Goal: Information Seeking & Learning: Check status

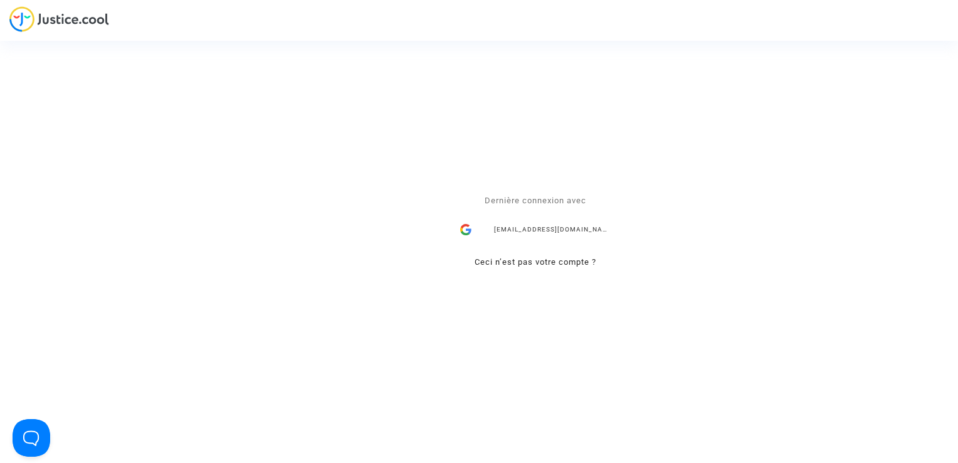
click at [599, 224] on div "[EMAIL_ADDRESS][DOMAIN_NAME]" at bounding box center [535, 230] width 163 height 25
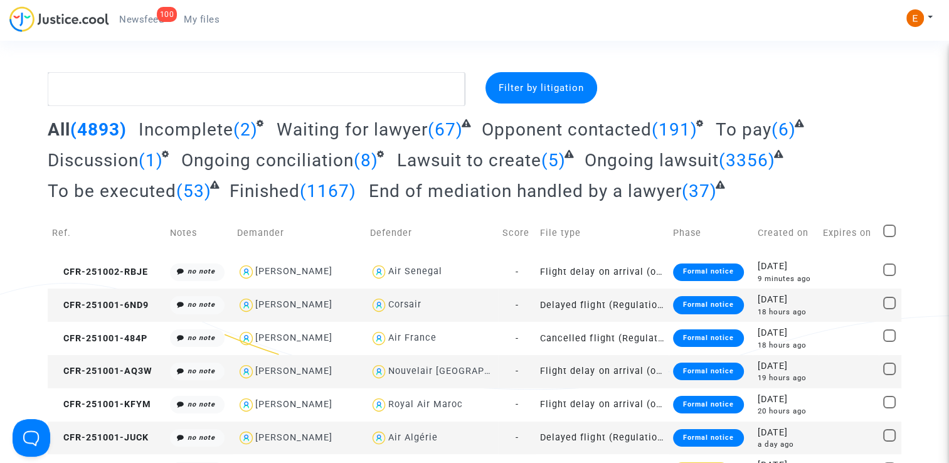
click at [157, 19] on span "Newsfeed" at bounding box center [141, 19] width 45 height 11
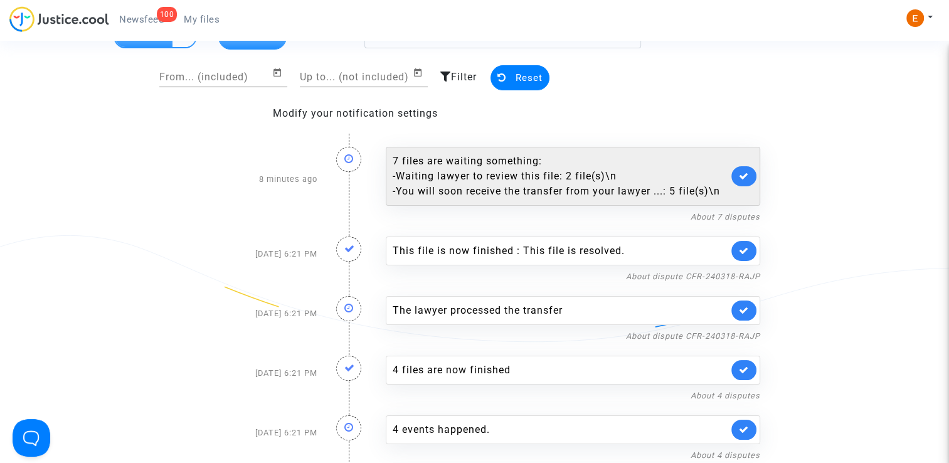
scroll to position [63, 0]
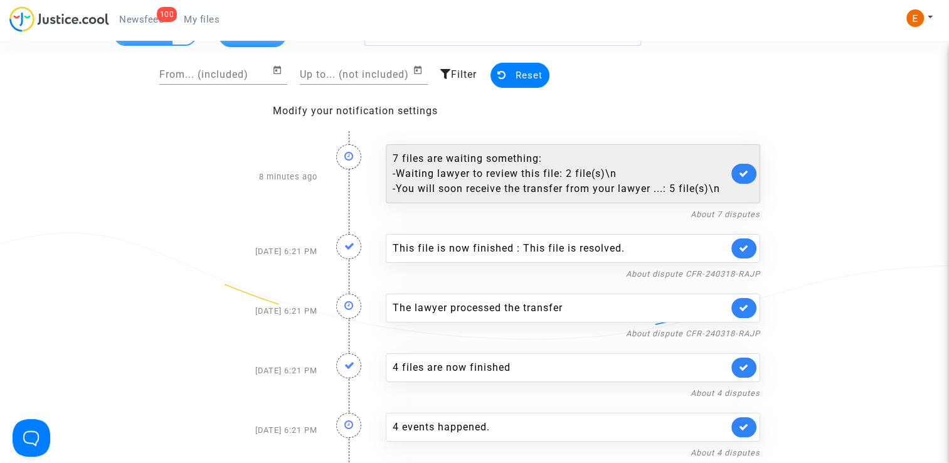
click at [547, 182] on div "- You will soon receive the transfer from your lawyer ...: 5 file(s)\n" at bounding box center [560, 188] width 335 height 15
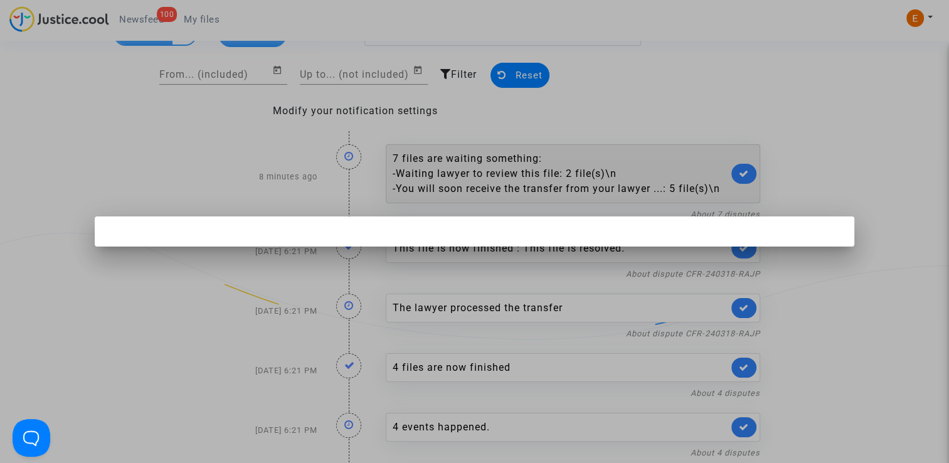
scroll to position [0, 0]
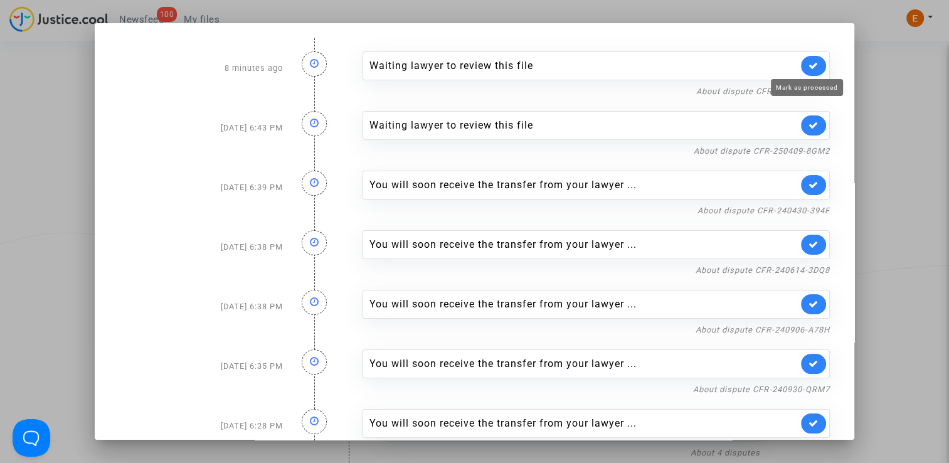
click at [808, 65] on icon at bounding box center [813, 65] width 10 height 9
click at [809, 127] on icon at bounding box center [813, 124] width 10 height 9
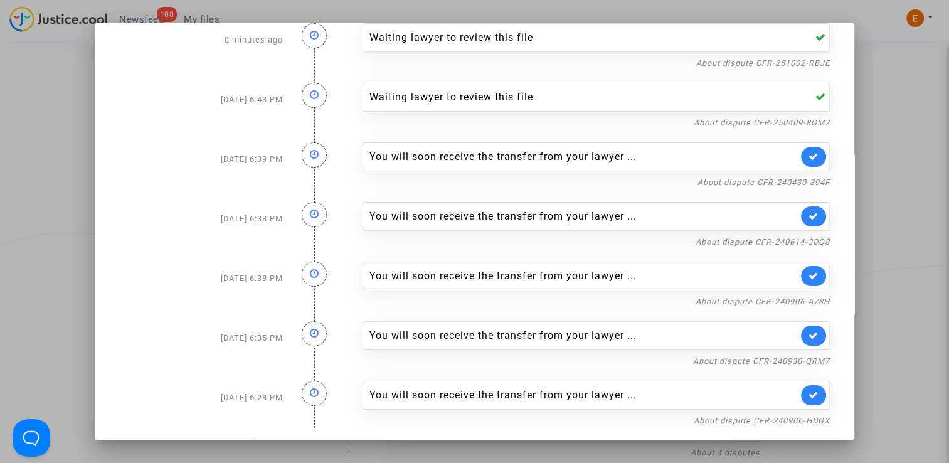
scroll to position [29, 0]
click at [869, 169] on div at bounding box center [474, 231] width 949 height 463
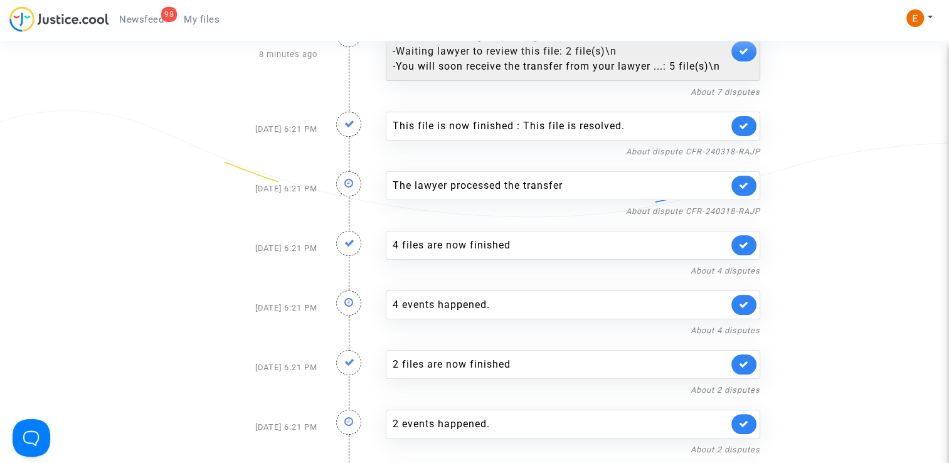
scroll to position [188, 0]
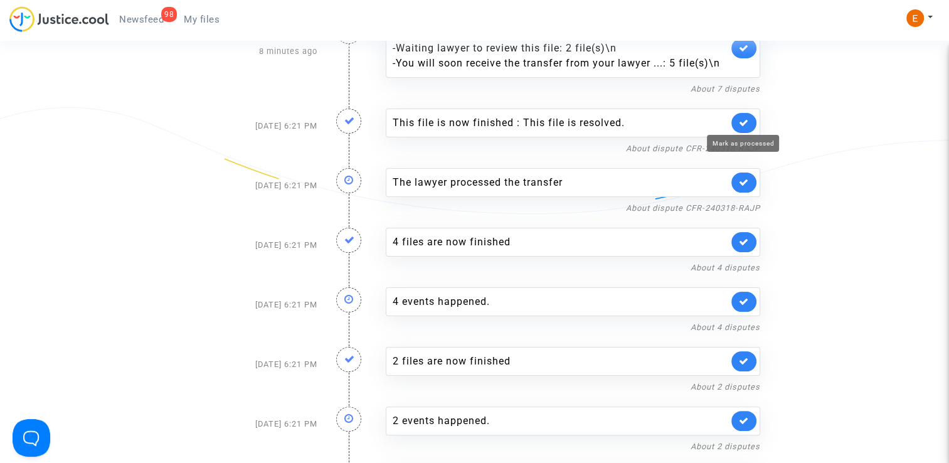
click at [743, 124] on icon at bounding box center [744, 122] width 10 height 9
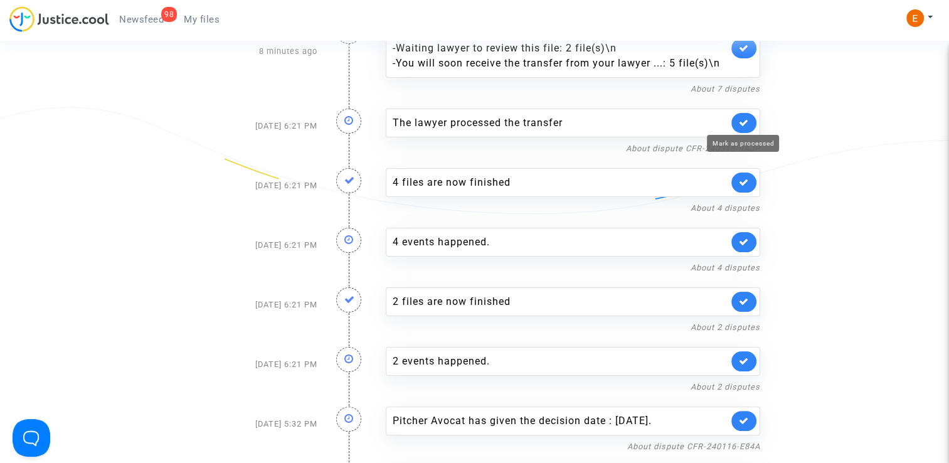
click at [743, 124] on icon at bounding box center [744, 122] width 10 height 9
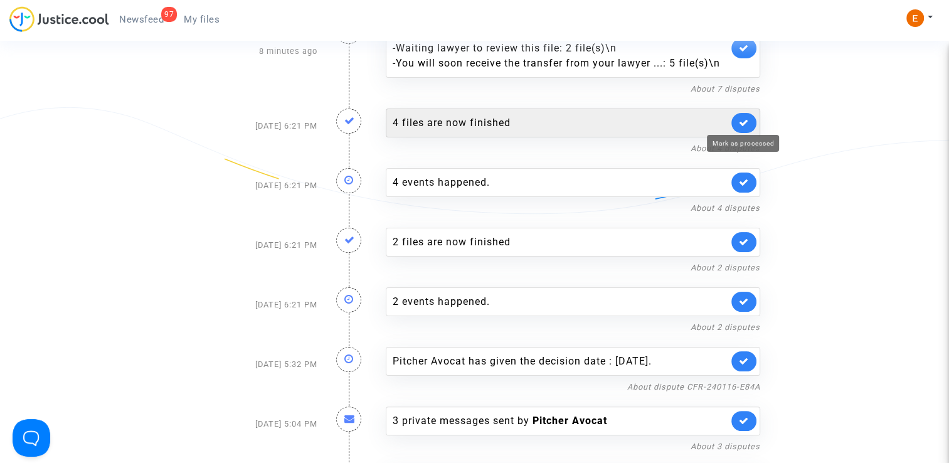
click at [599, 122] on div "4 files are now finished" at bounding box center [560, 122] width 335 height 15
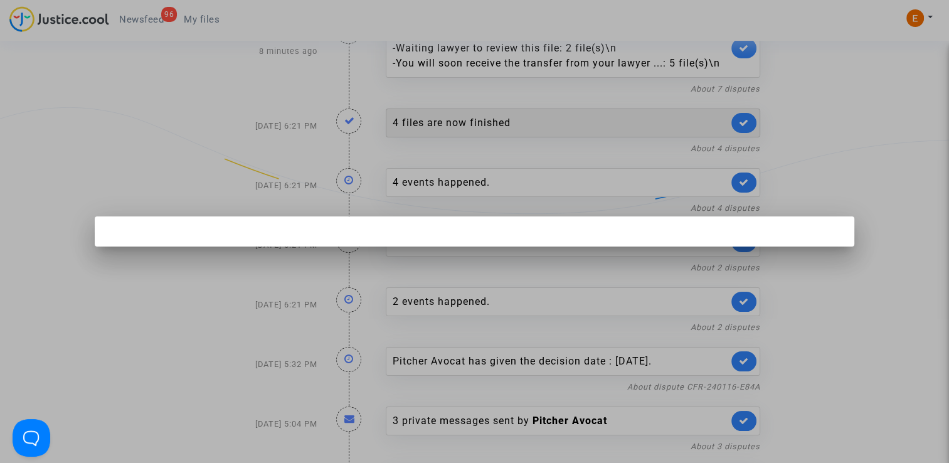
scroll to position [0, 0]
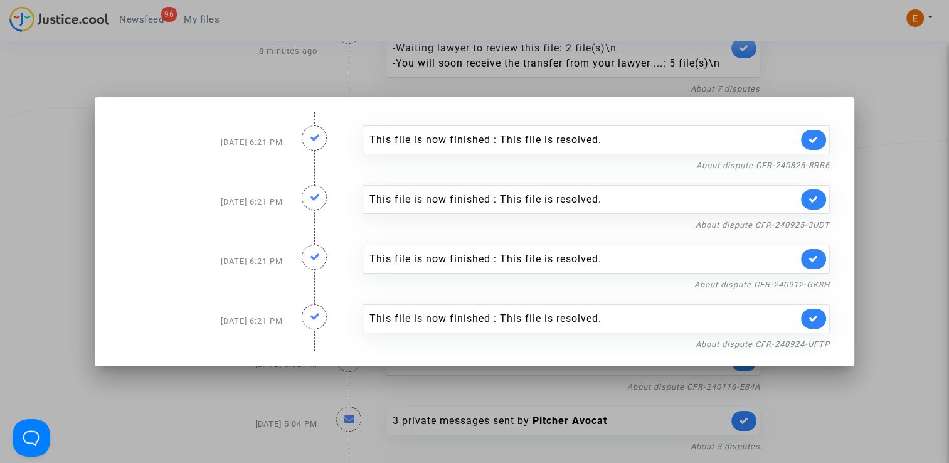
click at [921, 162] on div at bounding box center [474, 231] width 949 height 463
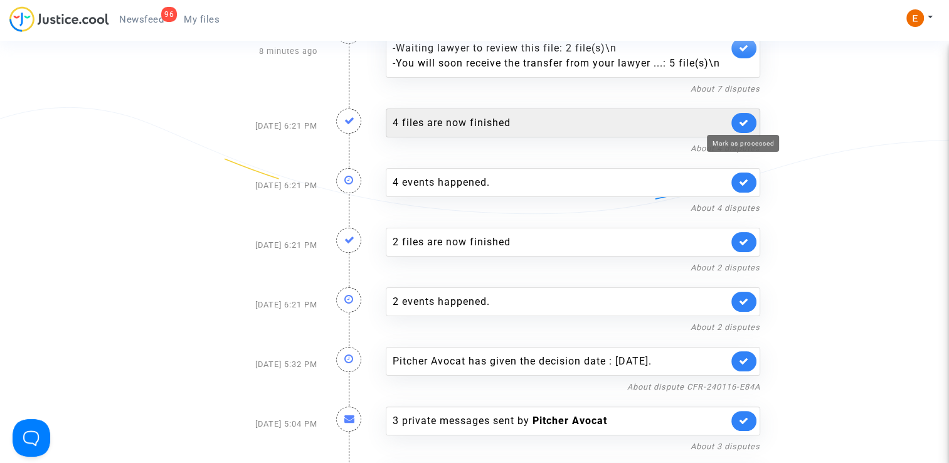
click at [746, 124] on icon at bounding box center [744, 122] width 10 height 9
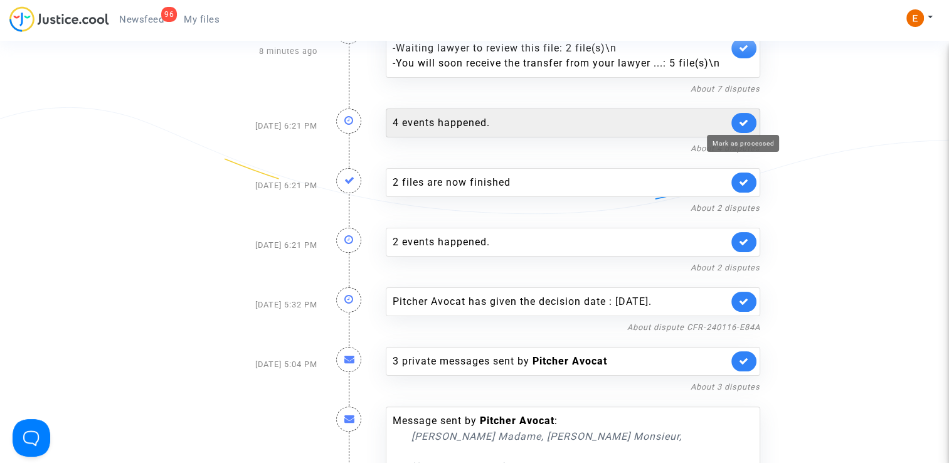
click at [586, 119] on div "4 events happened." at bounding box center [560, 122] width 335 height 15
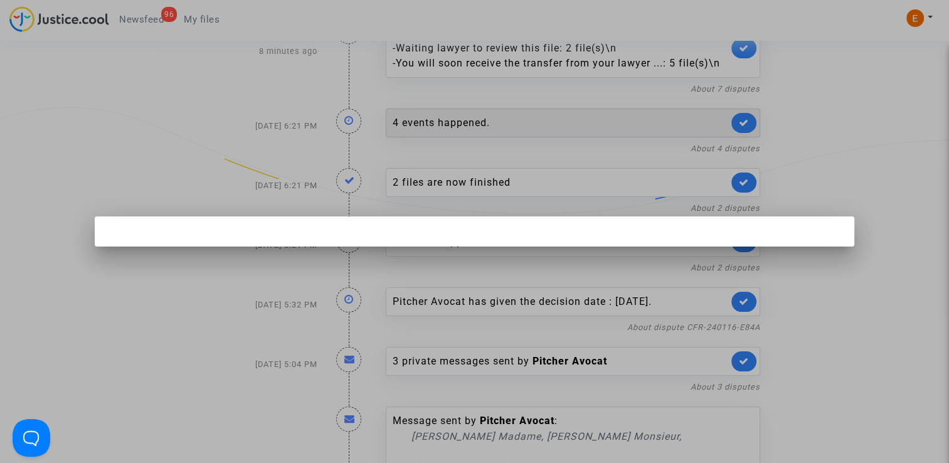
scroll to position [0, 0]
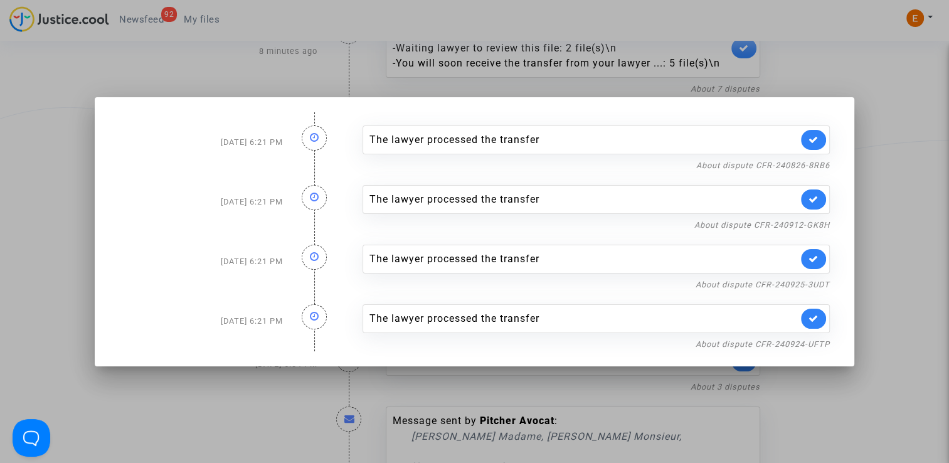
click at [906, 173] on div at bounding box center [474, 231] width 949 height 463
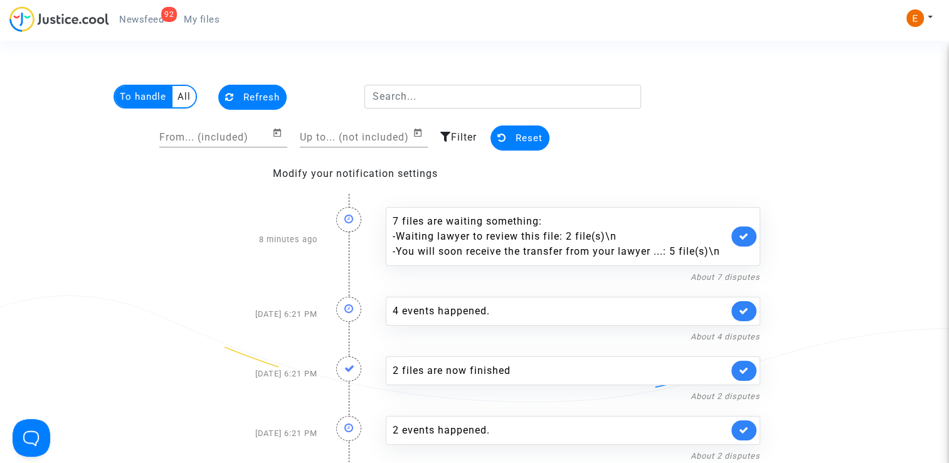
scroll to position [188, 0]
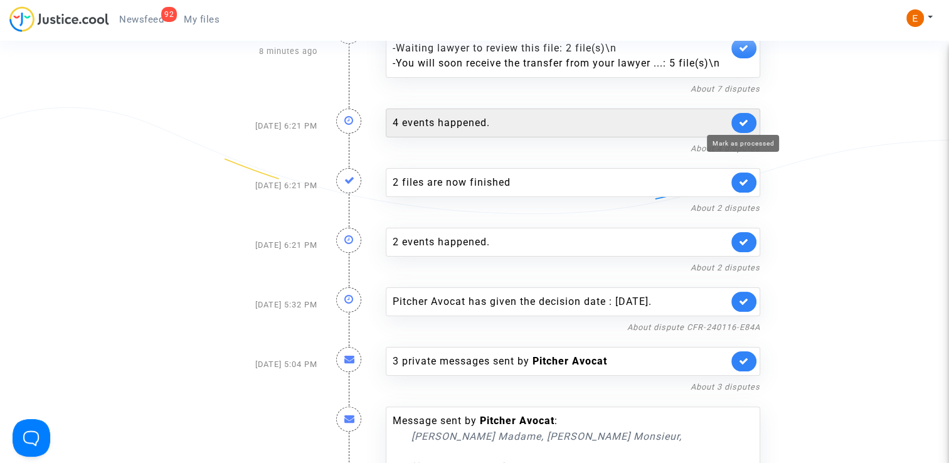
click at [750, 125] on link at bounding box center [743, 123] width 25 height 20
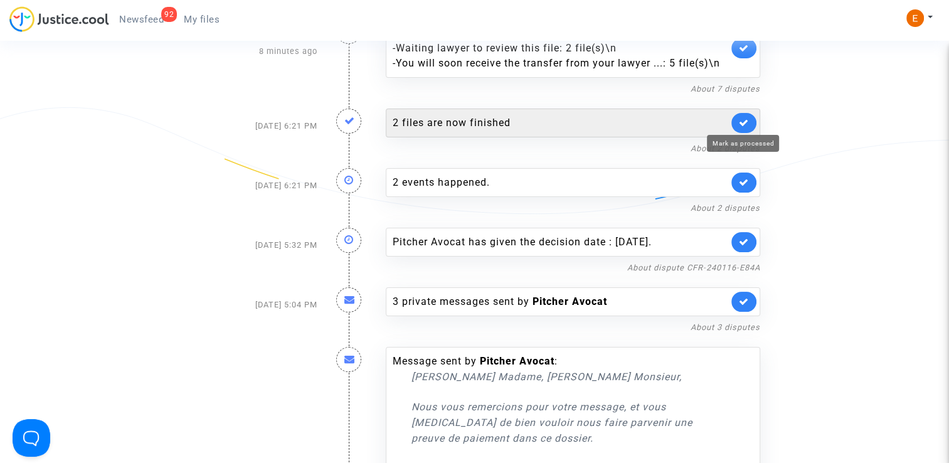
click at [745, 125] on icon at bounding box center [744, 122] width 10 height 9
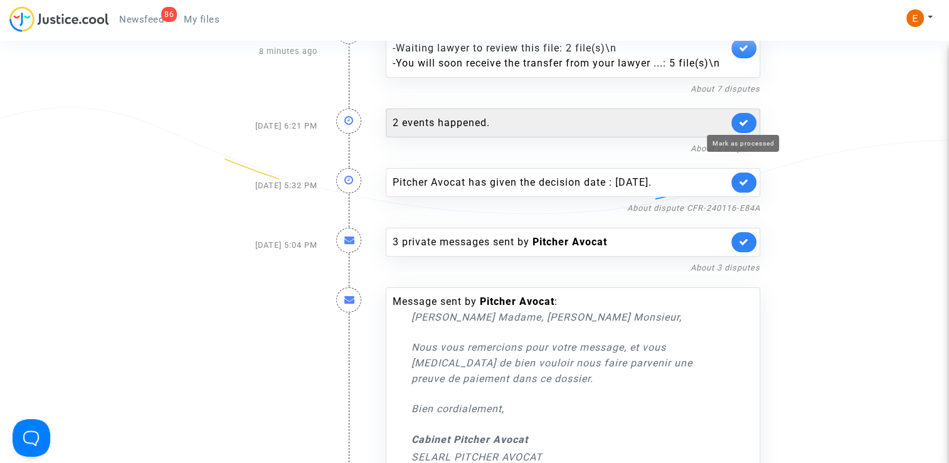
click at [716, 124] on div "2 events happened." at bounding box center [560, 122] width 335 height 15
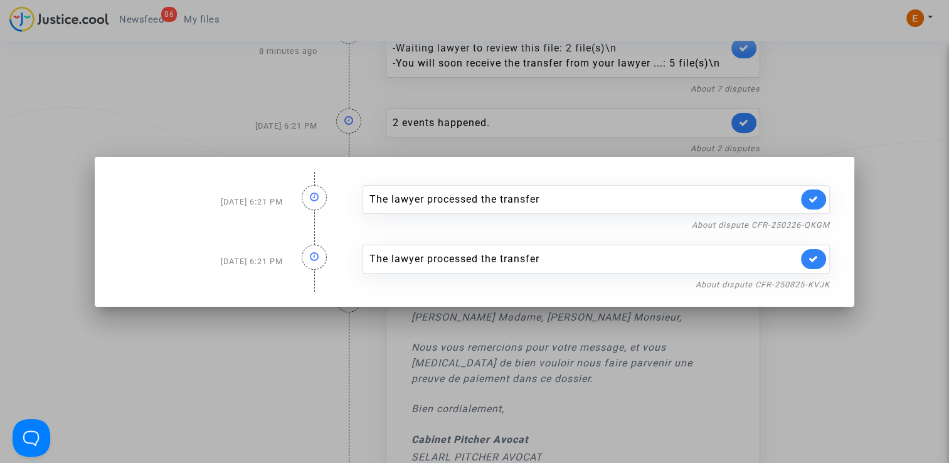
click at [865, 132] on div at bounding box center [474, 231] width 949 height 463
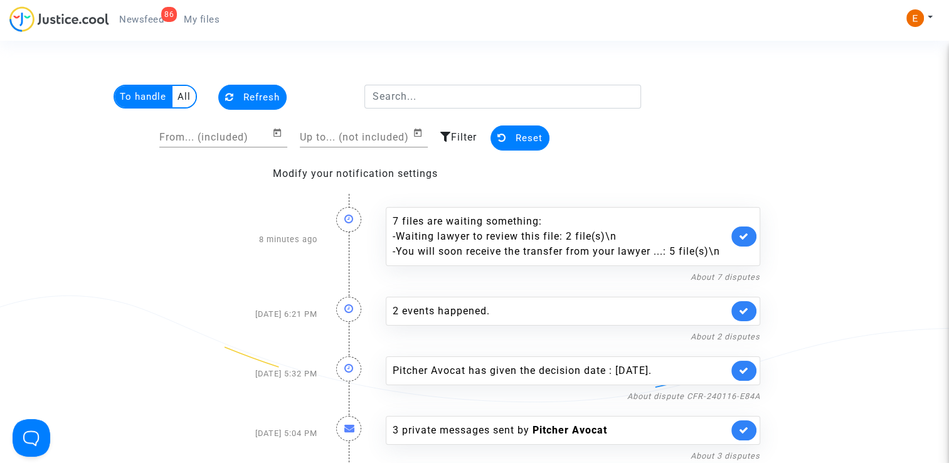
scroll to position [188, 0]
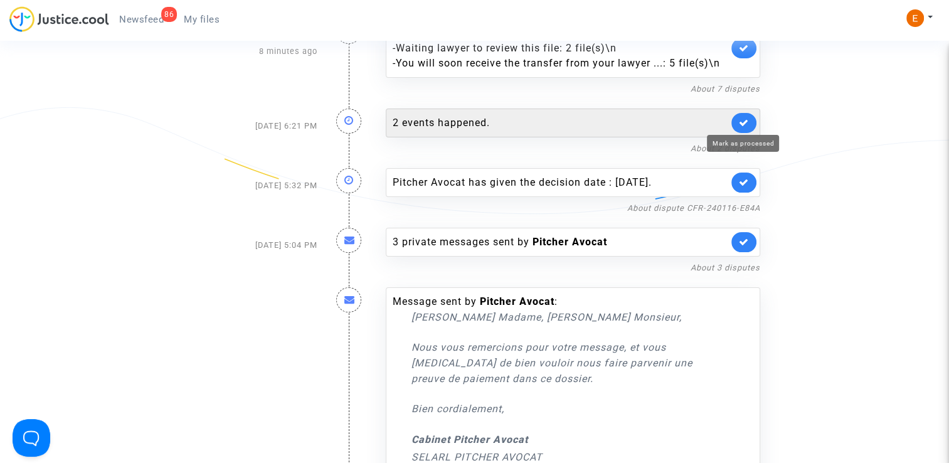
click at [745, 119] on icon at bounding box center [744, 122] width 10 height 9
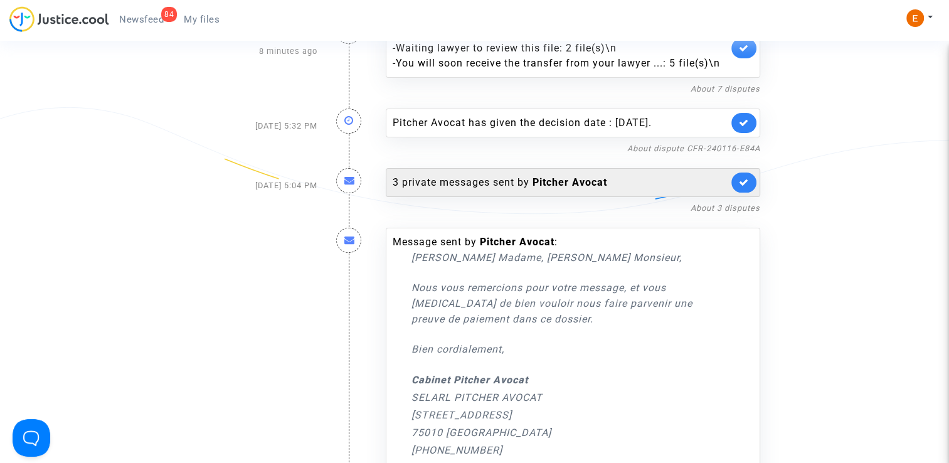
click at [618, 184] on div "3 private messages sent by Pitcher Avocat" at bounding box center [560, 182] width 335 height 15
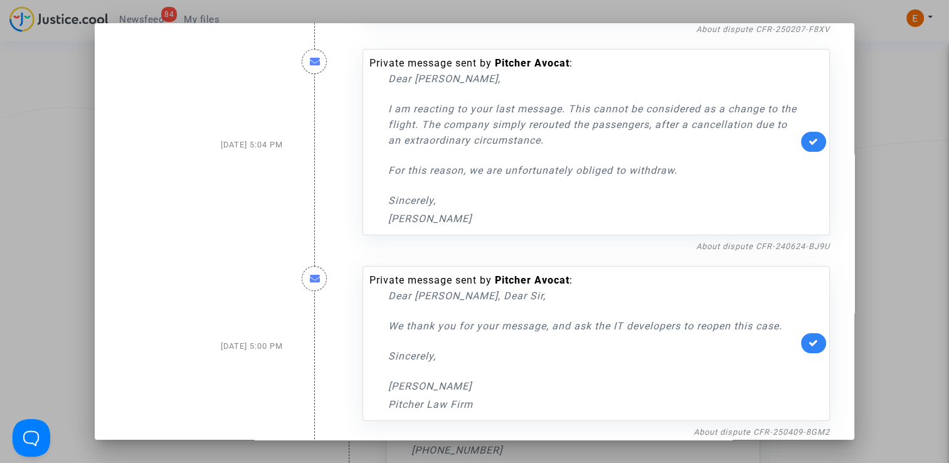
click at [906, 187] on div at bounding box center [474, 231] width 949 height 463
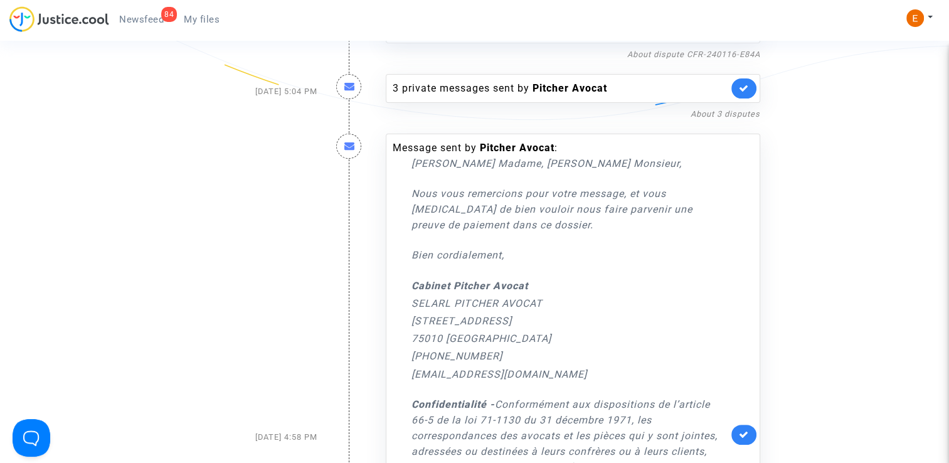
scroll to position [314, 0]
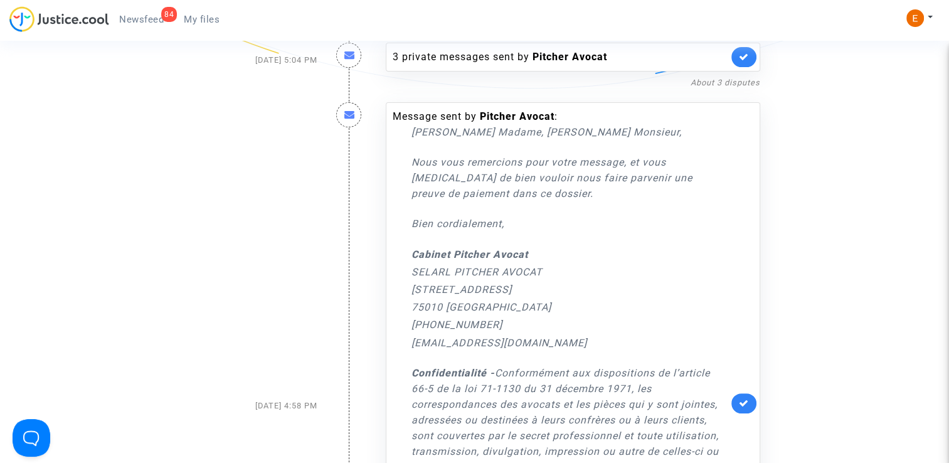
click at [739, 394] on link at bounding box center [743, 403] width 25 height 20
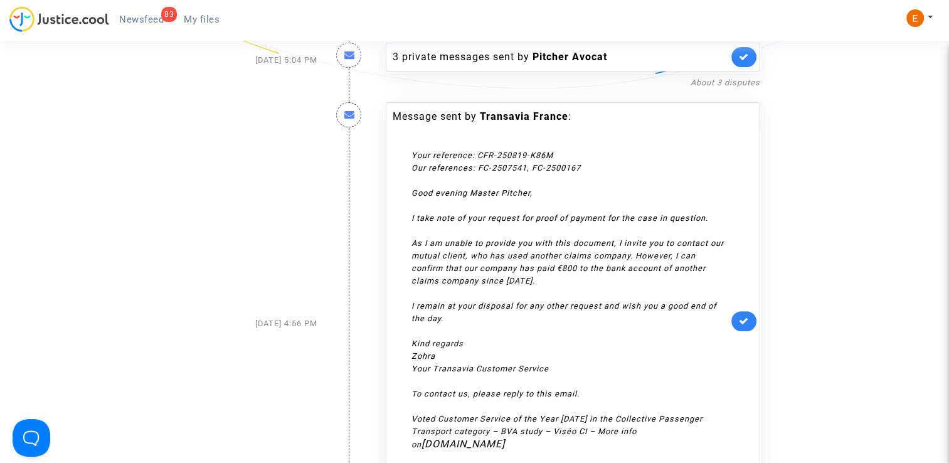
click at [746, 316] on icon at bounding box center [744, 320] width 10 height 9
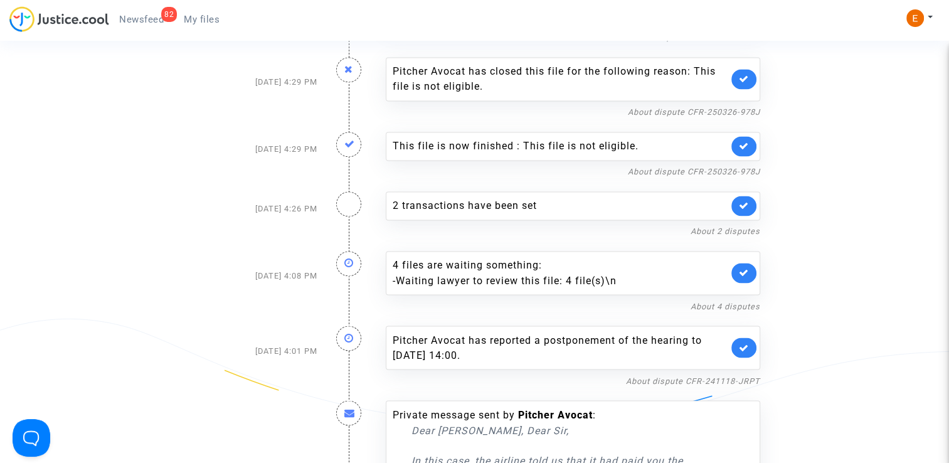
scroll to position [2132, 0]
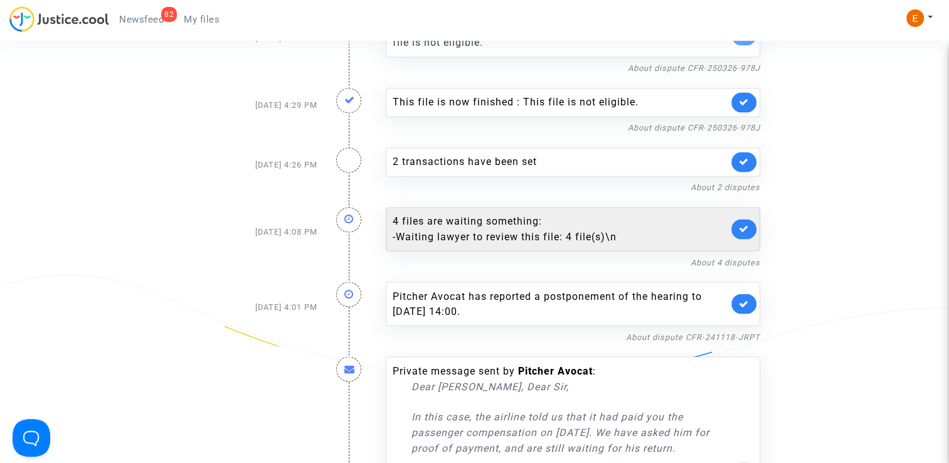
click at [608, 229] on div "- Waiting lawyer to review this file: 4 file(s)\n" at bounding box center [560, 236] width 335 height 15
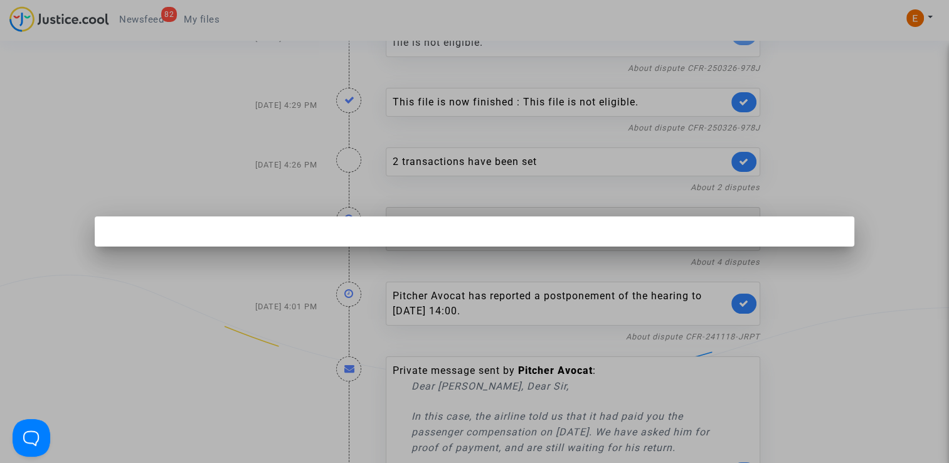
scroll to position [0, 0]
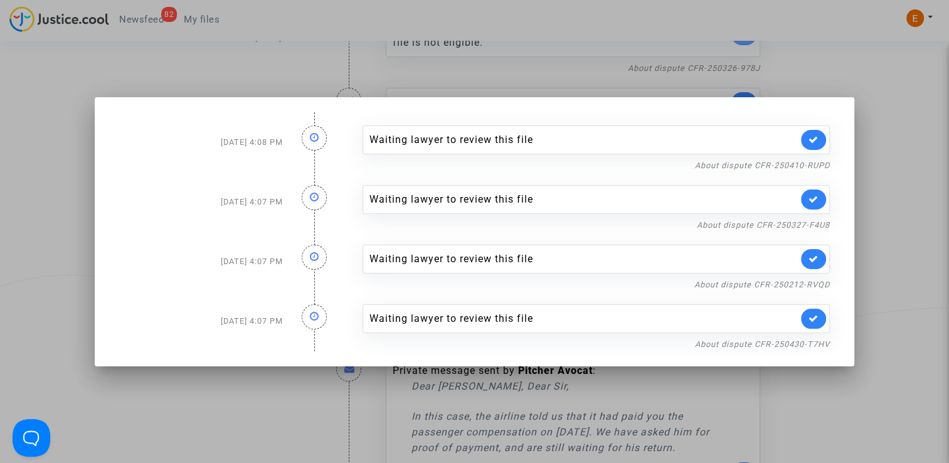
click at [893, 191] on div at bounding box center [474, 231] width 949 height 463
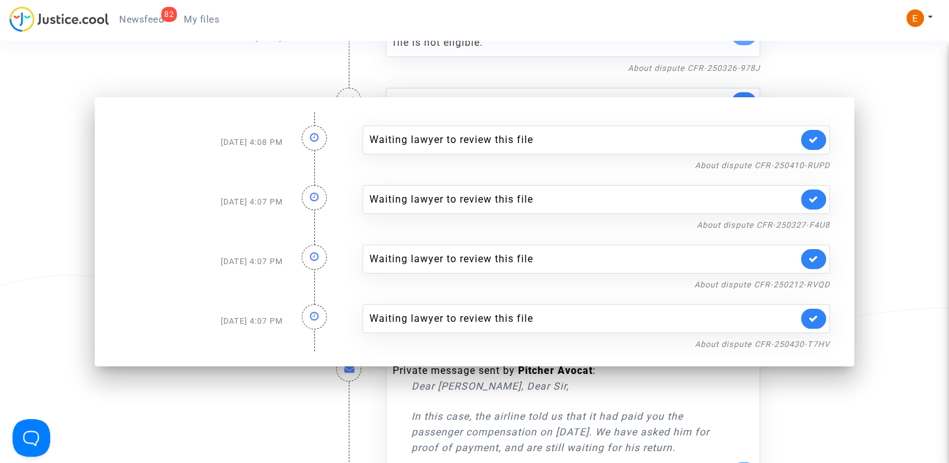
scroll to position [2132, 0]
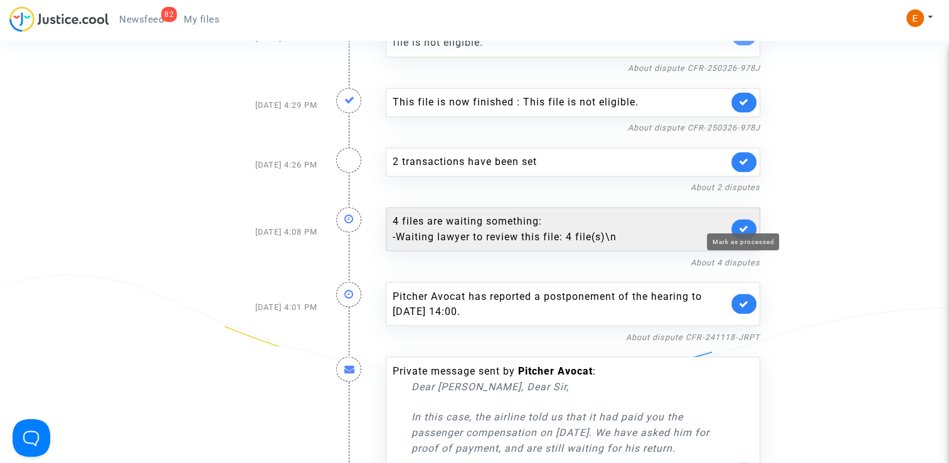
click at [745, 224] on icon at bounding box center [744, 228] width 10 height 9
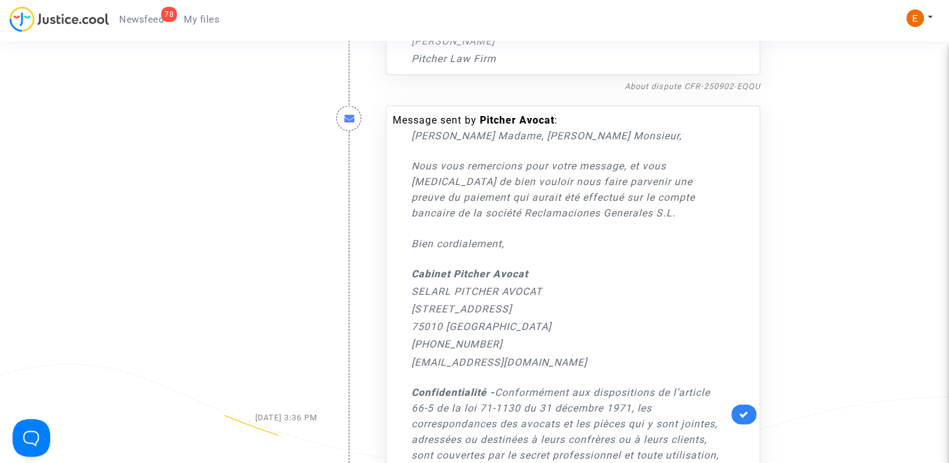
scroll to position [2634, 0]
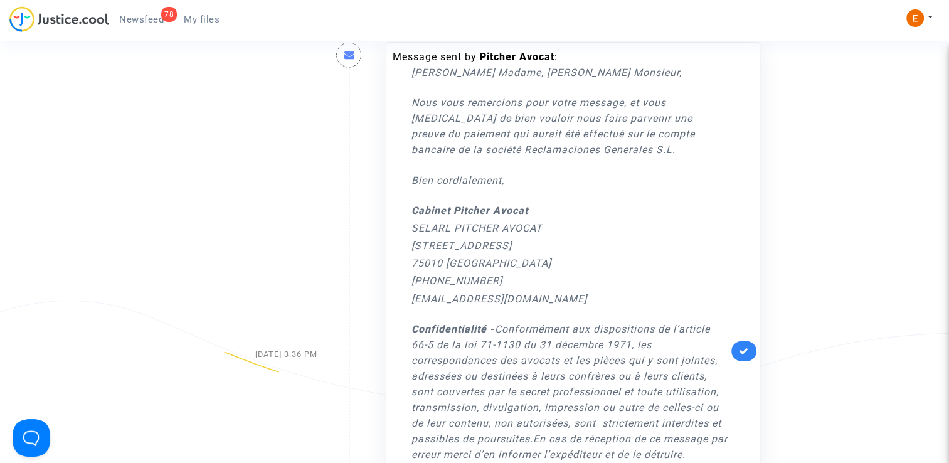
click at [750, 344] on link at bounding box center [743, 351] width 25 height 20
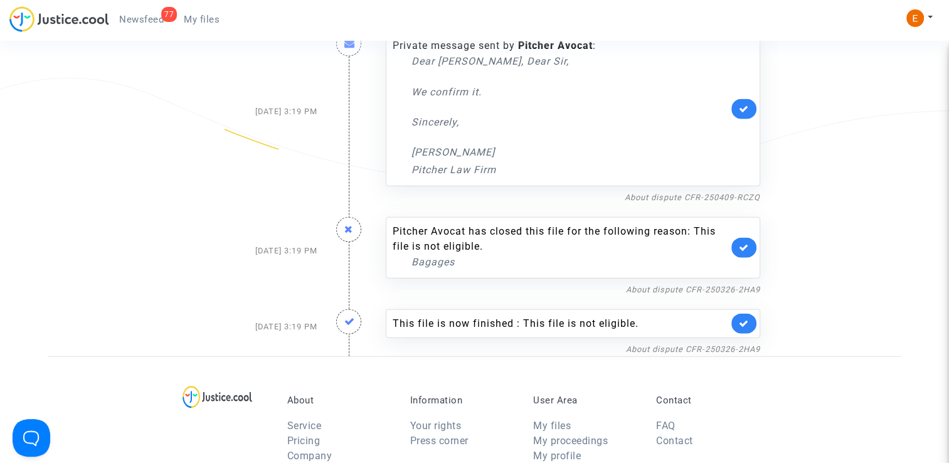
scroll to position [2885, 0]
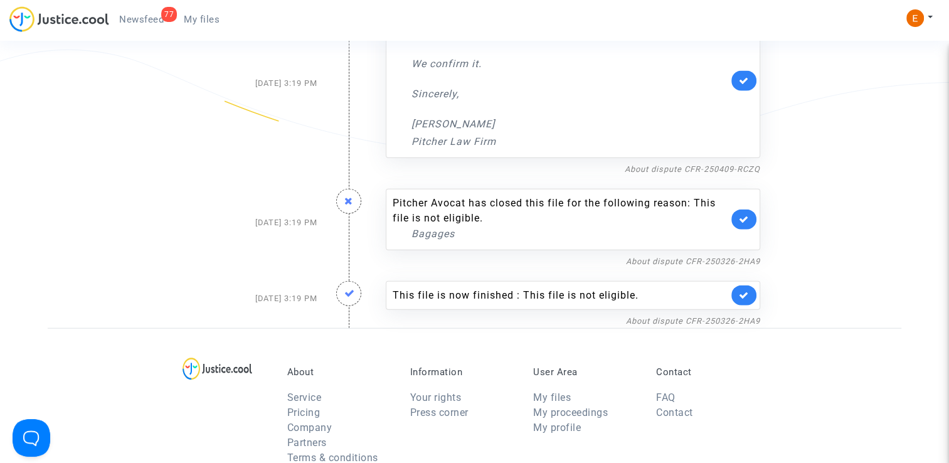
click at [208, 25] on link "My files" at bounding box center [202, 19] width 56 height 19
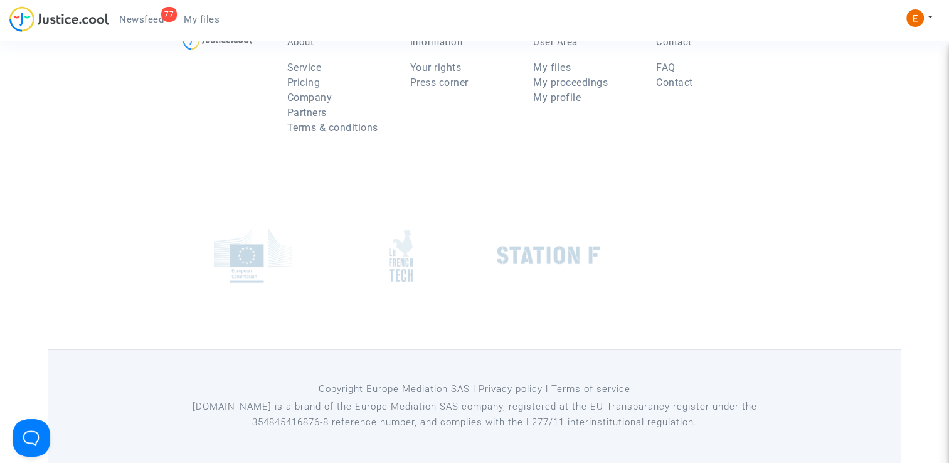
click at [147, 18] on span "Newsfeed" at bounding box center [141, 19] width 45 height 11
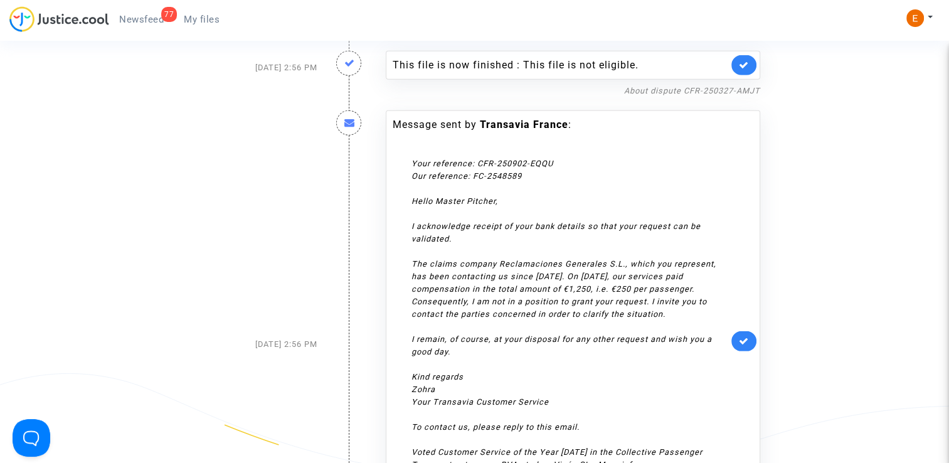
scroll to position [3618, 0]
click at [748, 335] on icon at bounding box center [744, 339] width 10 height 9
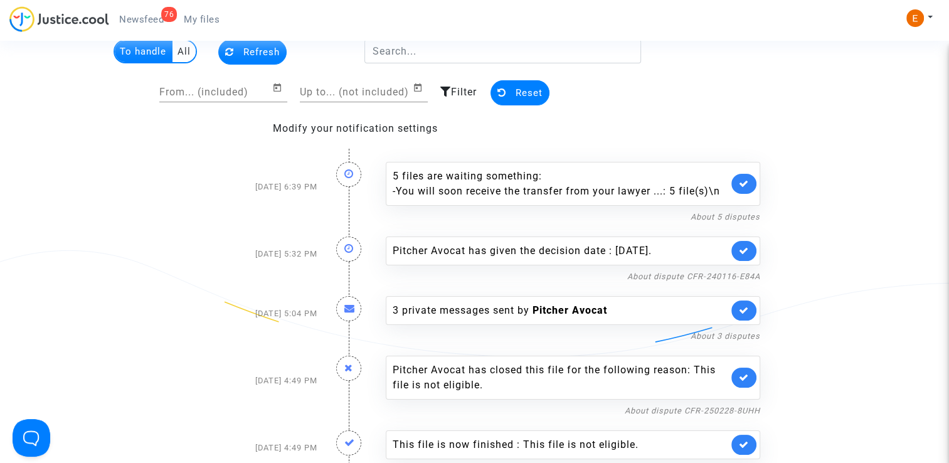
scroll to position [43, 0]
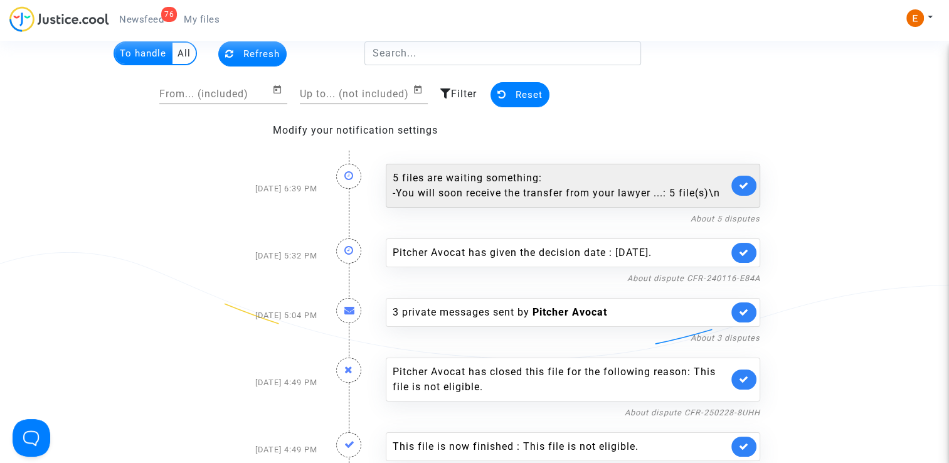
click at [529, 189] on div "- You will soon receive the transfer from your lawyer ...: 5 file(s)\n" at bounding box center [560, 193] width 335 height 15
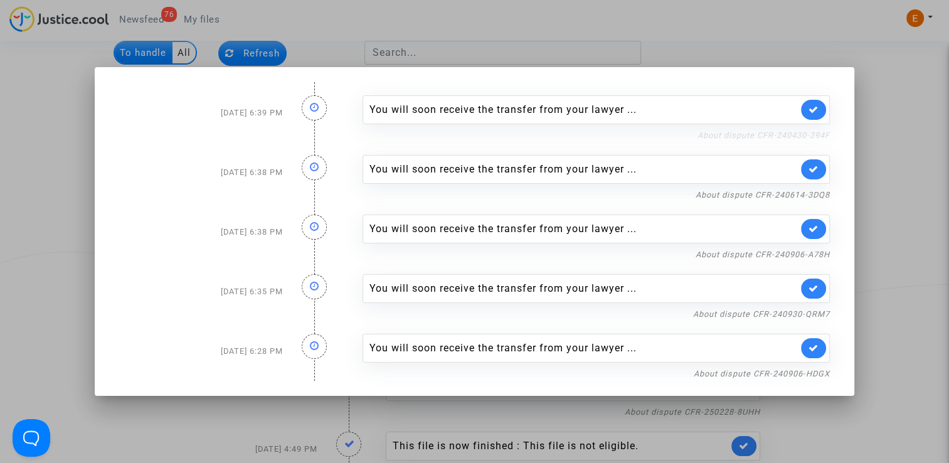
click at [760, 137] on link "About dispute CFR-240430-394F" at bounding box center [763, 134] width 132 height 9
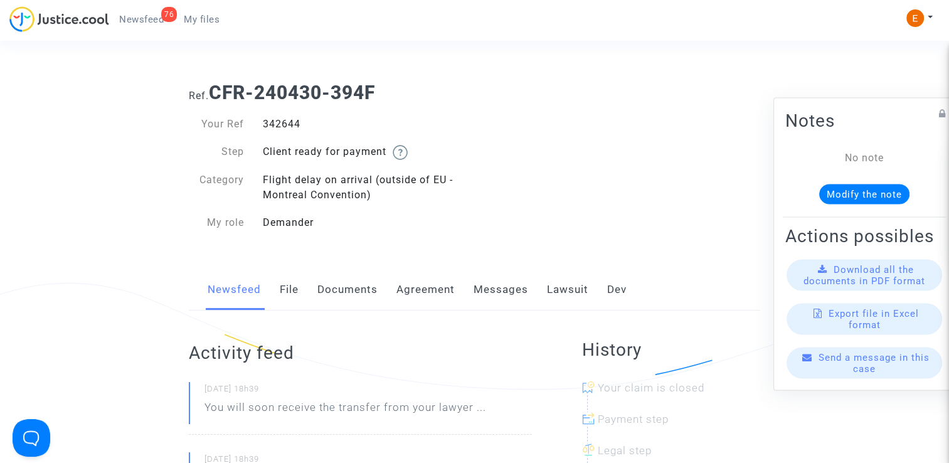
click at [289, 122] on div "342644" at bounding box center [363, 124] width 221 height 15
copy div "342644"
click at [285, 123] on div "342644" at bounding box center [363, 124] width 221 height 15
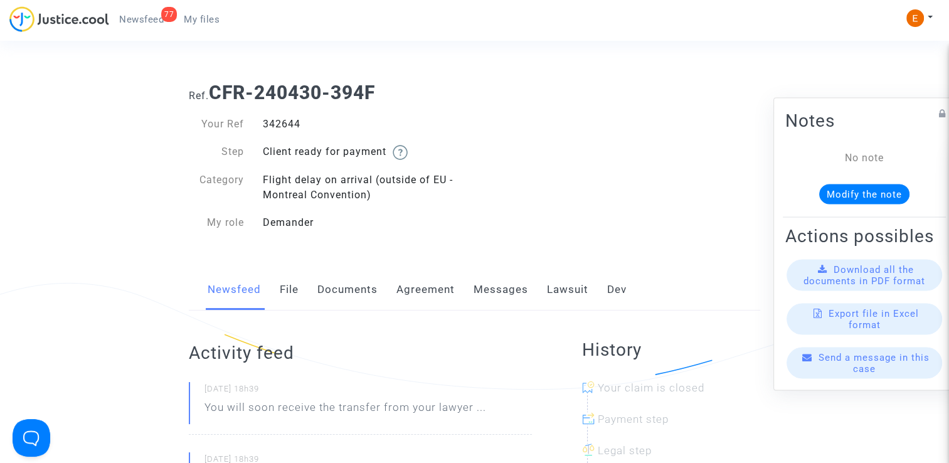
copy div "342644"
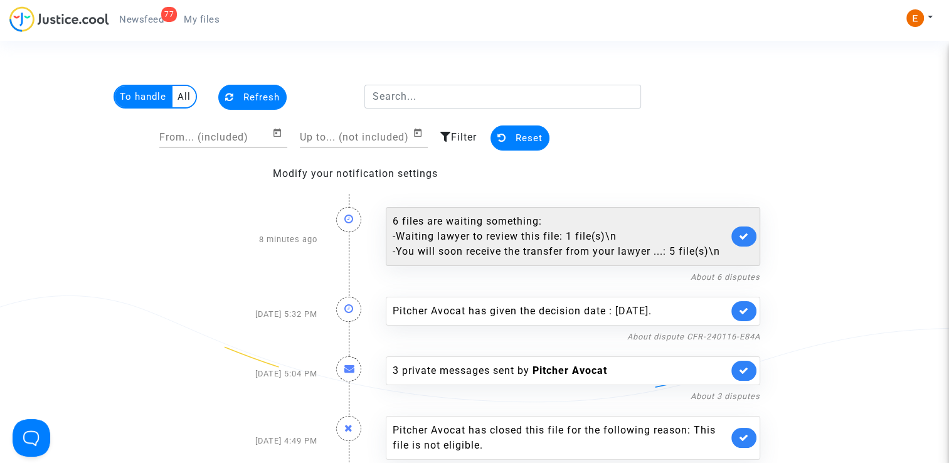
click at [438, 241] on div "- Waiting lawyer to review this file: 1 file(s)\n" at bounding box center [560, 236] width 335 height 15
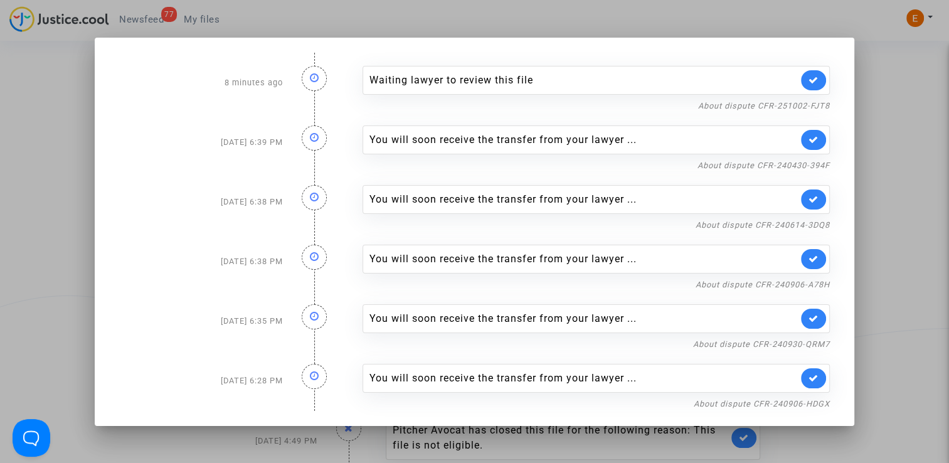
click at [815, 73] on link at bounding box center [813, 80] width 25 height 20
click at [815, 138] on icon at bounding box center [813, 139] width 10 height 9
click at [755, 223] on link "About dispute CFR-240614-3DQ8" at bounding box center [762, 224] width 134 height 9
click at [823, 198] on link at bounding box center [813, 199] width 25 height 20
click at [810, 280] on link "About dispute CFR-240906-A78H" at bounding box center [762, 284] width 134 height 9
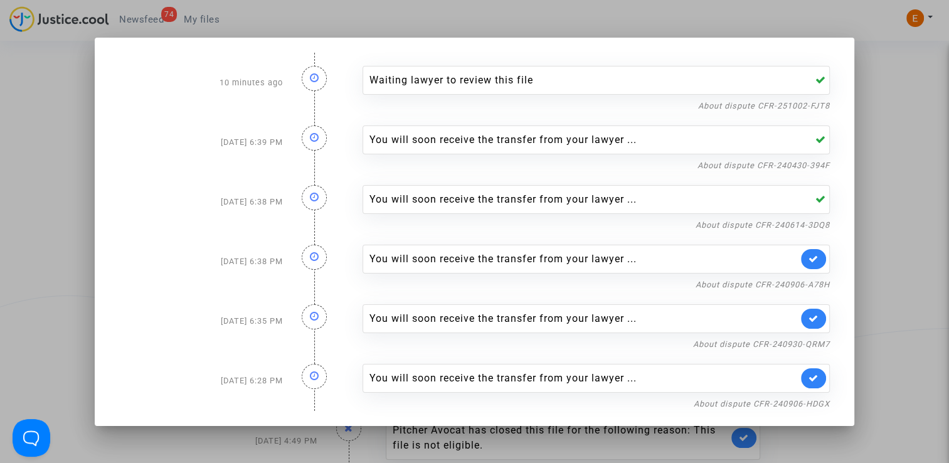
click at [822, 251] on link at bounding box center [813, 259] width 25 height 20
click at [801, 345] on link "About dispute CFR-240930-QRM7" at bounding box center [761, 343] width 137 height 9
click at [818, 318] on icon at bounding box center [813, 318] width 10 height 9
click at [761, 403] on link "About dispute CFR-240906-HDGX" at bounding box center [762, 403] width 136 height 9
click at [826, 384] on link at bounding box center [813, 378] width 25 height 20
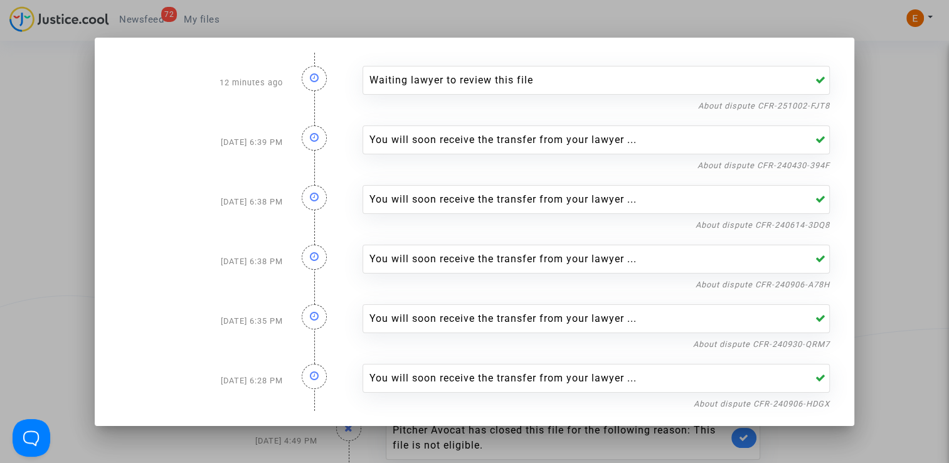
click at [863, 295] on div at bounding box center [474, 231] width 949 height 463
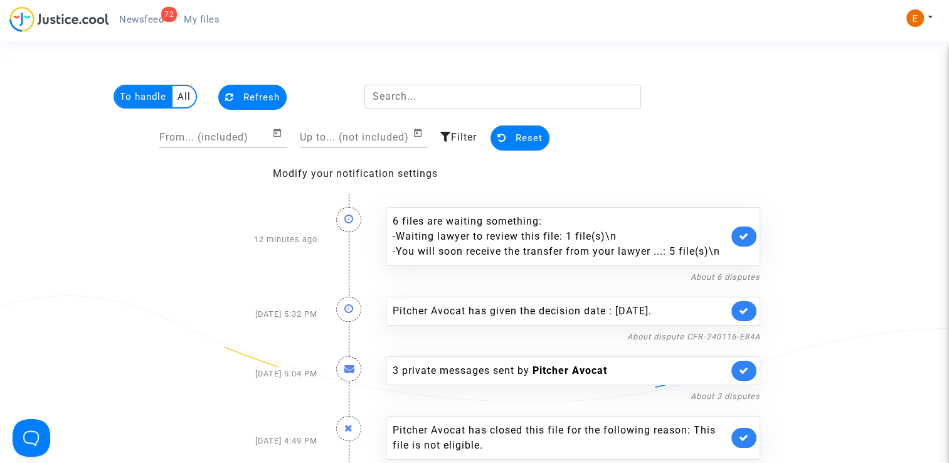
click at [208, 16] on span "My files" at bounding box center [202, 19] width 36 height 11
click at [148, 21] on span "Newsfeed" at bounding box center [141, 19] width 45 height 11
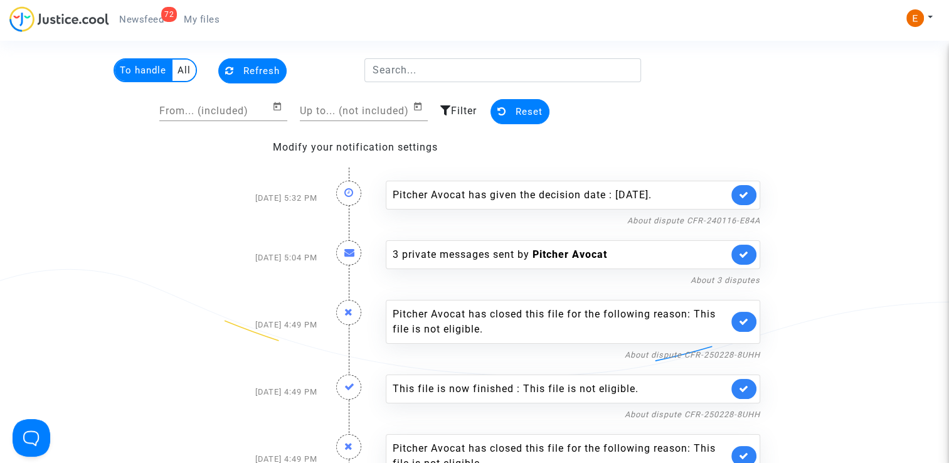
scroll to position [63, 0]
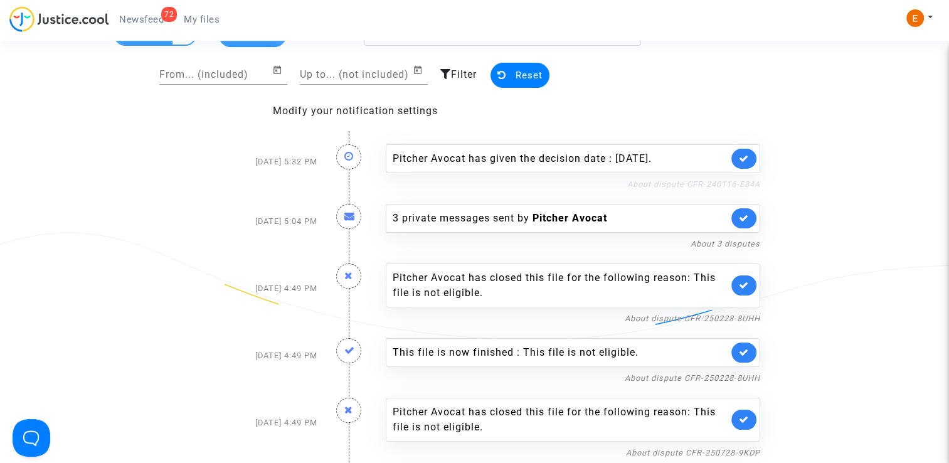
click at [681, 181] on link "About dispute CFR-240116-E84A" at bounding box center [693, 183] width 133 height 9
click at [737, 162] on link at bounding box center [743, 159] width 25 height 20
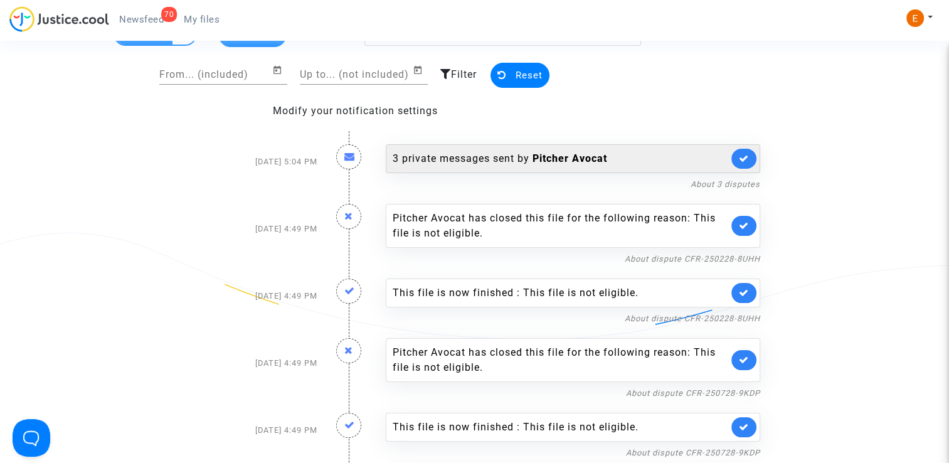
click at [493, 171] on div "3 private messages sent by Pitcher Avocat" at bounding box center [573, 158] width 374 height 29
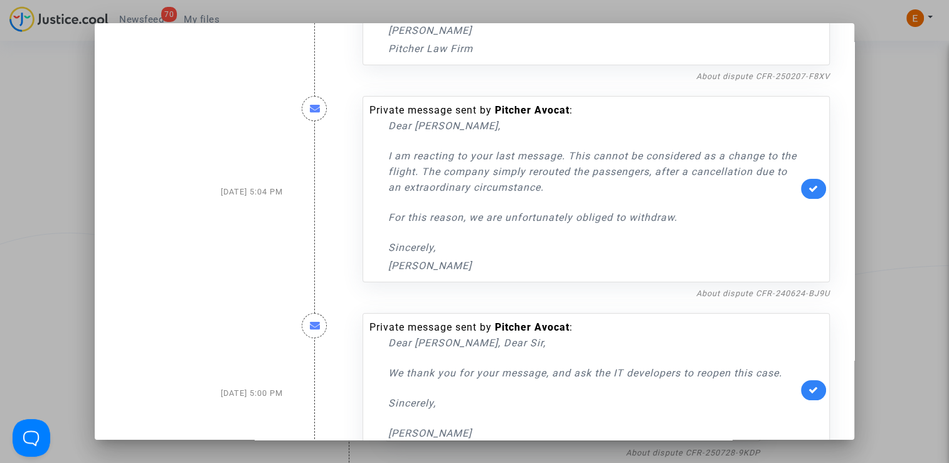
scroll to position [138, 0]
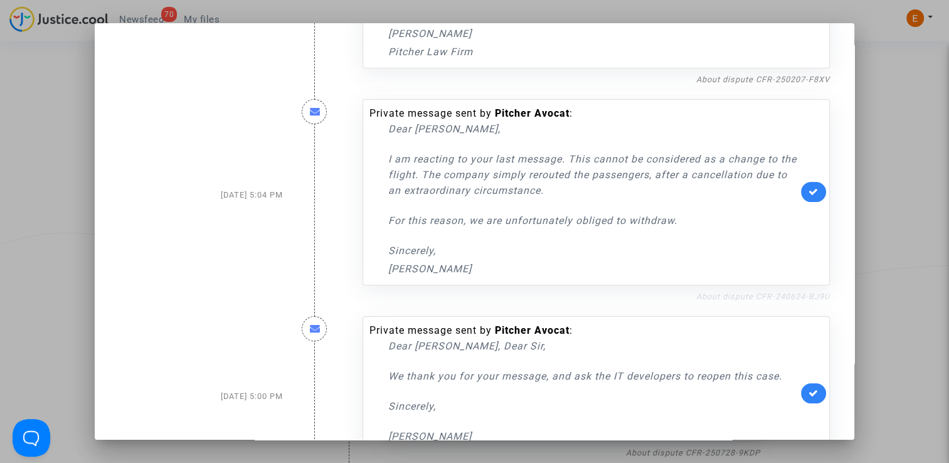
click at [702, 293] on link "About dispute CFR-240624-BJ9U" at bounding box center [763, 296] width 134 height 9
click at [801, 198] on link at bounding box center [813, 192] width 25 height 20
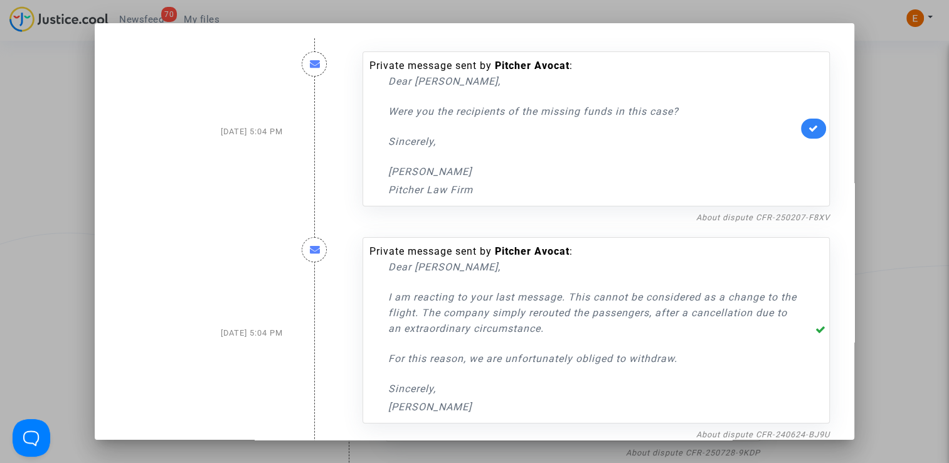
scroll to position [0, 0]
click at [742, 218] on link "About dispute CFR-250207-F8XV" at bounding box center [763, 217] width 134 height 9
click at [811, 132] on icon at bounding box center [813, 128] width 10 height 9
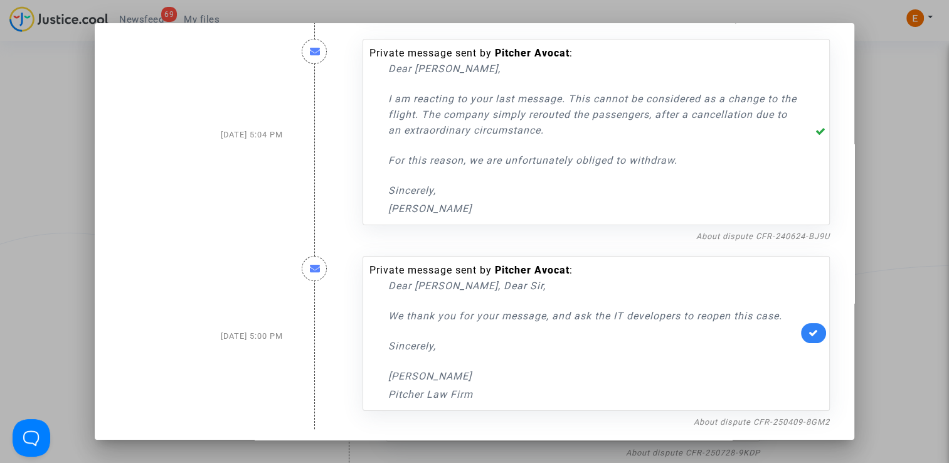
scroll to position [201, 0]
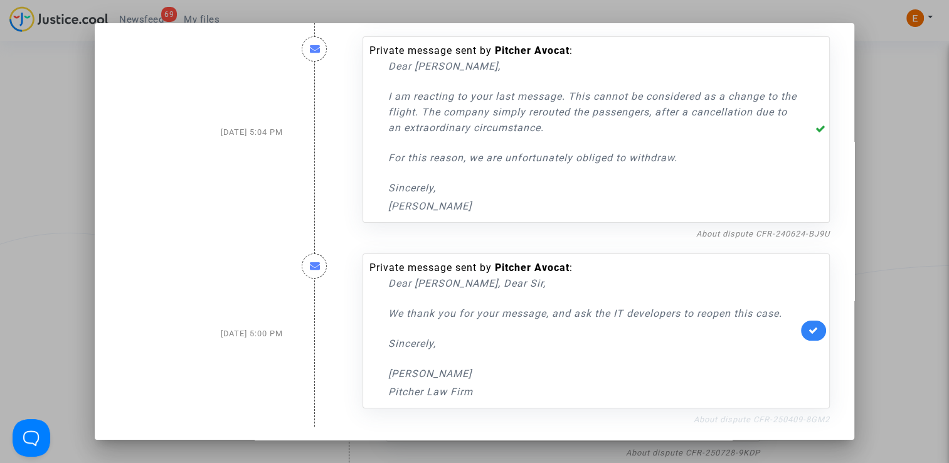
click at [764, 420] on link "About dispute CFR-250409-8GM2" at bounding box center [762, 419] width 136 height 9
click at [924, 166] on div at bounding box center [474, 231] width 949 height 463
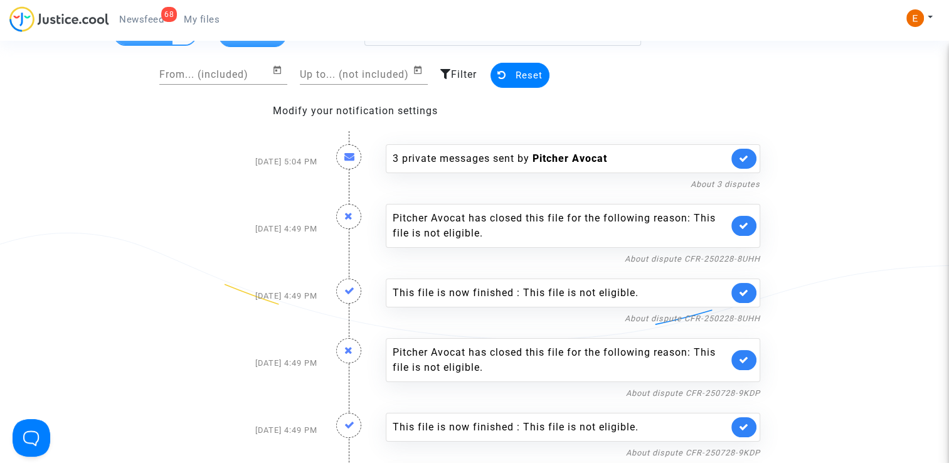
click at [198, 14] on span "My files" at bounding box center [202, 19] width 36 height 11
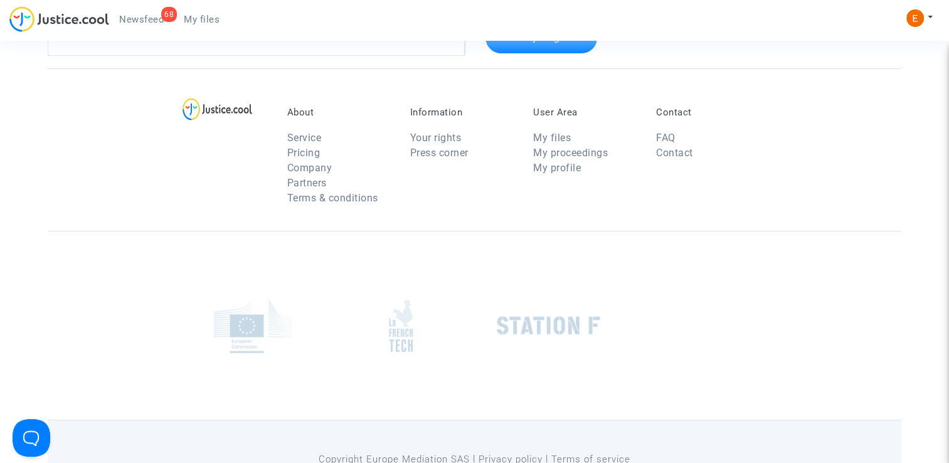
click at [146, 17] on span "Newsfeed" at bounding box center [141, 19] width 45 height 11
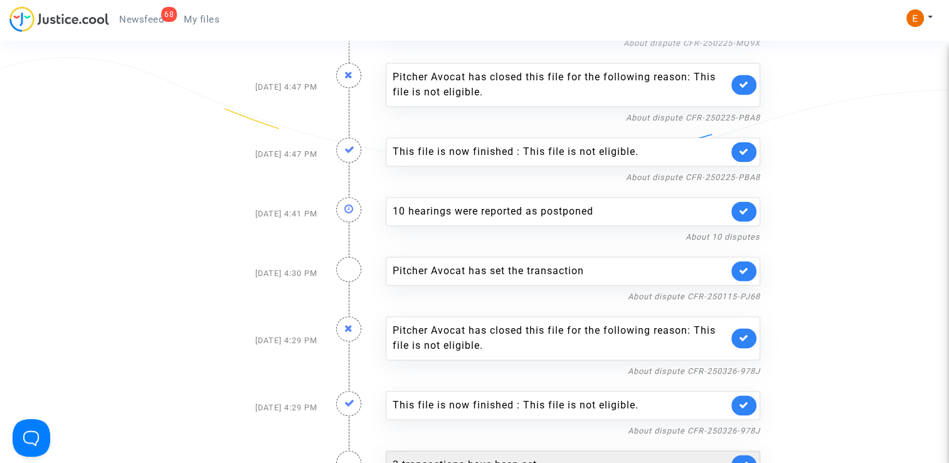
scroll to position [1819, 0]
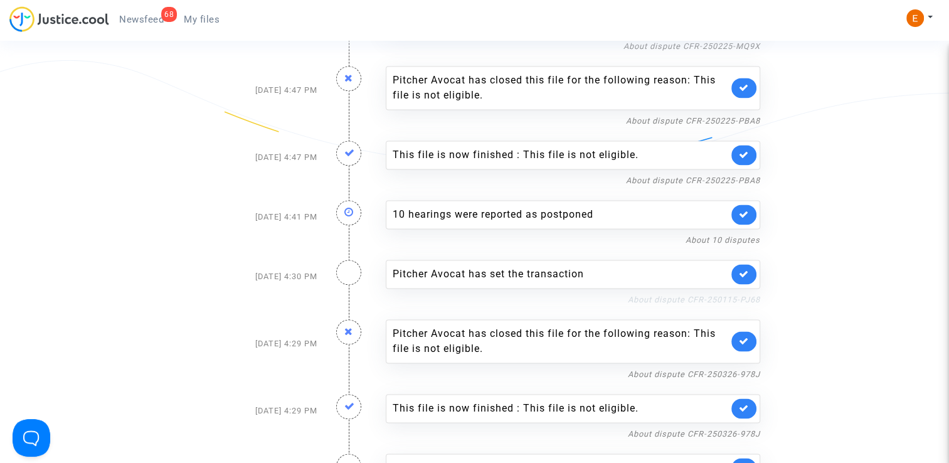
click at [658, 295] on link "About dispute CFR-250115-PJ68" at bounding box center [694, 299] width 132 height 9
click at [742, 270] on icon at bounding box center [744, 273] width 10 height 9
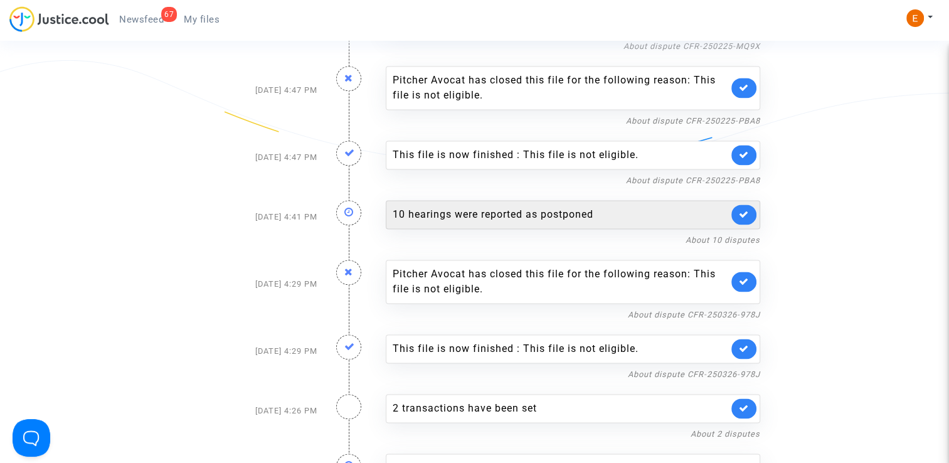
click at [537, 207] on div "10 hearings were reported as postponed" at bounding box center [560, 214] width 335 height 15
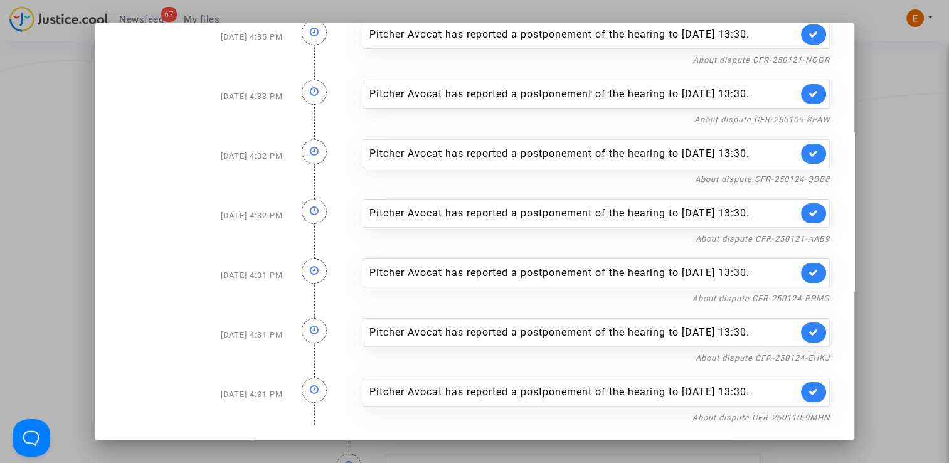
scroll to position [357, 0]
click at [759, 423] on nf-filterlink "About dispute CFR-250110-9MHN" at bounding box center [760, 417] width 137 height 12
click at [739, 414] on link "About dispute CFR-250110-9MHN" at bounding box center [760, 417] width 137 height 9
drag, startPoint x: 806, startPoint y: 391, endPoint x: 805, endPoint y: 356, distance: 35.8
click at [806, 391] on link at bounding box center [813, 392] width 25 height 20
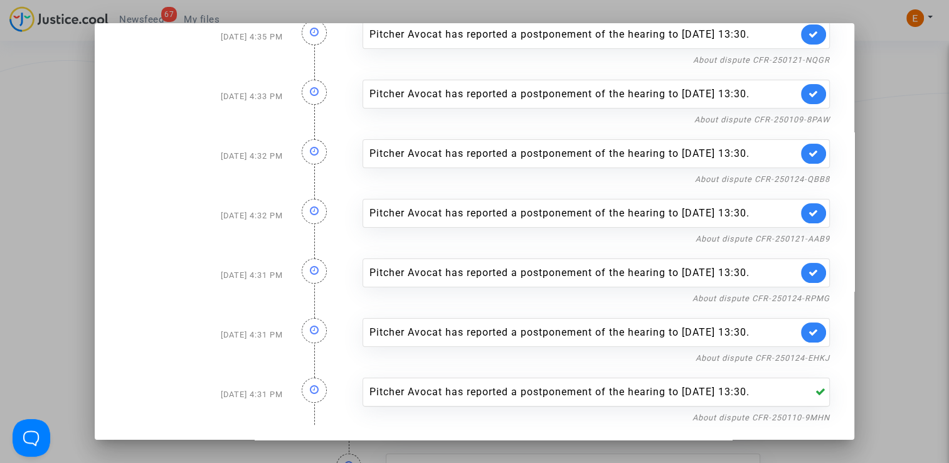
click at [803, 332] on div "Pitcher Avocat has reported a postponement of the hearing to Dec 15th 2025 at 1…" at bounding box center [596, 335] width 486 height 60
click at [792, 353] on link "About dispute CFR-250124-EHKJ" at bounding box center [762, 357] width 134 height 9
click at [816, 322] on link at bounding box center [813, 332] width 25 height 20
click at [801, 293] on link "About dispute CFR-250124-RPMG" at bounding box center [760, 297] width 137 height 9
click at [808, 268] on icon at bounding box center [813, 272] width 10 height 9
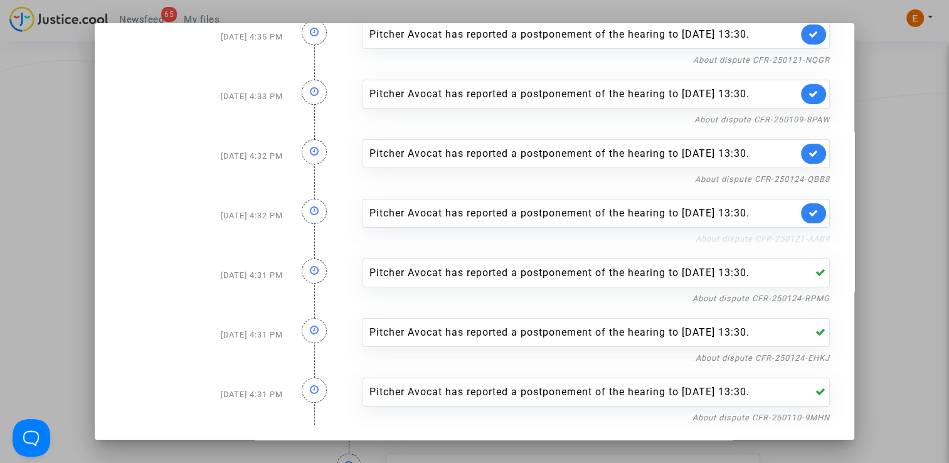
scroll to position [232, 0]
click at [782, 243] on link "About dispute CFR-250121-AAB9" at bounding box center [762, 238] width 134 height 9
click at [808, 218] on icon at bounding box center [813, 212] width 10 height 9
click at [765, 184] on link "About dispute CFR-250124-QBB8" at bounding box center [762, 178] width 135 height 9
click at [808, 158] on icon at bounding box center [813, 153] width 10 height 9
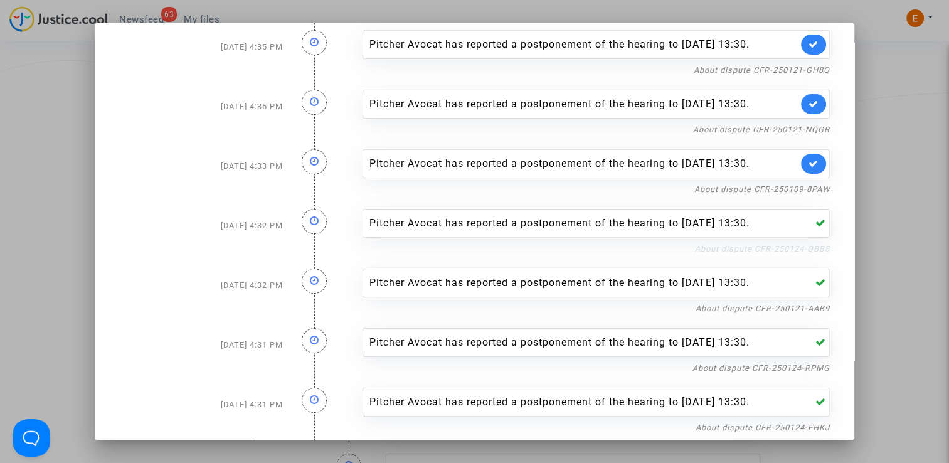
scroll to position [107, 0]
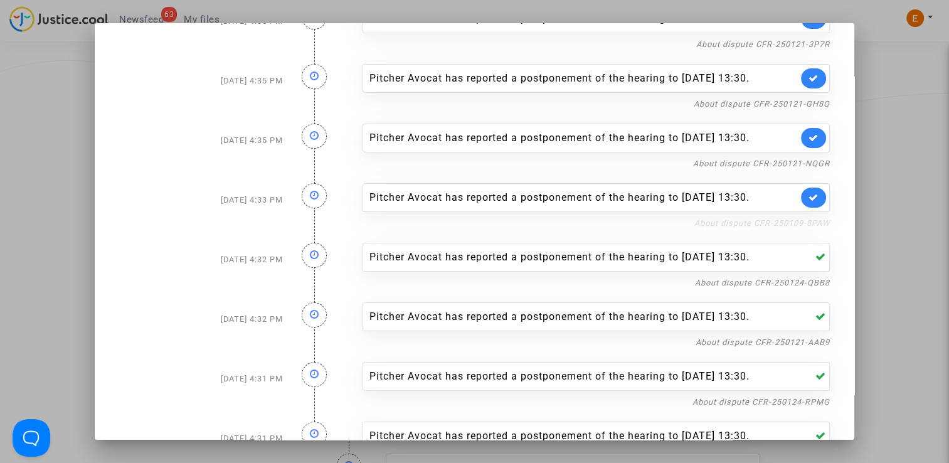
click at [761, 228] on link "About dispute CFR-250109-8PAW" at bounding box center [761, 222] width 135 height 9
click at [810, 208] on link at bounding box center [813, 197] width 25 height 20
click at [776, 171] on div "About dispute CFR-250121-NQGR" at bounding box center [595, 163] width 467 height 15
click at [775, 168] on link "About dispute CFR-250121-NQGR" at bounding box center [761, 163] width 137 height 9
click at [812, 142] on icon at bounding box center [813, 137] width 10 height 9
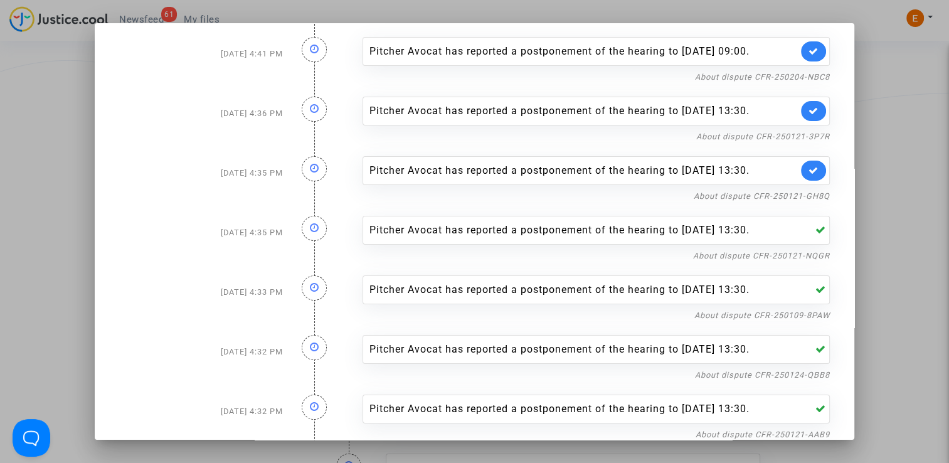
scroll to position [0, 0]
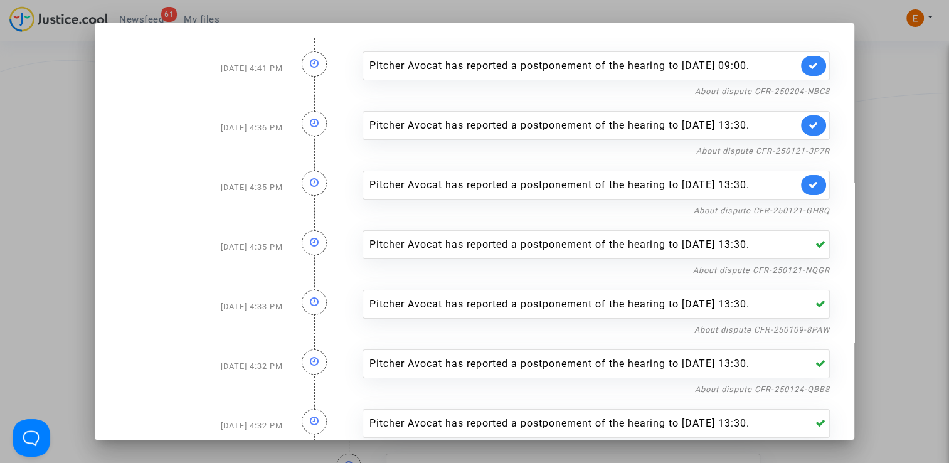
click at [744, 263] on div "Pitcher Avocat has reported a postponement of the hearing to Dec 15th 2025 at 1…" at bounding box center [596, 248] width 486 height 60
click at [742, 215] on link "About dispute CFR-250121-GH8Q" at bounding box center [762, 210] width 136 height 9
click at [810, 195] on link at bounding box center [813, 185] width 25 height 20
click at [796, 156] on link "About dispute CFR-250121-3P7R" at bounding box center [763, 150] width 134 height 9
click at [811, 130] on icon at bounding box center [813, 124] width 10 height 9
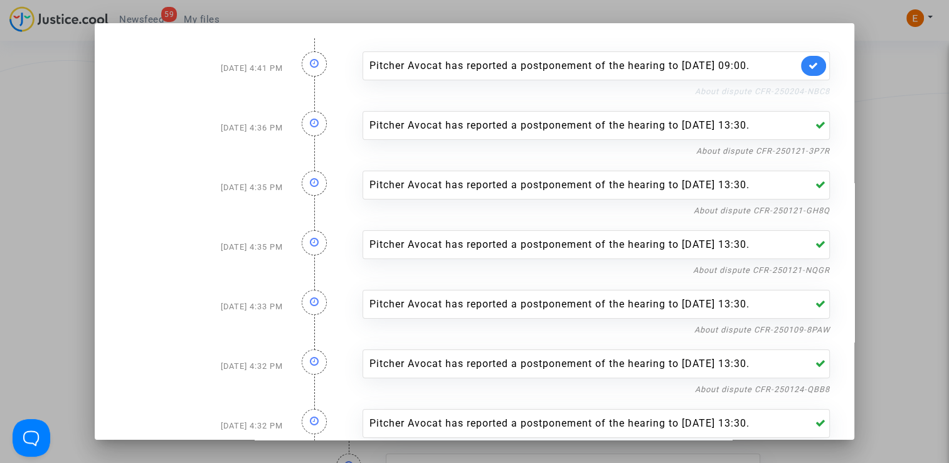
click at [800, 96] on link "About dispute CFR-250204-NBC8" at bounding box center [762, 91] width 135 height 9
click at [808, 70] on icon at bounding box center [813, 65] width 10 height 9
click at [911, 93] on div at bounding box center [474, 231] width 949 height 463
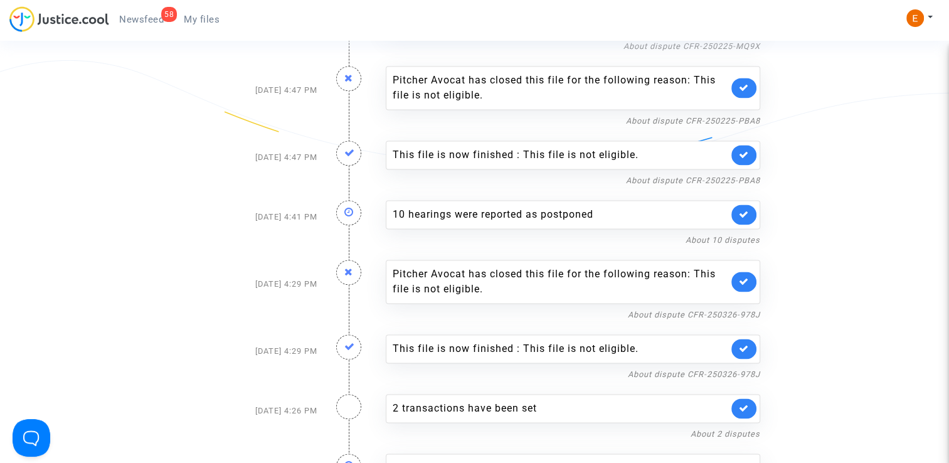
click at [203, 24] on span "My files" at bounding box center [202, 19] width 36 height 11
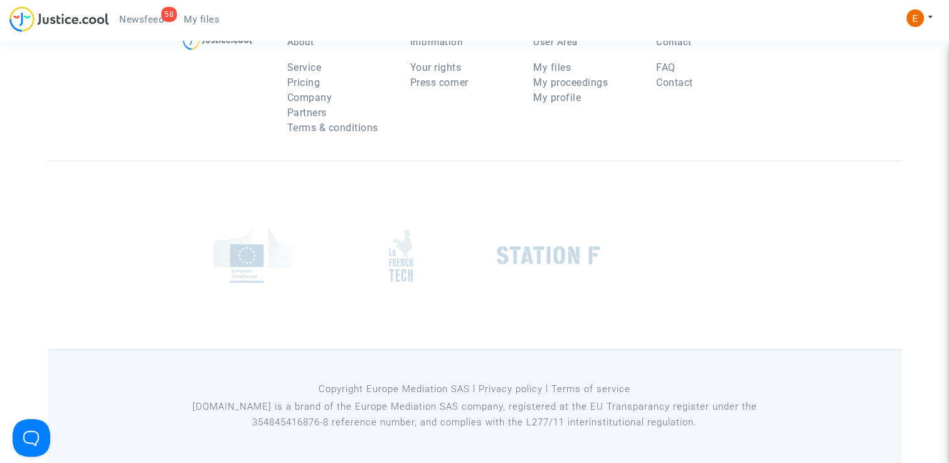
click at [145, 18] on span "Newsfeed" at bounding box center [141, 19] width 45 height 11
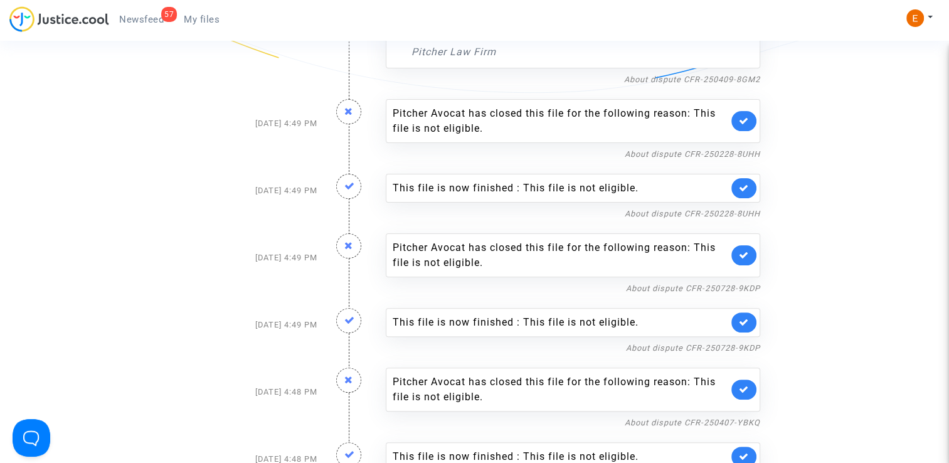
scroll to position [314, 0]
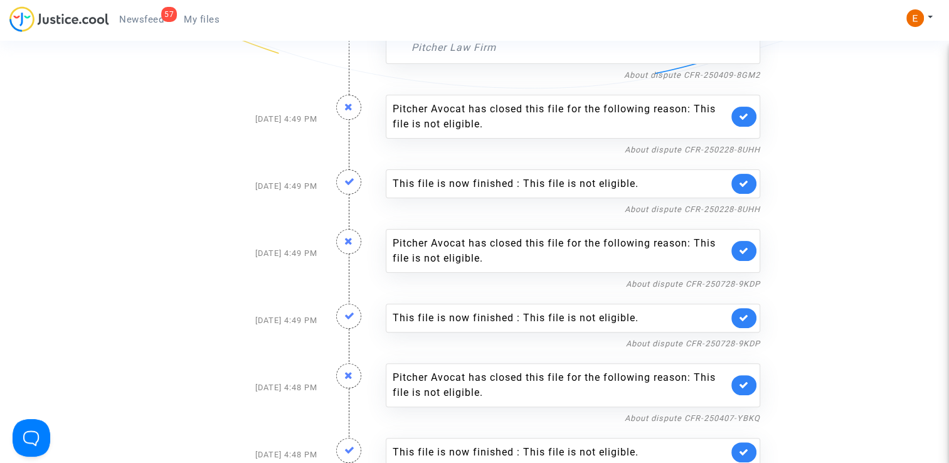
click at [750, 186] on link at bounding box center [743, 184] width 25 height 20
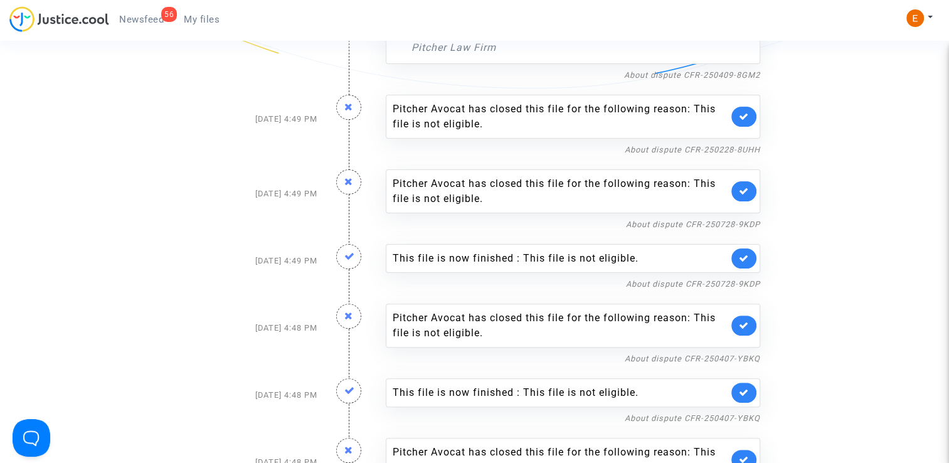
click at [734, 257] on link at bounding box center [743, 258] width 25 height 20
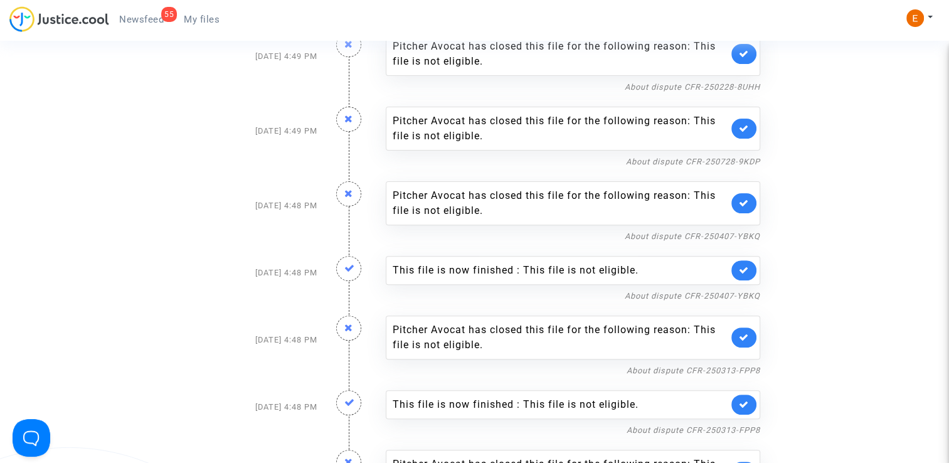
click at [734, 267] on link at bounding box center [743, 270] width 25 height 20
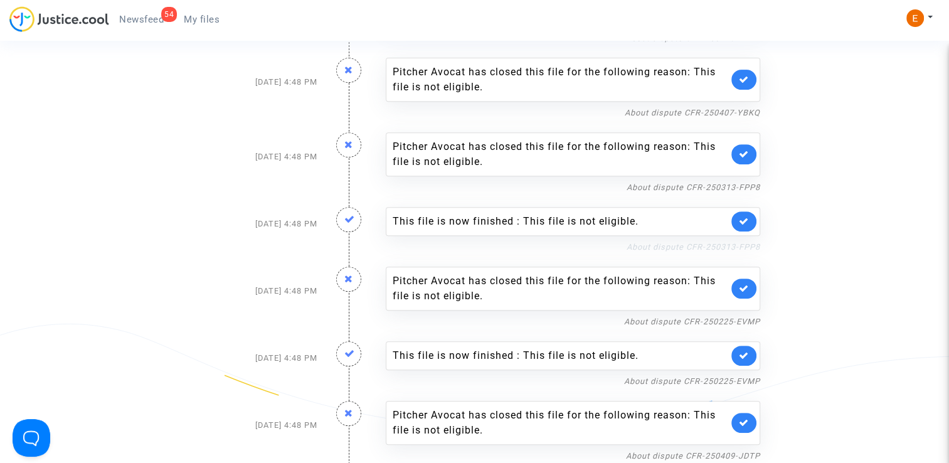
scroll to position [502, 0]
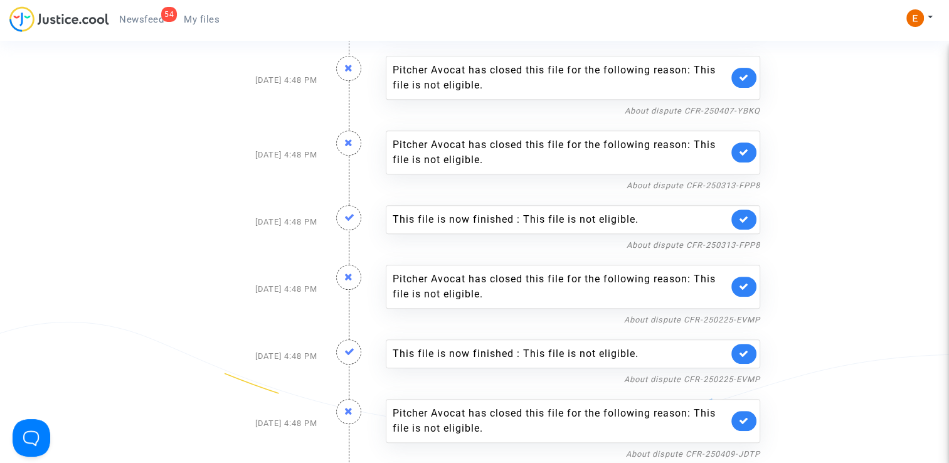
click at [752, 211] on link at bounding box center [743, 219] width 25 height 20
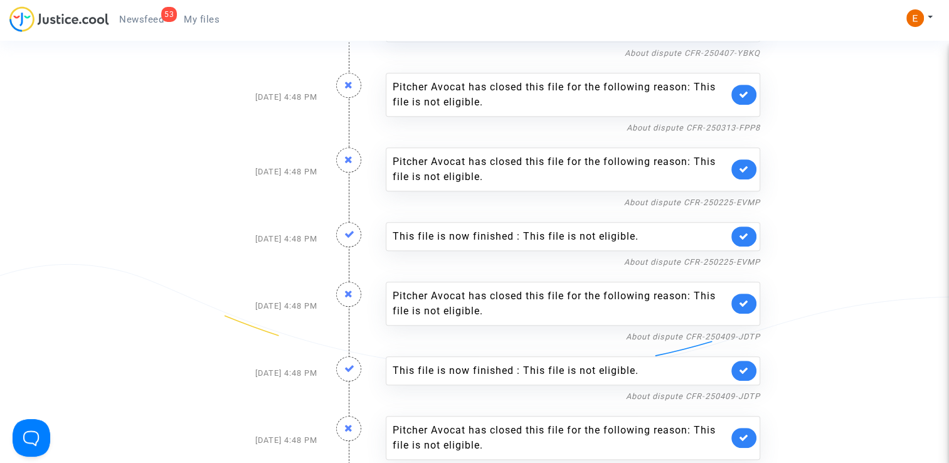
scroll to position [564, 0]
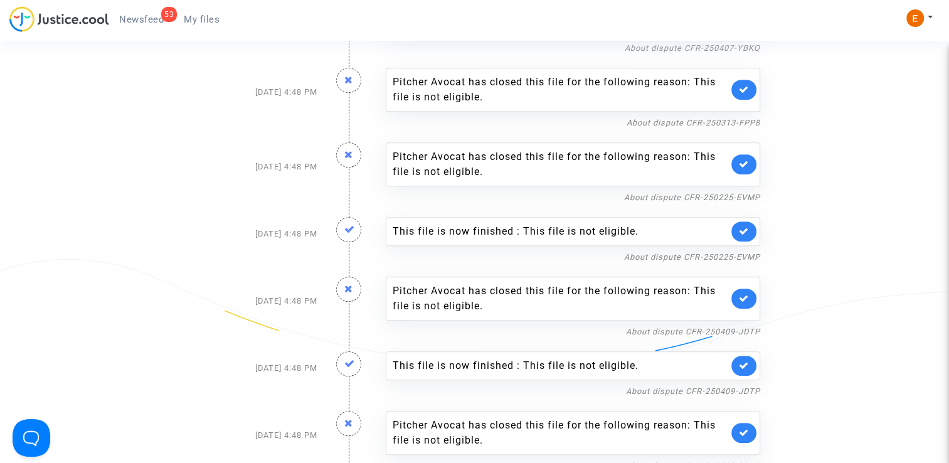
click at [749, 232] on link at bounding box center [743, 231] width 25 height 20
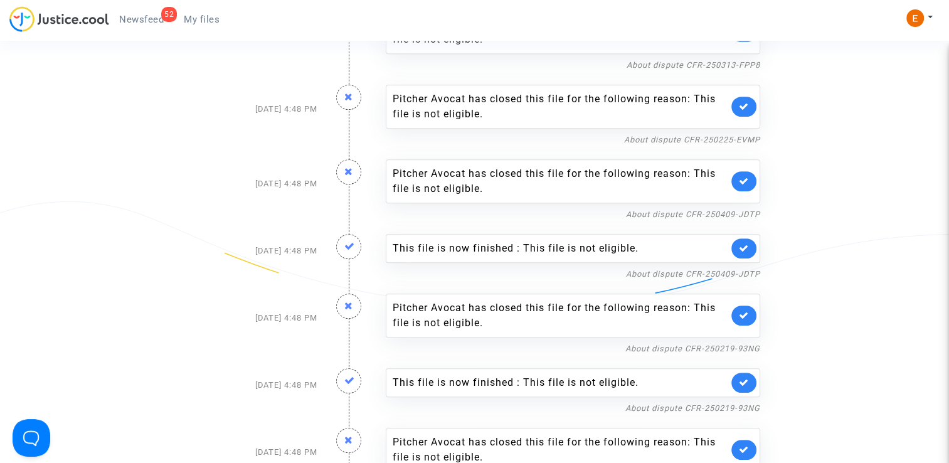
scroll to position [627, 0]
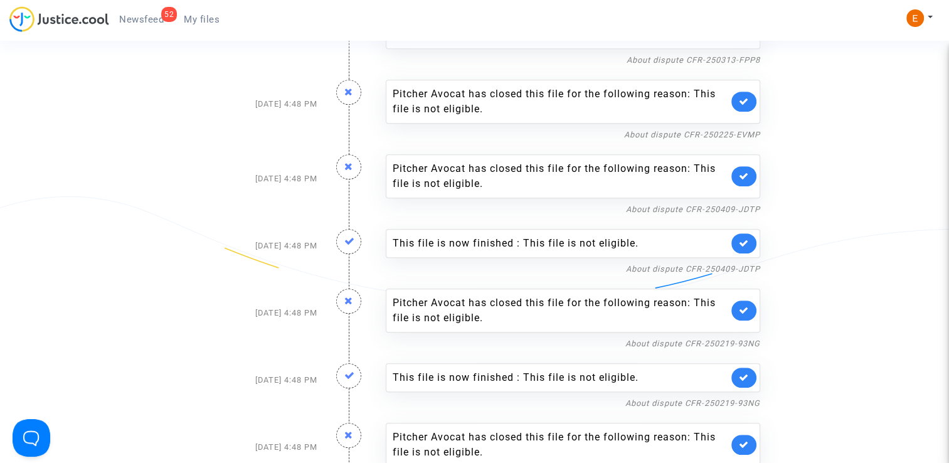
click at [751, 239] on link at bounding box center [743, 243] width 25 height 20
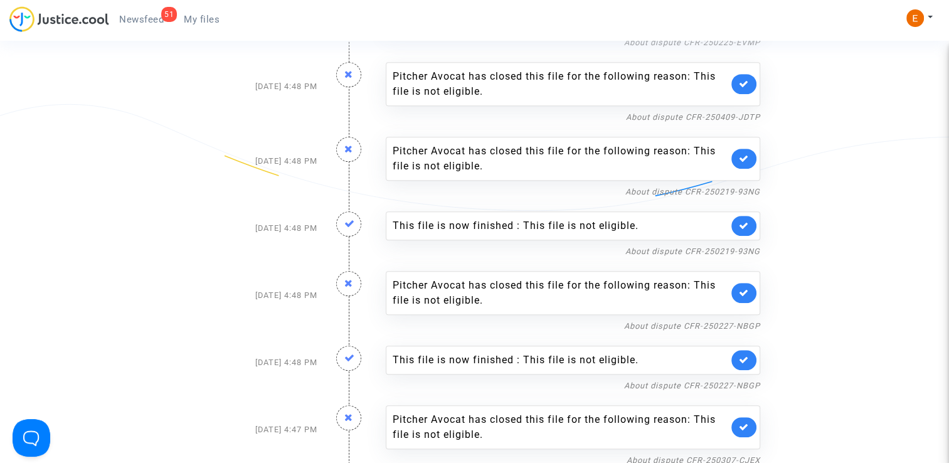
scroll to position [752, 0]
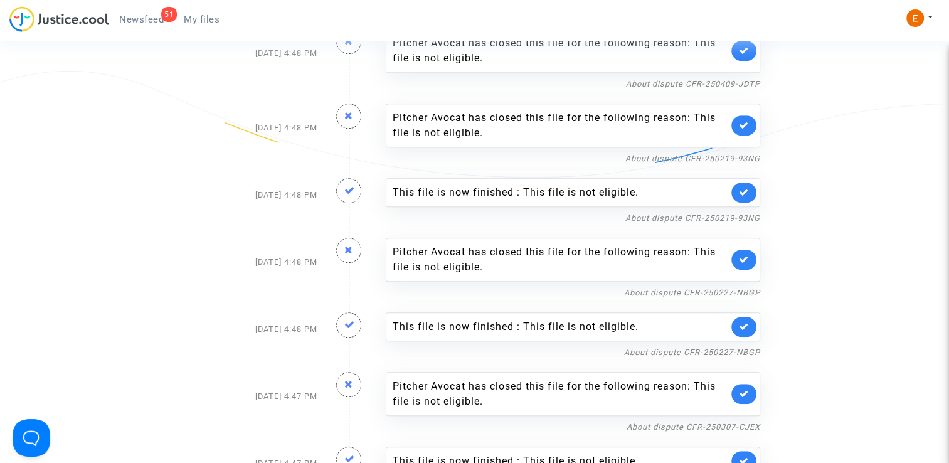
click at [755, 191] on link at bounding box center [743, 192] width 25 height 20
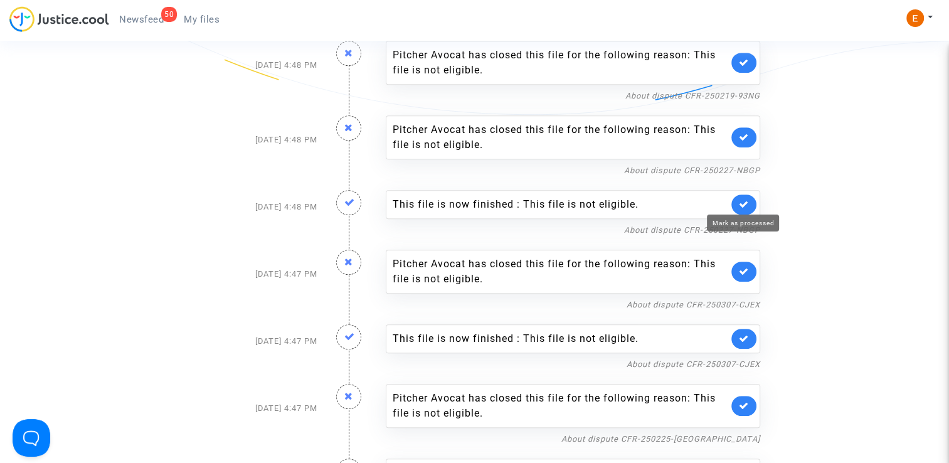
click at [750, 204] on link at bounding box center [743, 204] width 25 height 20
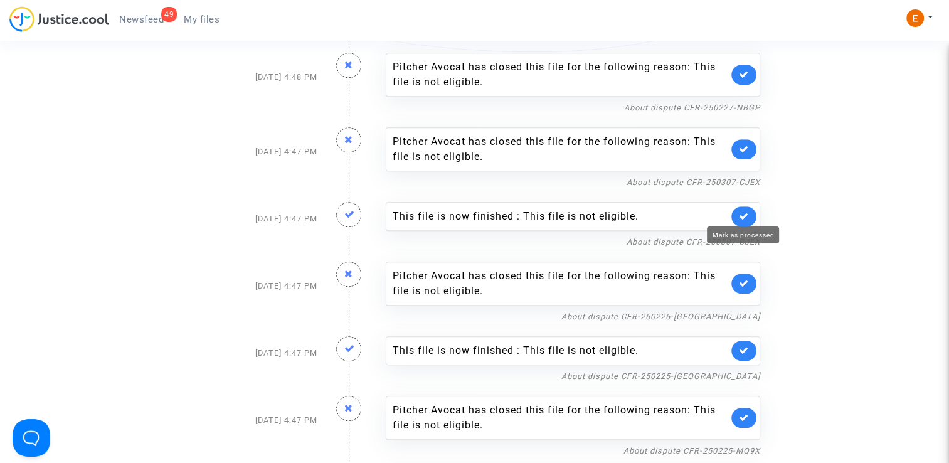
click at [746, 213] on icon at bounding box center [744, 215] width 10 height 9
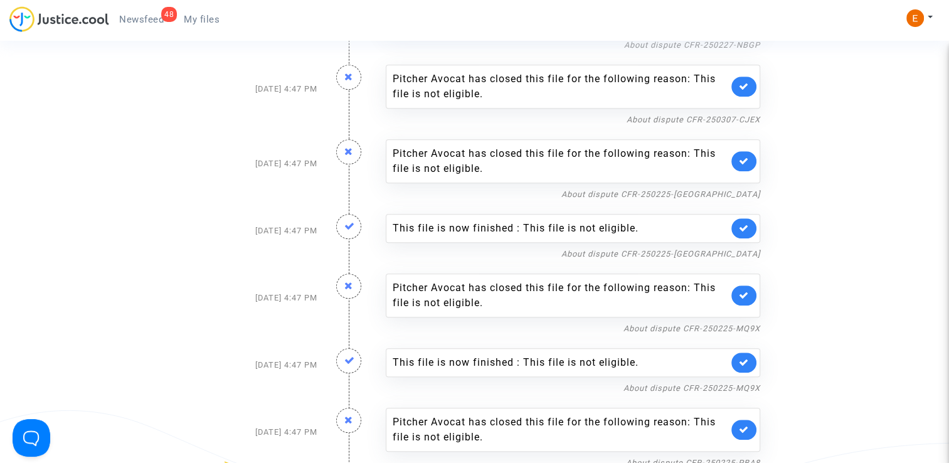
click at [747, 232] on link at bounding box center [743, 228] width 25 height 20
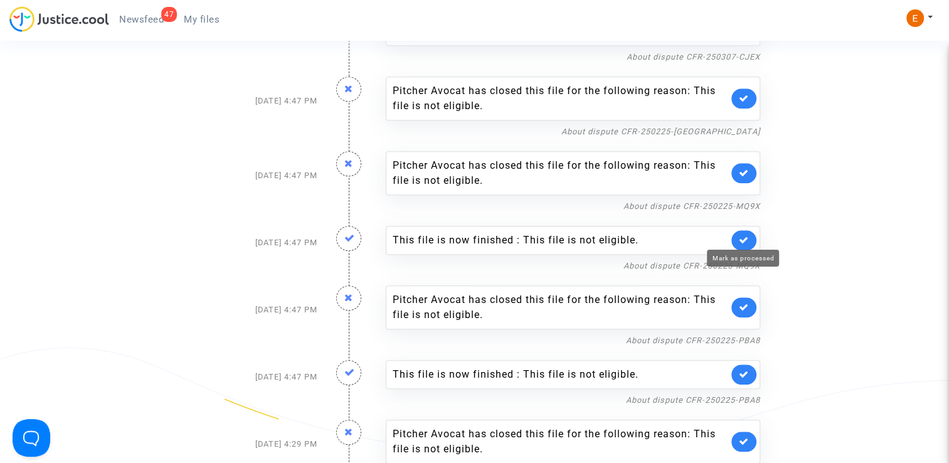
click at [747, 235] on icon at bounding box center [744, 239] width 10 height 9
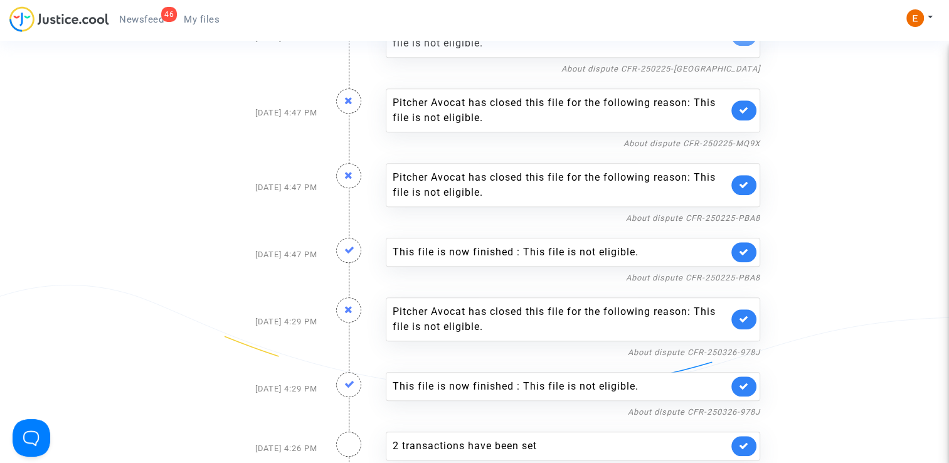
click at [751, 250] on link at bounding box center [743, 252] width 25 height 20
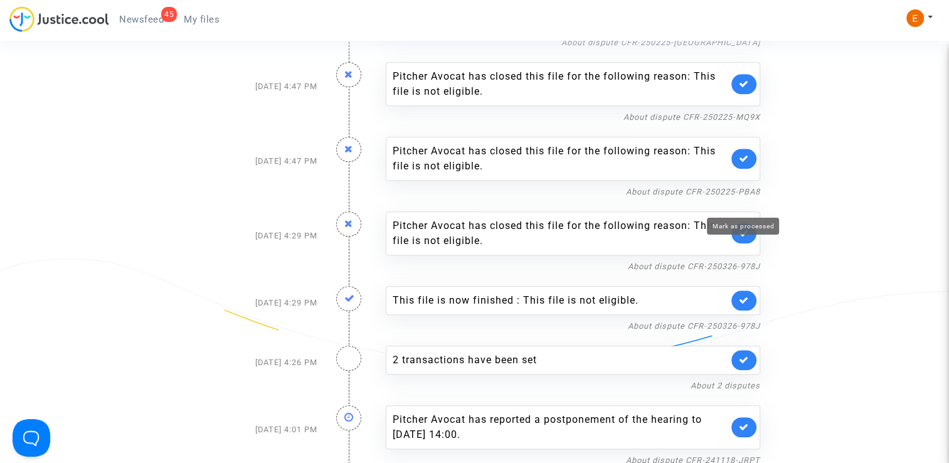
scroll to position [1129, 0]
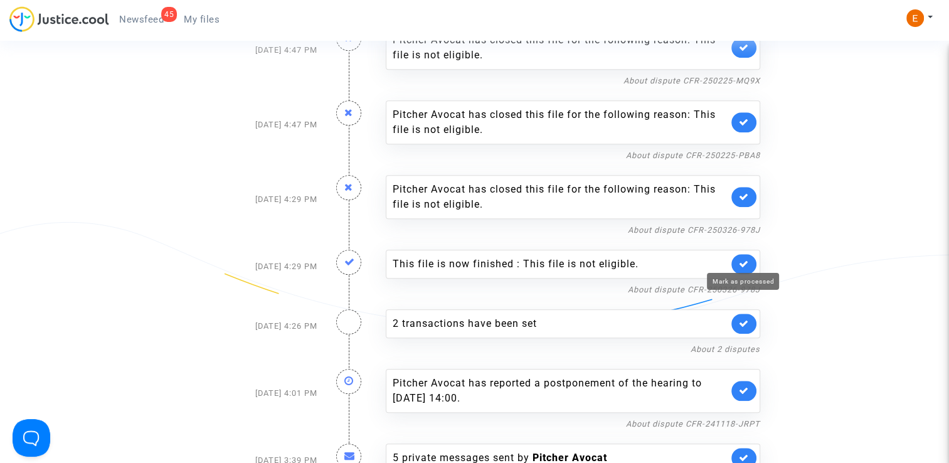
click at [743, 260] on icon at bounding box center [744, 263] width 10 height 9
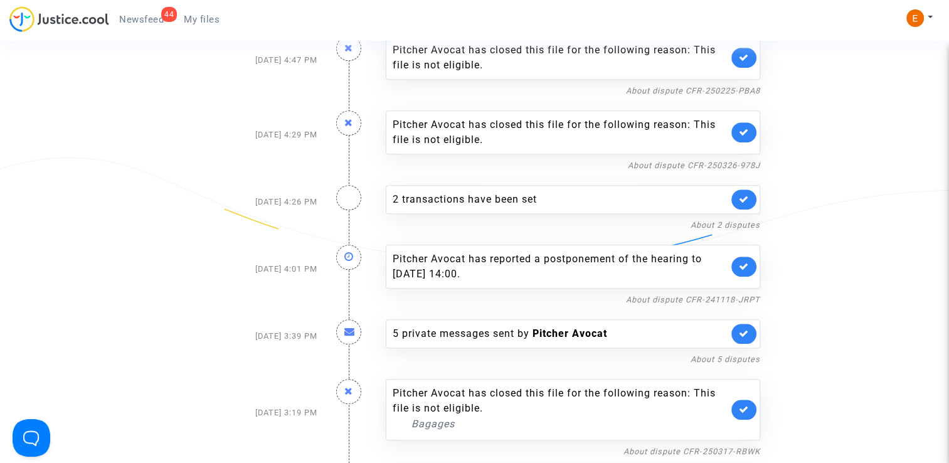
scroll to position [1191, 0]
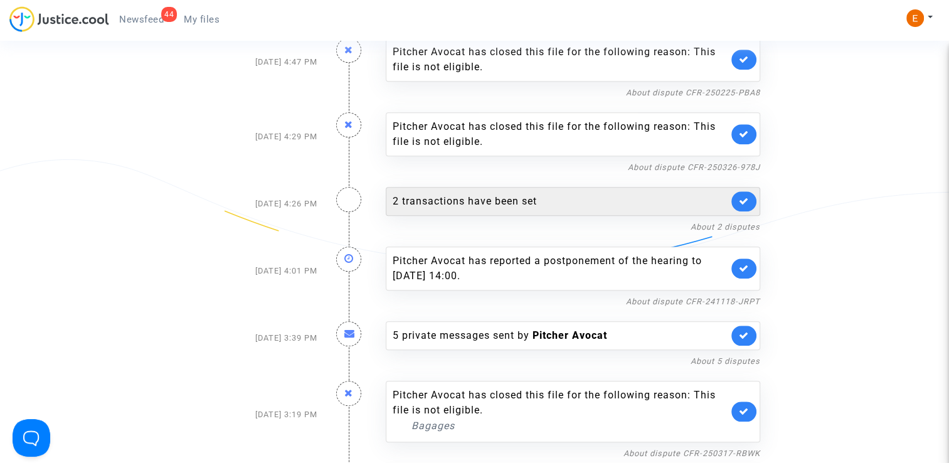
click at [514, 194] on div "2 transactions have been set" at bounding box center [560, 201] width 335 height 15
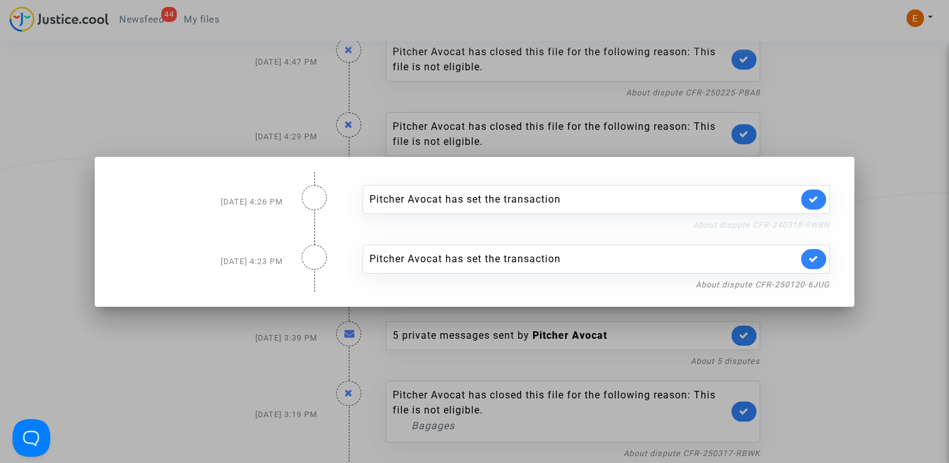
click at [746, 230] on link "About dispute CFR-240318-9WBN" at bounding box center [761, 224] width 137 height 9
click at [803, 278] on nf-filterlink "About dispute CFR-250120-6JUG" at bounding box center [762, 284] width 134 height 12
click at [805, 281] on link "About dispute CFR-250120-6JUG" at bounding box center [762, 284] width 134 height 9
click at [850, 98] on div at bounding box center [474, 231] width 949 height 463
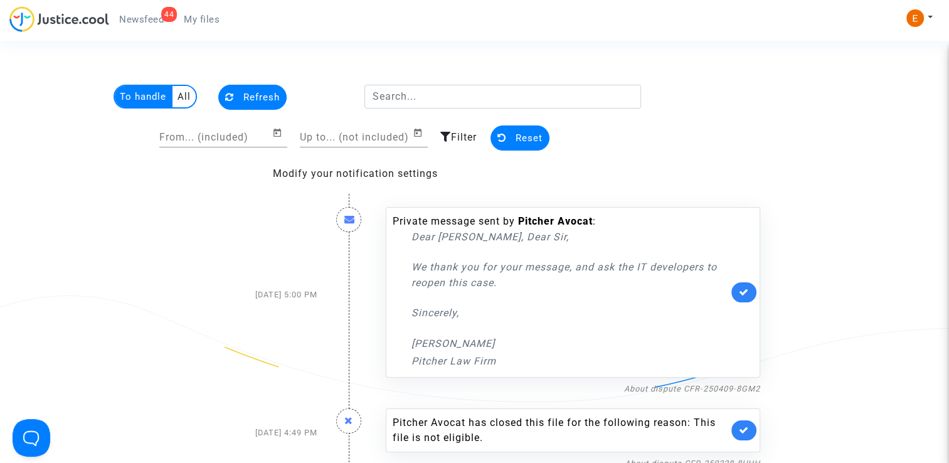
scroll to position [1191, 0]
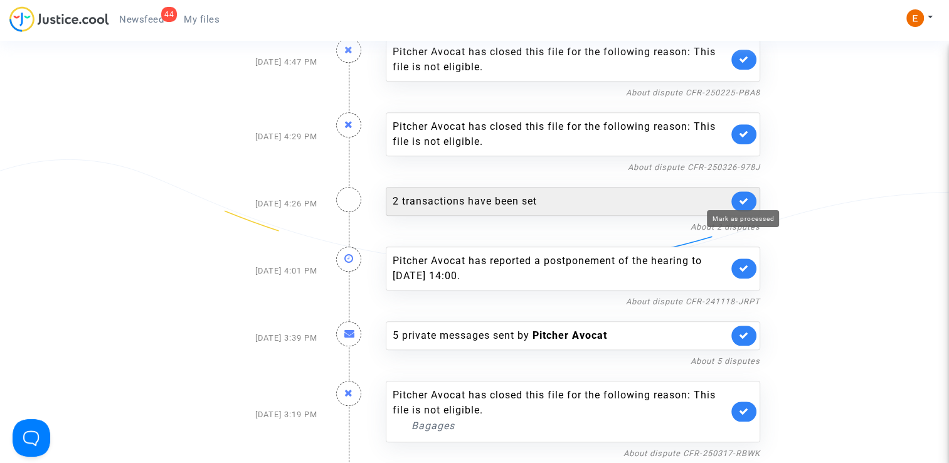
click at [746, 197] on icon at bounding box center [744, 200] width 10 height 9
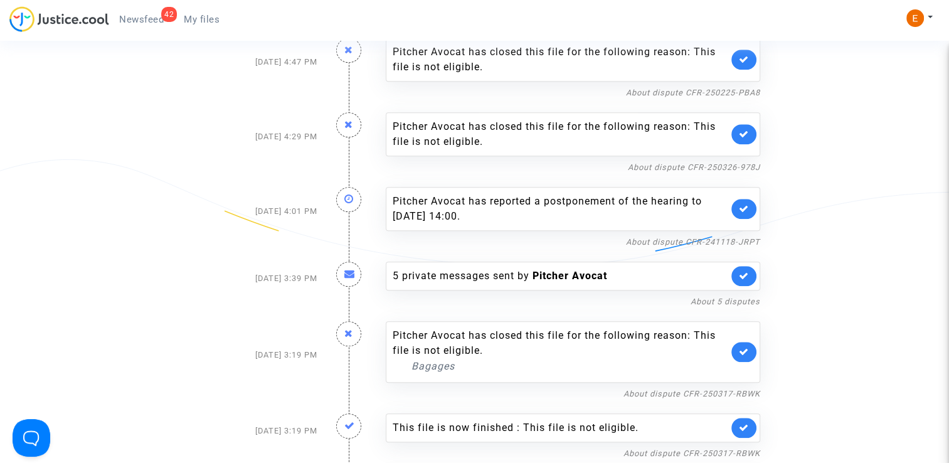
click at [201, 28] on link "My files" at bounding box center [202, 19] width 56 height 19
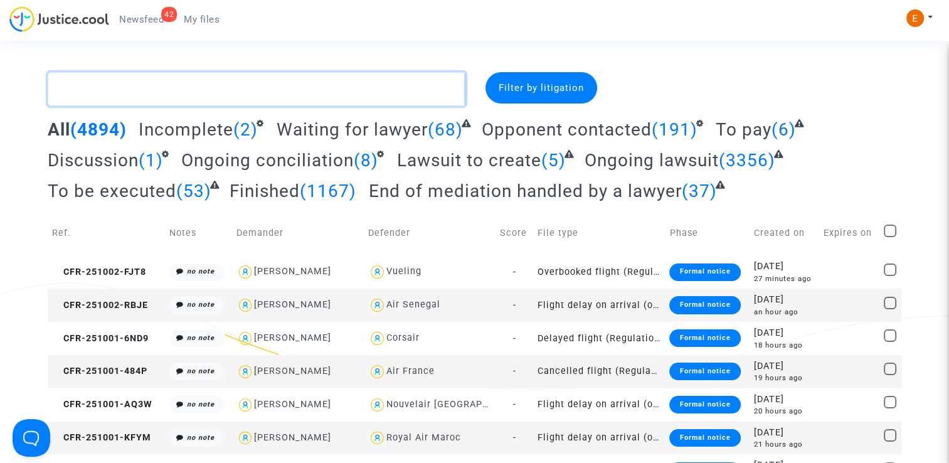
paste textarea "Frapier"
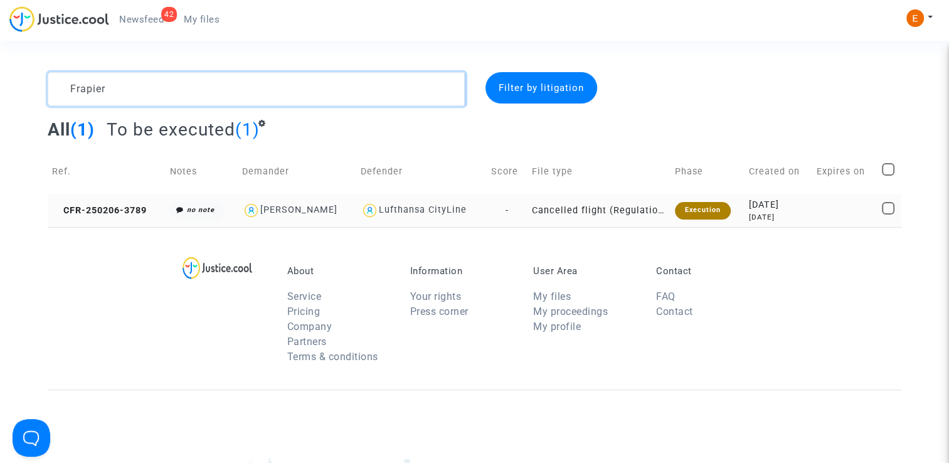
type textarea "Frapier"
click at [682, 204] on div "Execution" at bounding box center [703, 211] width 56 height 18
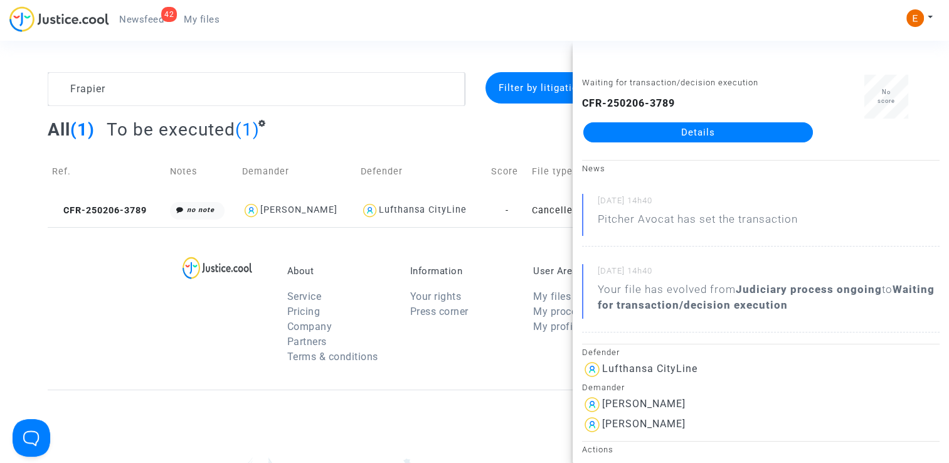
click at [687, 128] on link "Details" at bounding box center [698, 132] width 230 height 20
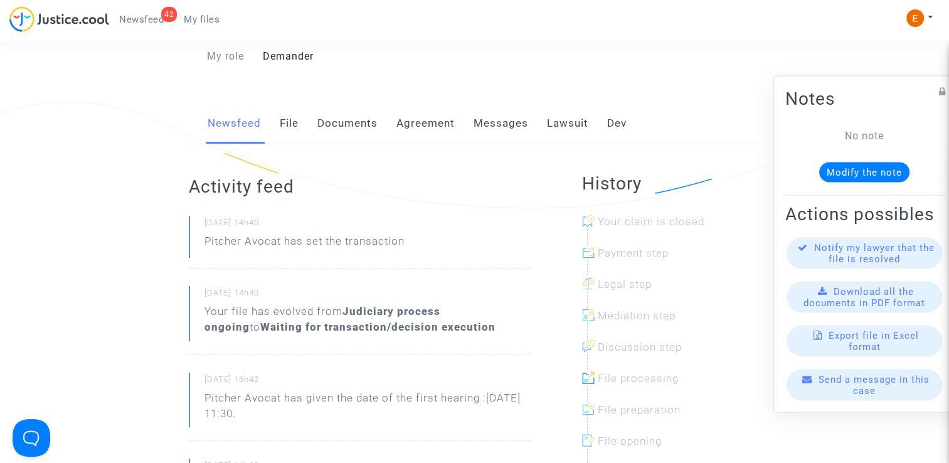
scroll to position [188, 0]
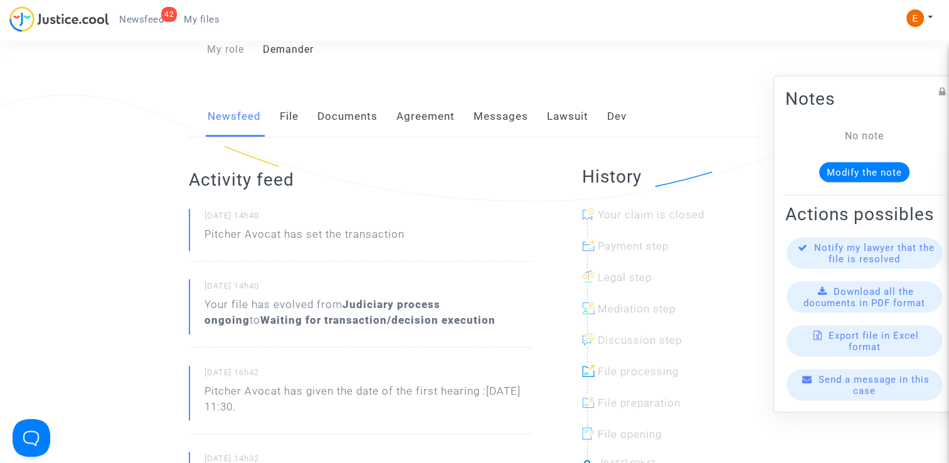
click at [547, 122] on link "Lawsuit" at bounding box center [567, 116] width 41 height 41
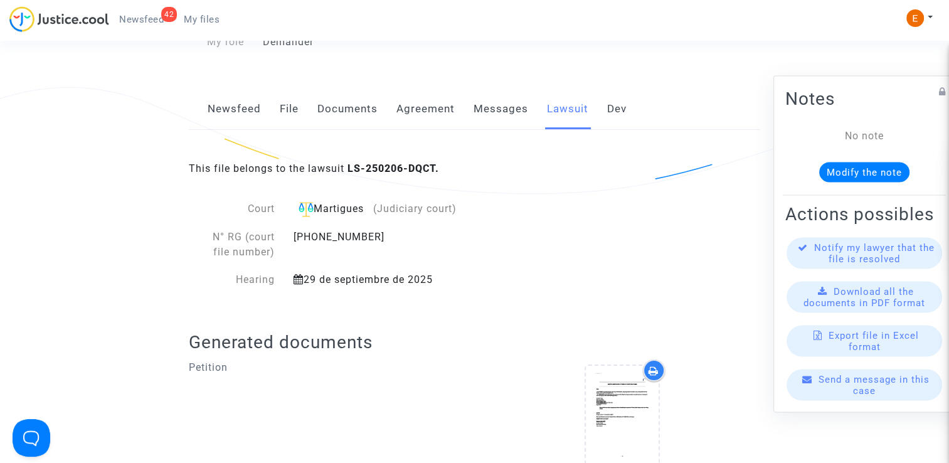
scroll to position [188, 0]
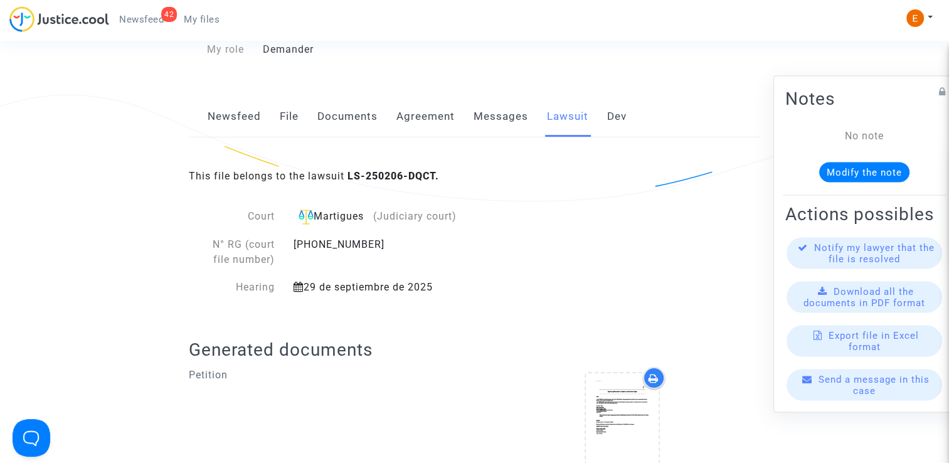
click at [502, 121] on link "Messages" at bounding box center [500, 116] width 55 height 41
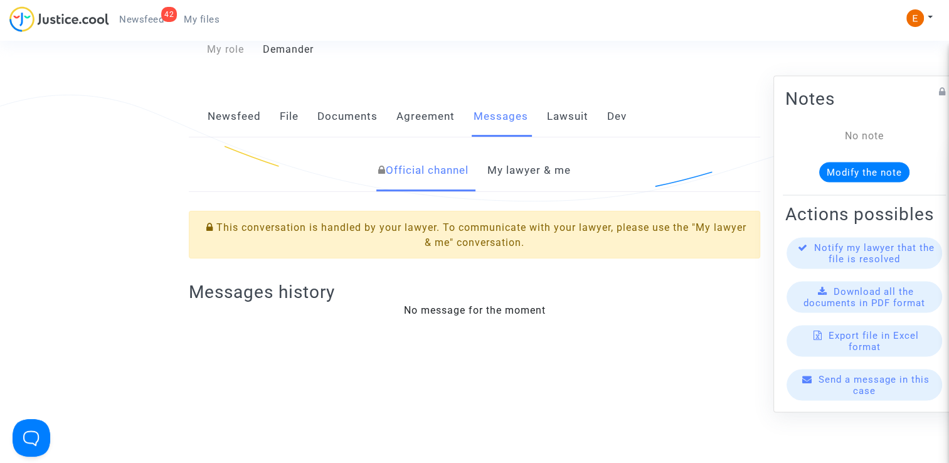
click at [574, 116] on link "Lawsuit" at bounding box center [567, 116] width 41 height 41
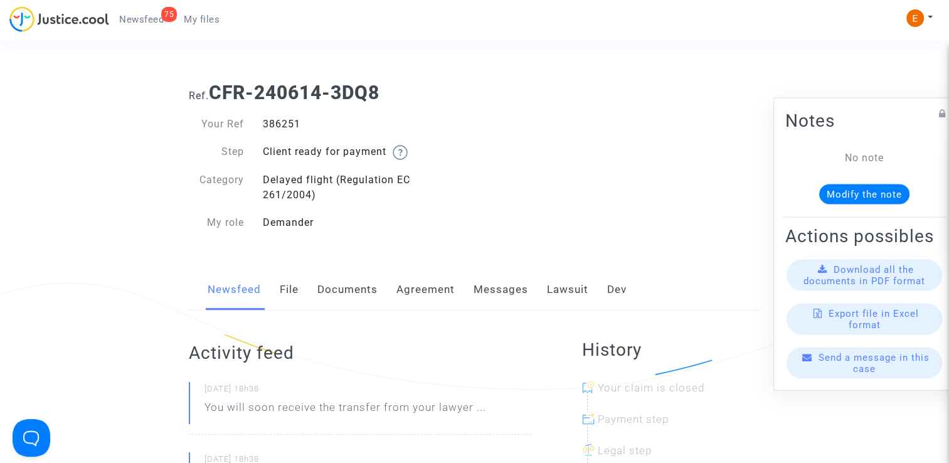
click at [283, 123] on div "386251" at bounding box center [363, 124] width 221 height 15
copy div "386251"
click at [283, 132] on div "Your Ref 400269 Step Client ready for payment Category Delayed flight (Regulati…" at bounding box center [327, 174] width 277 height 114
click at [276, 129] on div "400269" at bounding box center [363, 124] width 221 height 15
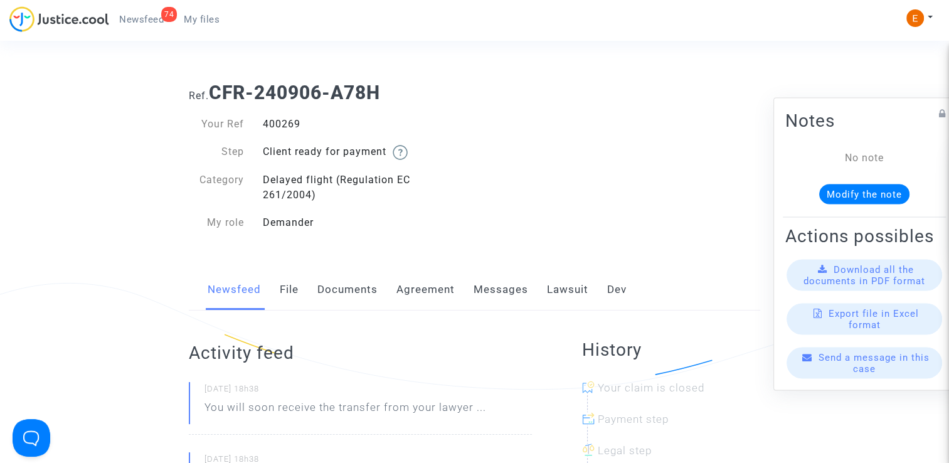
click at [276, 129] on div "400269" at bounding box center [363, 124] width 221 height 15
copy div "400269"
click at [285, 122] on div "400560" at bounding box center [363, 124] width 221 height 15
copy div "400560"
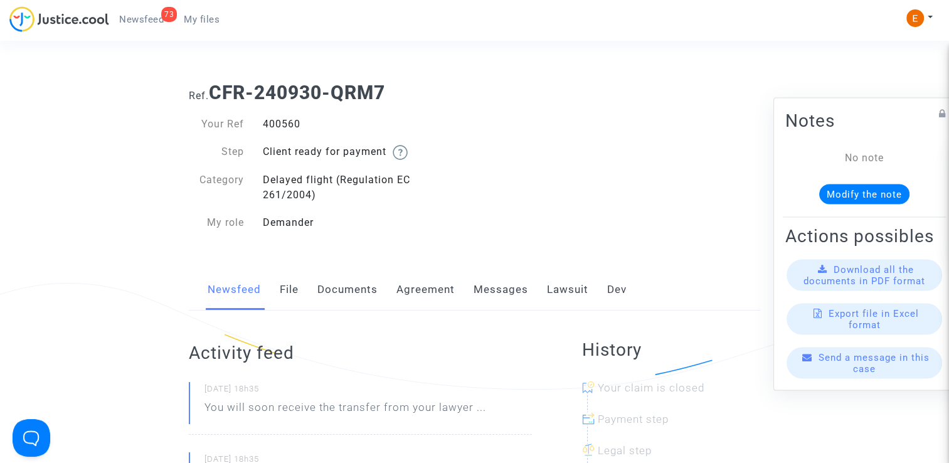
click at [280, 300] on div "Newsfeed File Documents Agreement Messages Lawsuit Dev" at bounding box center [474, 290] width 571 height 42
click at [292, 292] on link "File" at bounding box center [289, 289] width 19 height 41
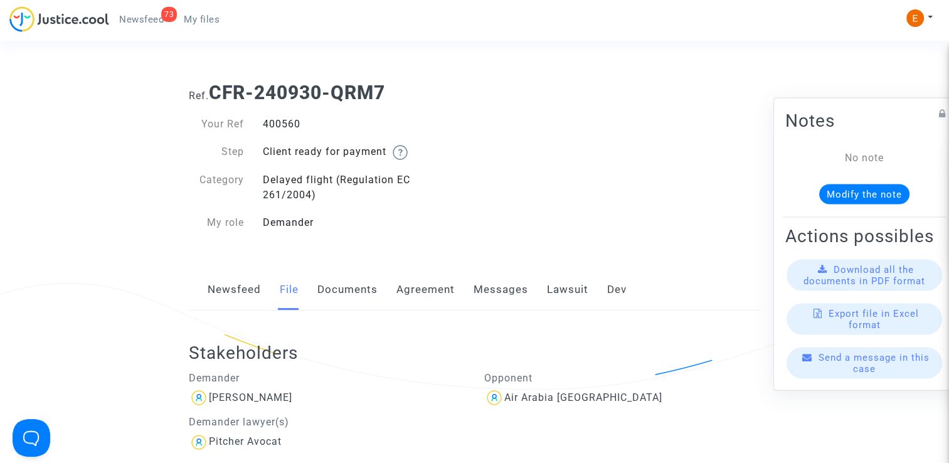
click at [562, 294] on link "Lawsuit" at bounding box center [567, 289] width 41 height 41
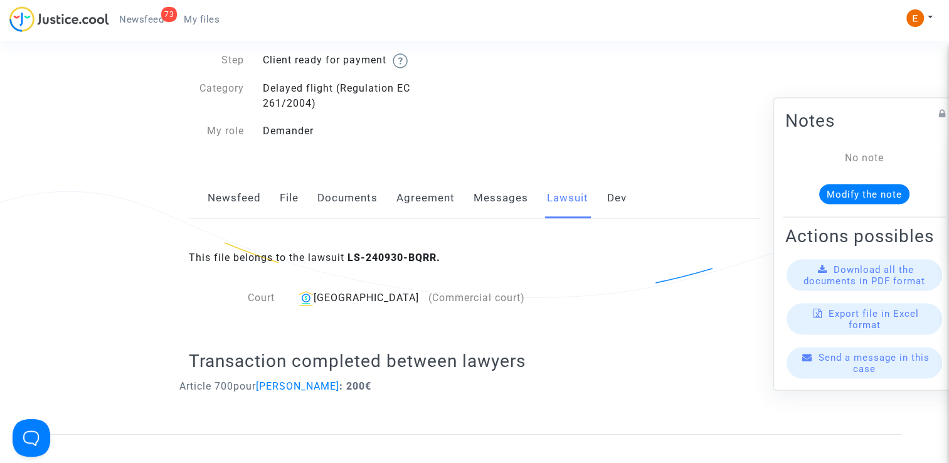
scroll to position [89, 0]
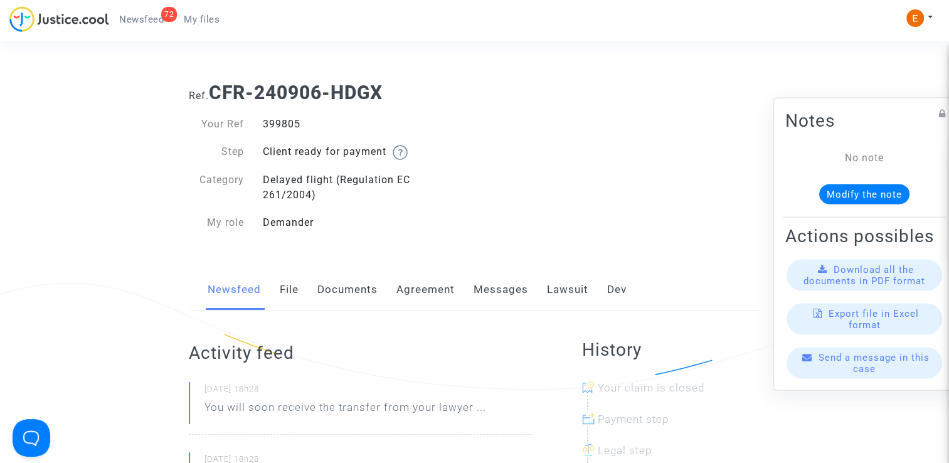
click at [278, 121] on div "399805" at bounding box center [363, 124] width 221 height 15
drag, startPoint x: 0, startPoint y: 0, endPoint x: 278, endPoint y: 121, distance: 303.6
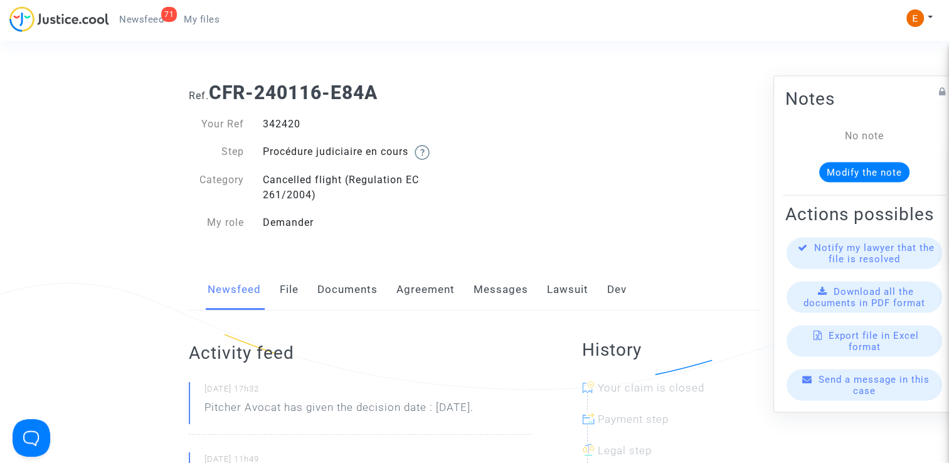
click at [282, 124] on div "342420" at bounding box center [363, 124] width 221 height 15
copy div "342420"
drag, startPoint x: 539, startPoint y: 409, endPoint x: 169, endPoint y: 403, distance: 369.4
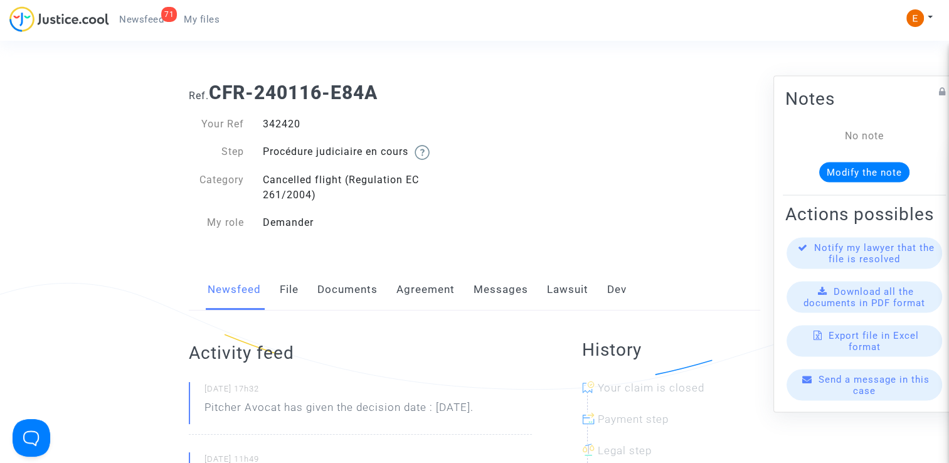
drag, startPoint x: 169, startPoint y: 403, endPoint x: 261, endPoint y: 409, distance: 91.8
click at [300, 407] on p "El lanzador Avocat ha dado la fecha de decisión: 19 de noviembre de 2025." at bounding box center [367, 418] width 327 height 38
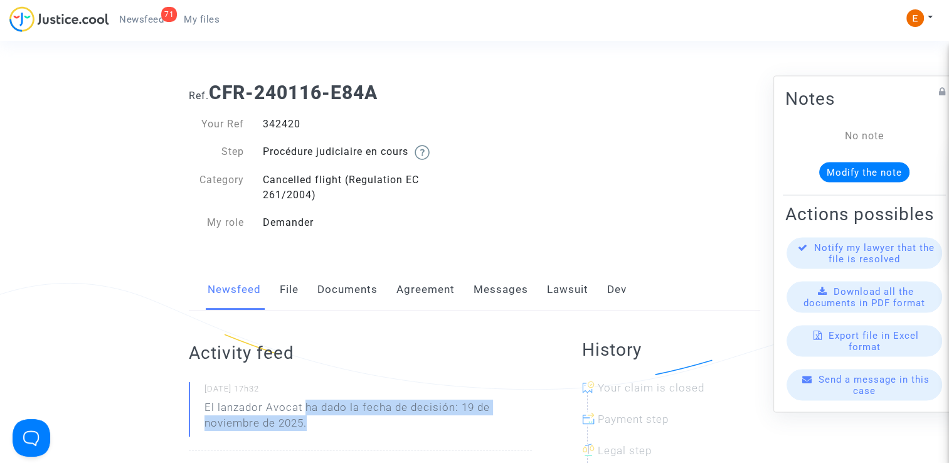
drag, startPoint x: 307, startPoint y: 406, endPoint x: 324, endPoint y: 422, distance: 23.1
click at [324, 422] on p "El lanzador Avocat ha dado la fecha de decisión: 19 de noviembre de 2025." at bounding box center [367, 418] width 327 height 38
drag, startPoint x: 324, startPoint y: 422, endPoint x: 318, endPoint y: 409, distance: 13.8
copy p "ha dado la fecha de decisión: 19 de noviembre de 2025."
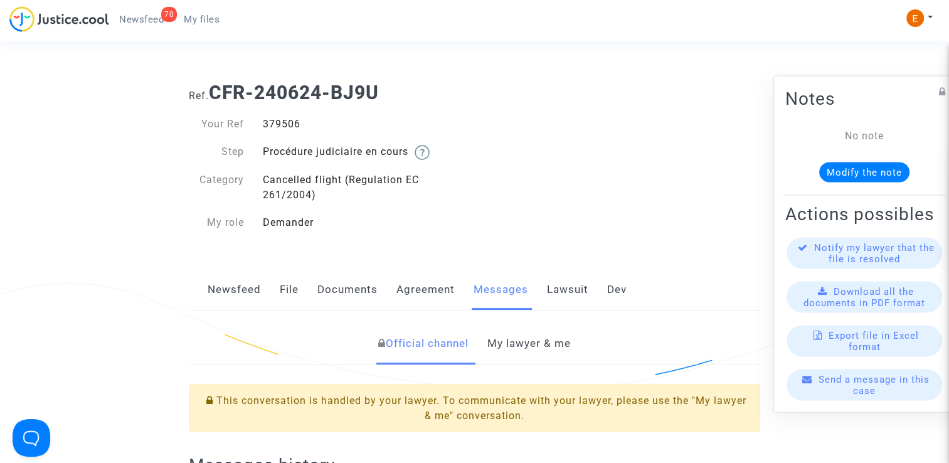
click at [292, 127] on div "379506" at bounding box center [363, 124] width 221 height 15
copy div "379506"
click at [557, 356] on link "My lawyer & me" at bounding box center [528, 343] width 83 height 41
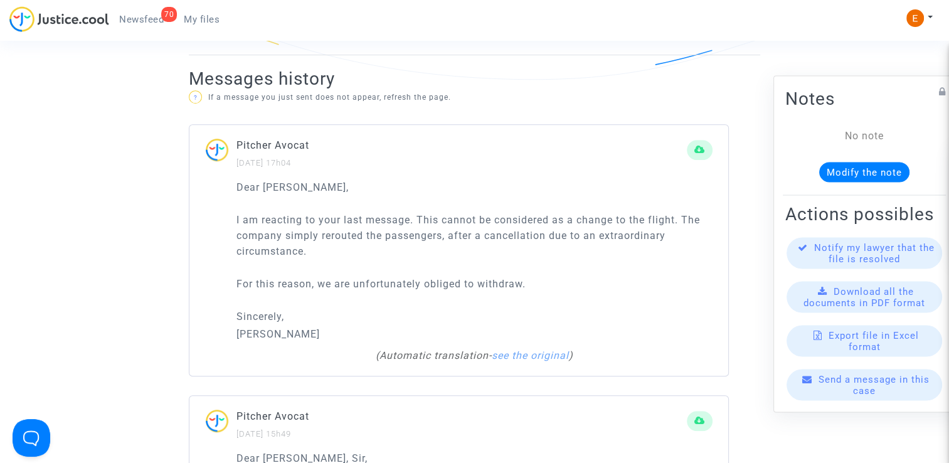
scroll to position [815, 0]
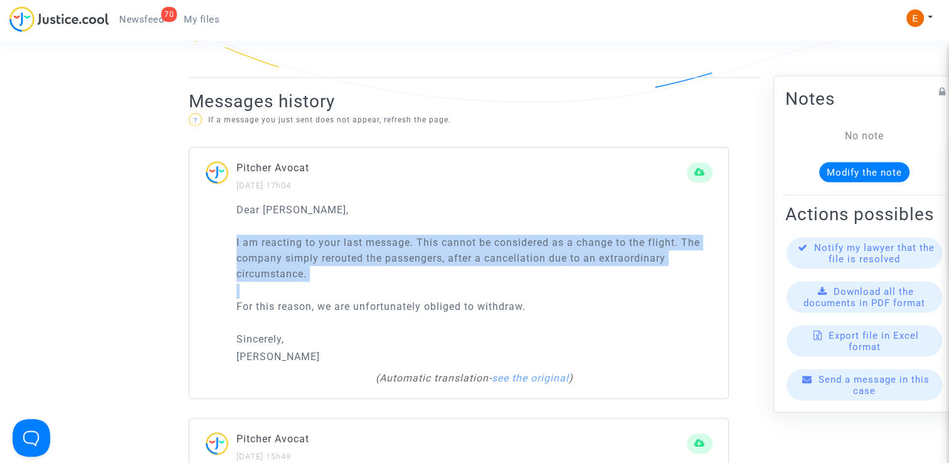
drag, startPoint x: 604, startPoint y: 314, endPoint x: 166, endPoint y: 236, distance: 445.2
click at [166, 236] on ng-component "Ref. CFR-240624-BJ9U Your Ref 379506 Step Procédure judiciaire en cours Categor…" at bounding box center [475, 284] width 854 height 2054
drag, startPoint x: 166, startPoint y: 236, endPoint x: 345, endPoint y: 261, distance: 181.0
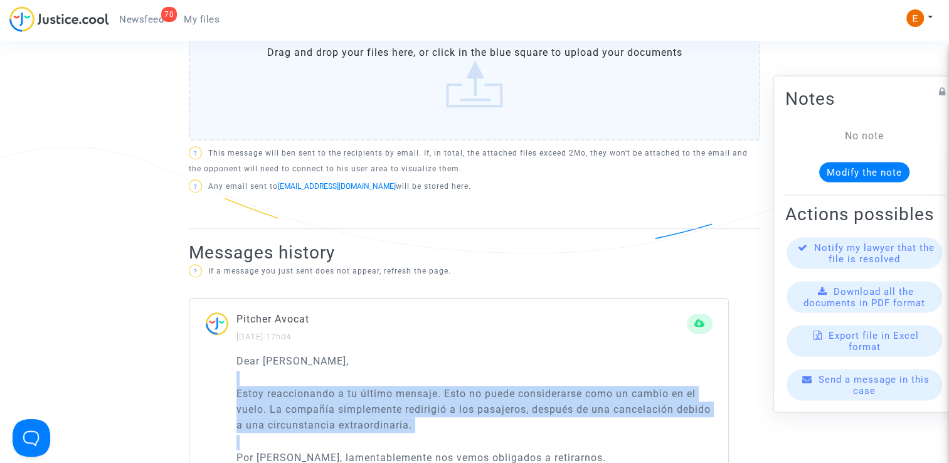
scroll to position [564, 0]
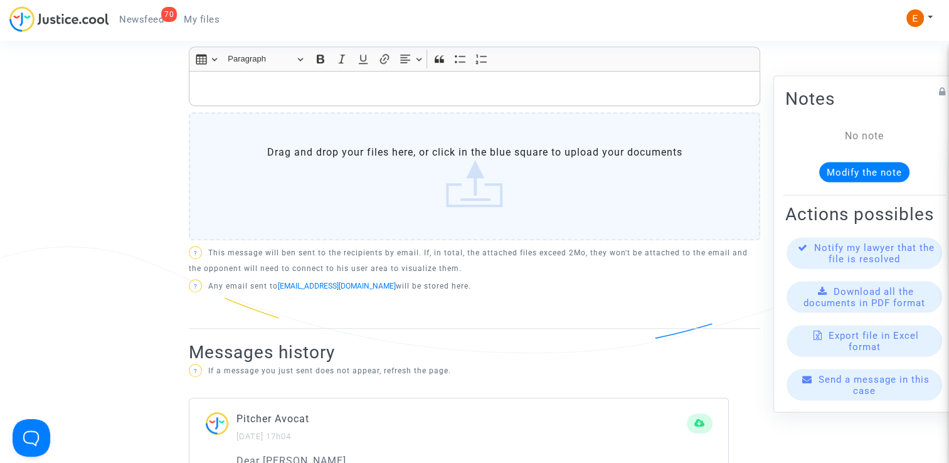
click at [289, 84] on p "Rich Text Editor, main" at bounding box center [475, 89] width 558 height 16
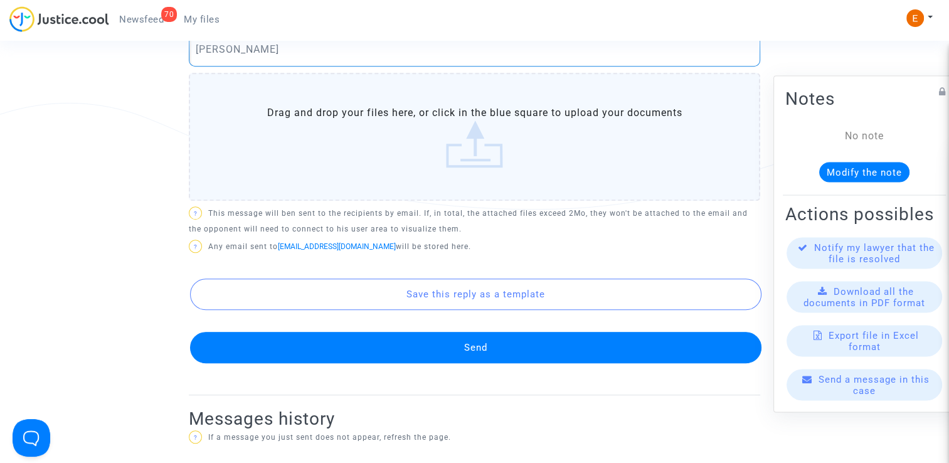
scroll to position [752, 0]
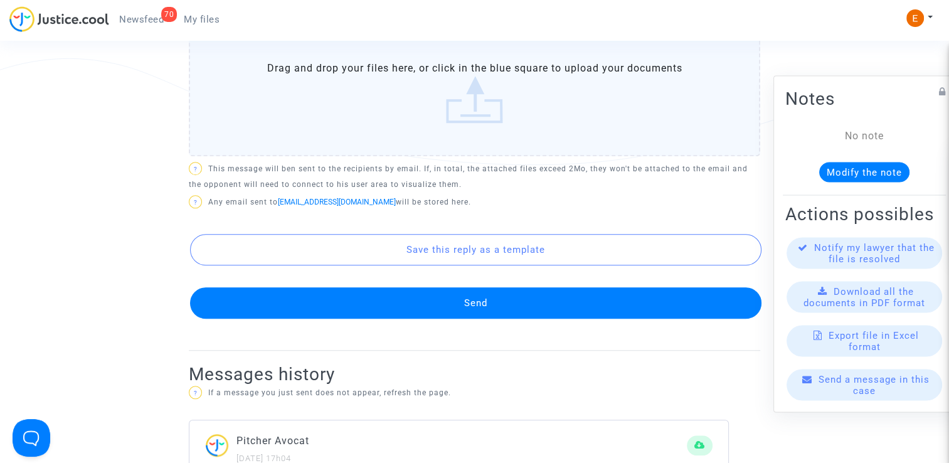
click at [529, 304] on button "Send" at bounding box center [475, 302] width 571 height 31
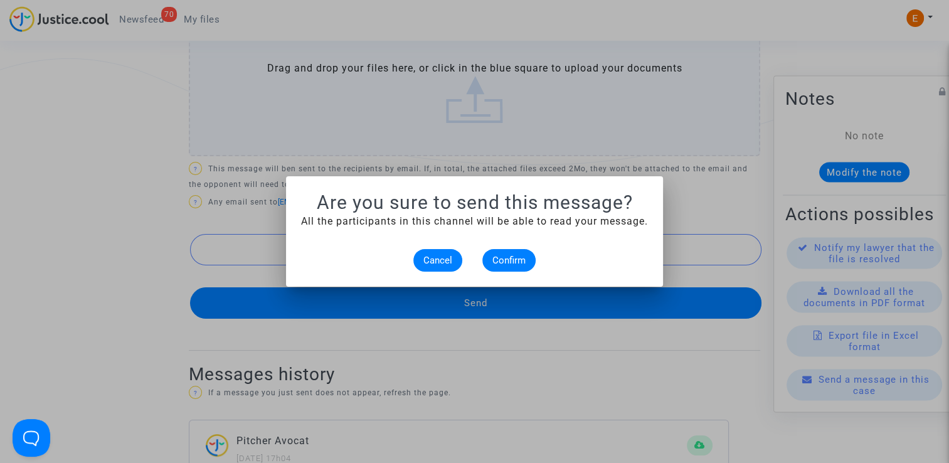
scroll to position [0, 0]
click at [522, 262] on span "Confirm" at bounding box center [508, 260] width 33 height 11
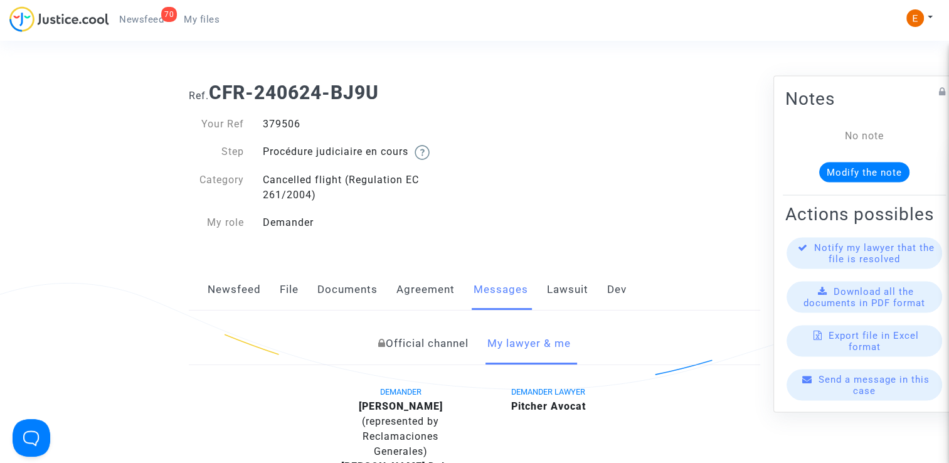
scroll to position [752, 0]
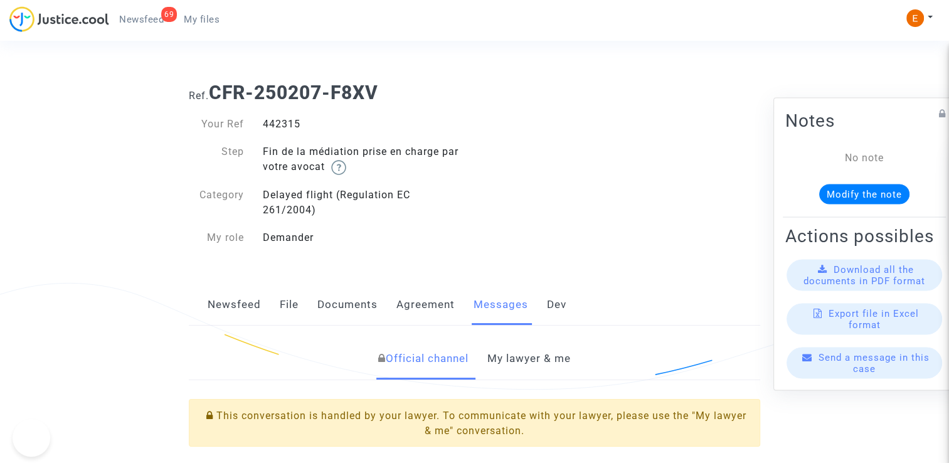
click at [270, 129] on div "442315" at bounding box center [363, 124] width 221 height 15
drag, startPoint x: 0, startPoint y: 0, endPoint x: 270, endPoint y: 129, distance: 299.0
drag, startPoint x: 538, startPoint y: 365, endPoint x: 537, endPoint y: 351, distance: 13.9
click at [538, 365] on link "My lawyer & me" at bounding box center [528, 358] width 83 height 41
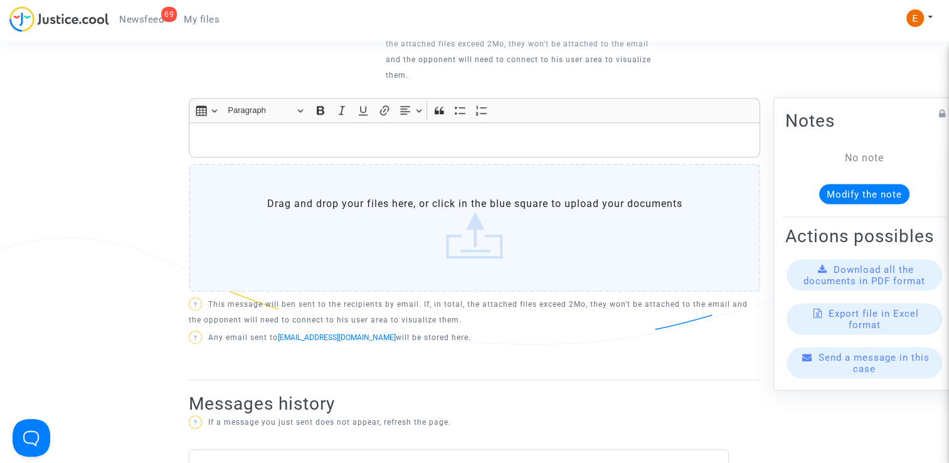
scroll to position [564, 0]
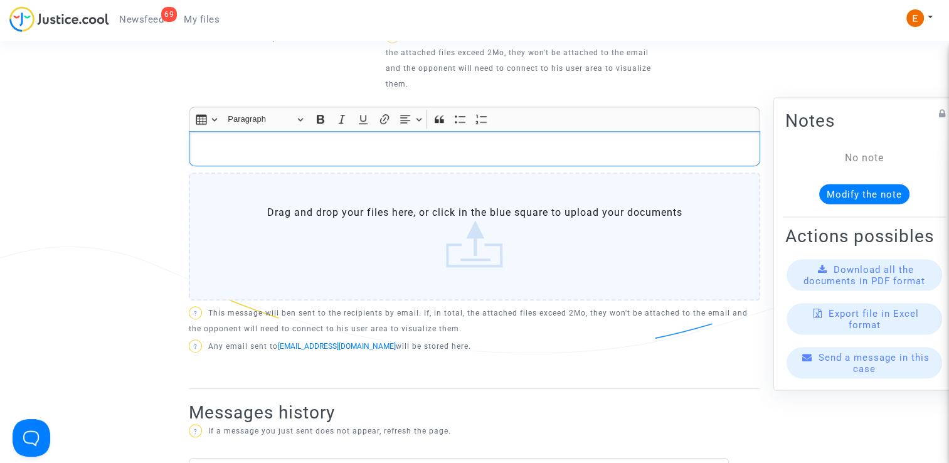
click at [265, 141] on p "Rich Text Editor, main" at bounding box center [475, 149] width 558 height 16
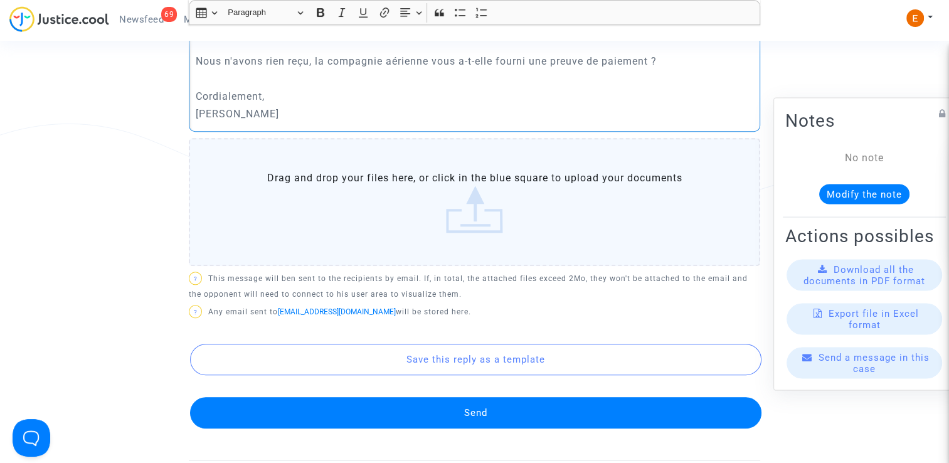
scroll to position [690, 0]
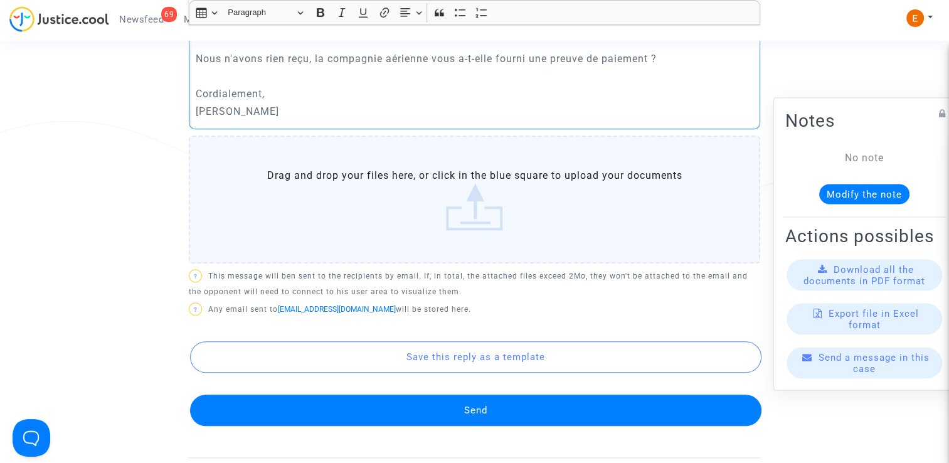
click at [524, 403] on button "Send" at bounding box center [475, 409] width 571 height 31
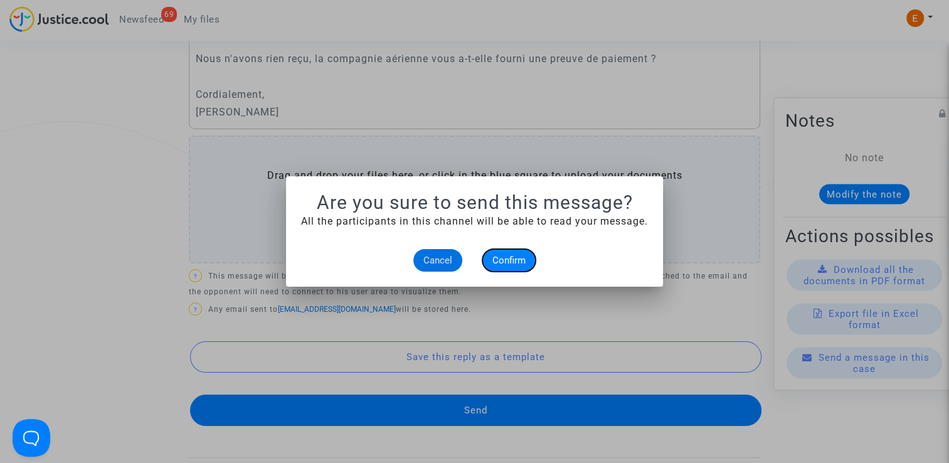
click at [525, 250] on button "Confirm" at bounding box center [508, 260] width 53 height 23
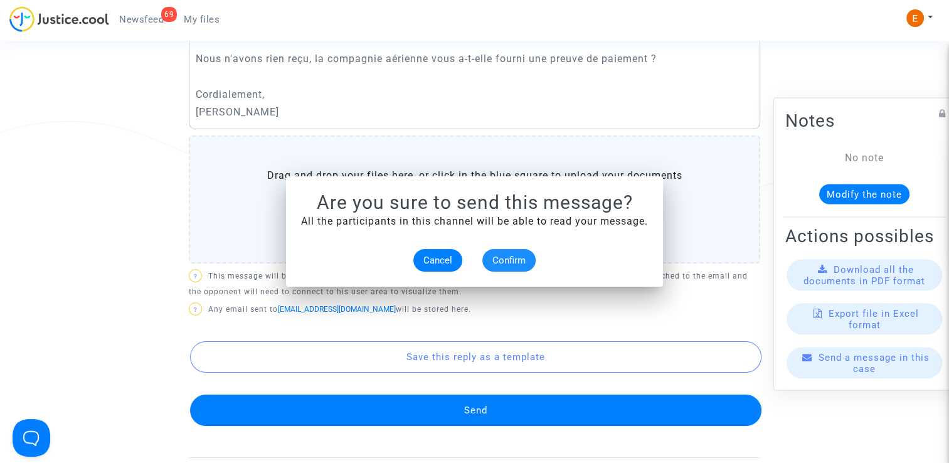
scroll to position [690, 0]
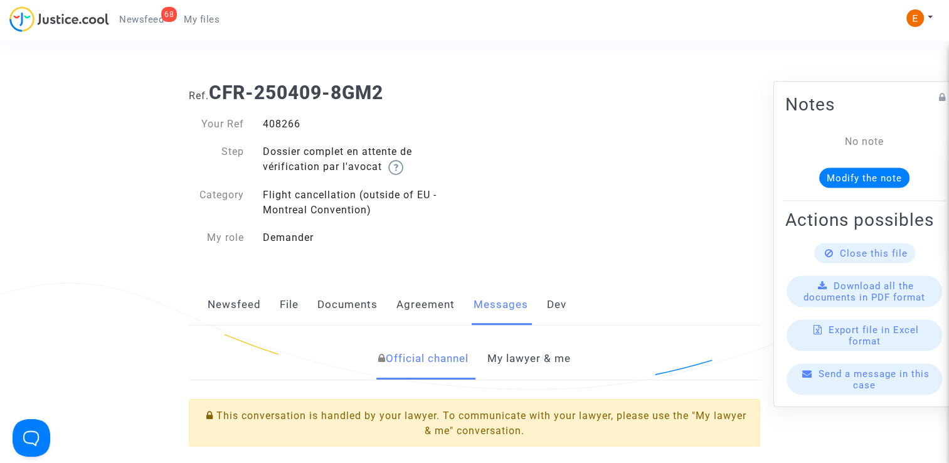
click at [524, 367] on link "My lawyer & me" at bounding box center [528, 358] width 83 height 41
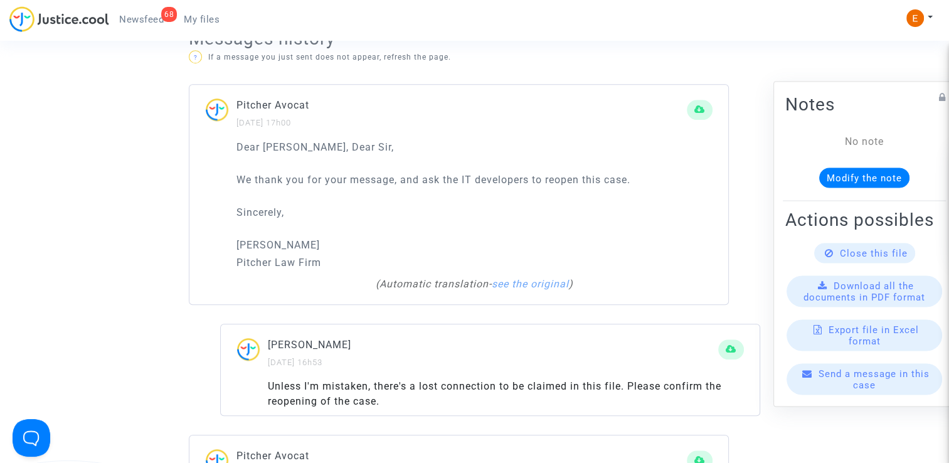
scroll to position [878, 0]
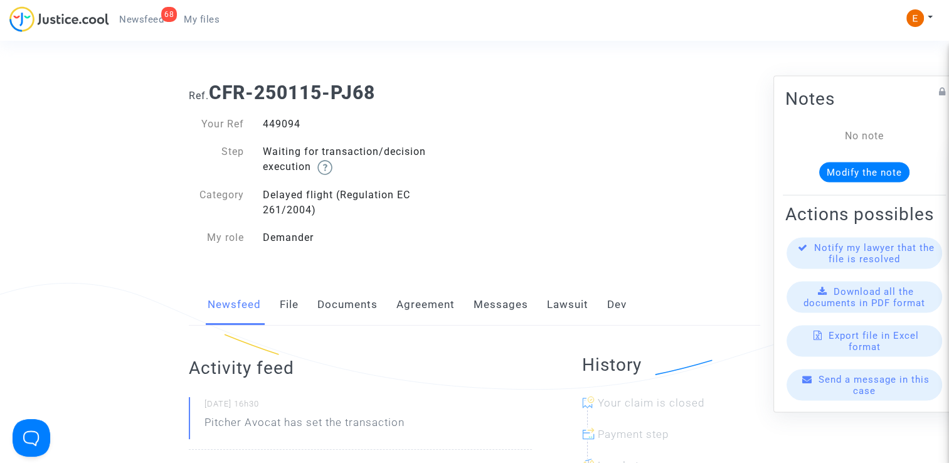
click at [275, 125] on div "449094" at bounding box center [363, 124] width 221 height 15
copy div "449094"
click at [281, 309] on link "File" at bounding box center [289, 304] width 19 height 41
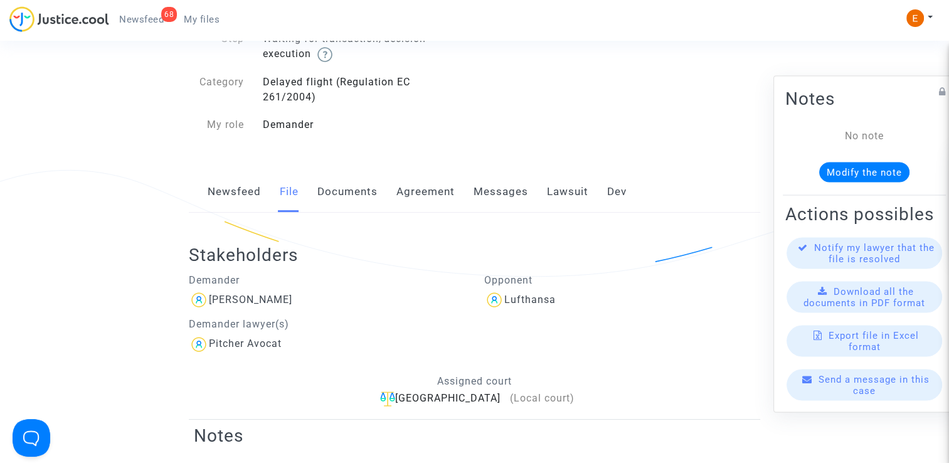
scroll to position [125, 0]
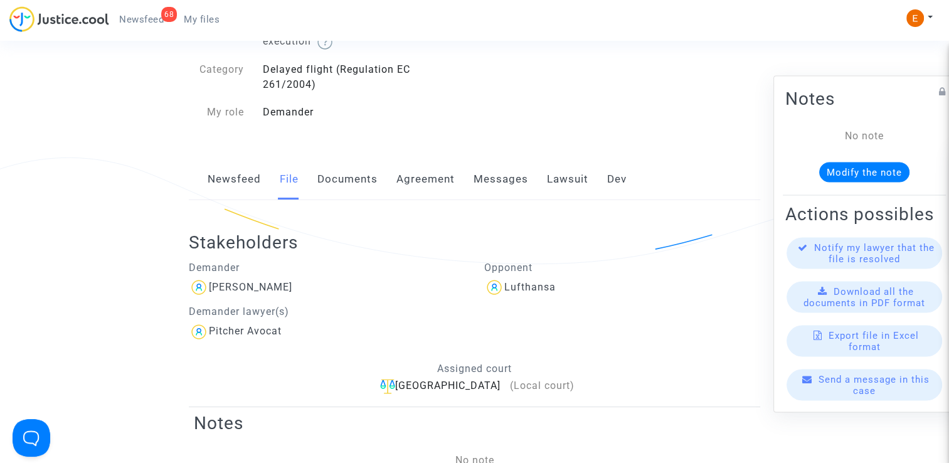
click at [582, 180] on link "Lawsuit" at bounding box center [567, 179] width 41 height 41
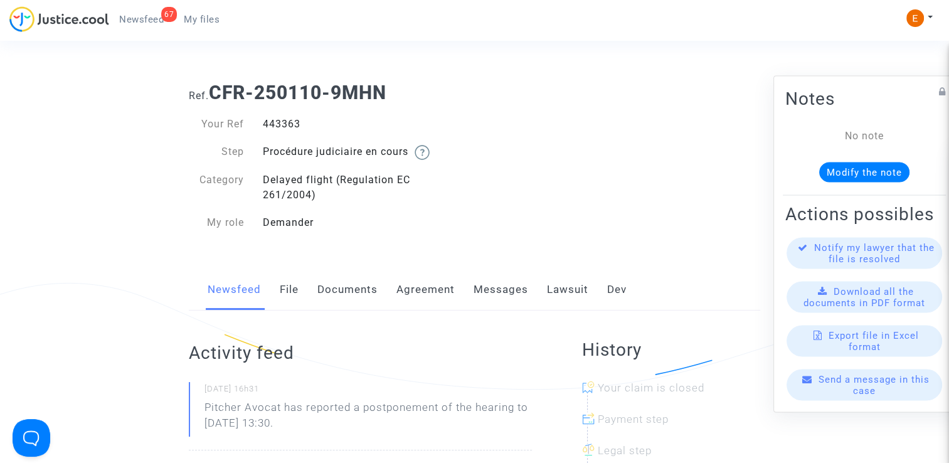
click at [283, 124] on div "443363" at bounding box center [363, 124] width 221 height 15
copy div "443363"
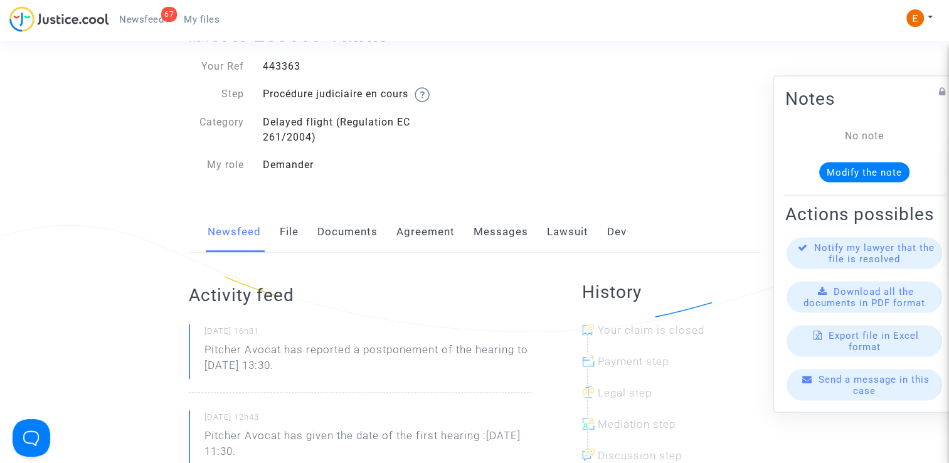
scroll to position [63, 0]
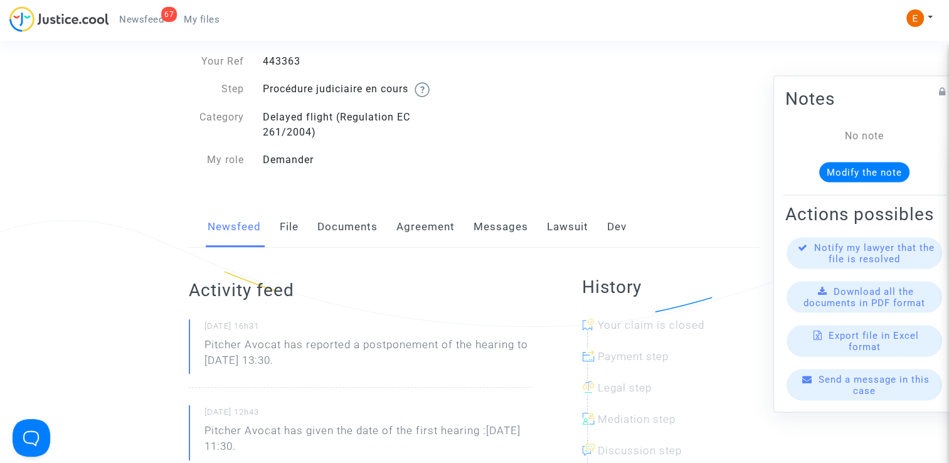
drag, startPoint x: 347, startPoint y: 364, endPoint x: 170, endPoint y: 350, distance: 178.0
drag, startPoint x: 170, startPoint y: 350, endPoint x: 240, endPoint y: 347, distance: 70.3
click at [305, 371] on p "Pitcher Avocat ha informado de un aplazamiento de la audiencia hasta el 15 de d…" at bounding box center [367, 356] width 327 height 38
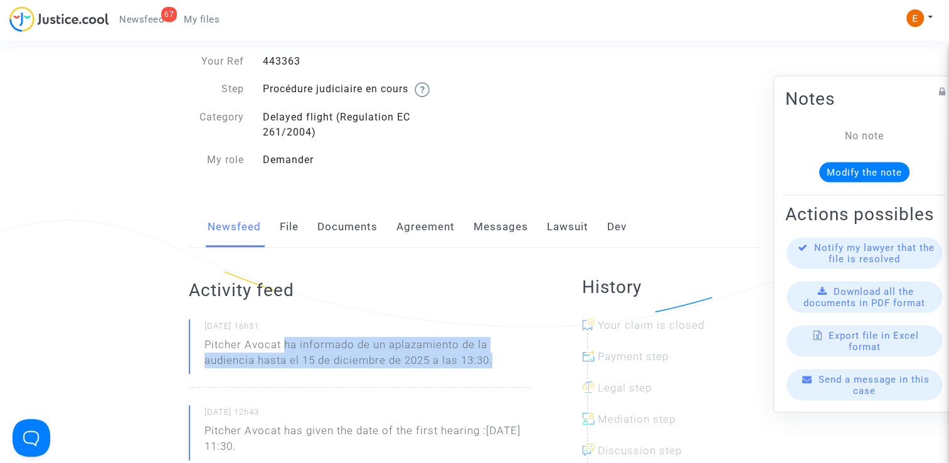
drag, startPoint x: 284, startPoint y: 344, endPoint x: 568, endPoint y: 354, distance: 283.6
drag, startPoint x: 568, startPoint y: 354, endPoint x: 468, endPoint y: 348, distance: 99.3
copy p "ha informado de un aplazamiento de la audiencia hasta el 15 de diciembre de 202…"
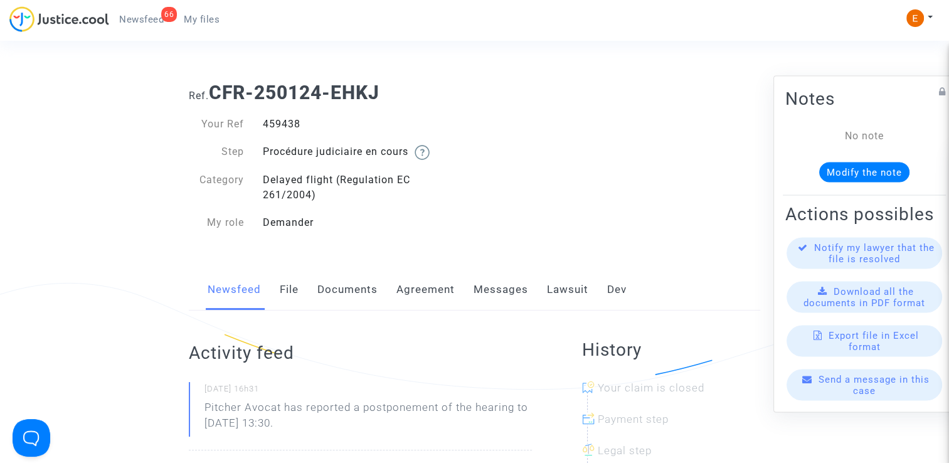
click at [273, 122] on div "459438" at bounding box center [363, 124] width 221 height 15
copy div "459438"
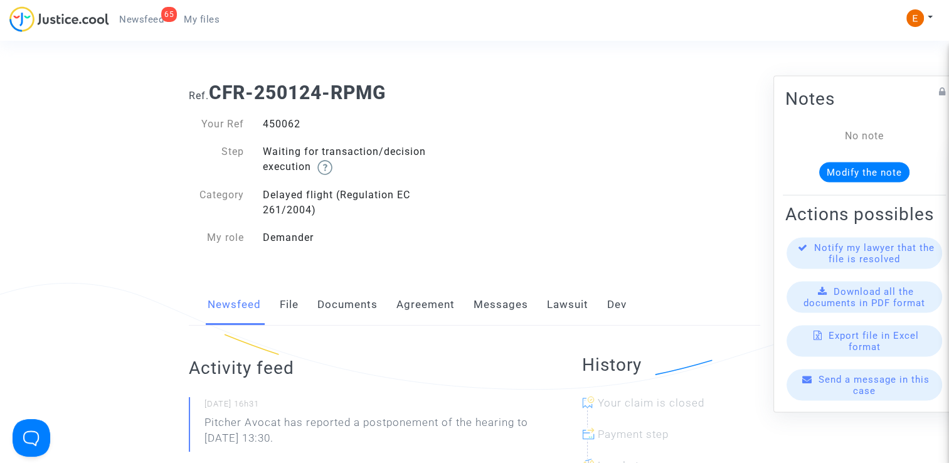
click at [278, 124] on div "450062" at bounding box center [363, 124] width 221 height 15
copy div "450062"
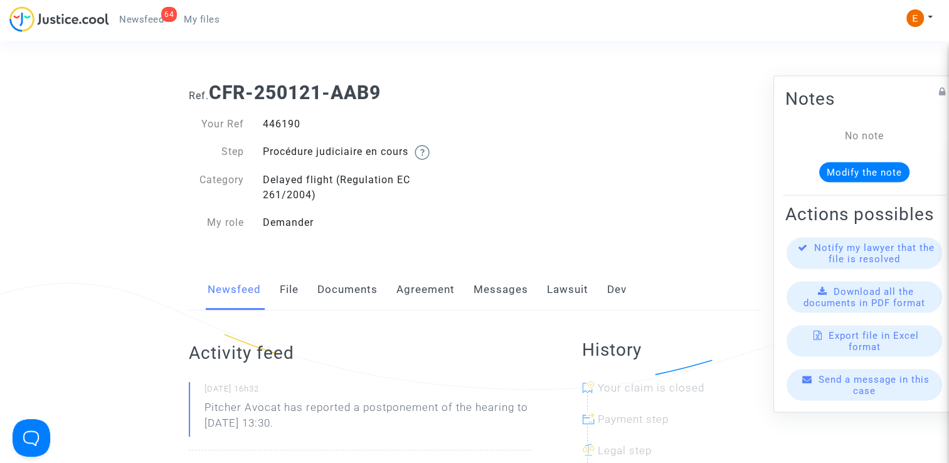
click at [293, 120] on div "446190" at bounding box center [363, 124] width 221 height 15
copy div "446190"
click at [270, 125] on div "448445" at bounding box center [363, 124] width 221 height 15
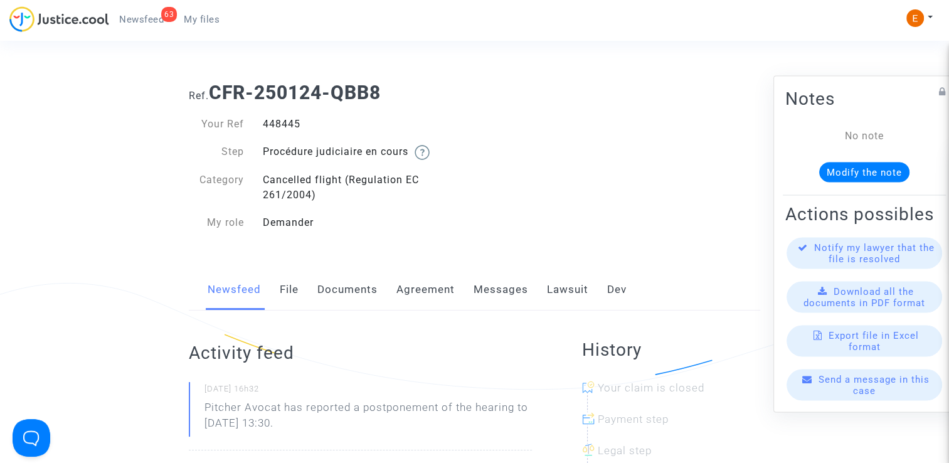
copy div "448445"
drag, startPoint x: 0, startPoint y: 0, endPoint x: 274, endPoint y: 117, distance: 298.1
click at [274, 117] on div "436529" at bounding box center [363, 124] width 221 height 15
copy div "436529"
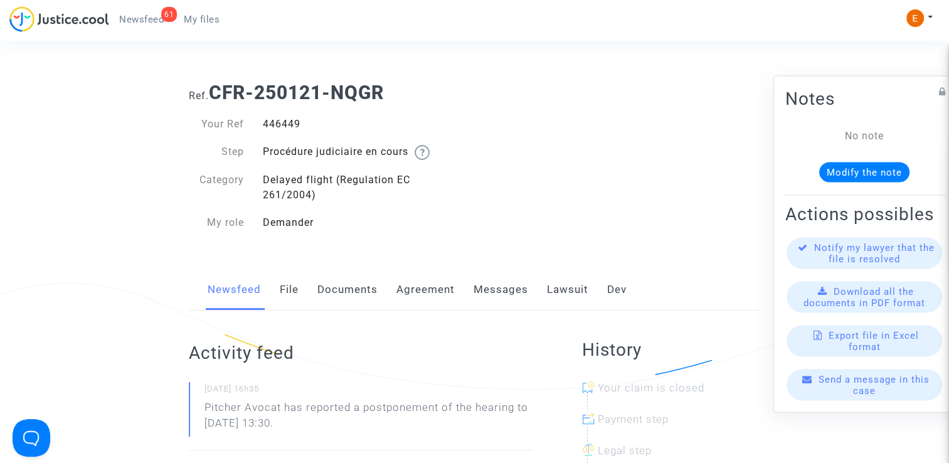
click at [275, 120] on div "446449" at bounding box center [363, 124] width 221 height 15
copy div "446449"
click at [292, 129] on div "446380" at bounding box center [363, 124] width 221 height 15
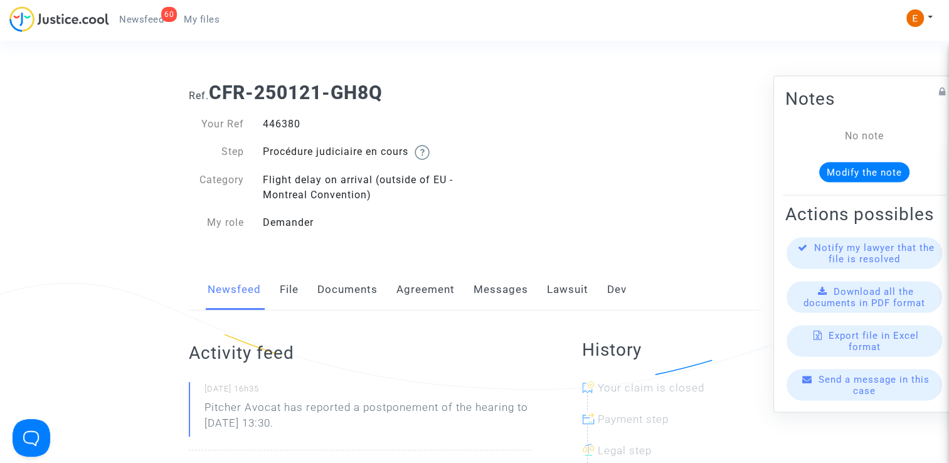
copy div "446380"
drag, startPoint x: 304, startPoint y: 415, endPoint x: 204, endPoint y: 406, distance: 100.1
click at [204, 406] on p "Pitcher Avocat has reported a postponement of the hearing to [DATE] 13:30." at bounding box center [367, 418] width 327 height 38
drag, startPoint x: 204, startPoint y: 406, endPoint x: 224, endPoint y: 406, distance: 20.7
click at [287, 418] on p "Pitcher Avocat ha informado de un aplazamiento de la audiencia hasta el 12 de e…" at bounding box center [367, 418] width 327 height 38
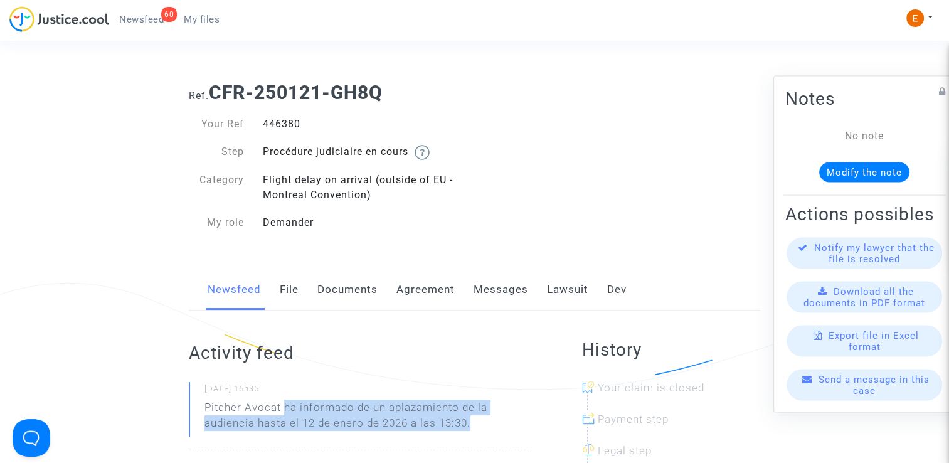
drag, startPoint x: 283, startPoint y: 407, endPoint x: 499, endPoint y: 426, distance: 216.6
click at [499, 426] on p "Pitcher Avocat ha informado de un aplazamiento de la audiencia hasta el 12 de e…" at bounding box center [367, 418] width 327 height 38
drag, startPoint x: 499, startPoint y: 426, endPoint x: 451, endPoint y: 426, distance: 48.3
copy p "ha informado de un aplazamiento de la audiencia hasta el 12 de enero de 2026 a …"
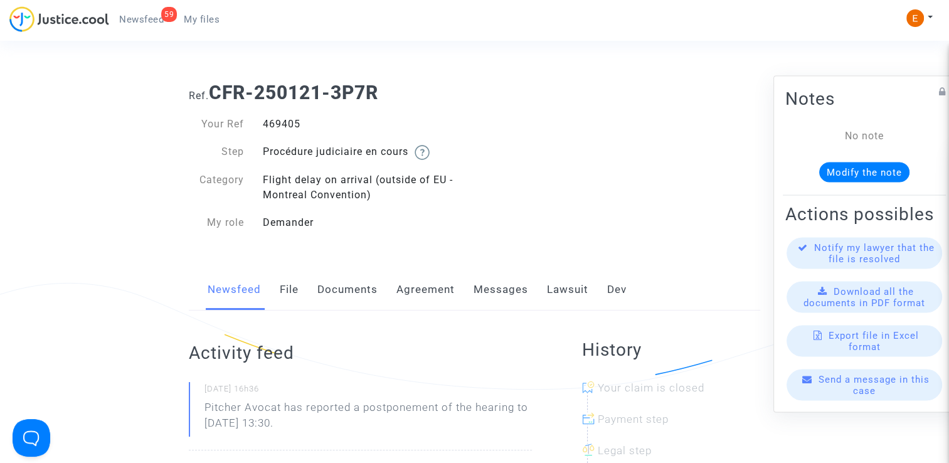
drag, startPoint x: 0, startPoint y: 0, endPoint x: 264, endPoint y: 124, distance: 291.7
click at [264, 124] on div "469405" at bounding box center [363, 124] width 221 height 15
copy div "469405"
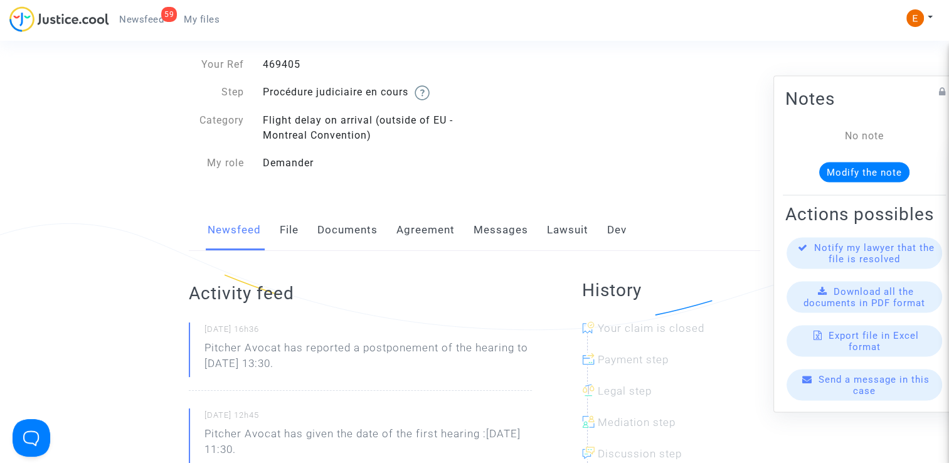
scroll to position [63, 0]
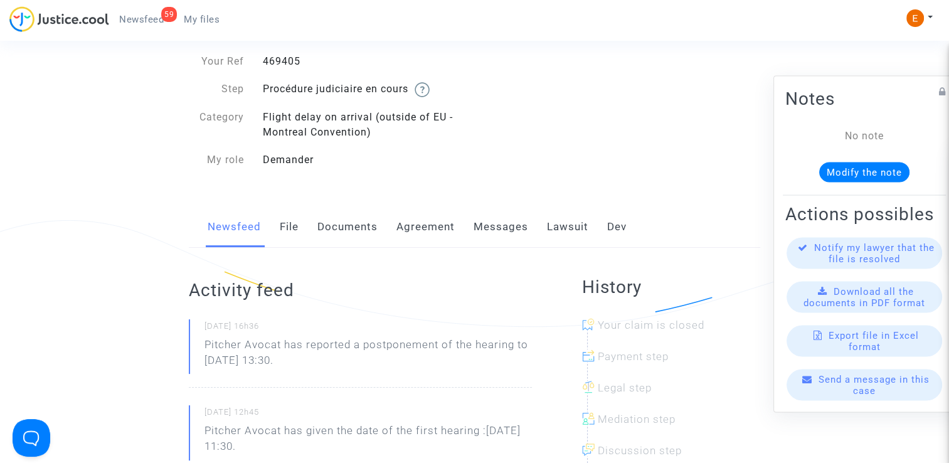
drag, startPoint x: 351, startPoint y: 369, endPoint x: 186, endPoint y: 355, distance: 166.1
drag, startPoint x: 186, startPoint y: 355, endPoint x: 221, endPoint y: 354, distance: 35.1
click at [324, 364] on p "Pitcher Avocat ha informado de un aplazamiento de la audiencia hasta el 12 de e…" at bounding box center [367, 356] width 327 height 38
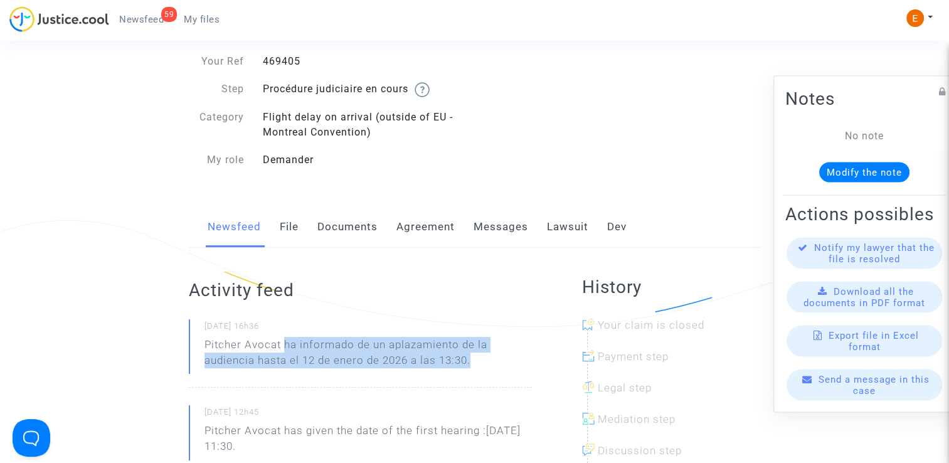
drag, startPoint x: 283, startPoint y: 345, endPoint x: 529, endPoint y: 354, distance: 246.0
click at [529, 354] on p "Pitcher Avocat ha informado de un aplazamiento de la audiencia hasta el 12 de e…" at bounding box center [367, 356] width 327 height 38
drag, startPoint x: 529, startPoint y: 354, endPoint x: 462, endPoint y: 347, distance: 67.5
copy p "ha informado de un aplazamiento de la audiencia hasta el 12 de enero de 2026 a …"
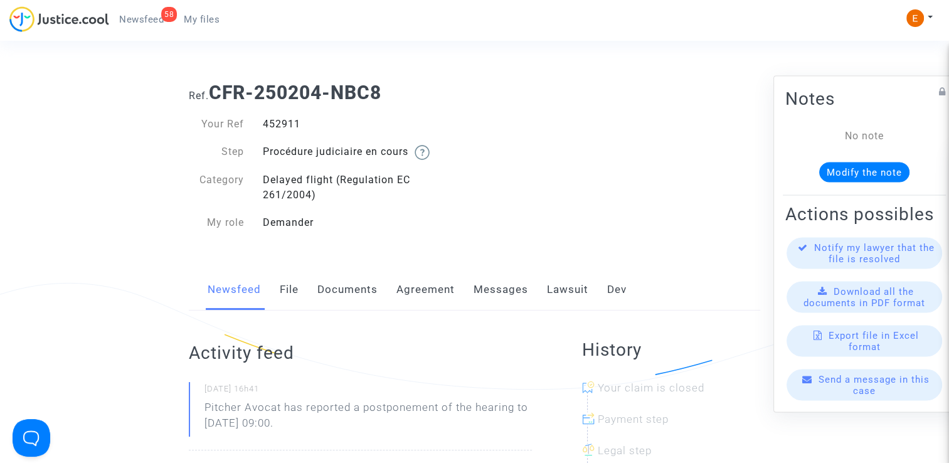
click at [288, 122] on div "452911" at bounding box center [363, 124] width 221 height 15
copy div "452911"
drag, startPoint x: 376, startPoint y: 430, endPoint x: 181, endPoint y: 403, distance: 197.0
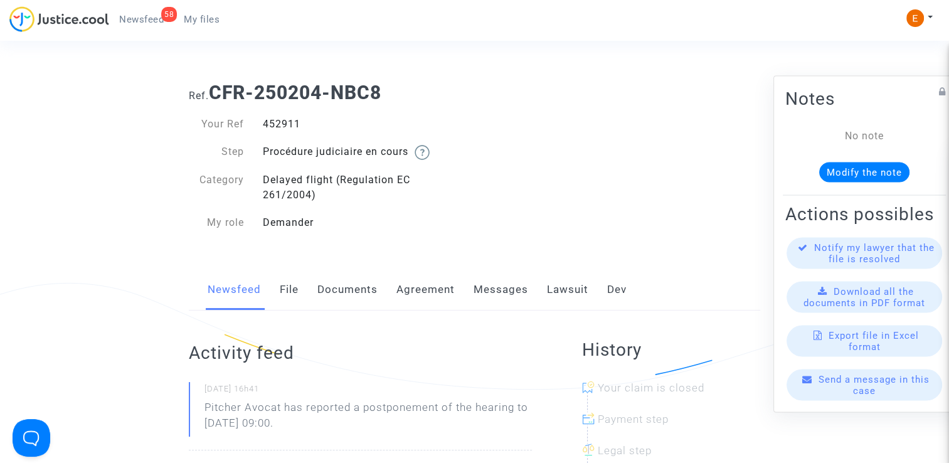
drag, startPoint x: 181, startPoint y: 403, endPoint x: 233, endPoint y: 408, distance: 52.9
click at [296, 412] on p "Pitcher Avocat ha informado de un aplazamiento de la audiencia hasta el 17 de d…" at bounding box center [367, 418] width 327 height 38
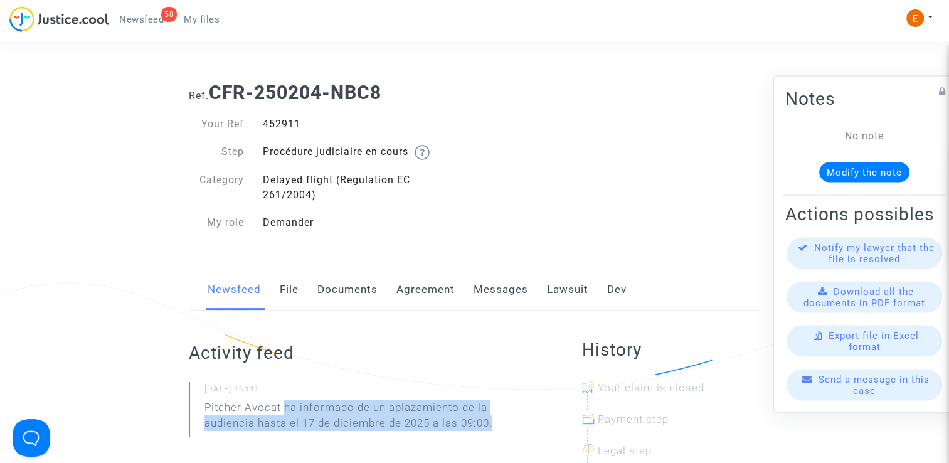
drag, startPoint x: 283, startPoint y: 406, endPoint x: 509, endPoint y: 430, distance: 226.4
click at [509, 430] on p "Pitcher Avocat ha informado de un aplazamiento de la audiencia hasta el 17 de d…" at bounding box center [367, 418] width 327 height 38
drag, startPoint x: 509, startPoint y: 430, endPoint x: 466, endPoint y: 422, distance: 43.3
copy p "ha informado de un aplazamiento de la audiencia hasta el 17 de diciembre de 202…"
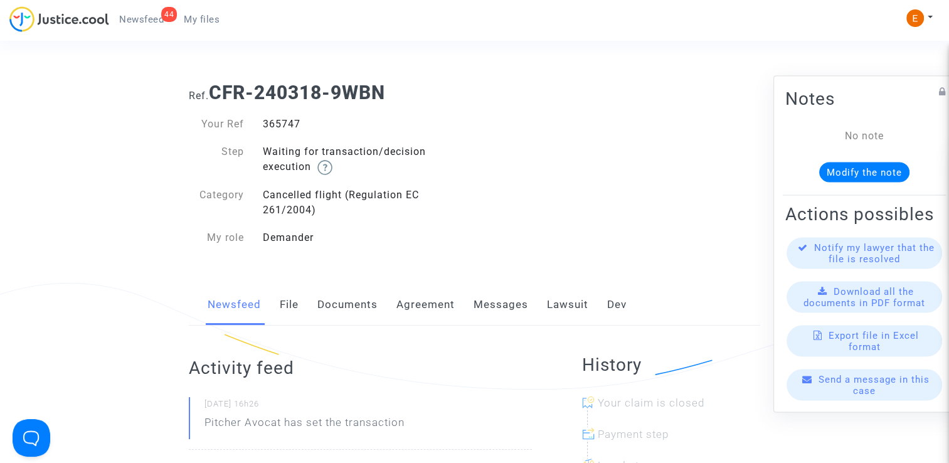
click at [260, 124] on div "365747" at bounding box center [363, 124] width 221 height 15
drag, startPoint x: 260, startPoint y: 124, endPoint x: 273, endPoint y: 124, distance: 13.8
copy div "365747"
click at [547, 305] on link "Lawsuit" at bounding box center [567, 304] width 41 height 41
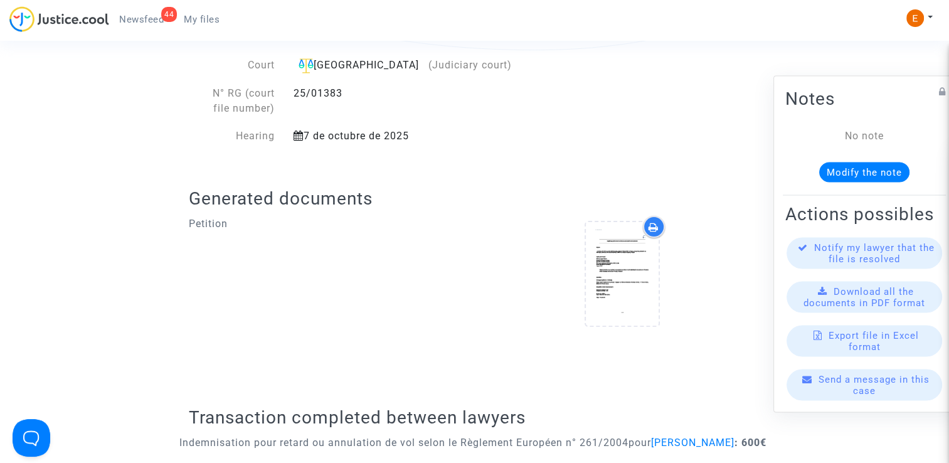
scroll to position [564, 0]
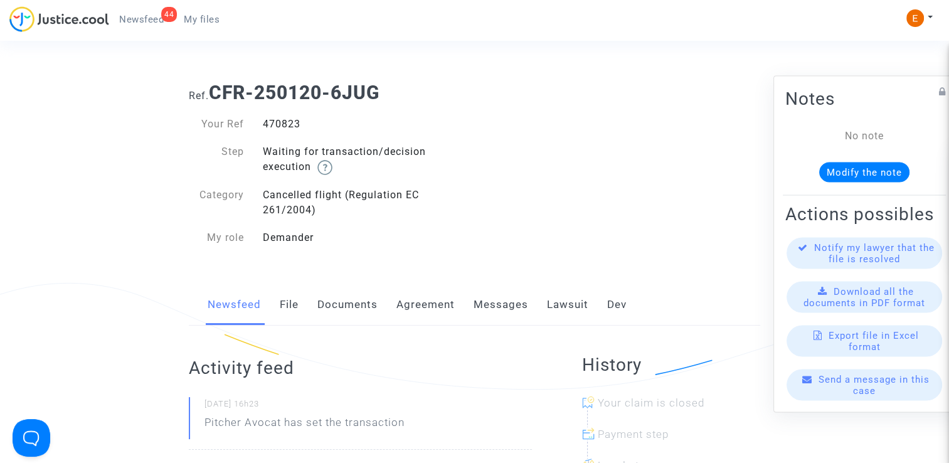
click at [288, 119] on div "470823" at bounding box center [363, 124] width 221 height 15
copy div "470823"
click at [562, 311] on link "Lawsuit" at bounding box center [567, 304] width 41 height 41
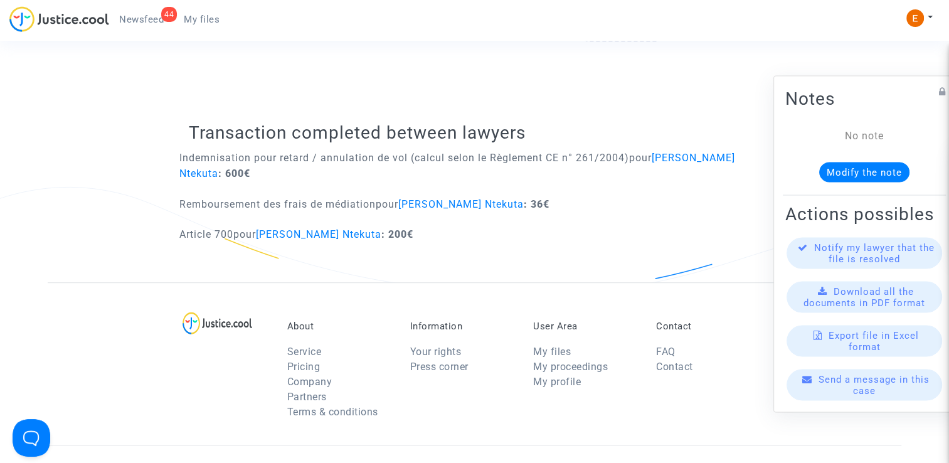
scroll to position [627, 0]
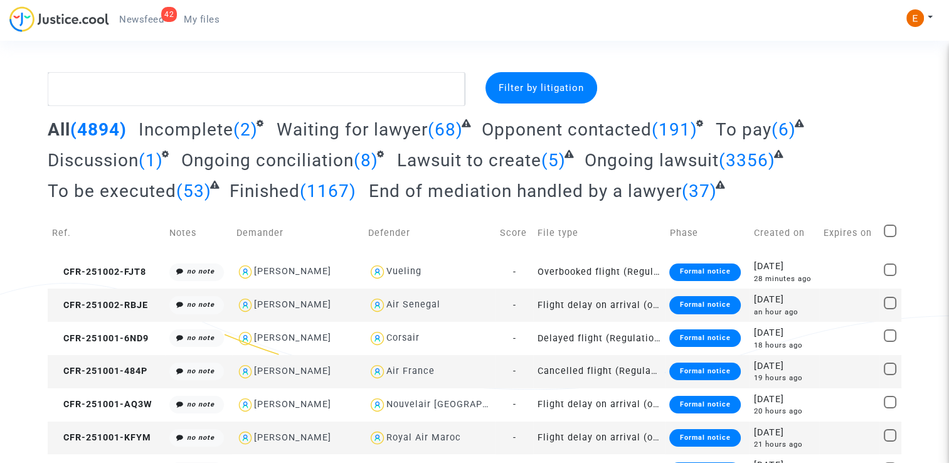
click at [150, 16] on span "Newsfeed" at bounding box center [141, 19] width 45 height 11
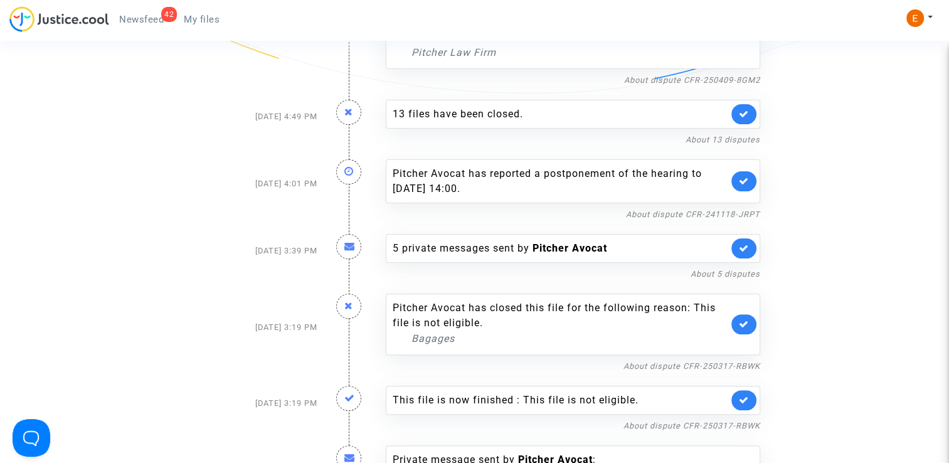
scroll to position [314, 0]
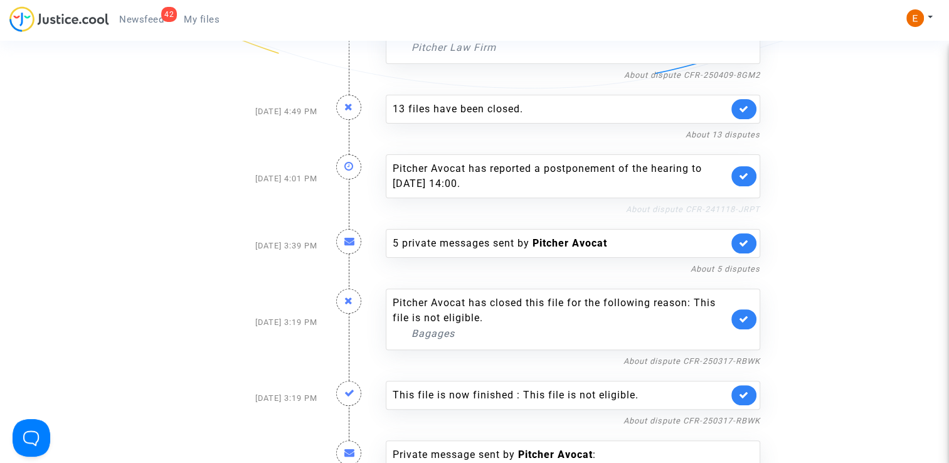
click at [682, 204] on link "About dispute CFR-241118-JRPT" at bounding box center [693, 208] width 134 height 9
click at [744, 167] on link at bounding box center [743, 176] width 25 height 20
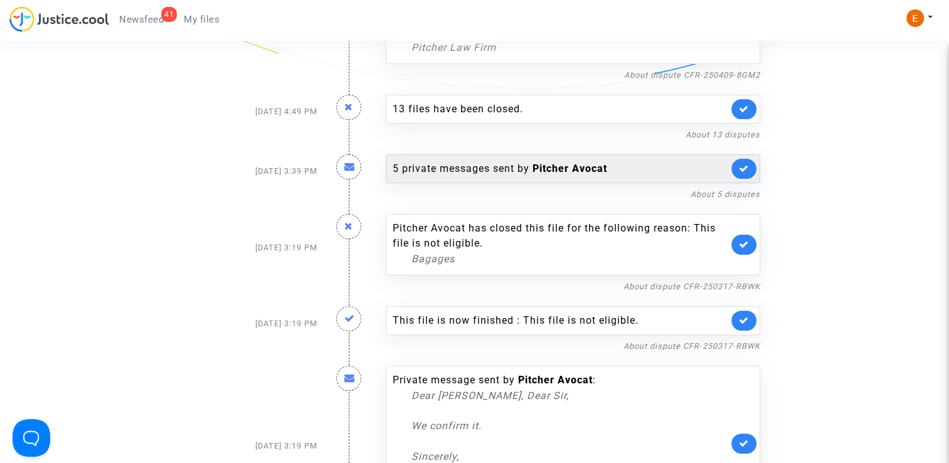
click at [490, 177] on div "5 private messages sent by Pitcher Avocat" at bounding box center [573, 168] width 374 height 29
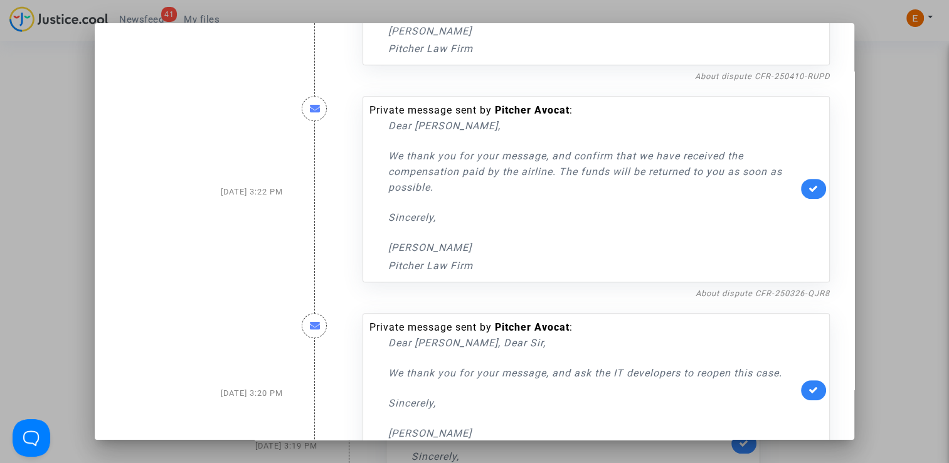
scroll to position [586, 0]
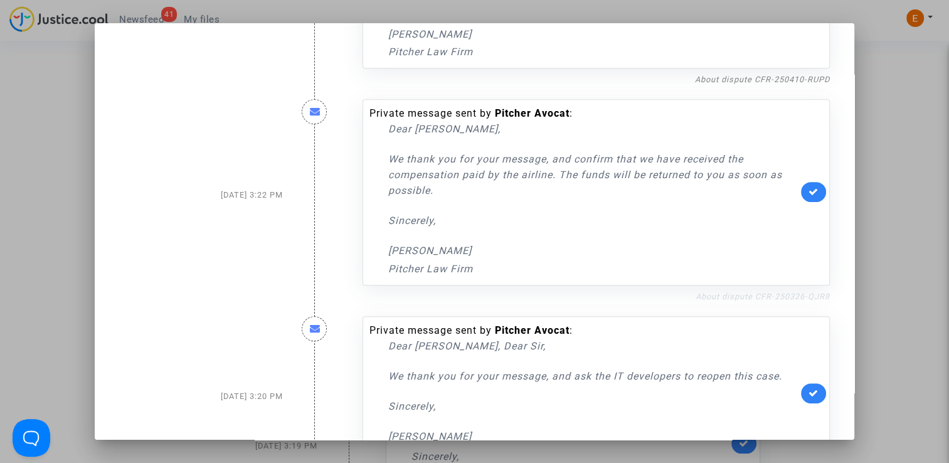
click at [726, 293] on link "About dispute CFR-250326-QJR8" at bounding box center [762, 296] width 134 height 9
click at [811, 194] on icon at bounding box center [813, 191] width 10 height 9
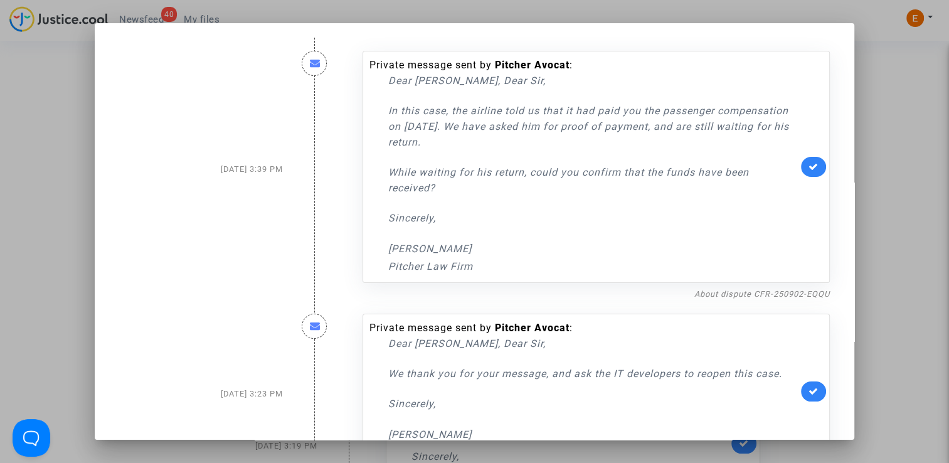
scroll to position [0, 0]
click at [738, 297] on link "About dispute CFR-250902-EQQU" at bounding box center [761, 294] width 135 height 9
drag, startPoint x: 807, startPoint y: 167, endPoint x: 829, endPoint y: 167, distance: 21.9
click at [808, 167] on icon at bounding box center [813, 166] width 10 height 9
click at [889, 99] on div at bounding box center [474, 231] width 949 height 463
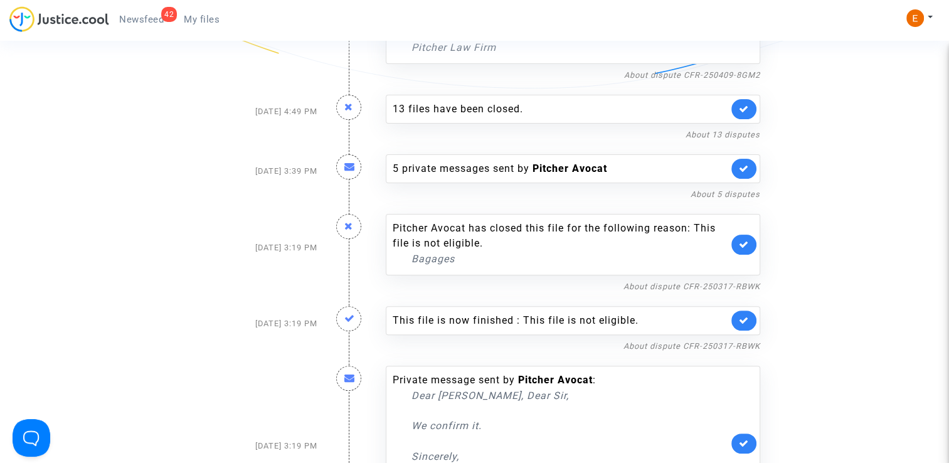
click at [198, 19] on span "My files" at bounding box center [202, 19] width 36 height 11
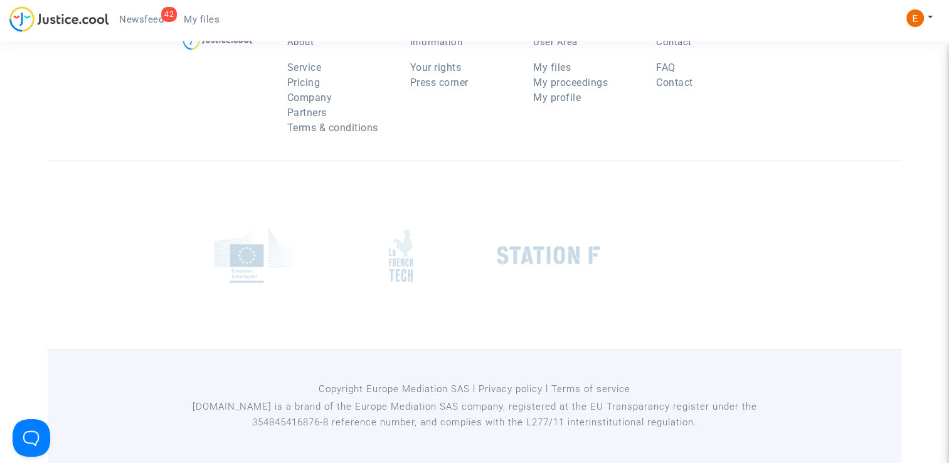
click at [144, 21] on span "Newsfeed" at bounding box center [141, 19] width 45 height 11
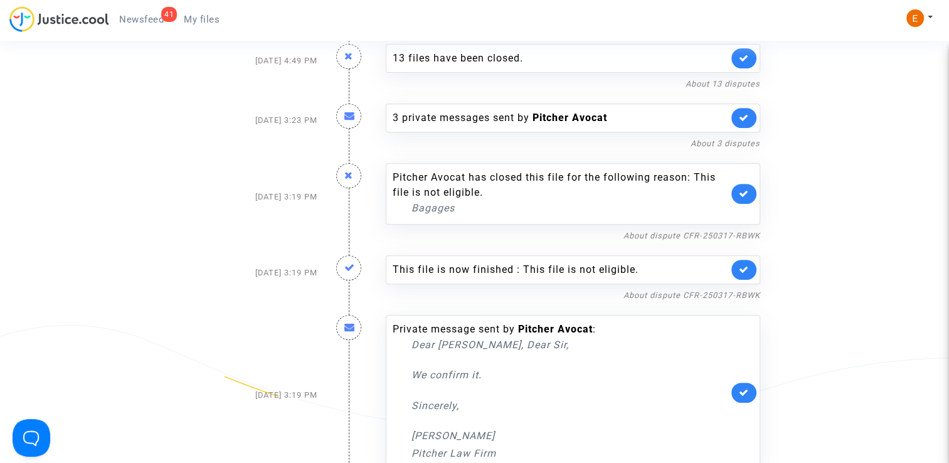
scroll to position [502, 0]
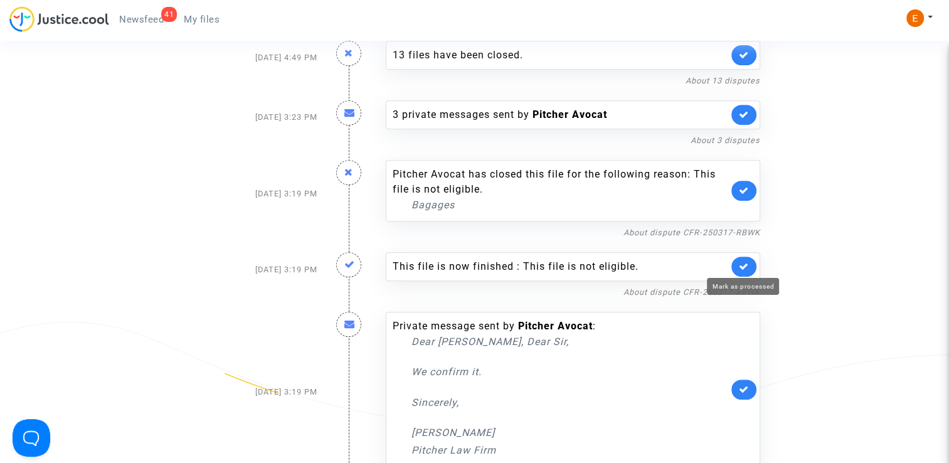
click at [742, 265] on icon at bounding box center [744, 265] width 10 height 9
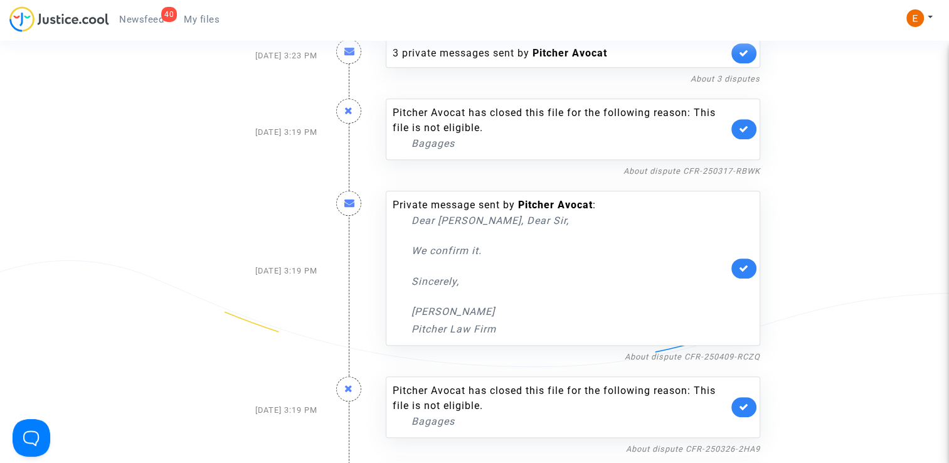
scroll to position [564, 0]
click at [662, 353] on link "About dispute CFR-250409-RCZQ" at bounding box center [692, 355] width 135 height 9
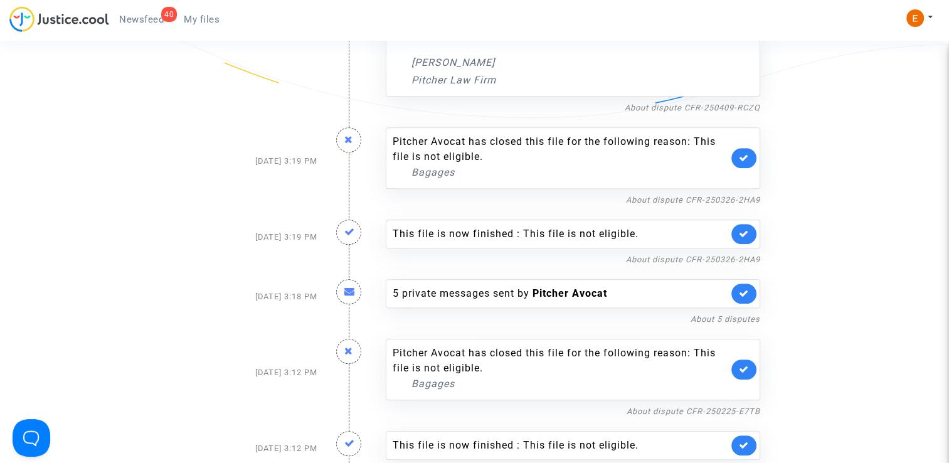
scroll to position [815, 0]
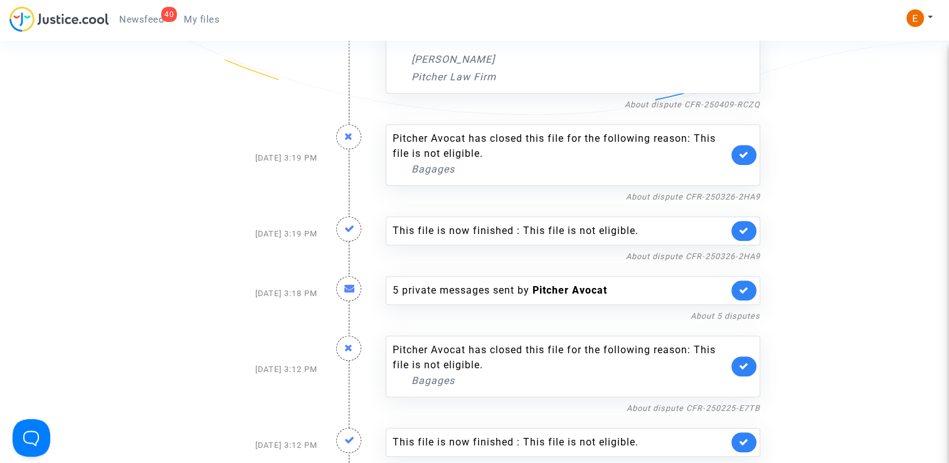
click at [750, 227] on link at bounding box center [743, 231] width 25 height 20
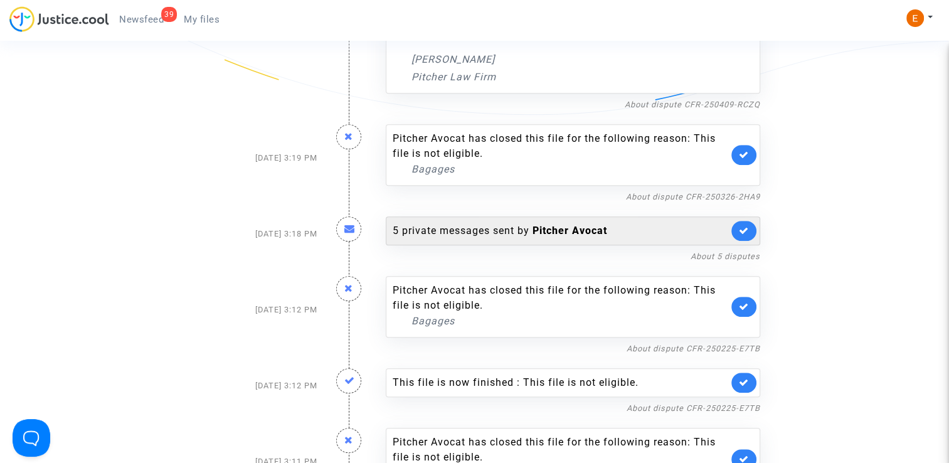
click at [515, 231] on div "5 private messages sent by Pitcher Avocat" at bounding box center [560, 230] width 335 height 15
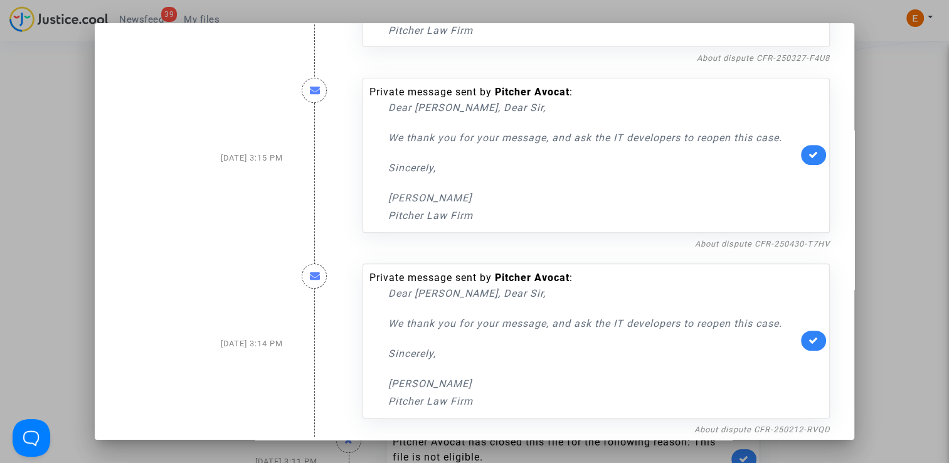
scroll to position [541, 0]
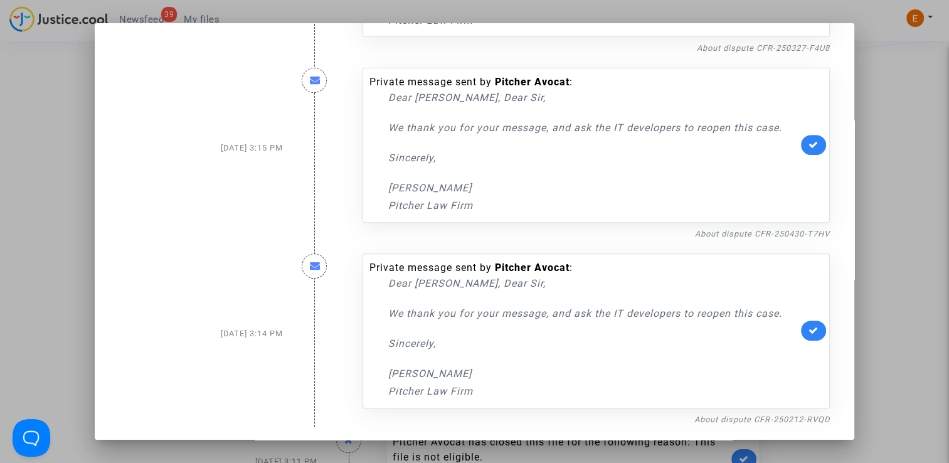
click at [919, 175] on div at bounding box center [474, 231] width 949 height 463
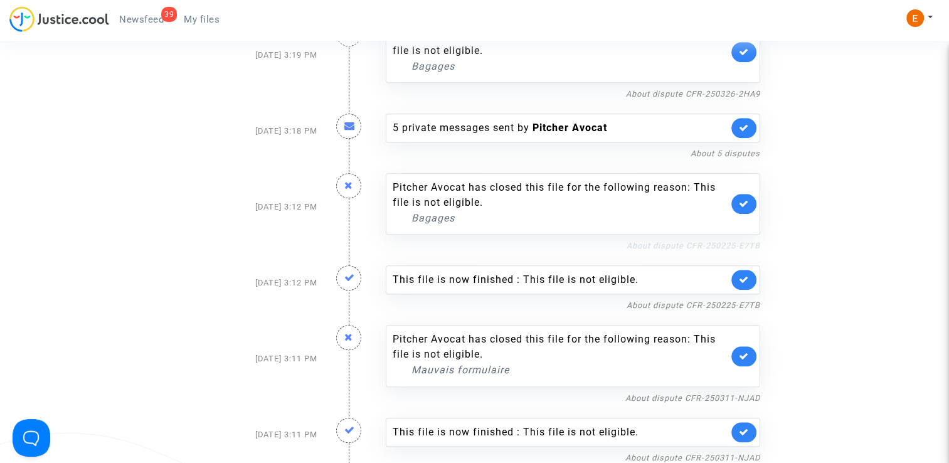
scroll to position [941, 0]
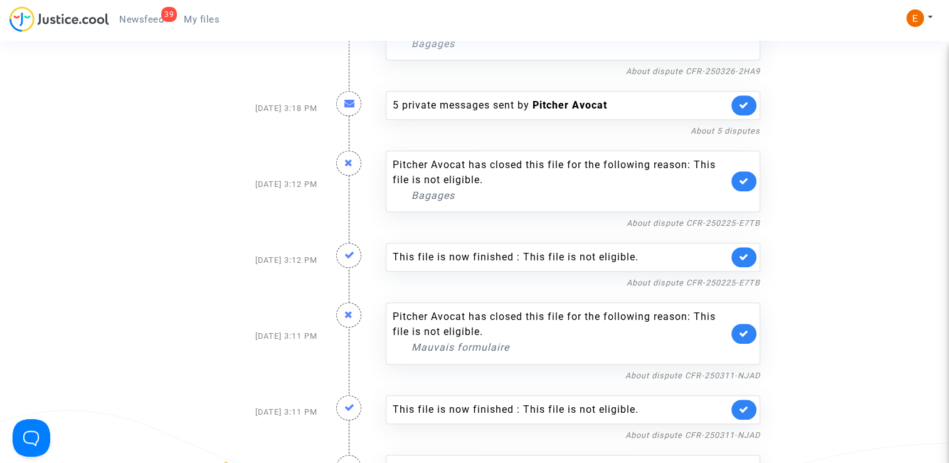
click at [746, 261] on link at bounding box center [743, 257] width 25 height 20
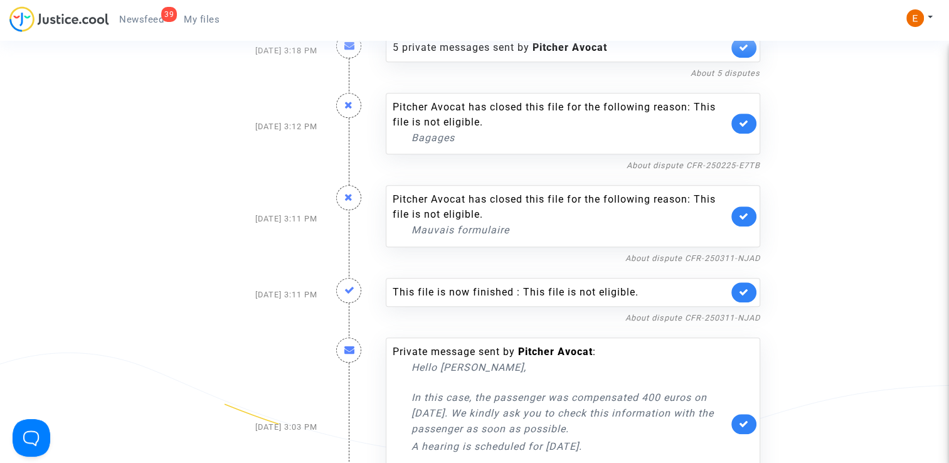
scroll to position [1003, 0]
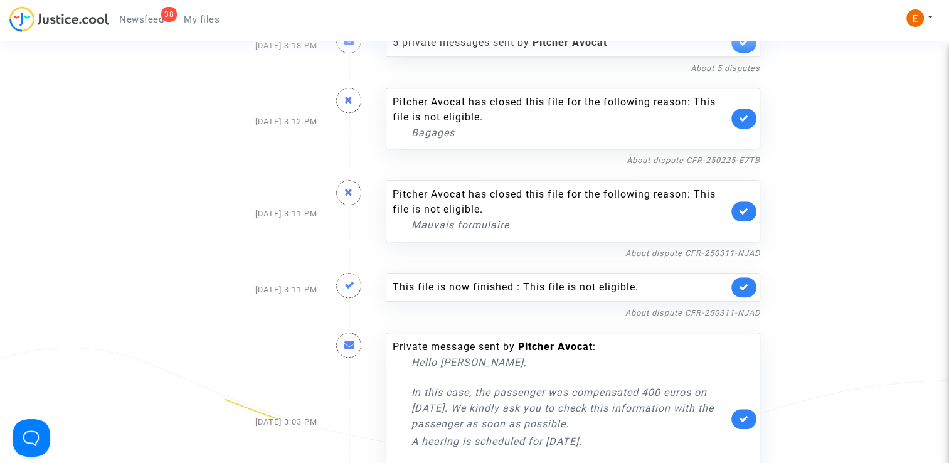
click at [753, 281] on link at bounding box center [743, 287] width 25 height 20
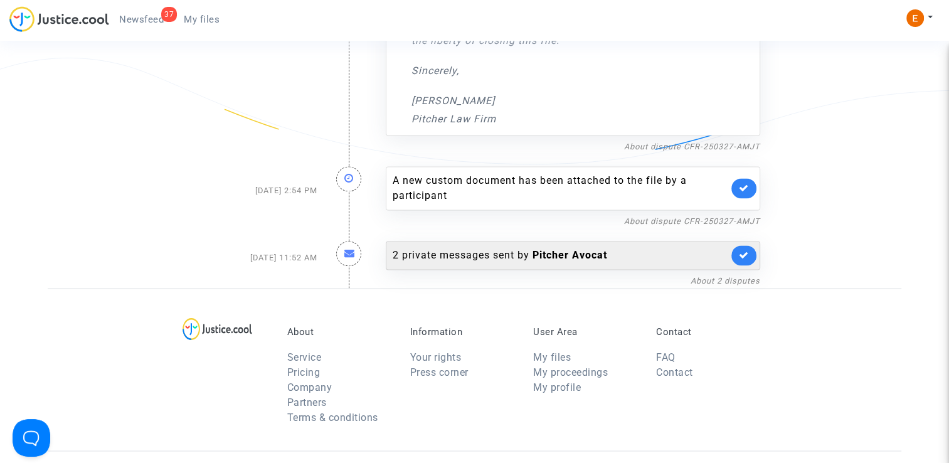
scroll to position [1819, 0]
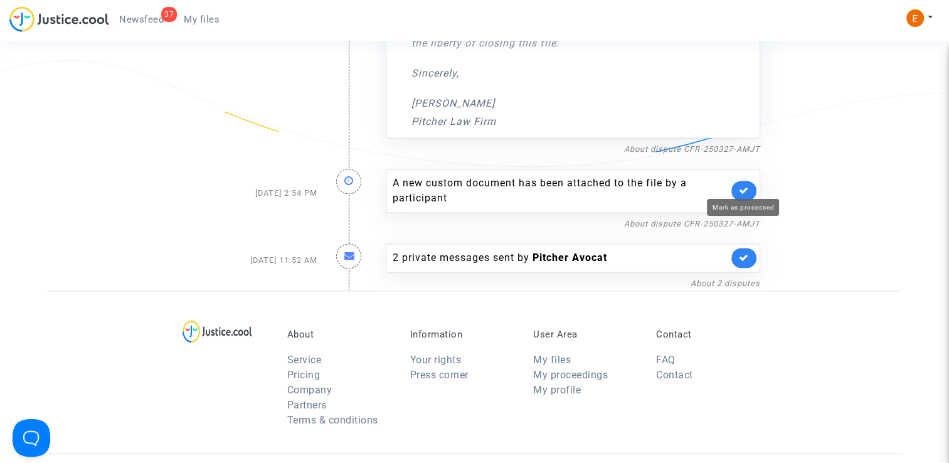
click at [744, 187] on icon at bounding box center [744, 190] width 10 height 9
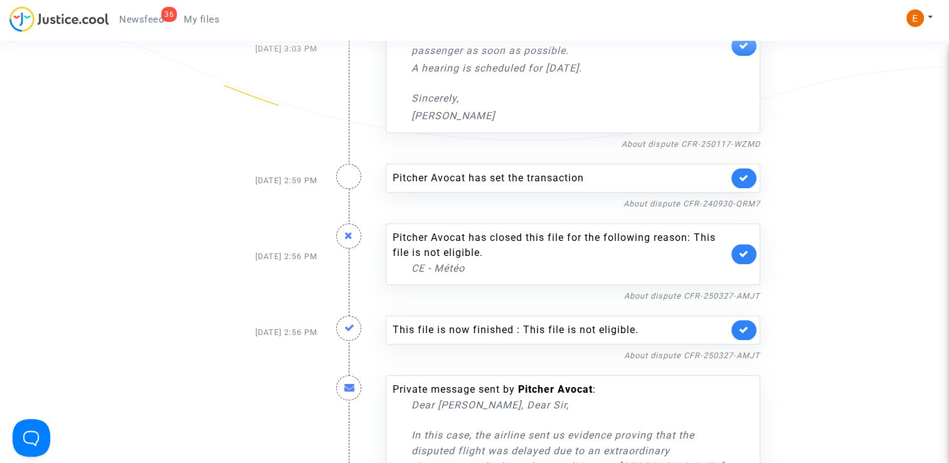
click at [195, 19] on span "My files" at bounding box center [202, 19] width 36 height 11
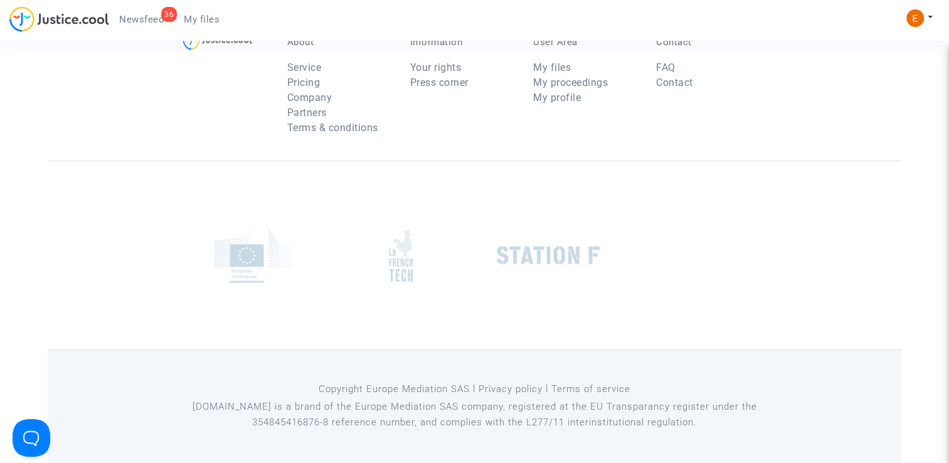
click at [133, 18] on span "Newsfeed" at bounding box center [141, 19] width 45 height 11
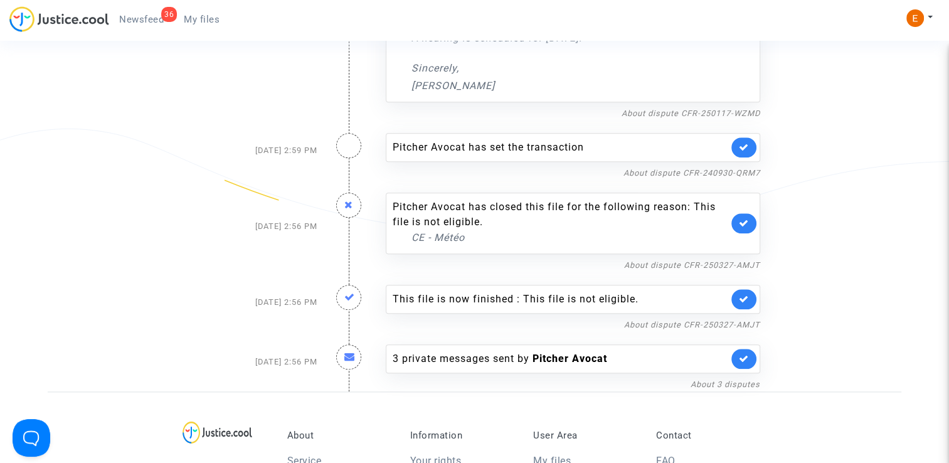
scroll to position [1235, 0]
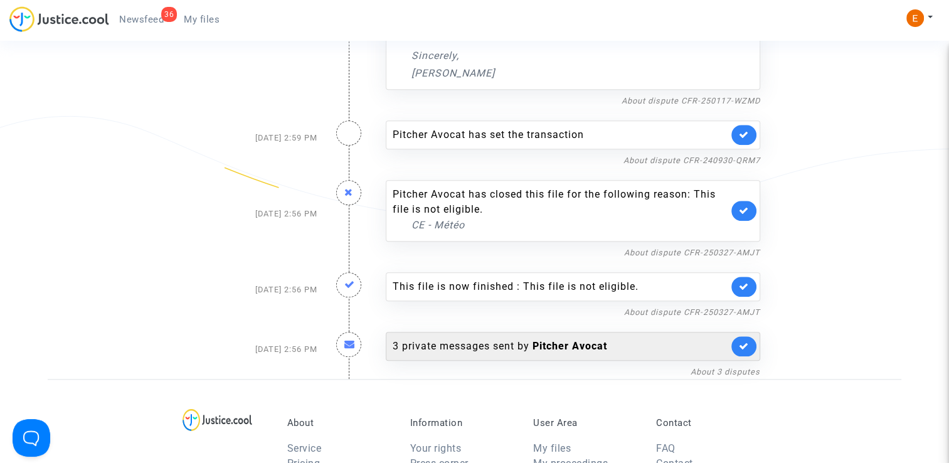
click at [514, 351] on div "3 private messages sent by Pitcher Avocat" at bounding box center [573, 346] width 374 height 29
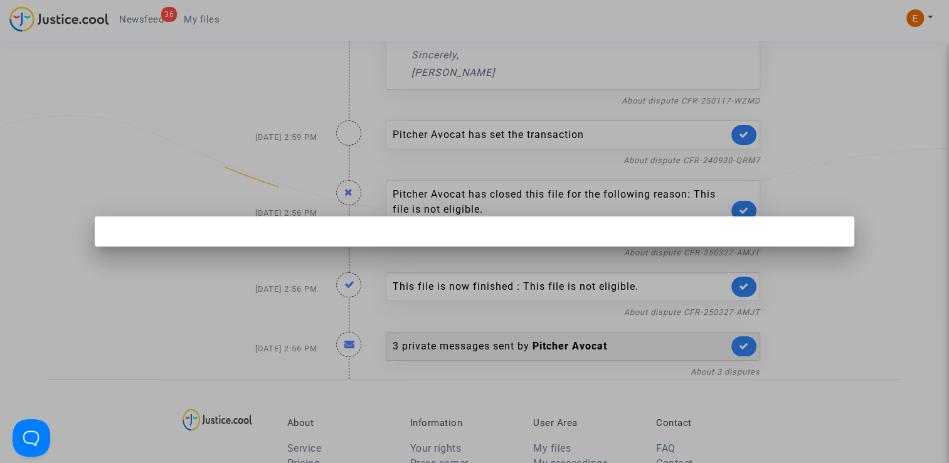
scroll to position [0, 0]
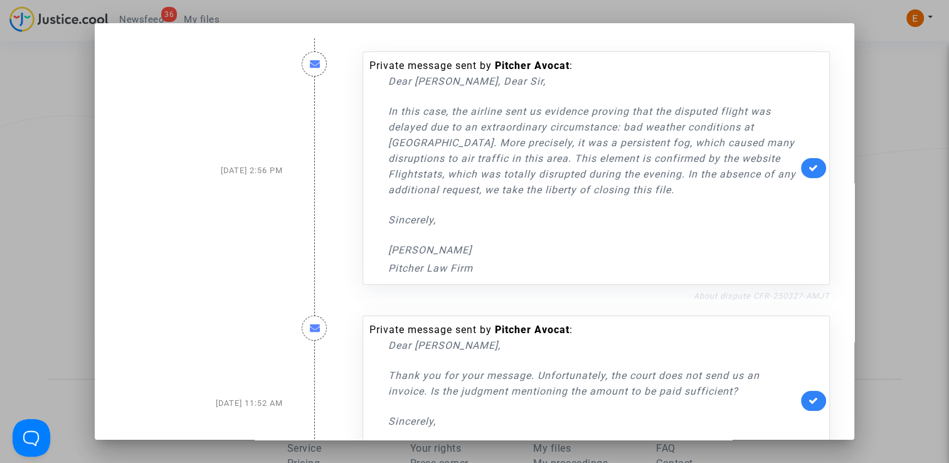
click at [795, 296] on link "About dispute CFR-250327-AMJT" at bounding box center [762, 295] width 136 height 9
click at [808, 169] on icon at bounding box center [813, 167] width 10 height 9
click at [894, 124] on div at bounding box center [474, 231] width 949 height 463
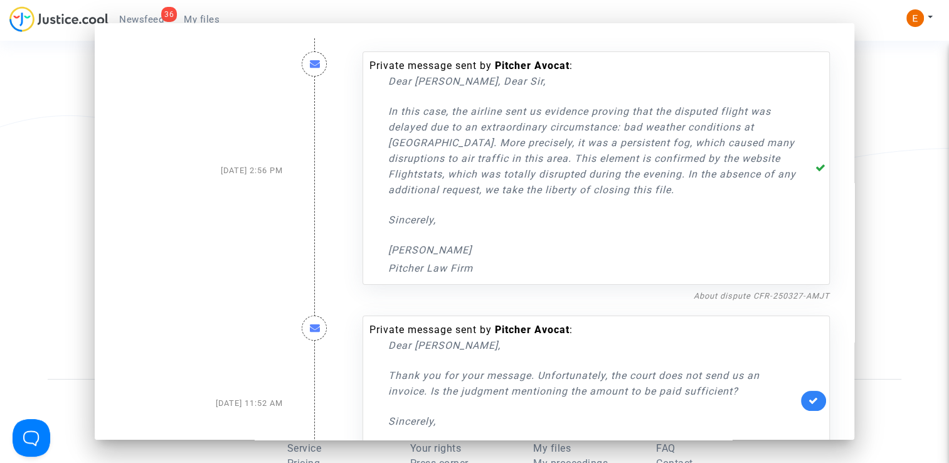
scroll to position [1235, 0]
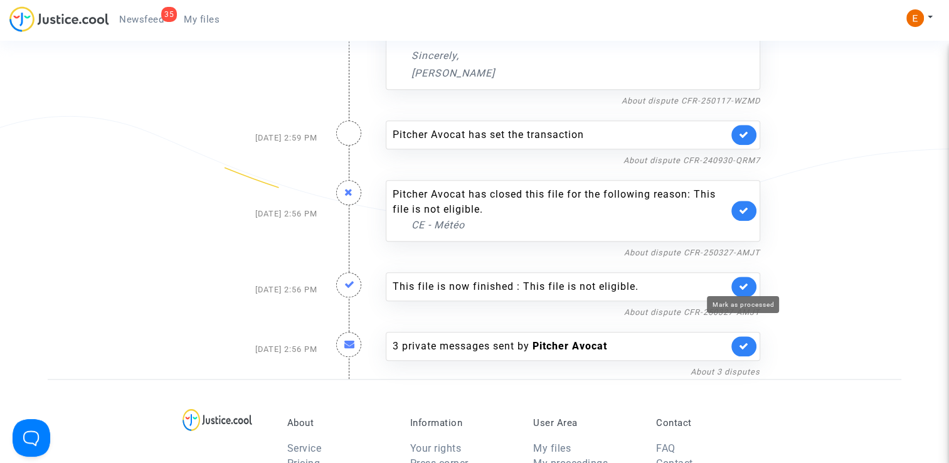
click at [747, 282] on icon at bounding box center [744, 286] width 10 height 9
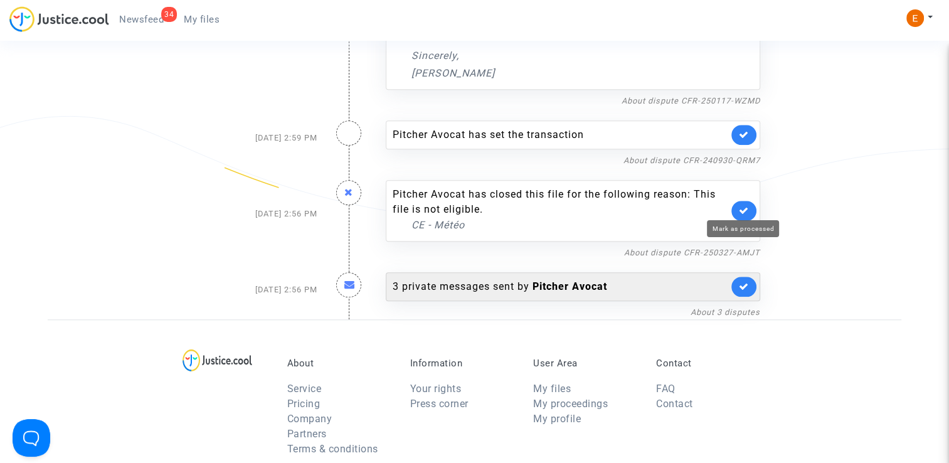
click at [743, 206] on icon at bounding box center [744, 210] width 10 height 9
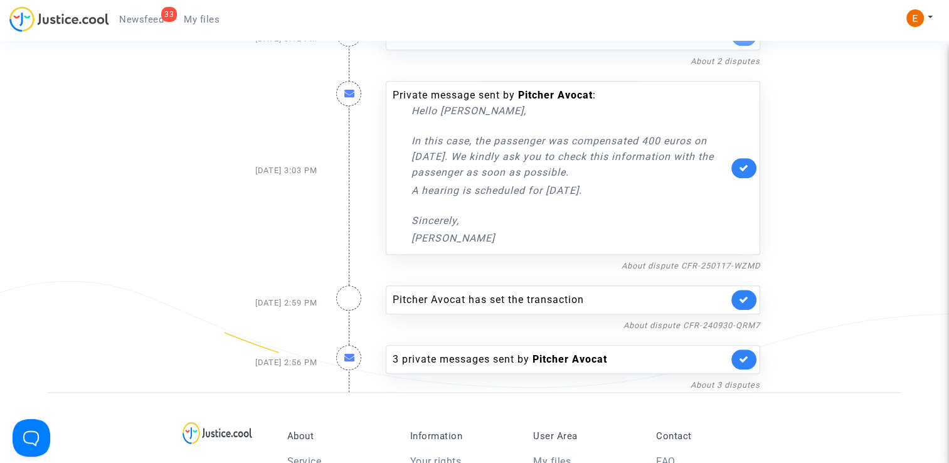
scroll to position [1047, 0]
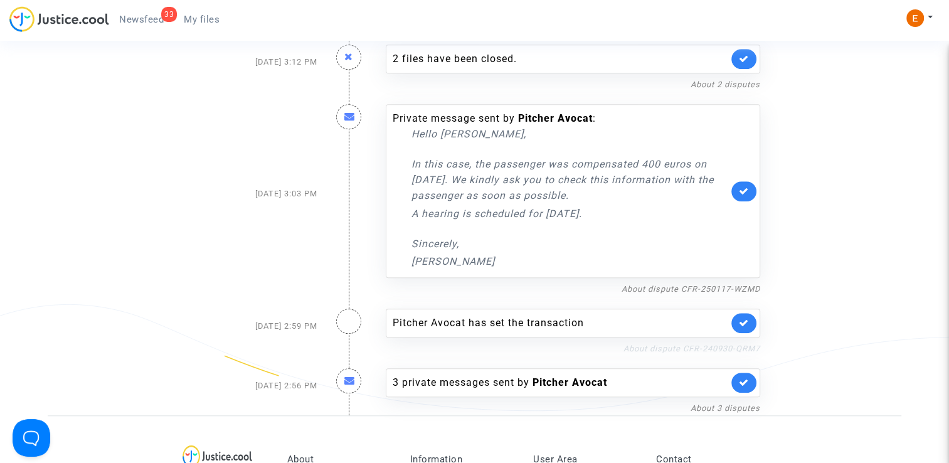
click at [650, 346] on link "About dispute CFR-240930-QRM7" at bounding box center [691, 348] width 137 height 9
click at [741, 327] on link at bounding box center [743, 323] width 25 height 20
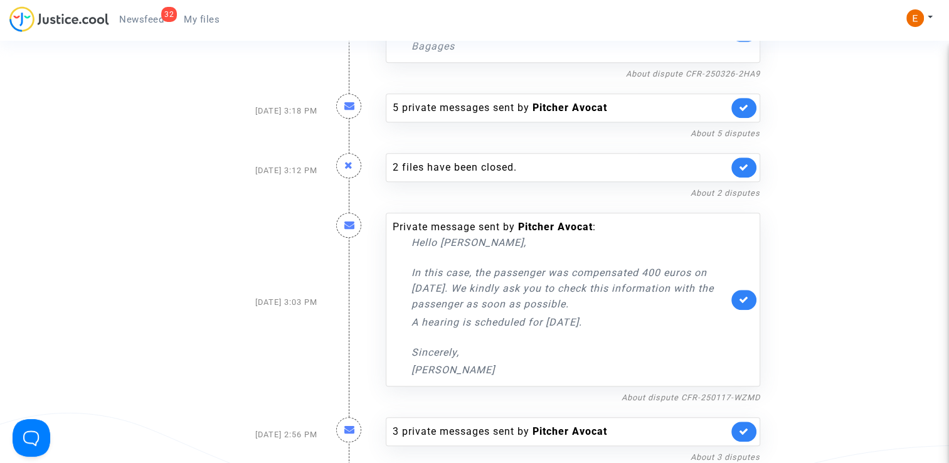
scroll to position [921, 0]
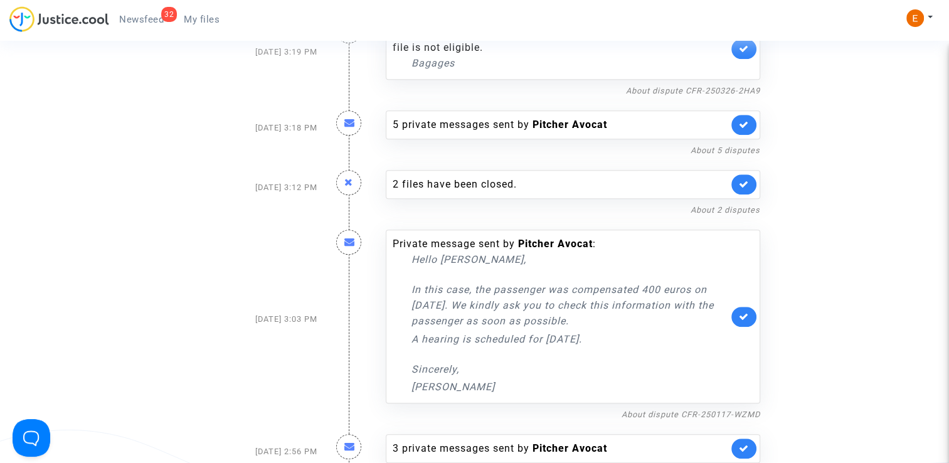
click at [198, 18] on span "My files" at bounding box center [202, 19] width 36 height 11
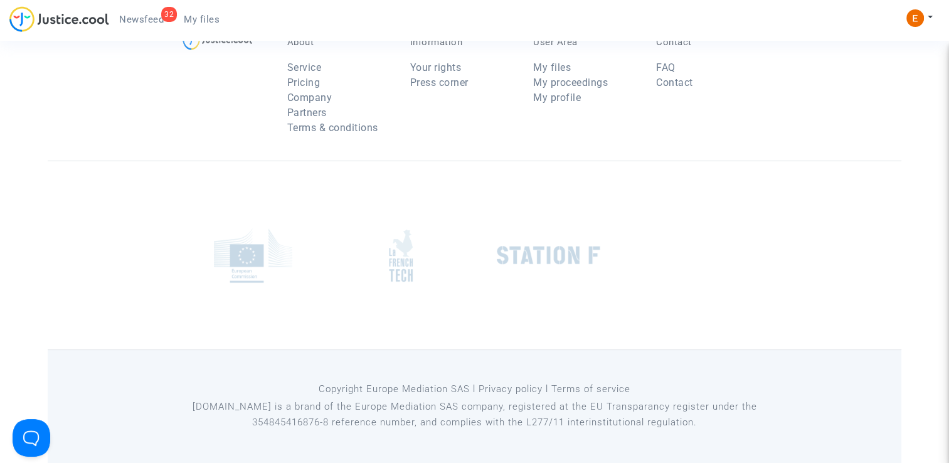
click at [155, 21] on span "Newsfeed" at bounding box center [141, 19] width 45 height 11
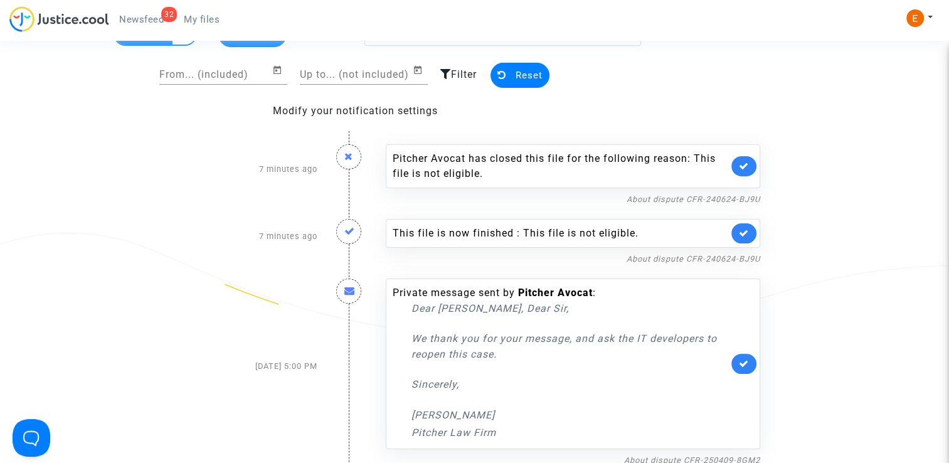
scroll to position [5, 0]
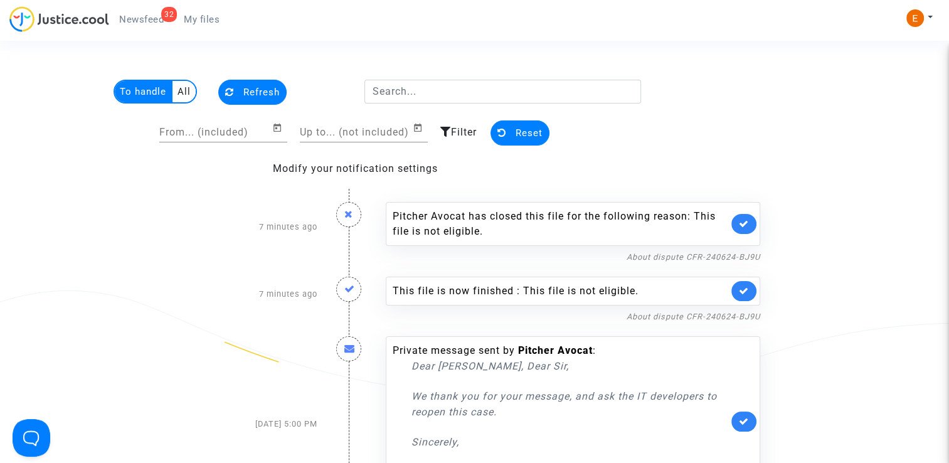
click at [750, 290] on link at bounding box center [743, 291] width 25 height 20
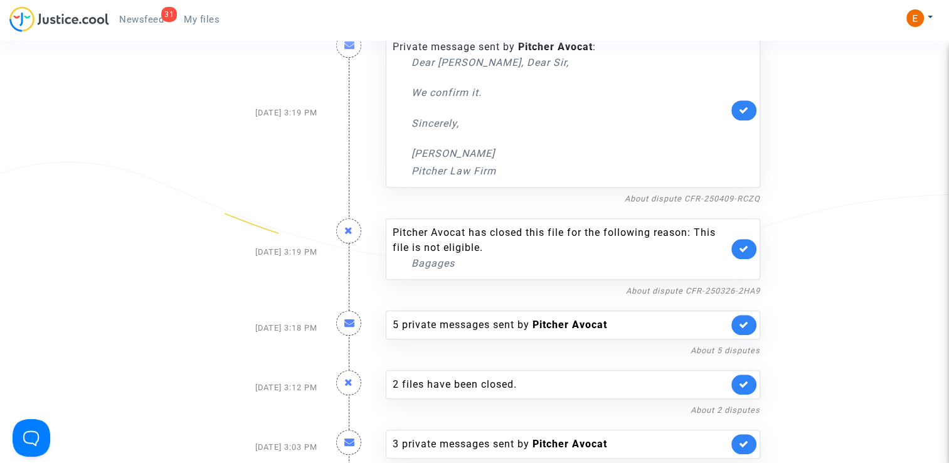
scroll to position [758, 0]
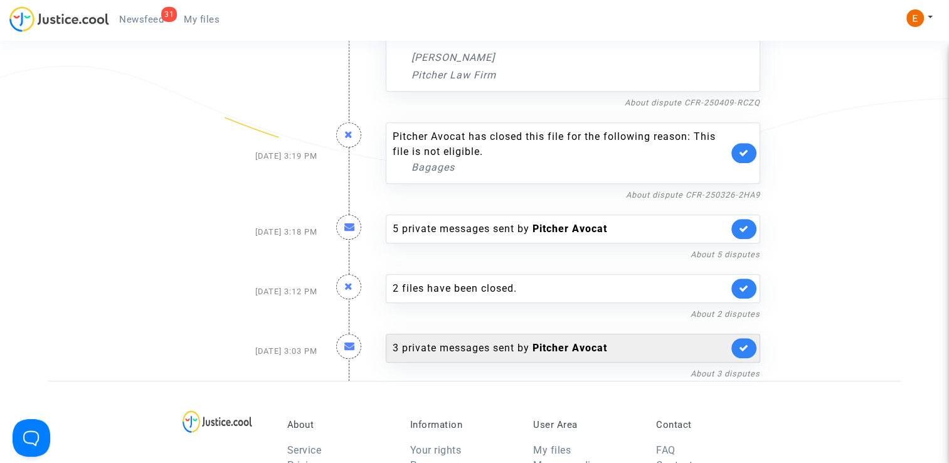
click at [467, 350] on div "3 private messages sent by Pitcher Avocat" at bounding box center [560, 348] width 335 height 15
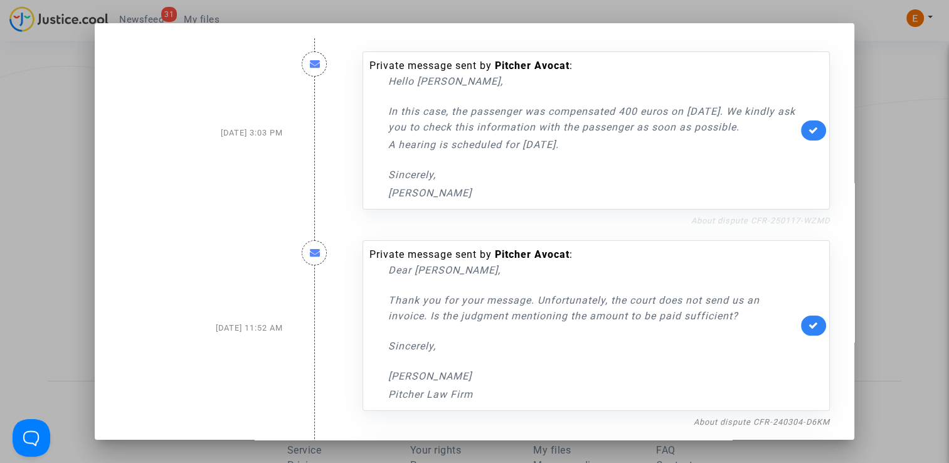
click at [759, 218] on link "About dispute CFR-250117-WZMD" at bounding box center [760, 220] width 139 height 9
click at [810, 132] on icon at bounding box center [813, 129] width 10 height 9
click at [882, 124] on div at bounding box center [474, 231] width 949 height 463
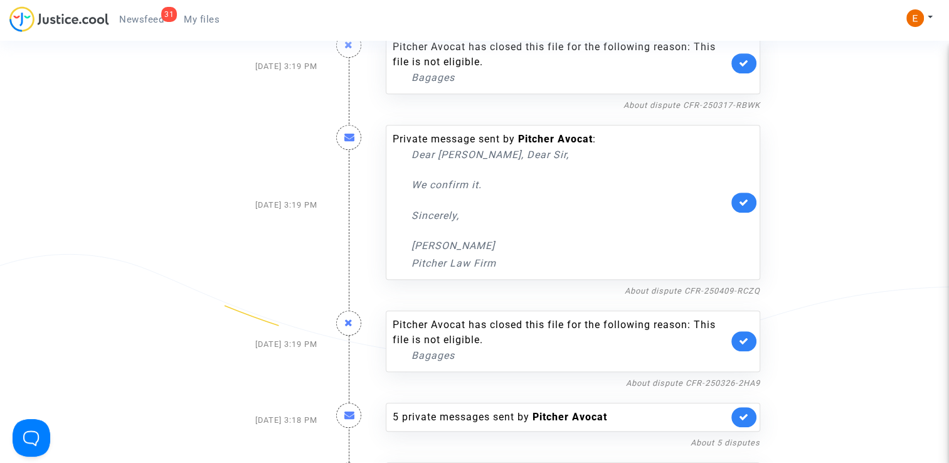
click at [198, 16] on span "My files" at bounding box center [202, 19] width 36 height 11
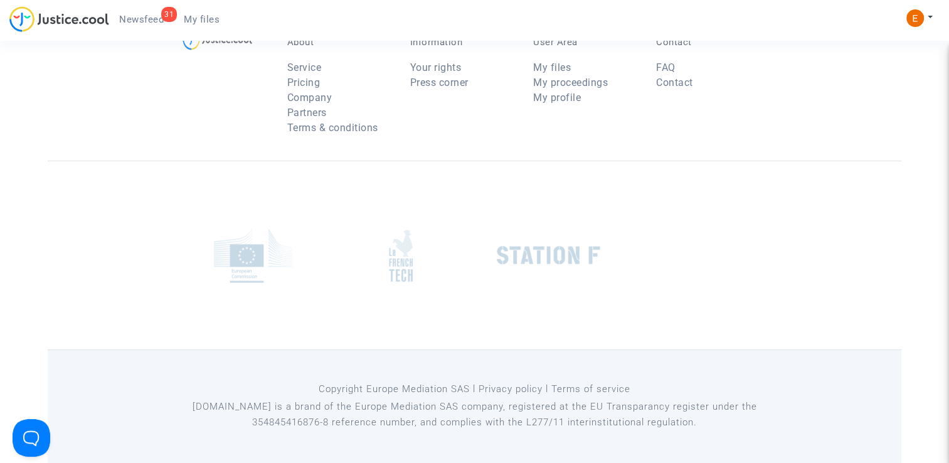
click at [140, 21] on span "Newsfeed" at bounding box center [141, 19] width 45 height 11
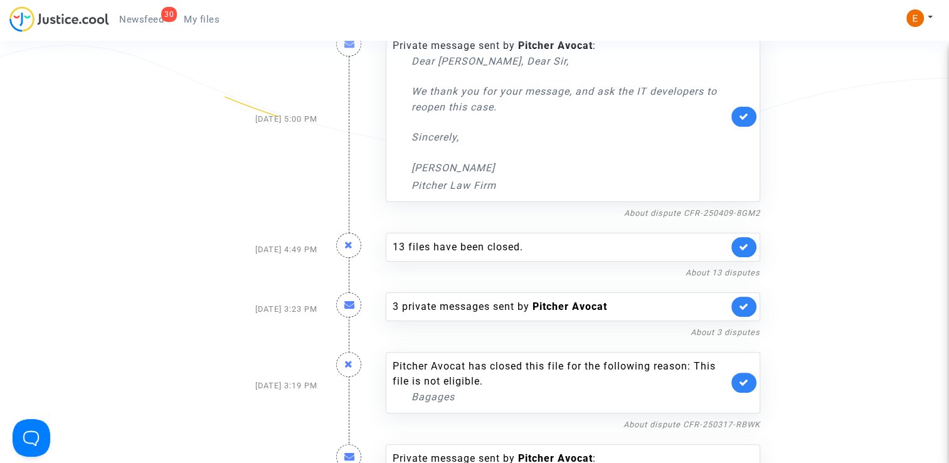
scroll to position [251, 0]
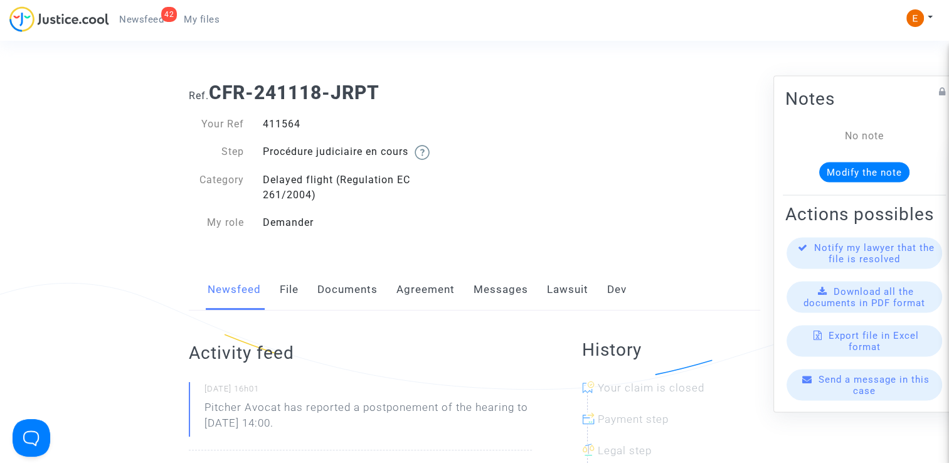
click at [299, 124] on div "411564" at bounding box center [363, 124] width 221 height 15
copy div "411564"
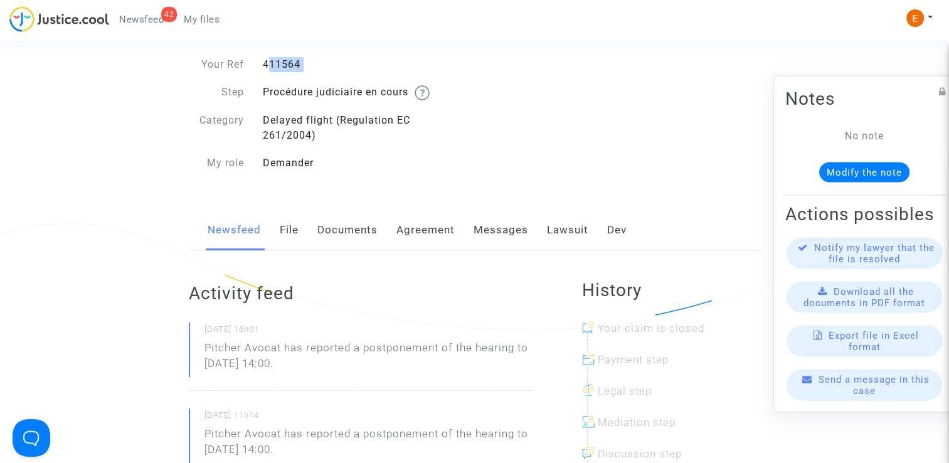
scroll to position [63, 0]
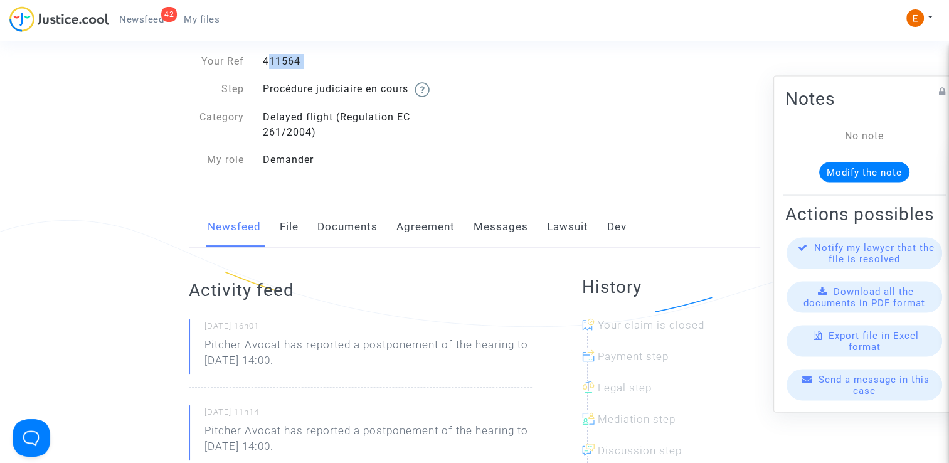
drag, startPoint x: 344, startPoint y: 364, endPoint x: 168, endPoint y: 345, distance: 176.7
drag, startPoint x: 168, startPoint y: 345, endPoint x: 287, endPoint y: 351, distance: 118.7
click at [296, 344] on p "Pitcher Avocat ha informado de un aplazamiento de la audiencia hasta el 28 de o…" at bounding box center [367, 356] width 327 height 38
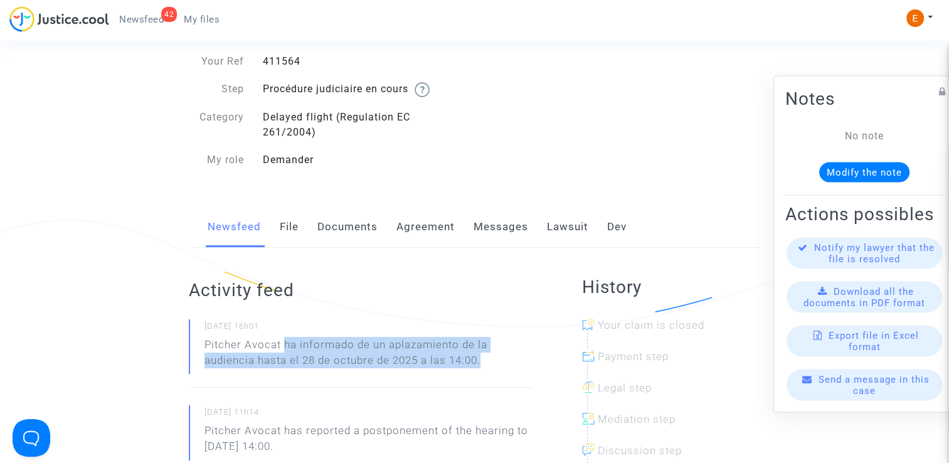
drag, startPoint x: 286, startPoint y: 344, endPoint x: 543, endPoint y: 369, distance: 258.3
drag, startPoint x: 543, startPoint y: 369, endPoint x: 439, endPoint y: 361, distance: 104.4
copy p "ha informado de un aplazamiento de la audiencia hasta el 28 de octubre de 2025 …"
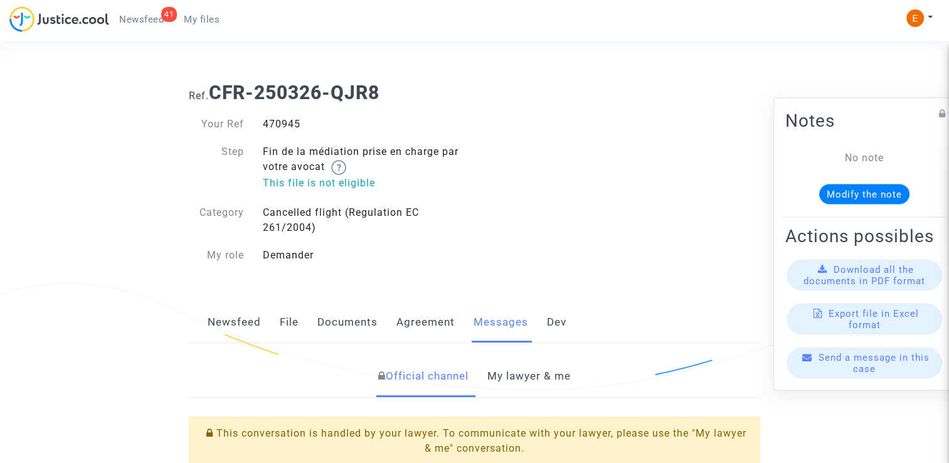
click at [265, 124] on div "470945" at bounding box center [363, 124] width 221 height 15
drag, startPoint x: 0, startPoint y: 0, endPoint x: 265, endPoint y: 124, distance: 292.3
click at [265, 124] on div "470945" at bounding box center [363, 124] width 221 height 15
copy div "470945"
drag, startPoint x: 517, startPoint y: 370, endPoint x: 517, endPoint y: 357, distance: 12.5
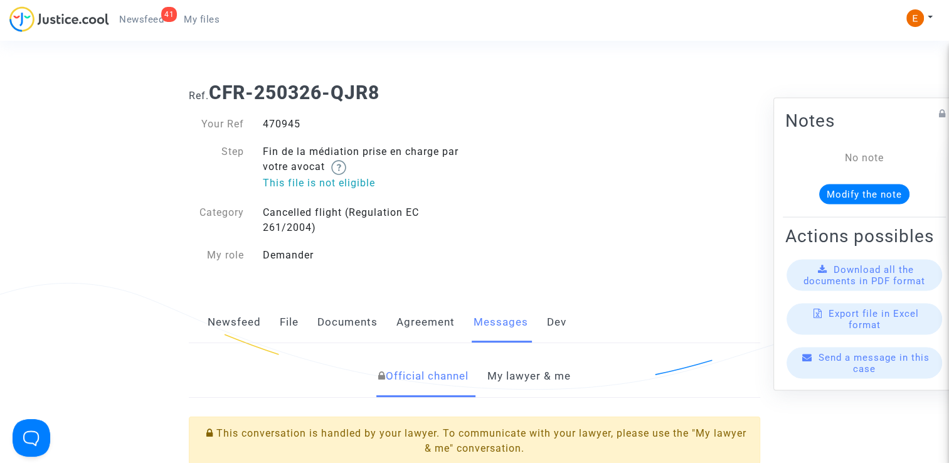
click at [517, 370] on link "My lawyer & me" at bounding box center [528, 376] width 83 height 41
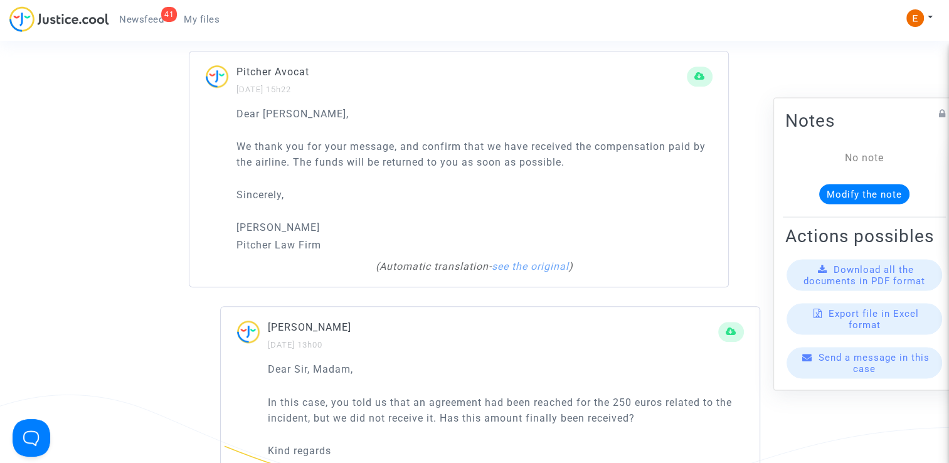
scroll to position [941, 0]
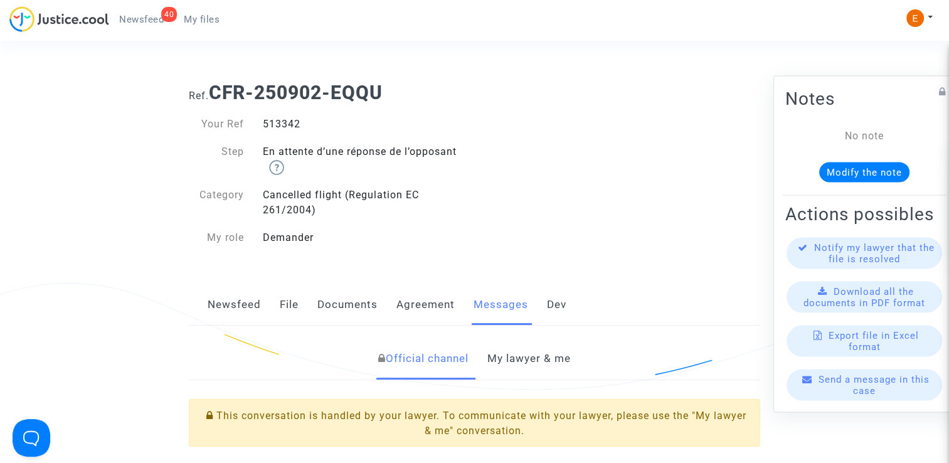
click at [280, 119] on div "513342" at bounding box center [363, 124] width 221 height 15
copy div "513342"
drag, startPoint x: 524, startPoint y: 361, endPoint x: 524, endPoint y: 309, distance: 52.1
click at [524, 361] on link "My lawyer & me" at bounding box center [528, 358] width 83 height 41
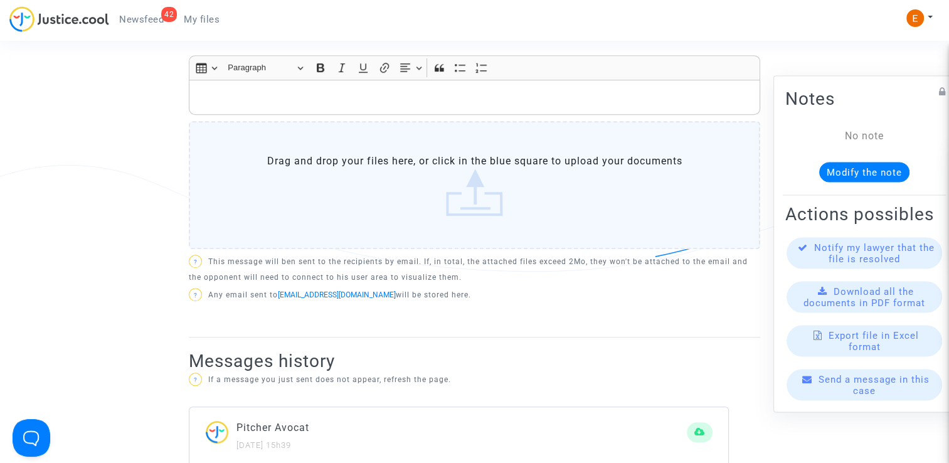
scroll to position [502, 0]
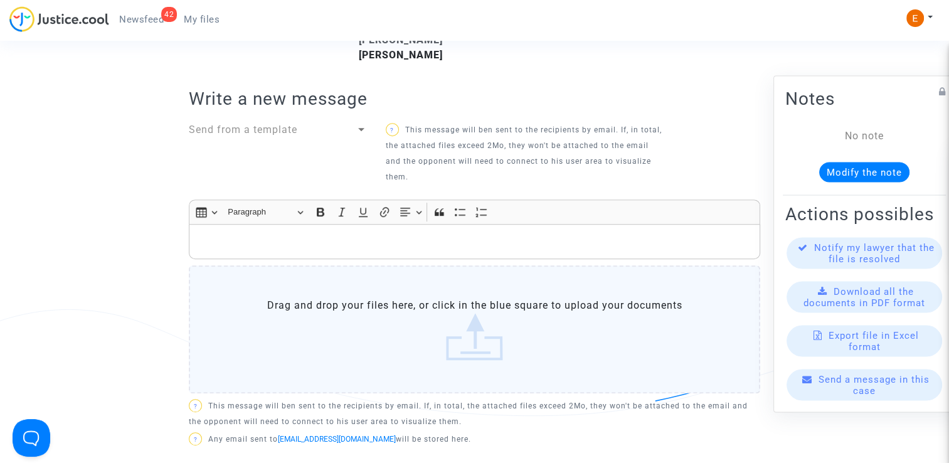
click at [277, 226] on div "Rich Text Editor, main" at bounding box center [474, 241] width 571 height 35
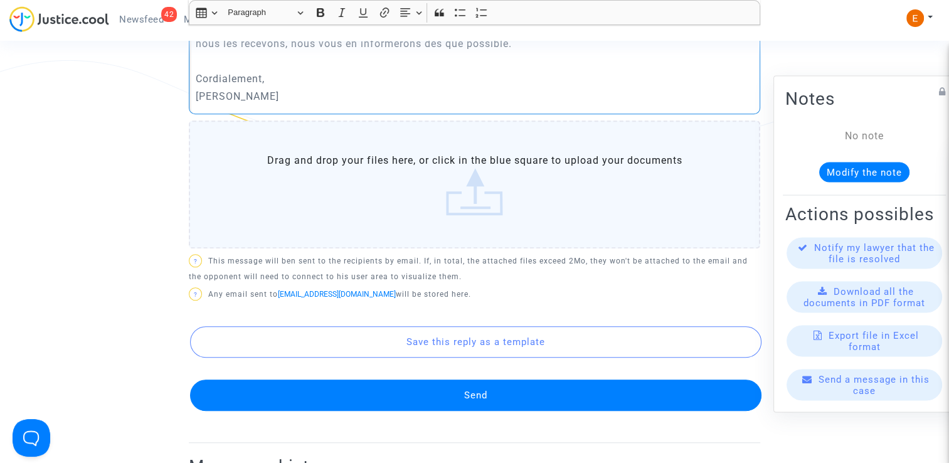
scroll to position [752, 0]
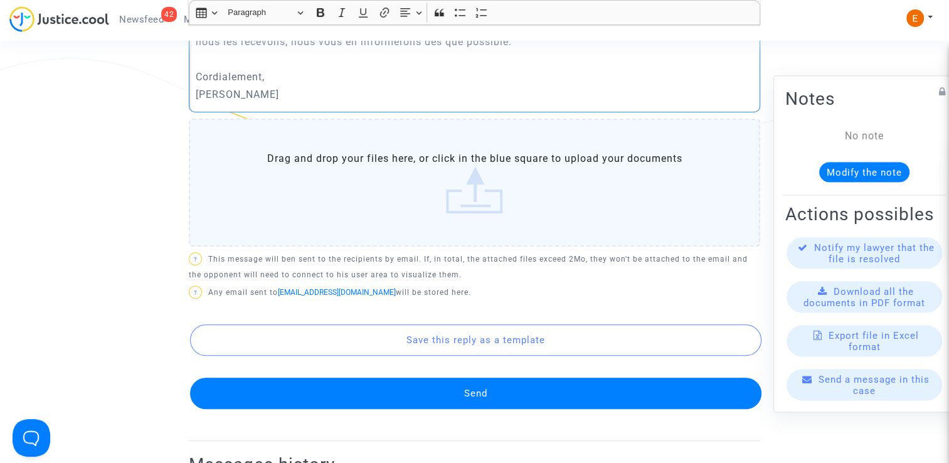
click at [517, 378] on button "Send" at bounding box center [475, 393] width 571 height 31
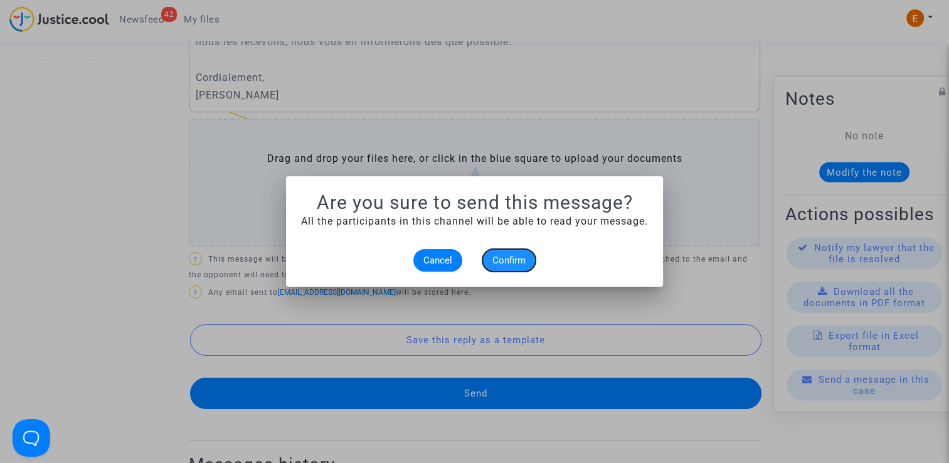
click at [523, 260] on span "Confirm" at bounding box center [508, 260] width 33 height 11
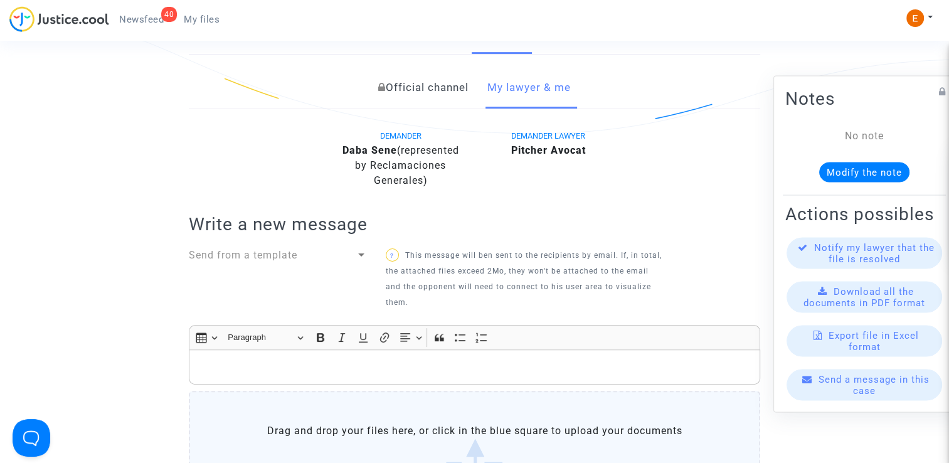
scroll to position [376, 0]
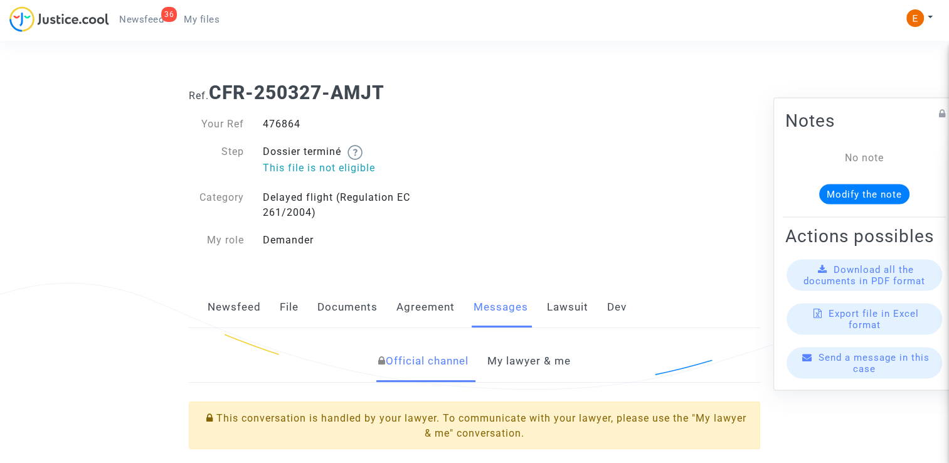
drag, startPoint x: 0, startPoint y: 0, endPoint x: 281, endPoint y: 121, distance: 305.9
click at [281, 121] on div "476864" at bounding box center [363, 124] width 221 height 15
copy div "476864"
click at [559, 366] on link "My lawyer & me" at bounding box center [528, 361] width 83 height 41
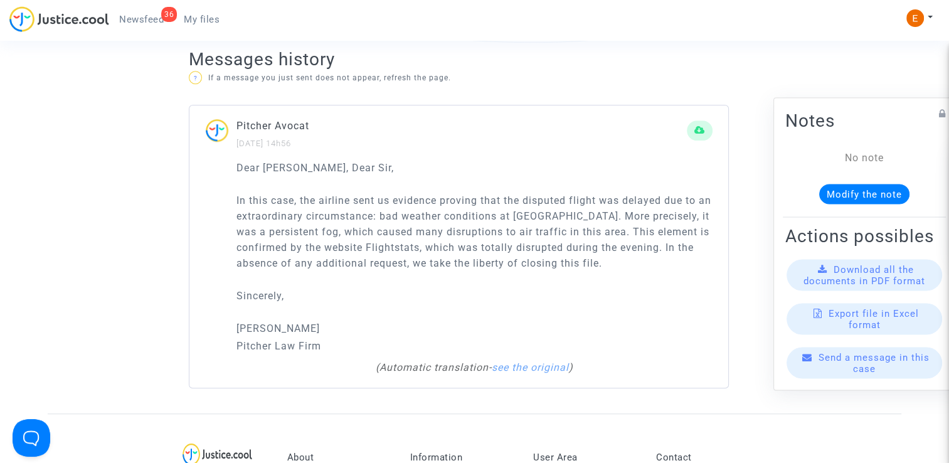
scroll to position [878, 0]
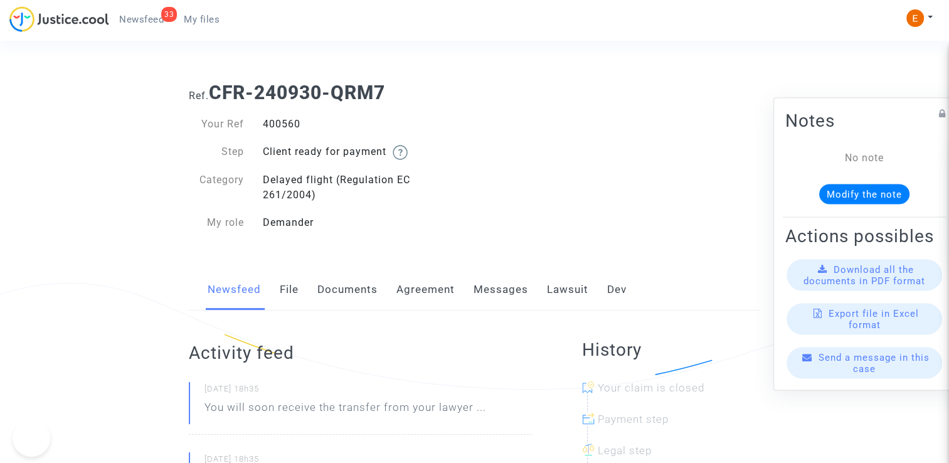
click at [272, 121] on div "400560" at bounding box center [363, 124] width 221 height 15
drag, startPoint x: 0, startPoint y: 0, endPoint x: 272, endPoint y: 121, distance: 297.3
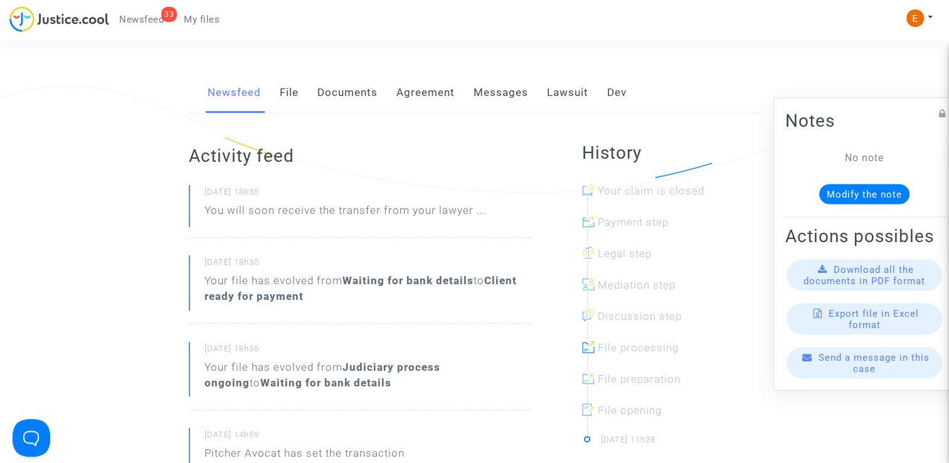
scroll to position [188, 0]
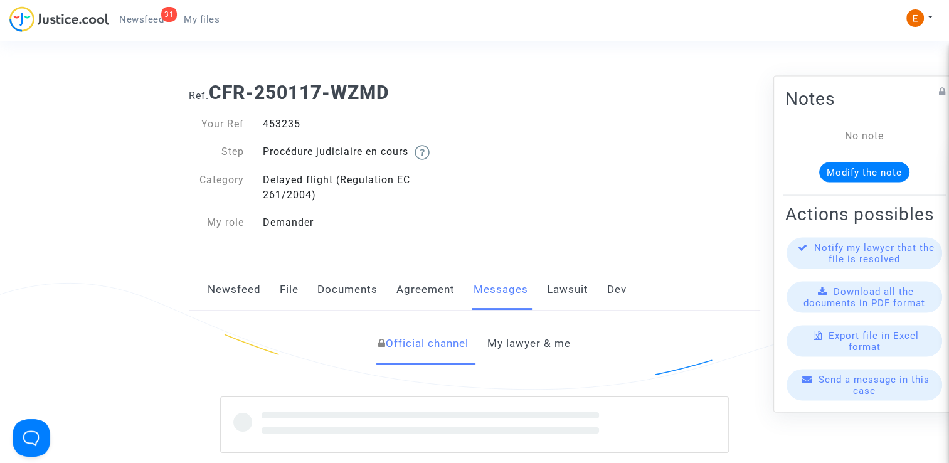
drag, startPoint x: 0, startPoint y: 0, endPoint x: 275, endPoint y: 125, distance: 302.5
click at [275, 125] on div "453235" at bounding box center [363, 124] width 221 height 15
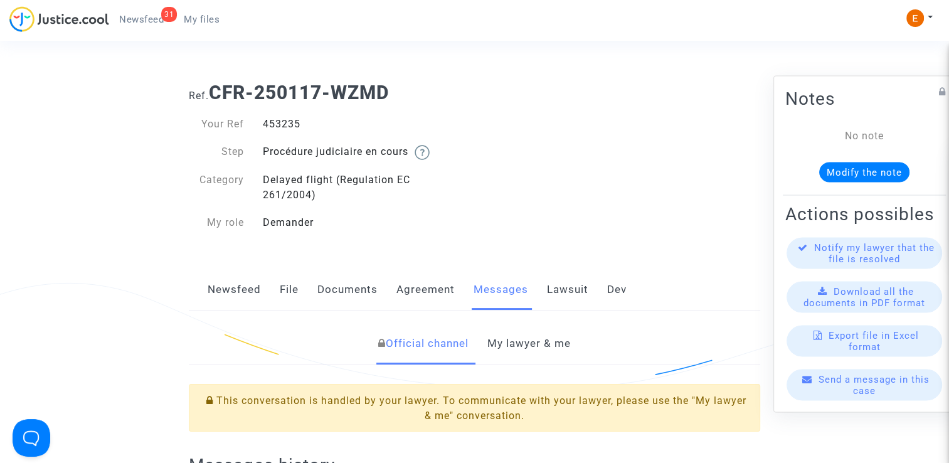
copy div "453235"
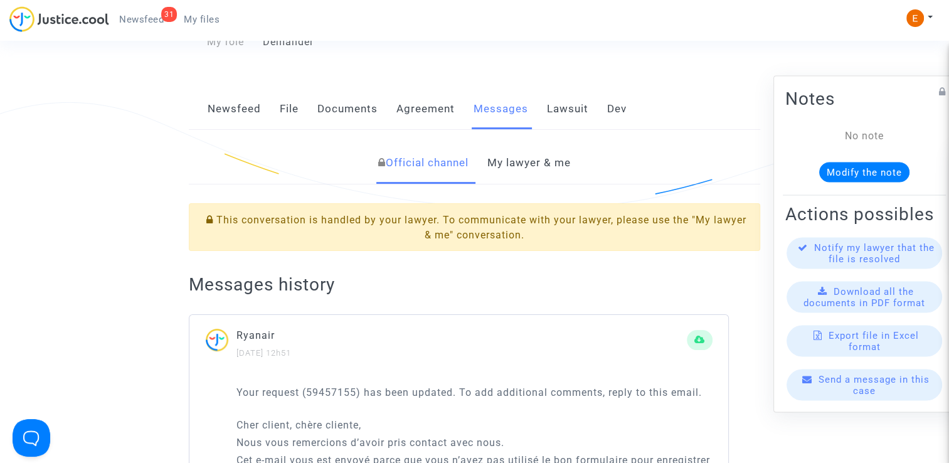
scroll to position [188, 0]
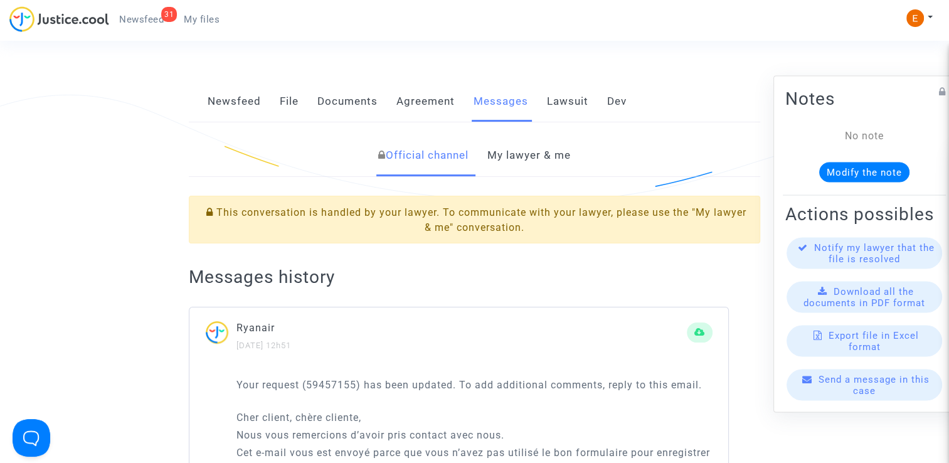
click at [537, 152] on link "My lawyer & me" at bounding box center [528, 155] width 83 height 41
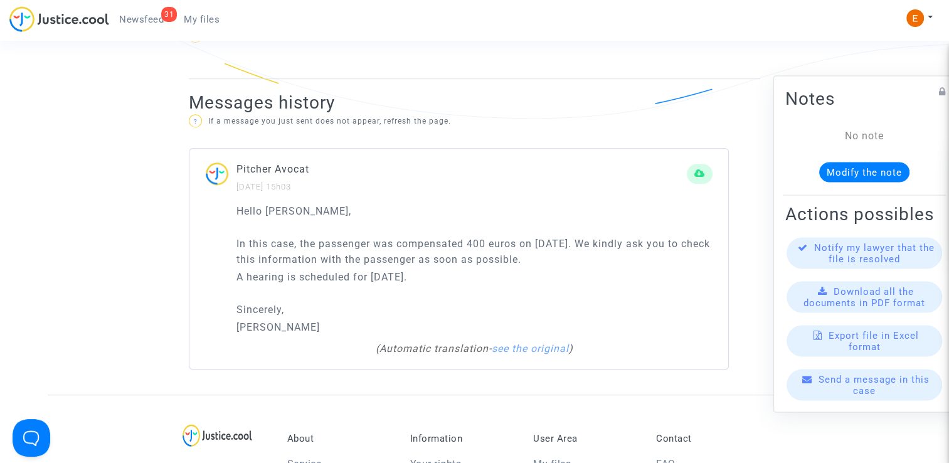
scroll to position [815, 0]
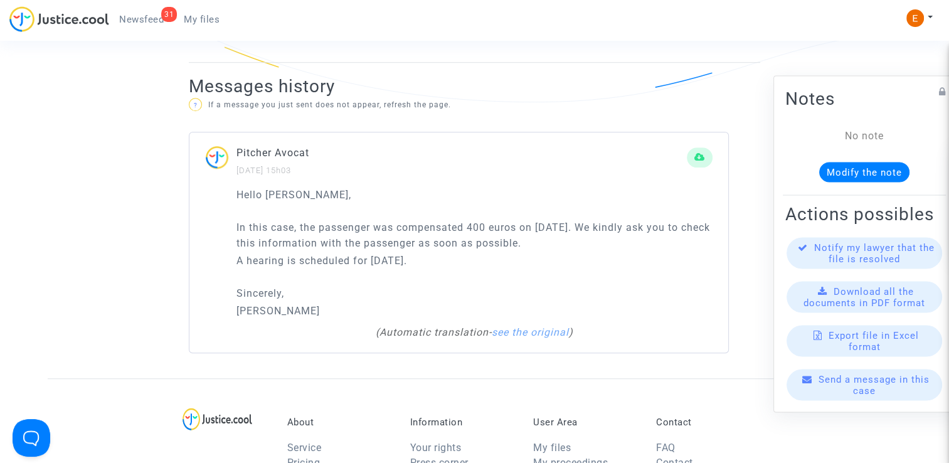
drag, startPoint x: 479, startPoint y: 267, endPoint x: 180, endPoint y: 221, distance: 302.6
drag, startPoint x: 180, startPoint y: 221, endPoint x: 339, endPoint y: 231, distance: 159.6
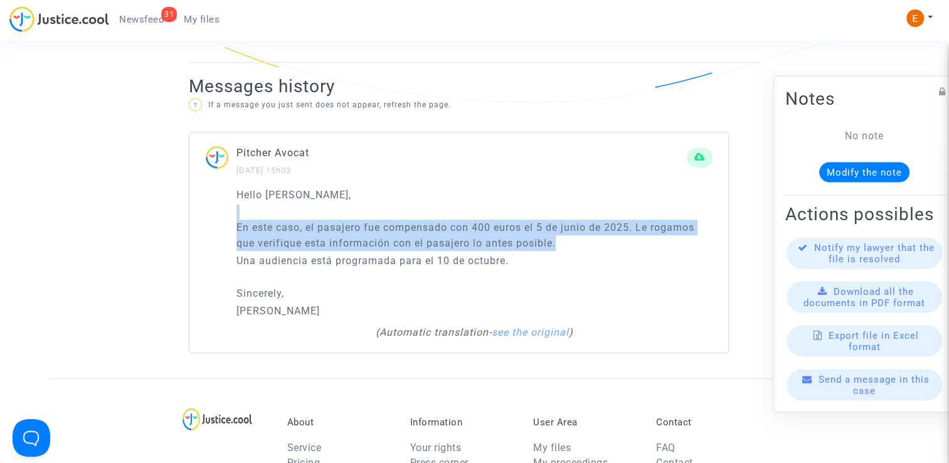
click at [472, 275] on div "Hello Erik, En este caso, el pasajero fue compensado con 400 euros el 5 de juni…" at bounding box center [474, 253] width 476 height 132
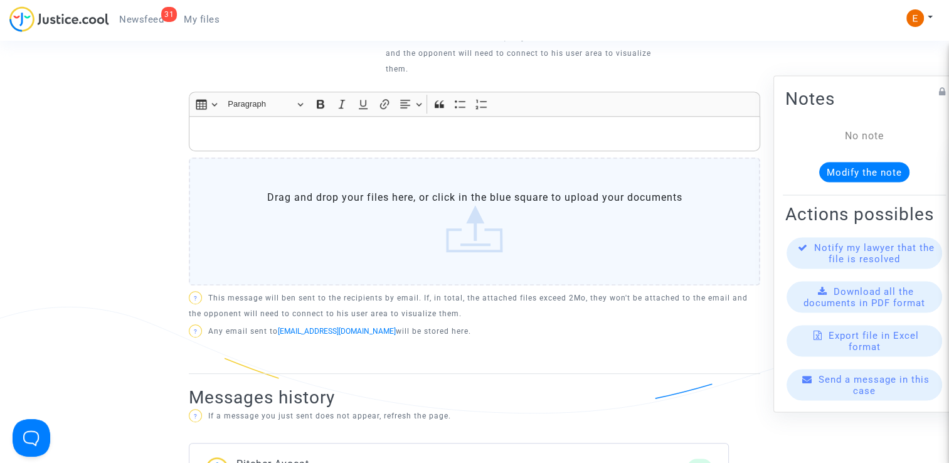
scroll to position [502, 0]
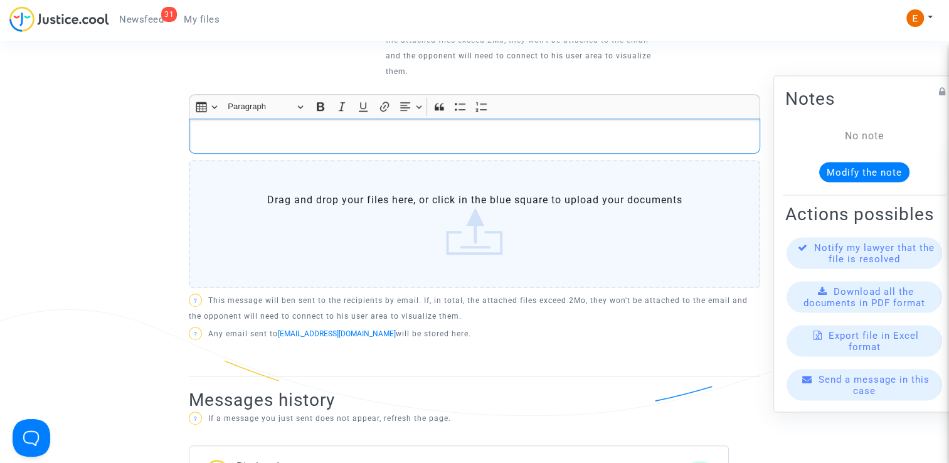
click at [288, 127] on div "Rich Text Editor, main" at bounding box center [474, 136] width 571 height 35
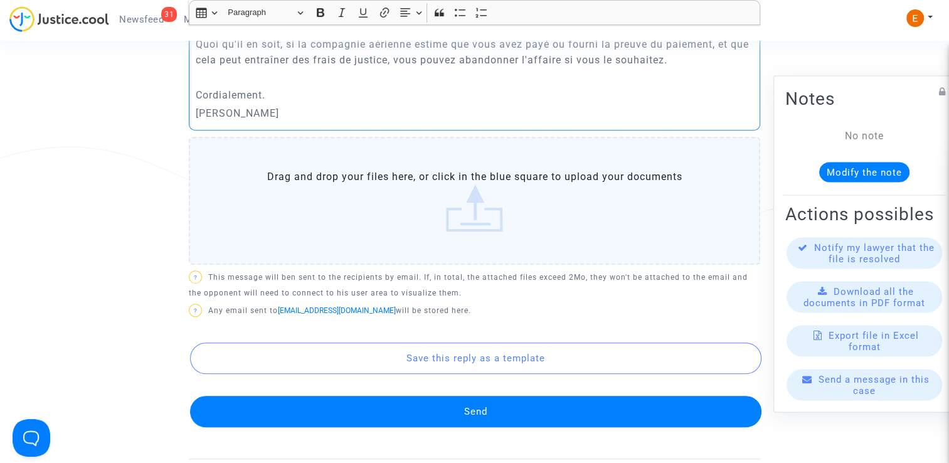
scroll to position [690, 0]
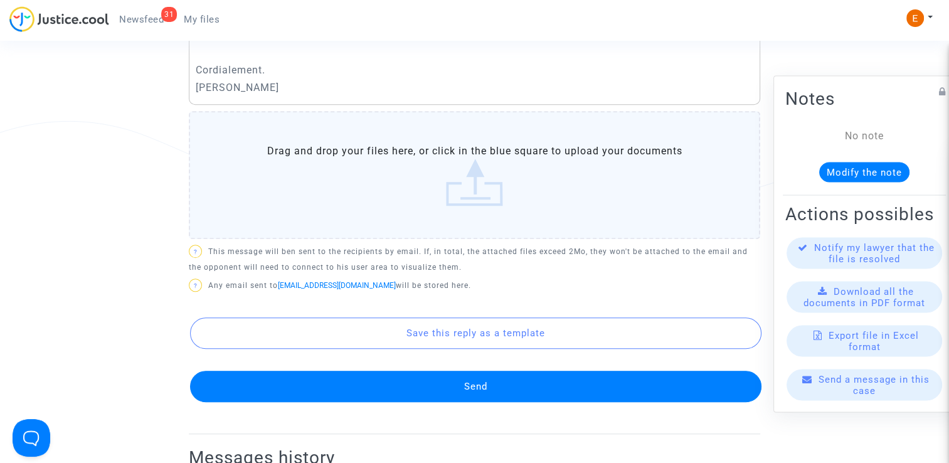
click at [561, 390] on button "Send" at bounding box center [475, 386] width 571 height 31
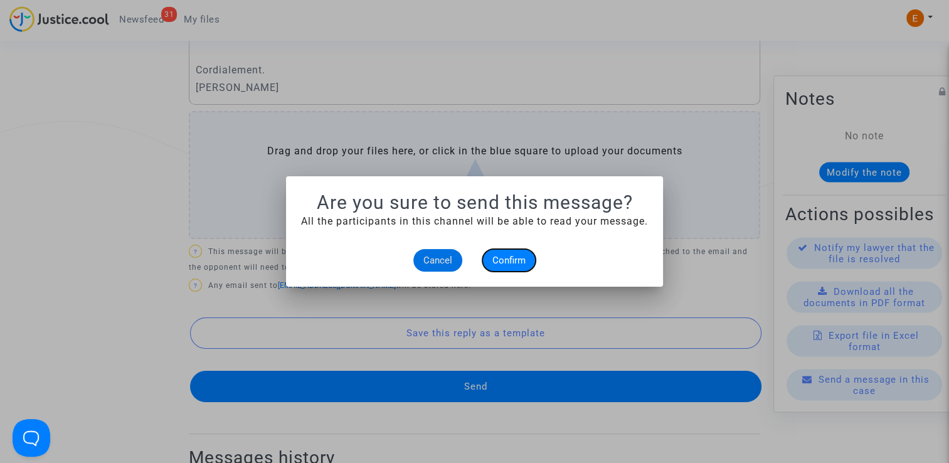
click at [498, 255] on span "Confirm" at bounding box center [508, 260] width 33 height 11
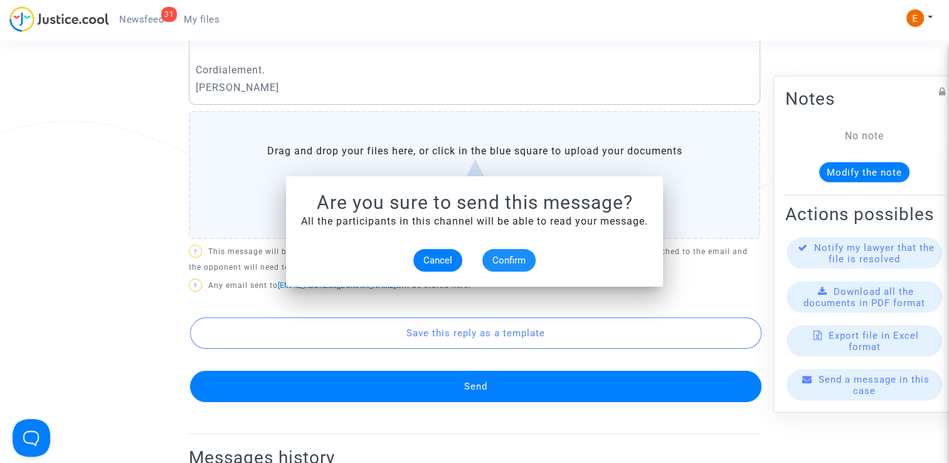
scroll to position [690, 0]
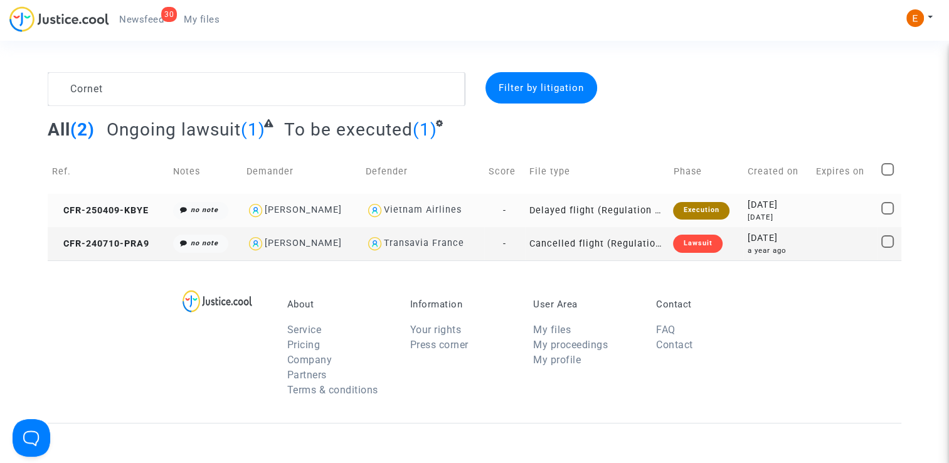
type textarea "Cornet"
click at [710, 214] on div "Execution" at bounding box center [701, 211] width 56 height 18
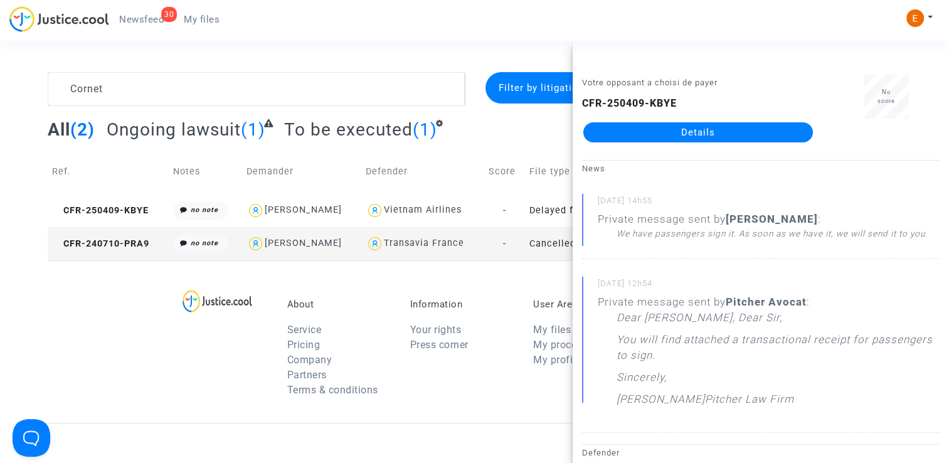
click at [722, 129] on link "Details" at bounding box center [698, 132] width 230 height 20
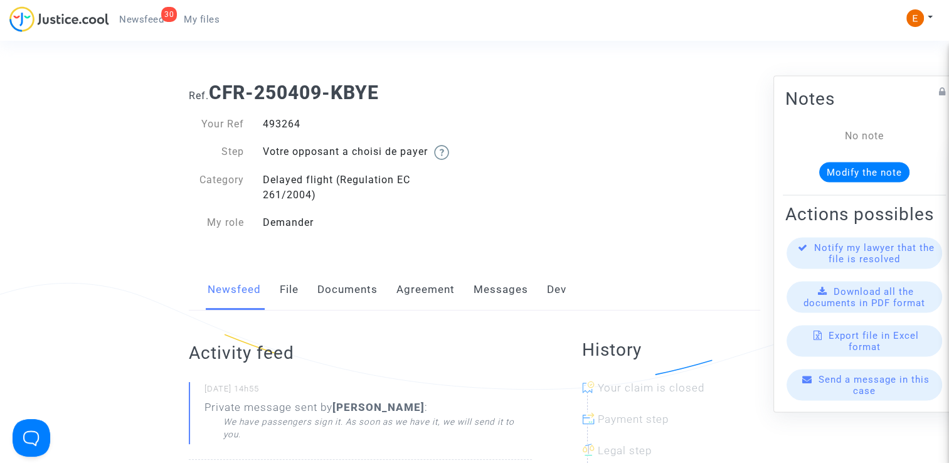
click at [503, 288] on link "Messages" at bounding box center [500, 289] width 55 height 41
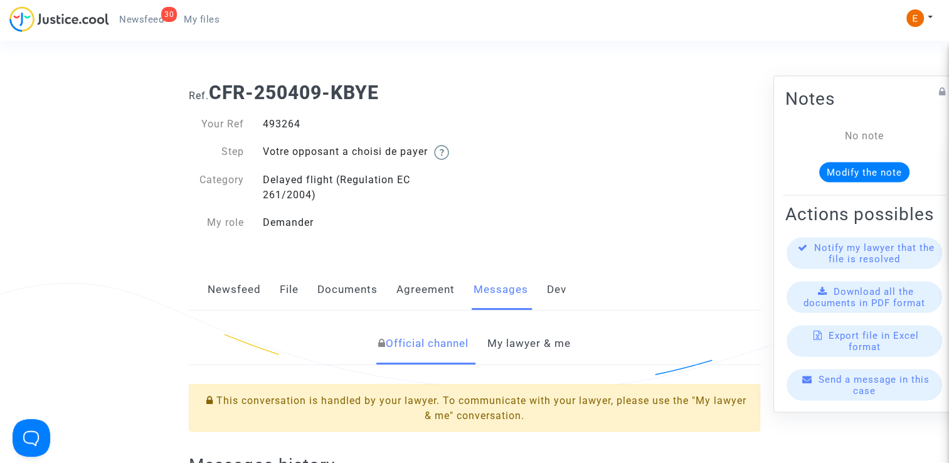
click at [534, 337] on link "My lawyer & me" at bounding box center [528, 343] width 83 height 41
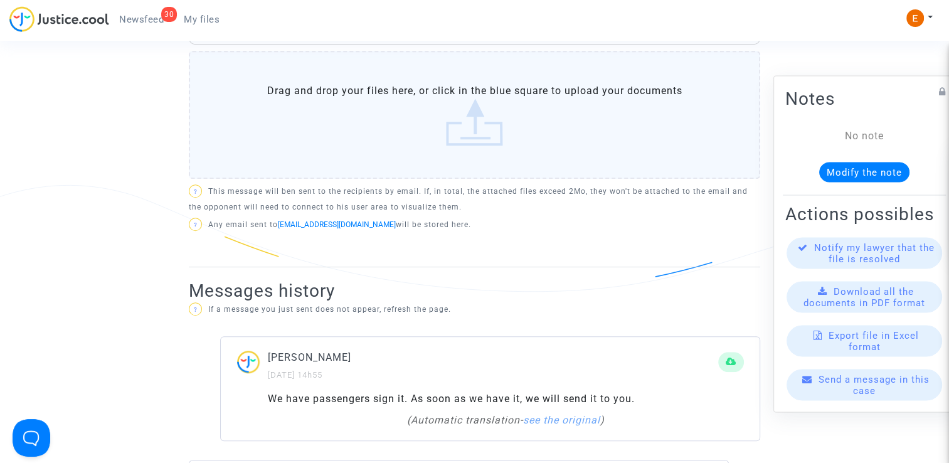
scroll to position [627, 0]
click at [481, 150] on label "Drag and drop your files here, or click in the blue square to upload your docum…" at bounding box center [474, 114] width 571 height 128
click at [0, 0] on input "Drag and drop your files here, or click in the blue square to upload your docum…" at bounding box center [0, 0] width 0 height 0
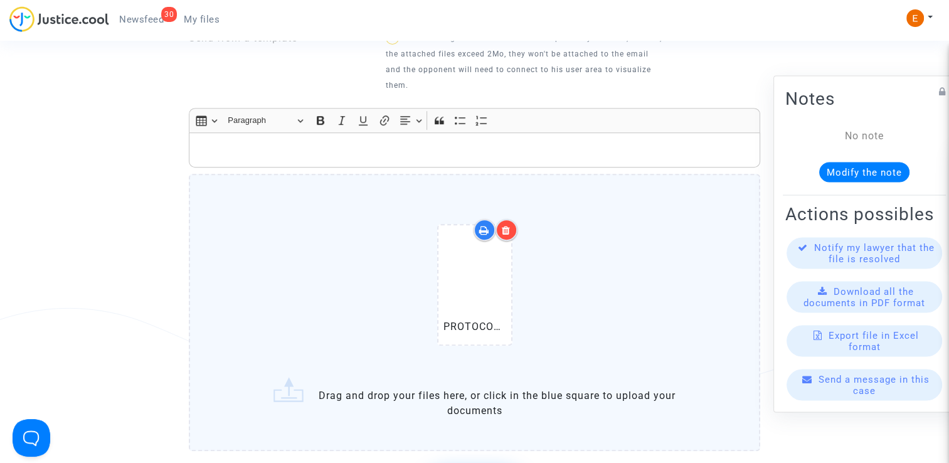
scroll to position [502, 0]
click at [517, 228] on div "PROTOCOLE (AGREEMENT N° 493264)_24326437.pdf" at bounding box center [475, 288] width 110 height 161
click at [0, 0] on input "PROTOCOLE (AGREEMENT N° 493264)_24326437.pdf Drag and drop your files here, or …" at bounding box center [0, 0] width 0 height 0
click at [509, 240] on div at bounding box center [506, 231] width 22 height 22
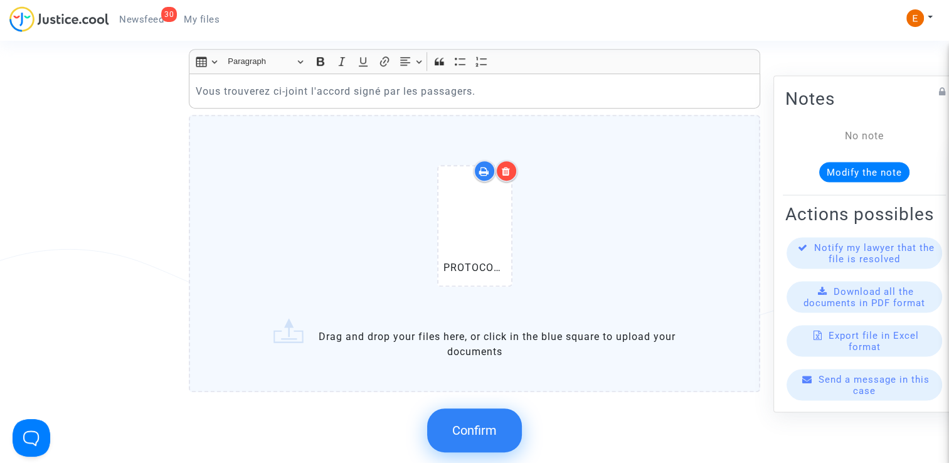
scroll to position [564, 0]
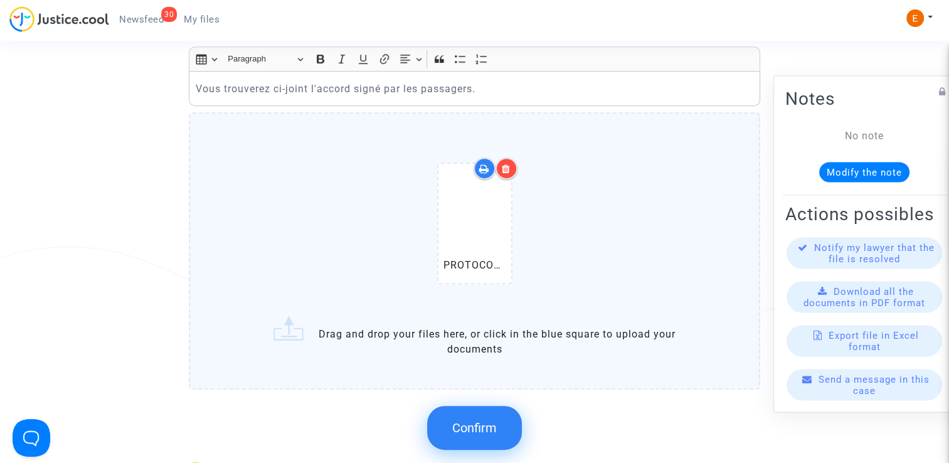
click at [495, 422] on span "Confirm" at bounding box center [474, 427] width 45 height 15
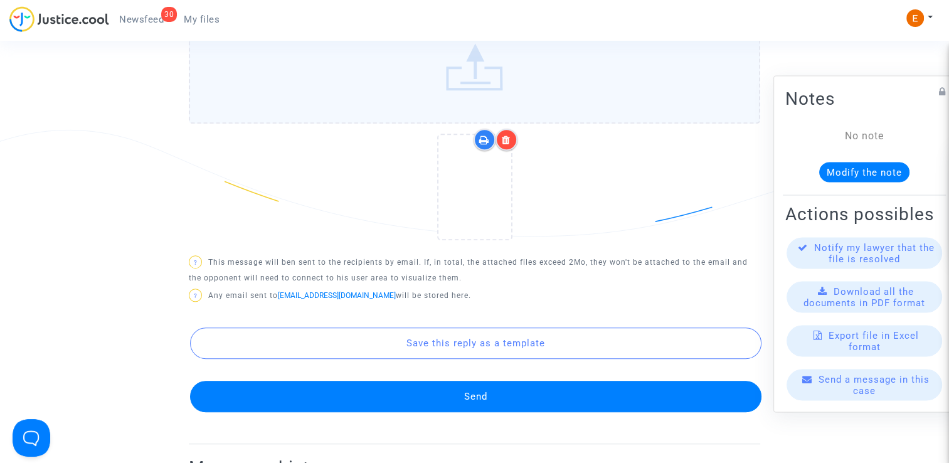
scroll to position [690, 0]
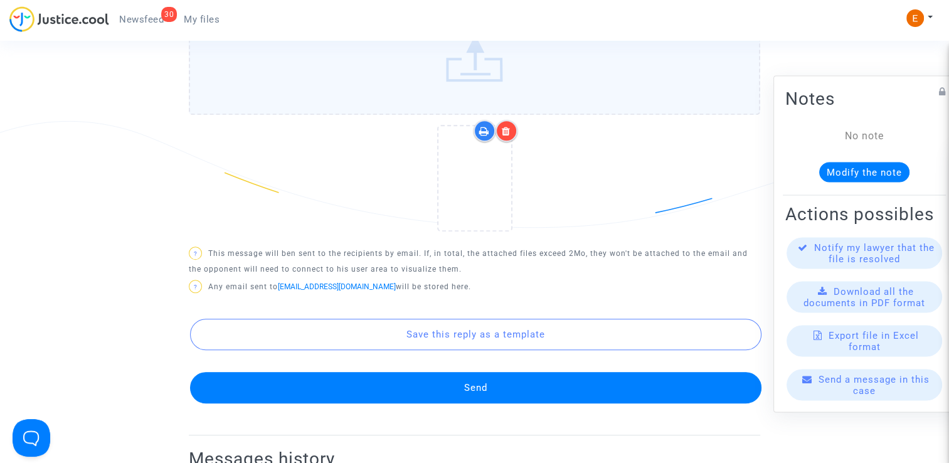
click at [502, 380] on button "Send" at bounding box center [475, 387] width 571 height 31
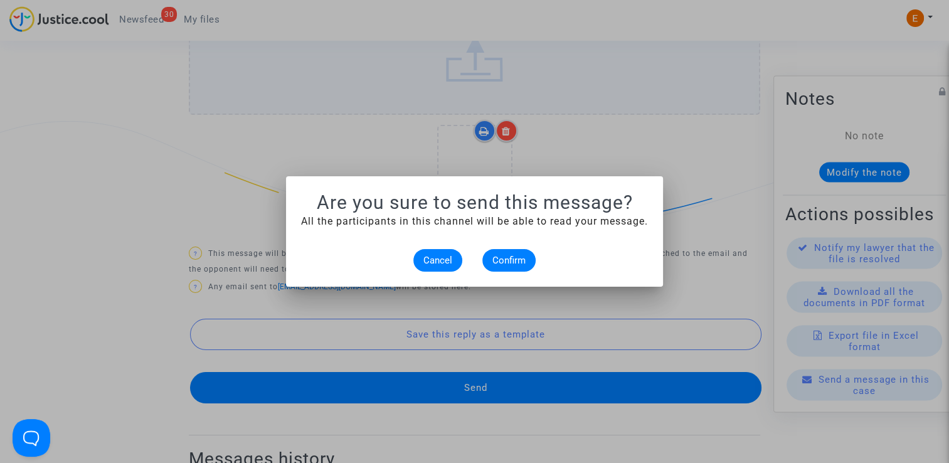
scroll to position [0, 0]
click at [510, 259] on span "Confirm" at bounding box center [508, 260] width 33 height 11
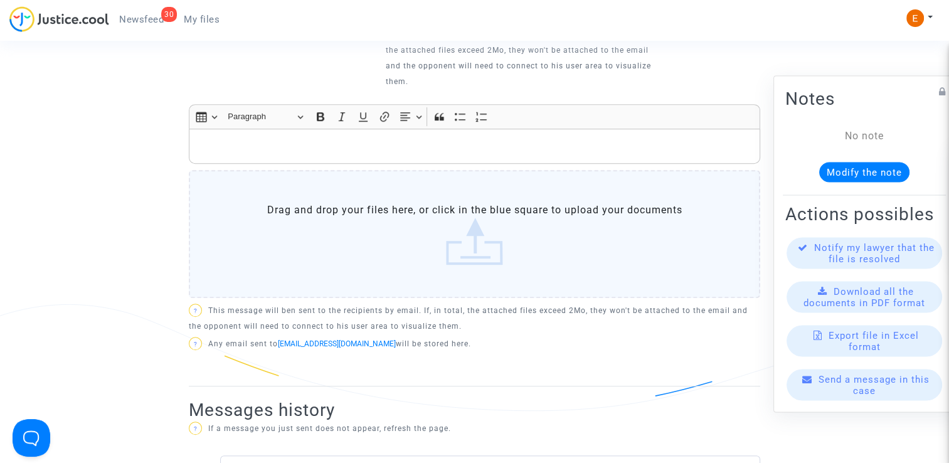
scroll to position [439, 0]
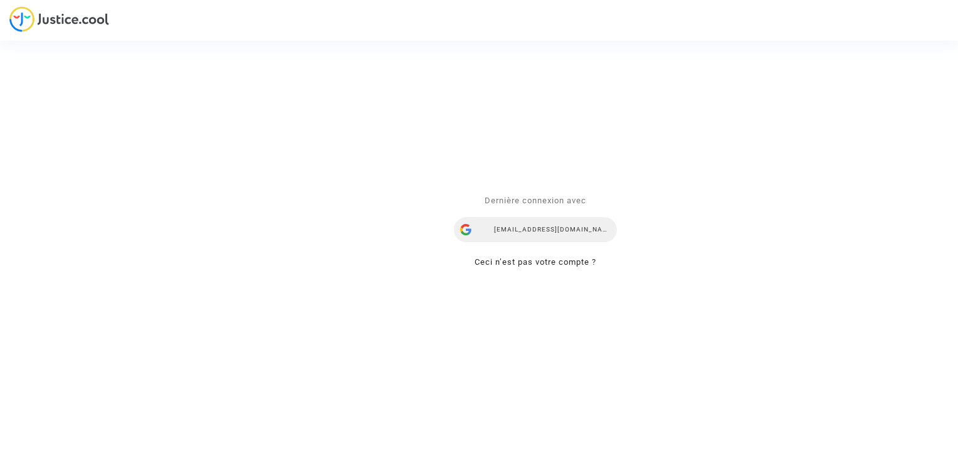
click at [516, 228] on div "[EMAIL_ADDRESS][DOMAIN_NAME]" at bounding box center [535, 230] width 163 height 25
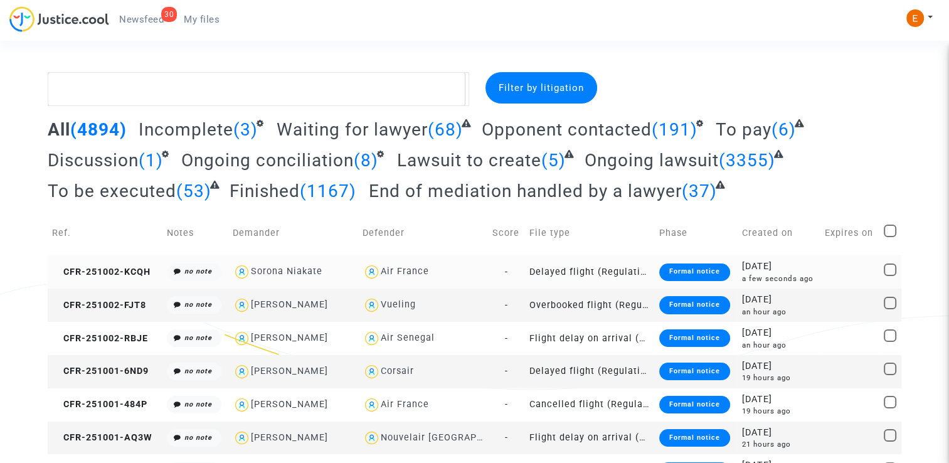
click at [704, 272] on div "Formal notice" at bounding box center [694, 272] width 71 height 18
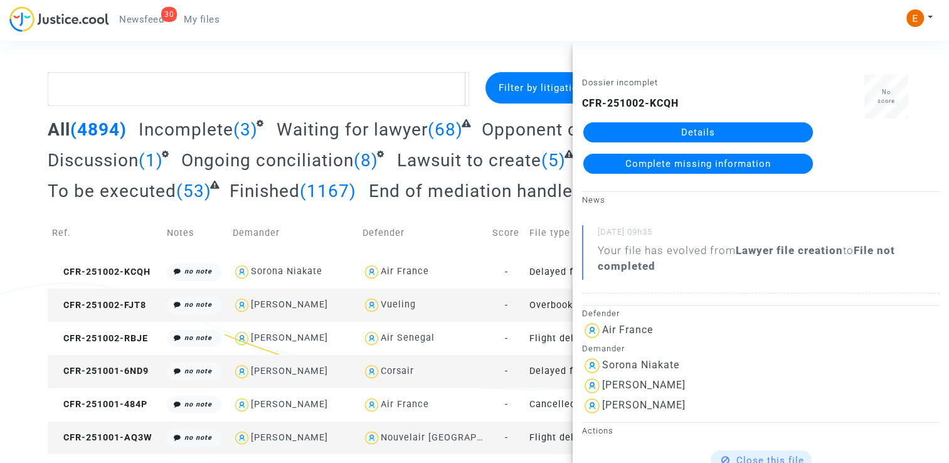
click at [697, 132] on link "Details" at bounding box center [698, 132] width 230 height 20
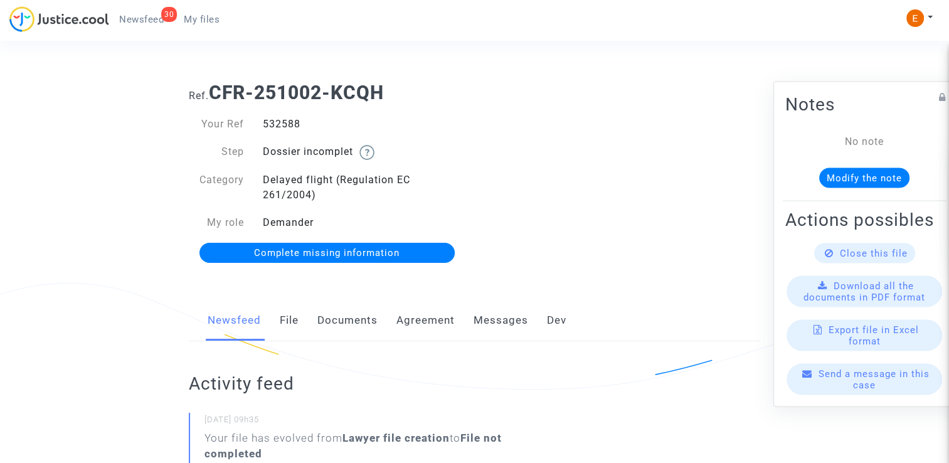
click at [334, 328] on link "Documents" at bounding box center [347, 320] width 60 height 41
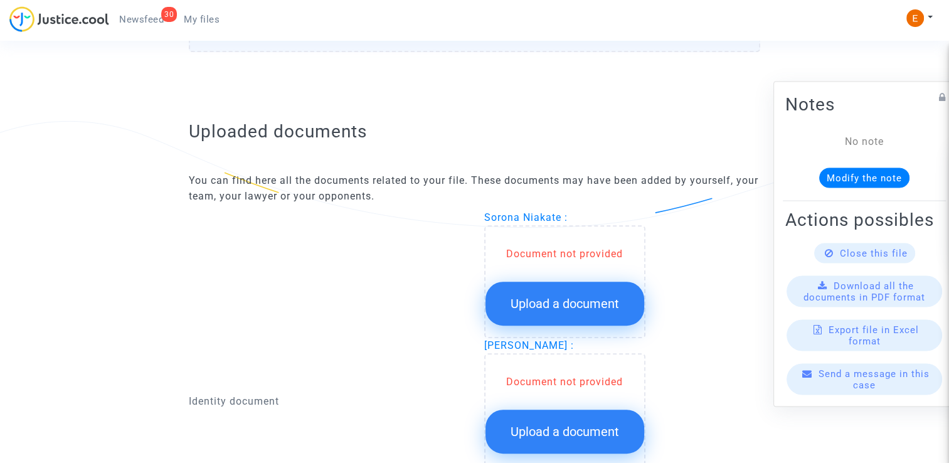
click at [601, 309] on button "Upload a document" at bounding box center [564, 304] width 159 height 44
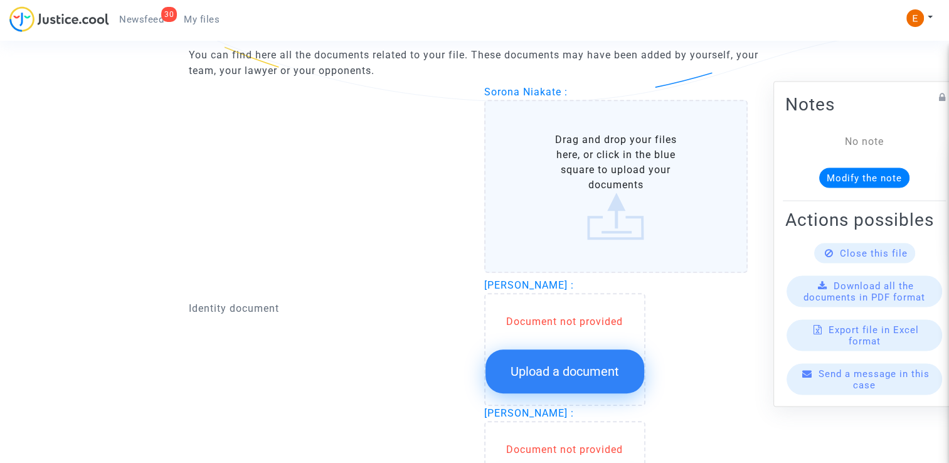
click at [615, 365] on button "Upload a document" at bounding box center [564, 371] width 159 height 44
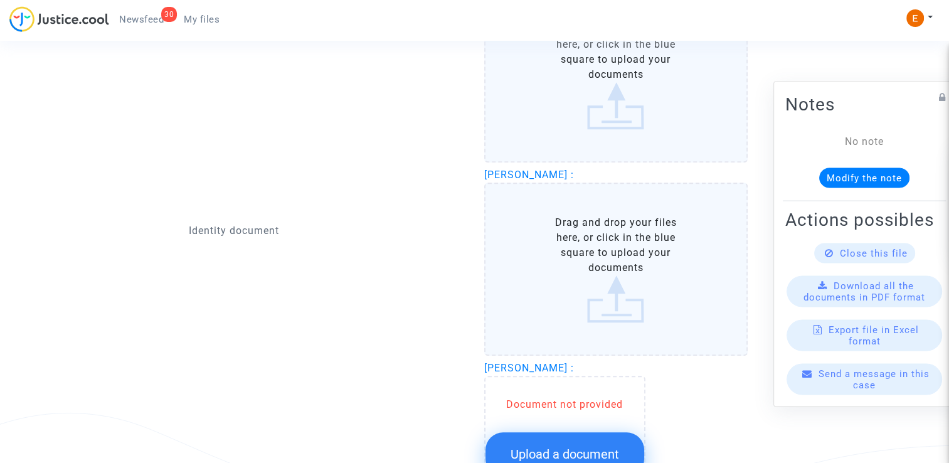
scroll to position [941, 0]
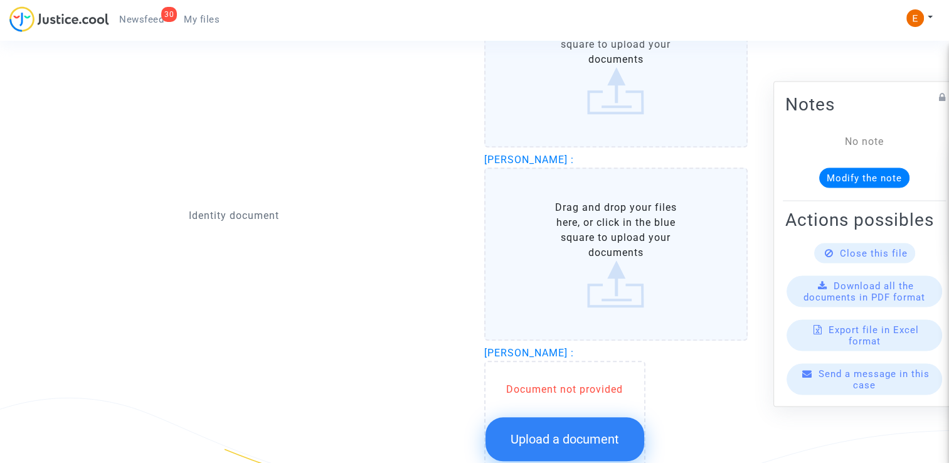
click at [609, 431] on span "Upload a document" at bounding box center [564, 438] width 108 height 15
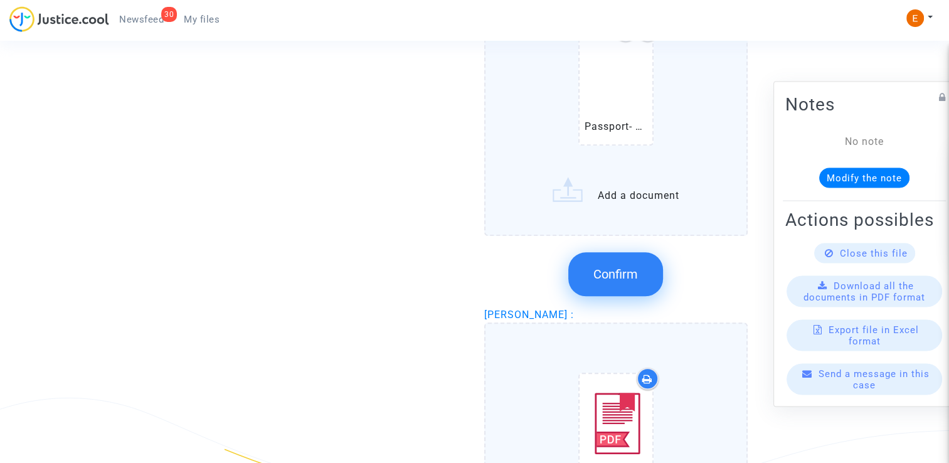
click at [611, 267] on span "Confirm" at bounding box center [615, 274] width 45 height 15
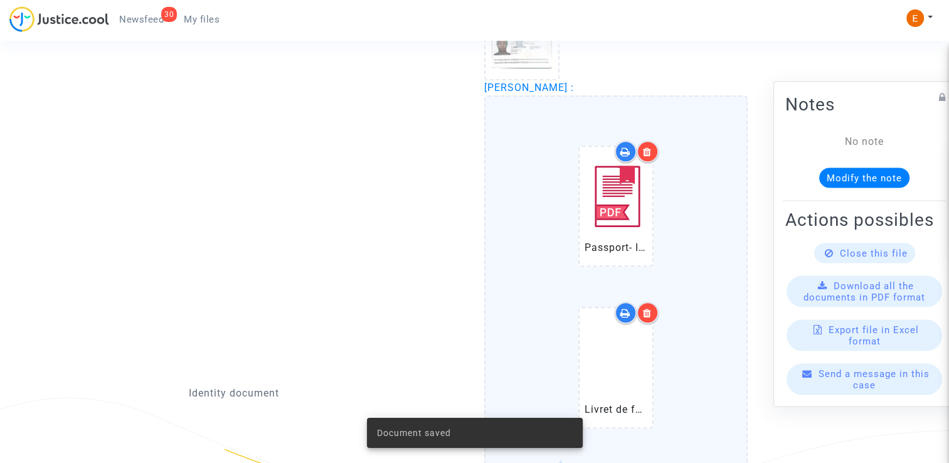
click at [648, 152] on icon at bounding box center [647, 152] width 9 height 10
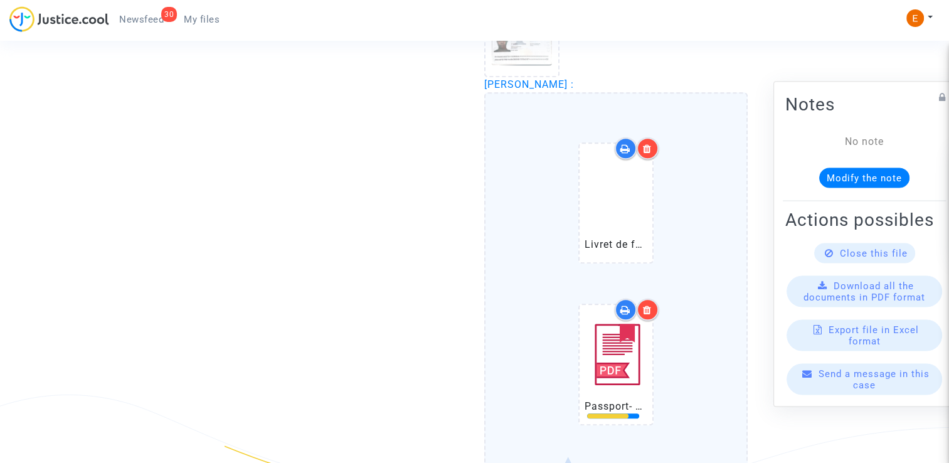
scroll to position [936, 0]
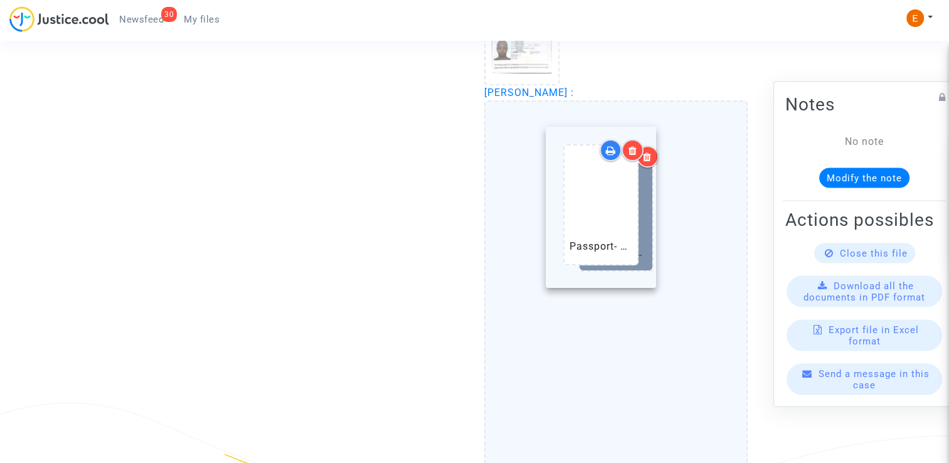
drag, startPoint x: 626, startPoint y: 384, endPoint x: 609, endPoint y: 207, distance: 178.3
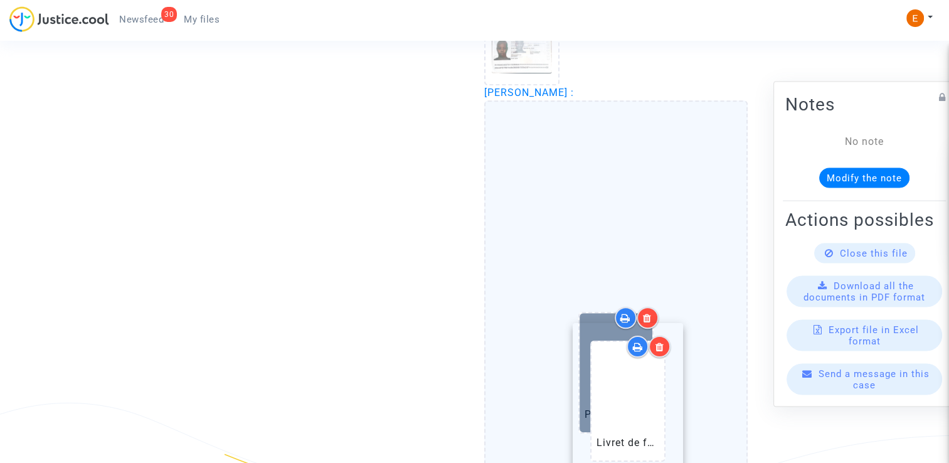
drag, startPoint x: 609, startPoint y: 207, endPoint x: 621, endPoint y: 399, distance: 192.9
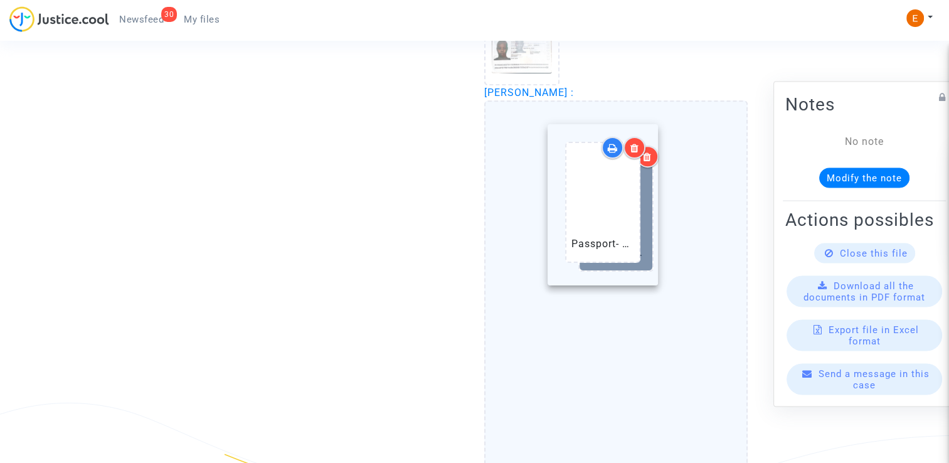
drag, startPoint x: 621, startPoint y: 399, endPoint x: 608, endPoint y: 232, distance: 167.9
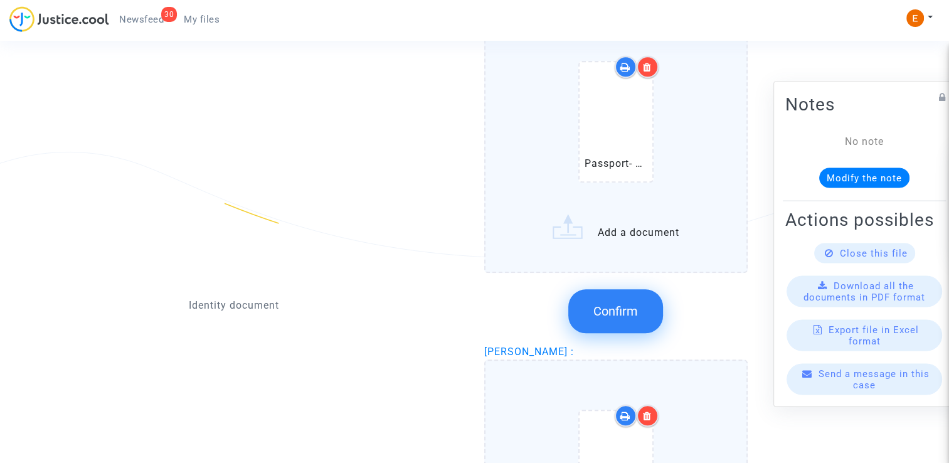
click at [645, 309] on button "Confirm" at bounding box center [615, 311] width 95 height 44
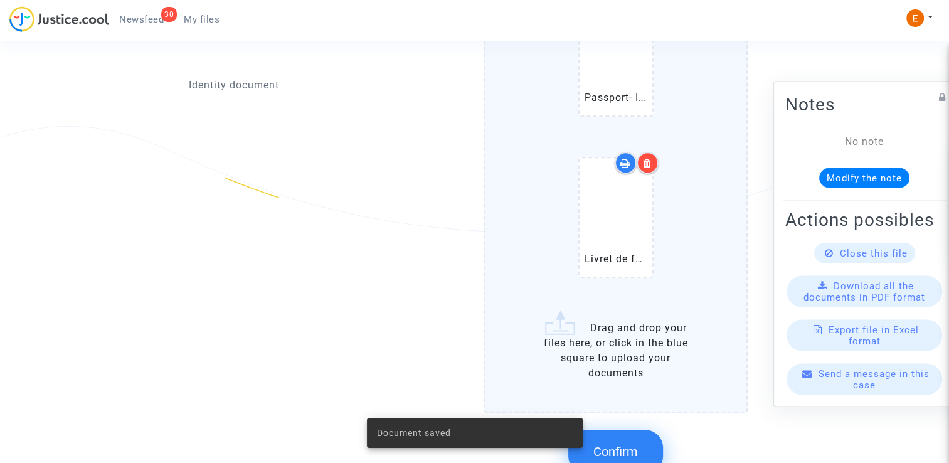
scroll to position [1061, 0]
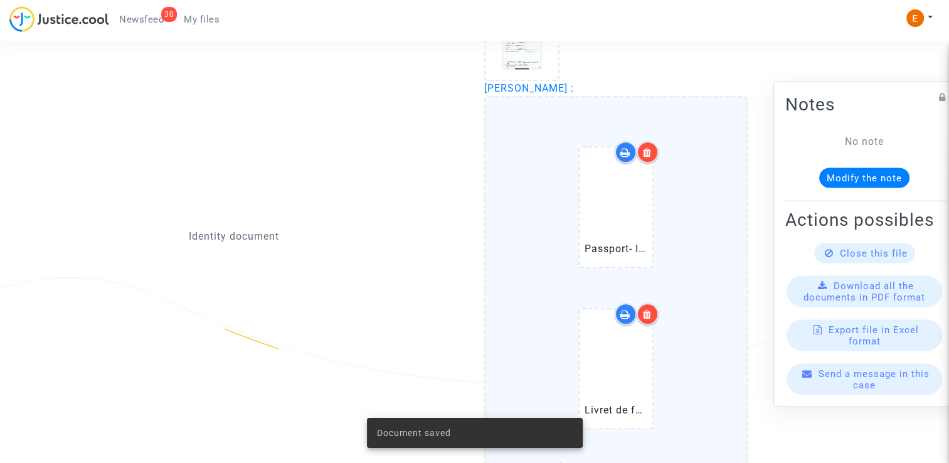
click at [650, 147] on icon at bounding box center [647, 152] width 9 height 10
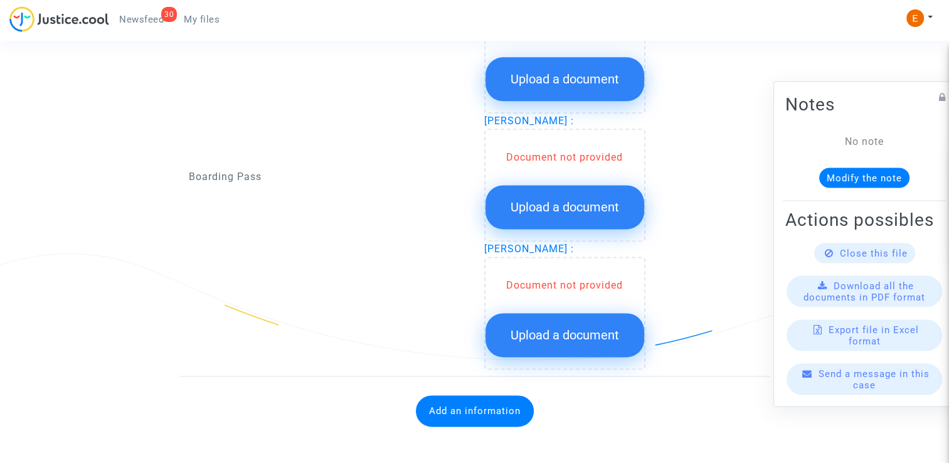
scroll to position [1614, 0]
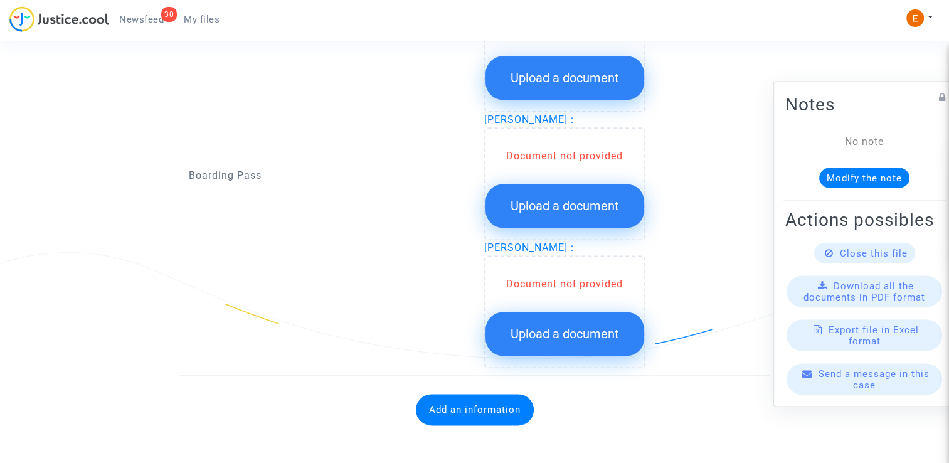
click at [557, 77] on span "Upload a document" at bounding box center [564, 77] width 108 height 15
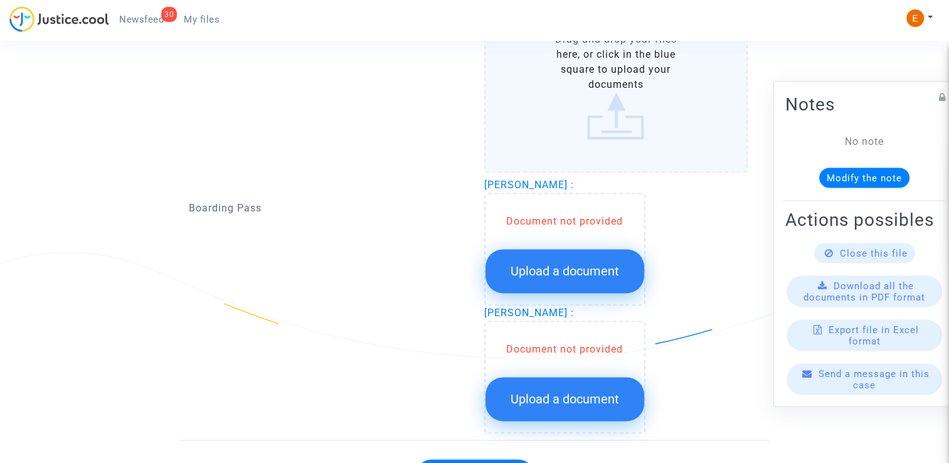
click at [596, 263] on span "Upload a document" at bounding box center [564, 270] width 108 height 15
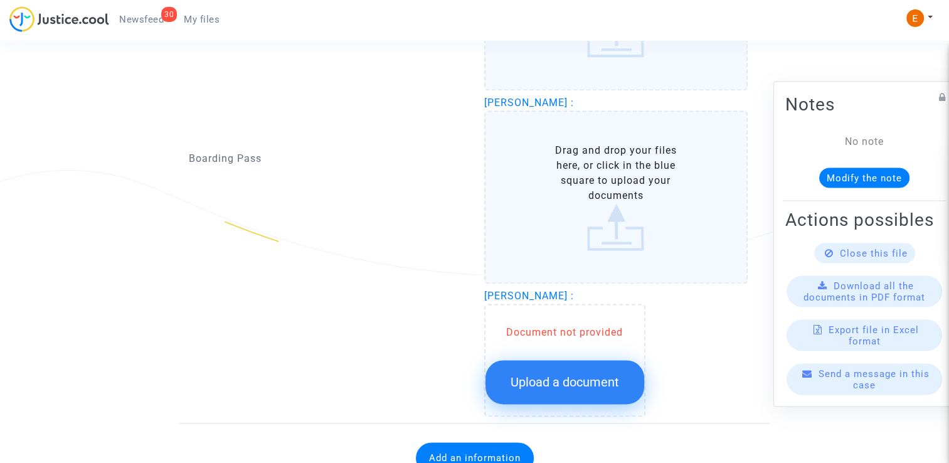
scroll to position [1714, 0]
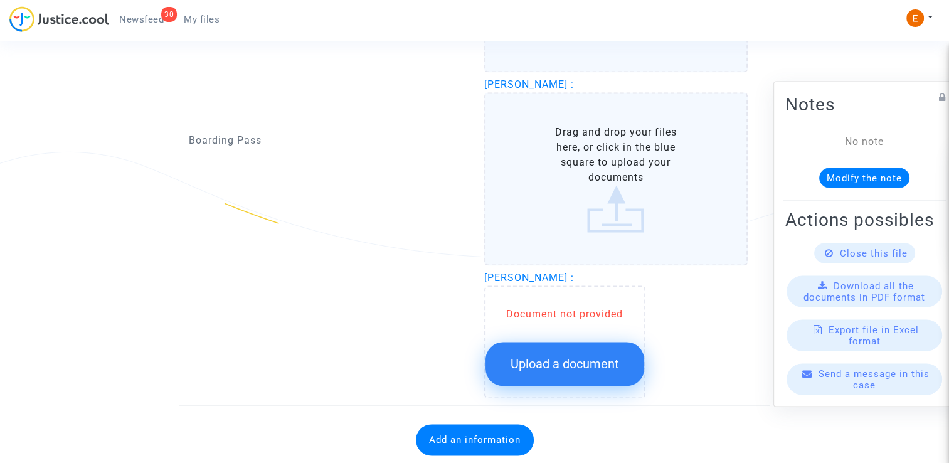
click at [611, 342] on button "Upload a document" at bounding box center [564, 364] width 159 height 44
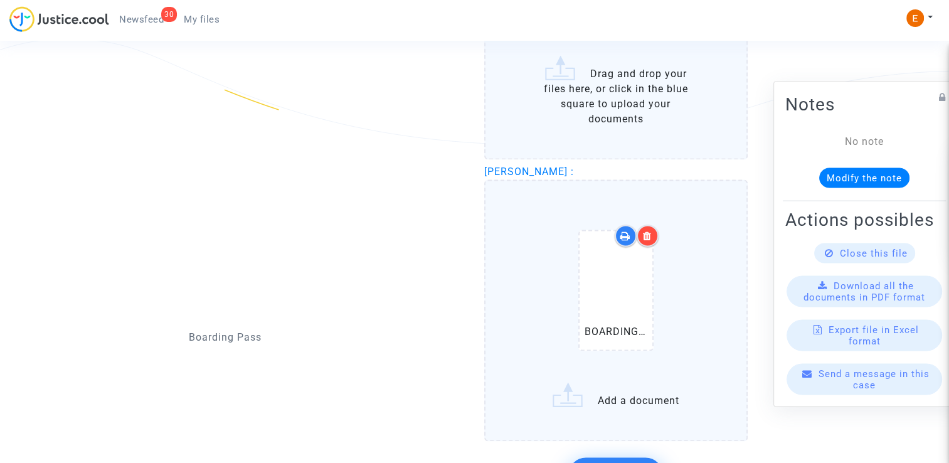
scroll to position [1840, 0]
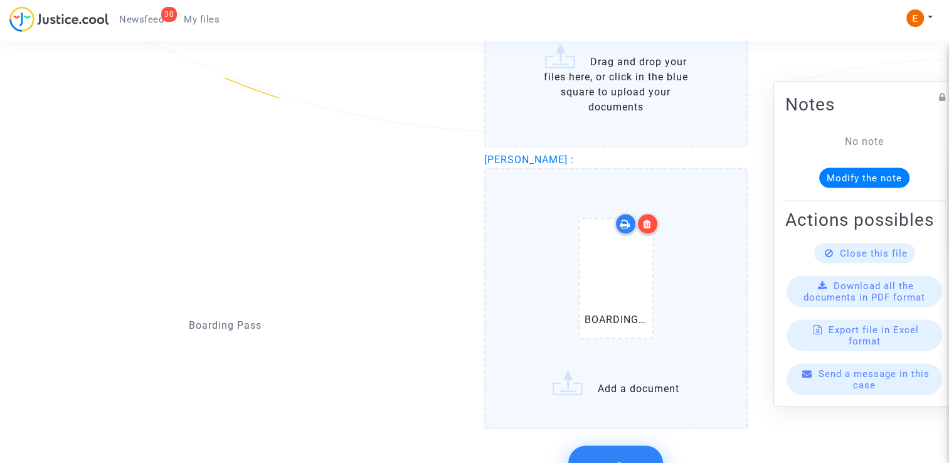
click at [649, 221] on icon at bounding box center [647, 224] width 9 height 10
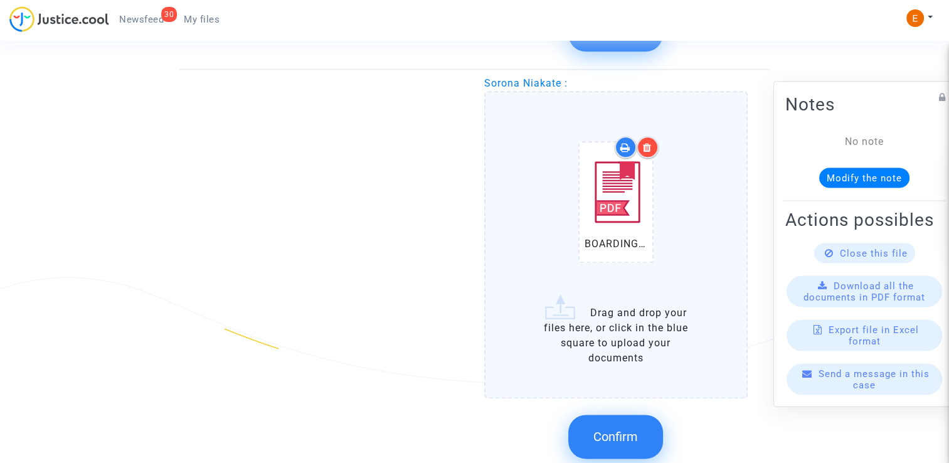
click at [635, 429] on span "Confirm" at bounding box center [615, 436] width 45 height 15
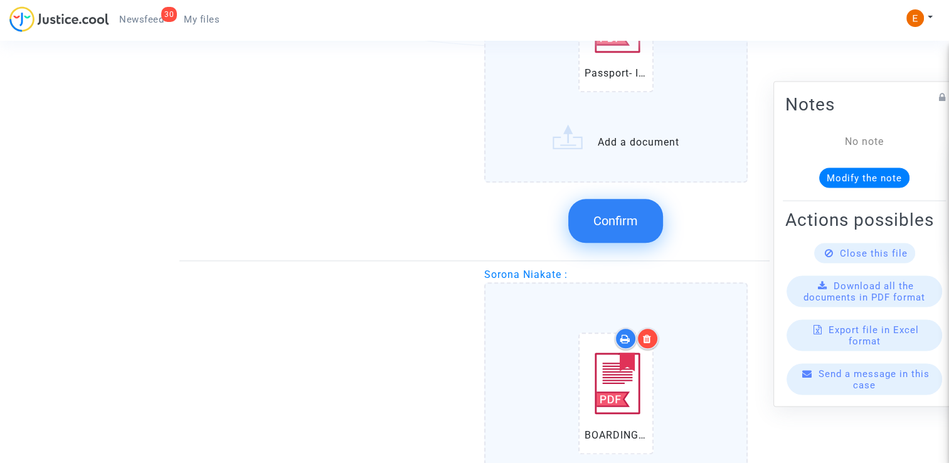
scroll to position [1338, 0]
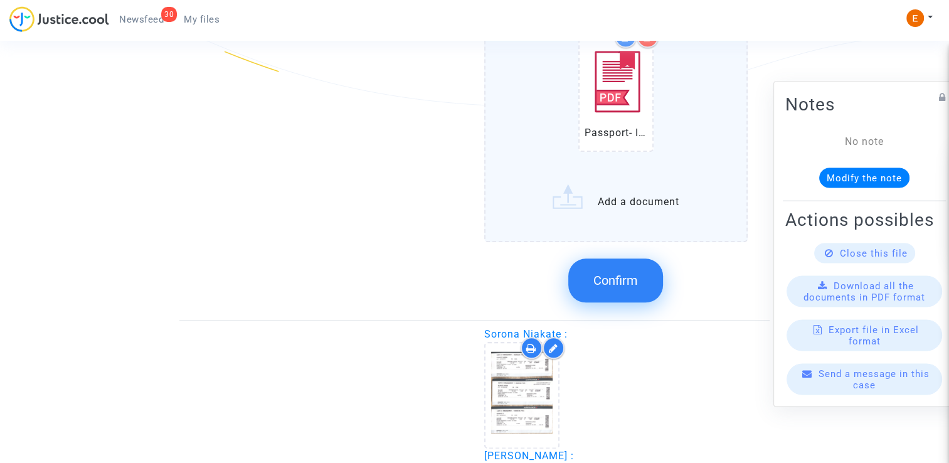
click at [631, 273] on span "Confirm" at bounding box center [615, 280] width 45 height 15
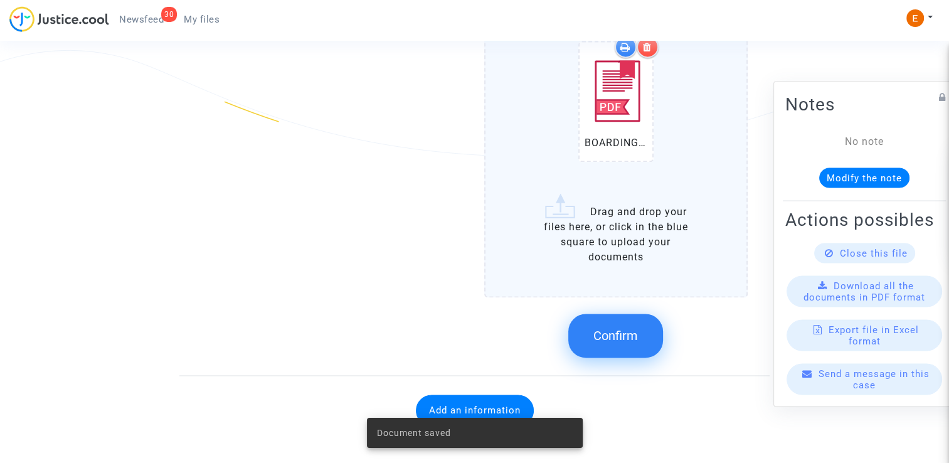
click at [655, 340] on button "Confirm" at bounding box center [615, 336] width 95 height 44
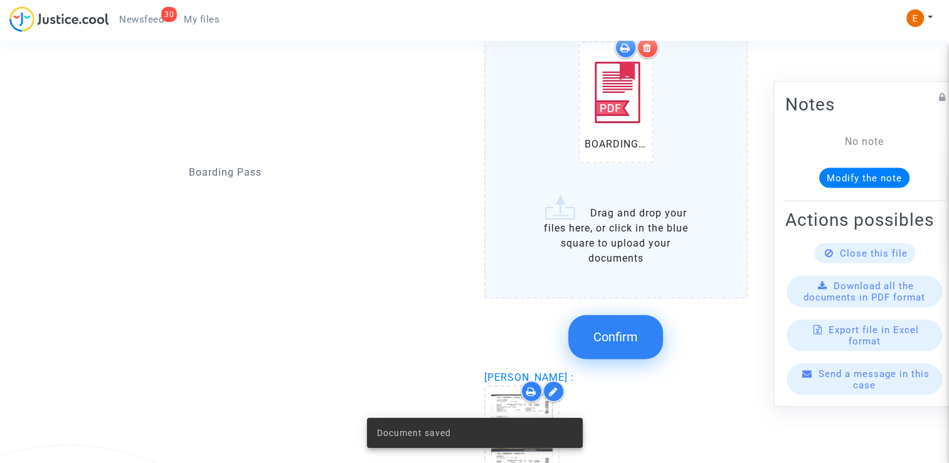
scroll to position [1418, 0]
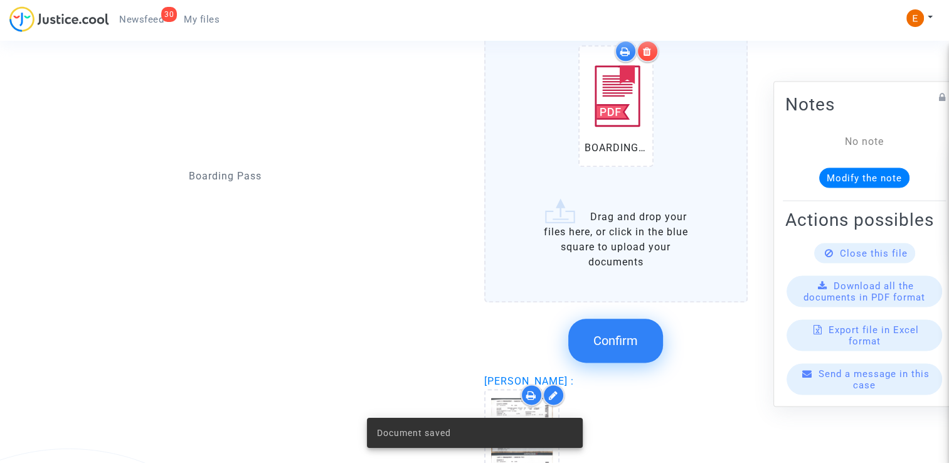
click at [633, 337] on span "Confirm" at bounding box center [615, 340] width 45 height 15
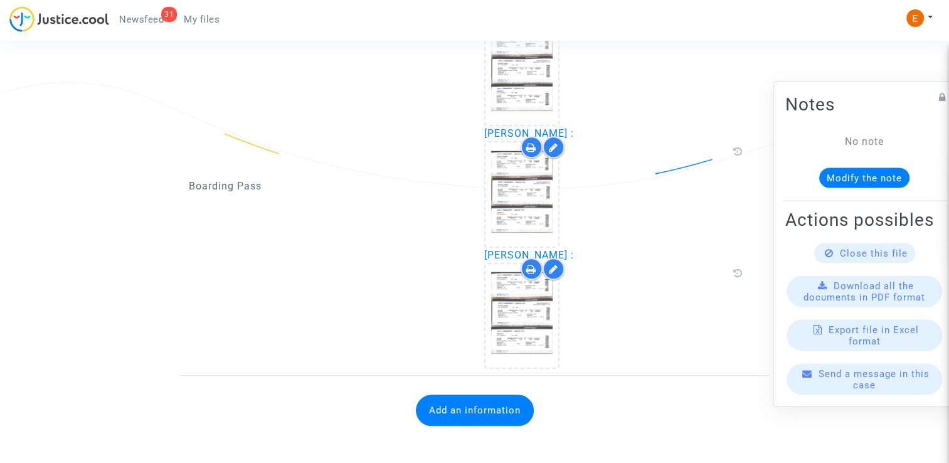
click at [502, 406] on button "Add an information" at bounding box center [475, 409] width 118 height 31
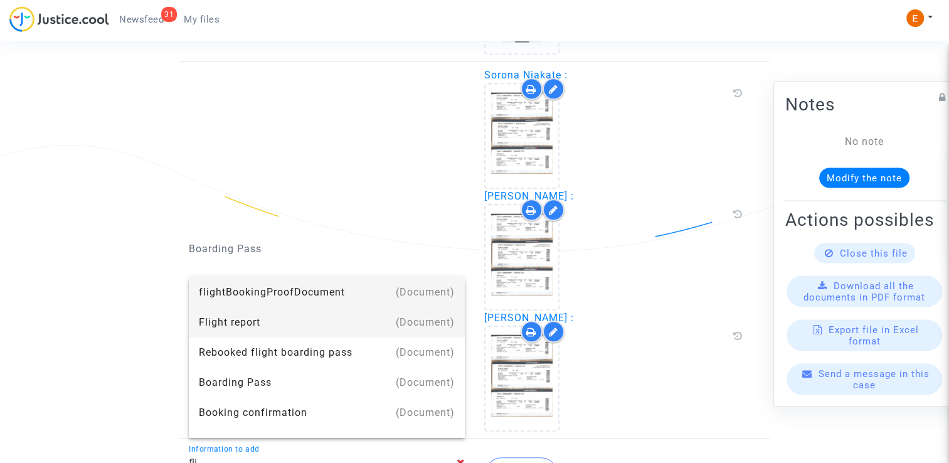
click at [306, 314] on div "Flight report" at bounding box center [327, 322] width 256 height 30
type input "Flight report"
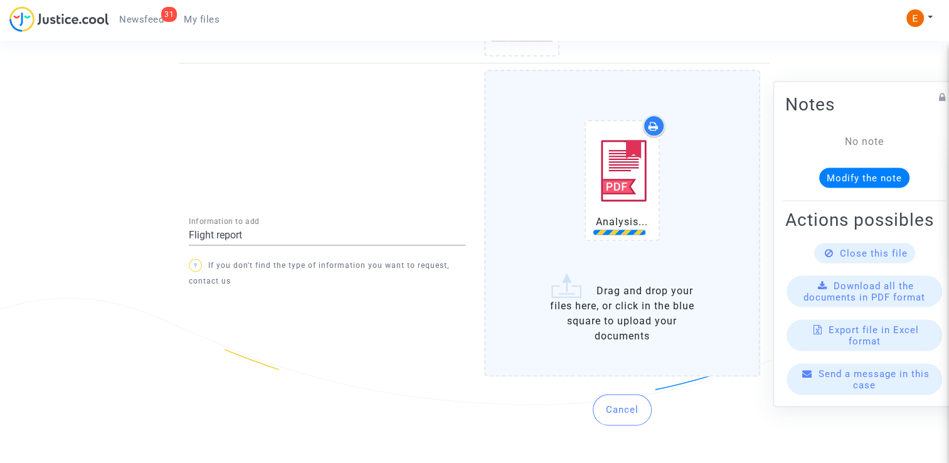
scroll to position [1570, 0]
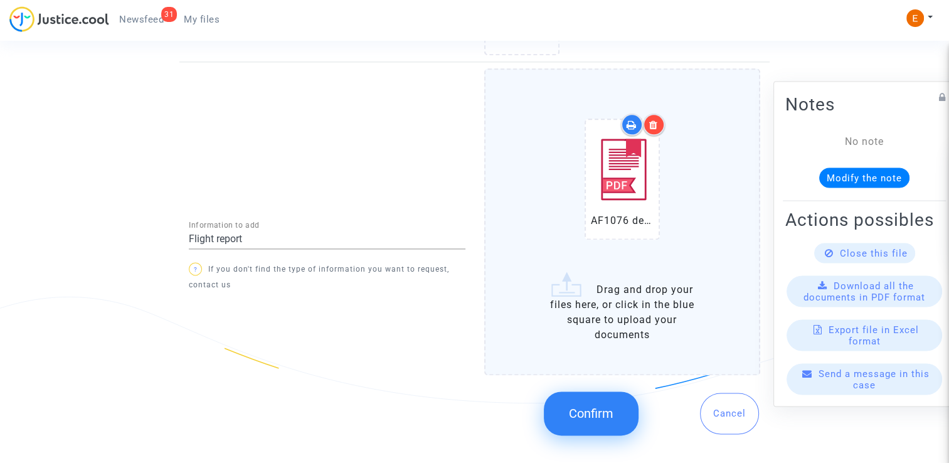
click at [613, 411] on span "Confirm" at bounding box center [591, 413] width 45 height 15
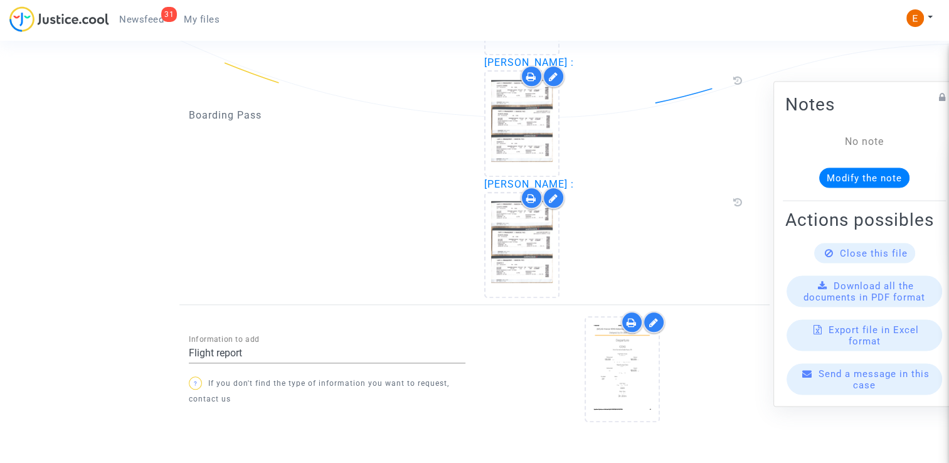
scroll to position [1375, 0]
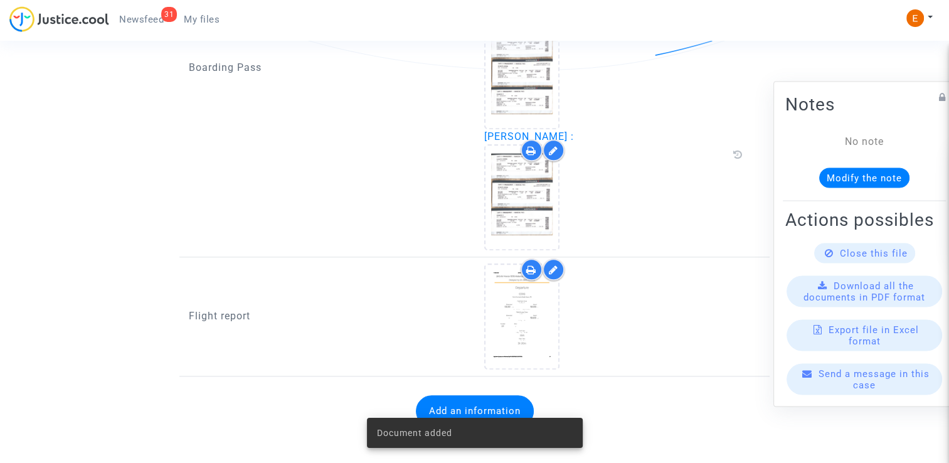
click at [157, 19] on span "Newsfeed" at bounding box center [141, 19] width 45 height 11
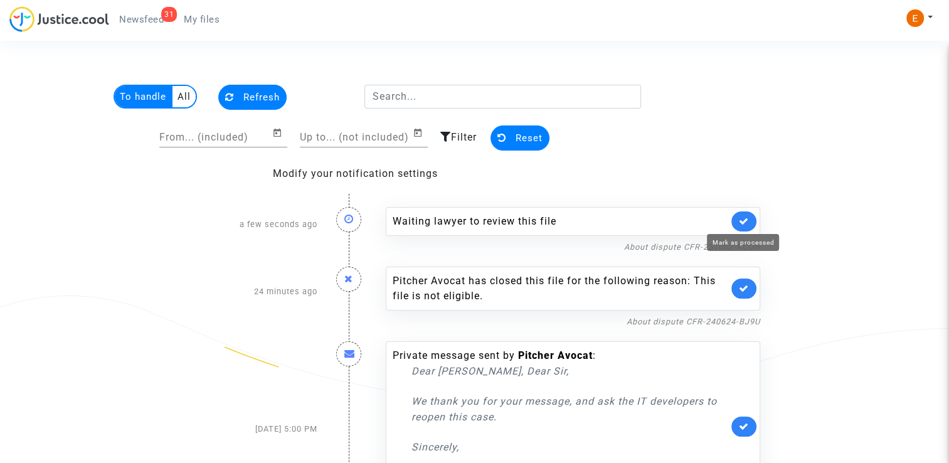
click at [740, 222] on icon at bounding box center [744, 220] width 10 height 9
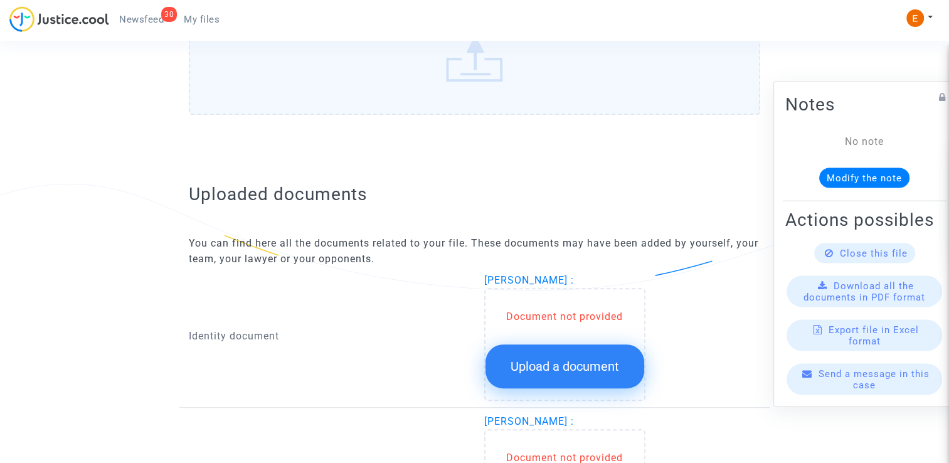
click at [572, 383] on button "Upload a document" at bounding box center [564, 366] width 159 height 44
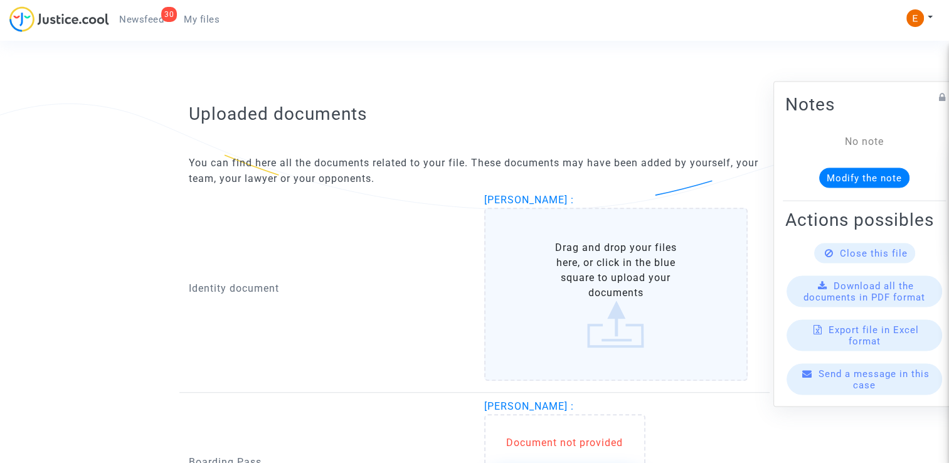
scroll to position [815, 0]
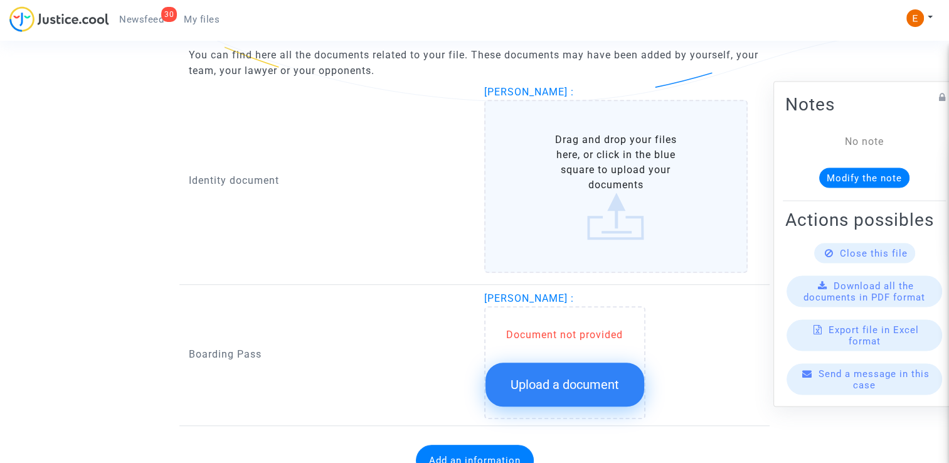
click at [580, 377] on span "Upload a document" at bounding box center [564, 384] width 108 height 15
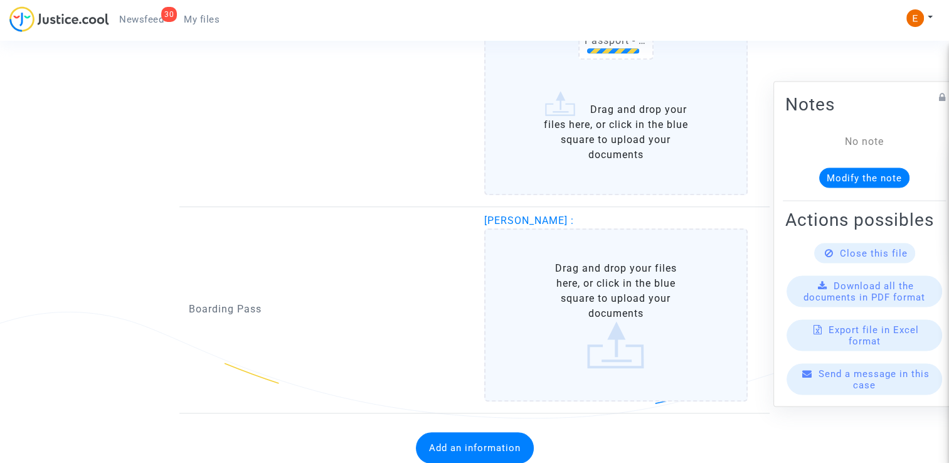
scroll to position [1053, 0]
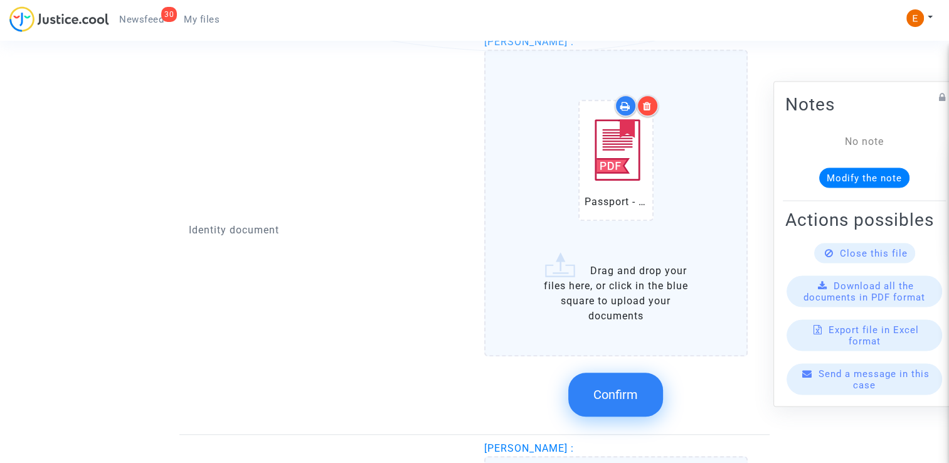
click at [637, 390] on span "Confirm" at bounding box center [615, 394] width 45 height 15
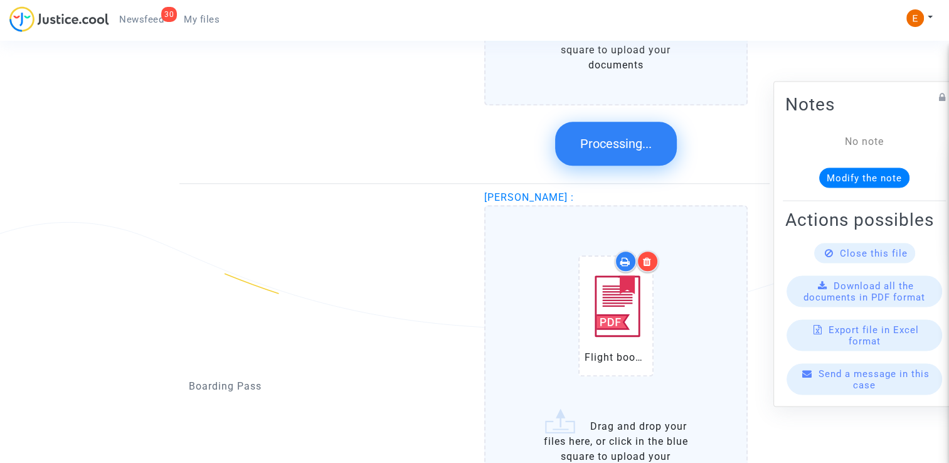
scroll to position [1062, 0]
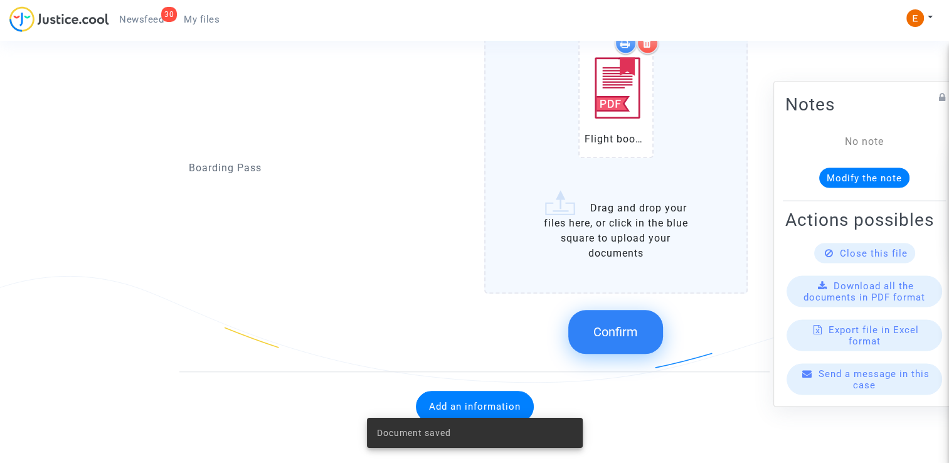
click at [630, 324] on span "Confirm" at bounding box center [615, 331] width 45 height 15
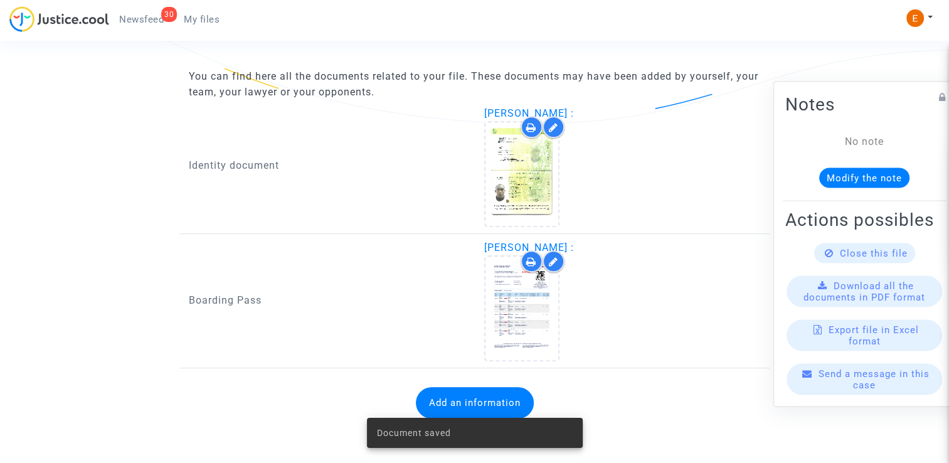
scroll to position [790, 0]
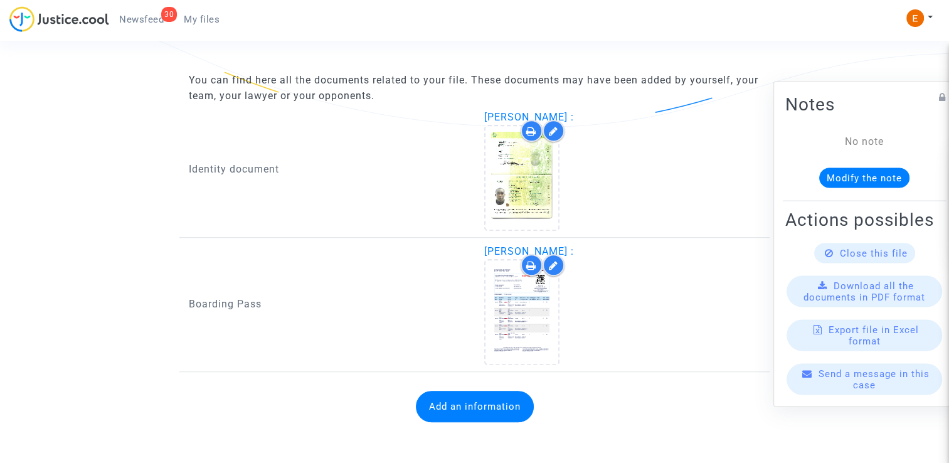
click at [497, 398] on button "Add an information" at bounding box center [475, 406] width 118 height 31
click at [485, 409] on button "Add an information" at bounding box center [475, 405] width 118 height 31
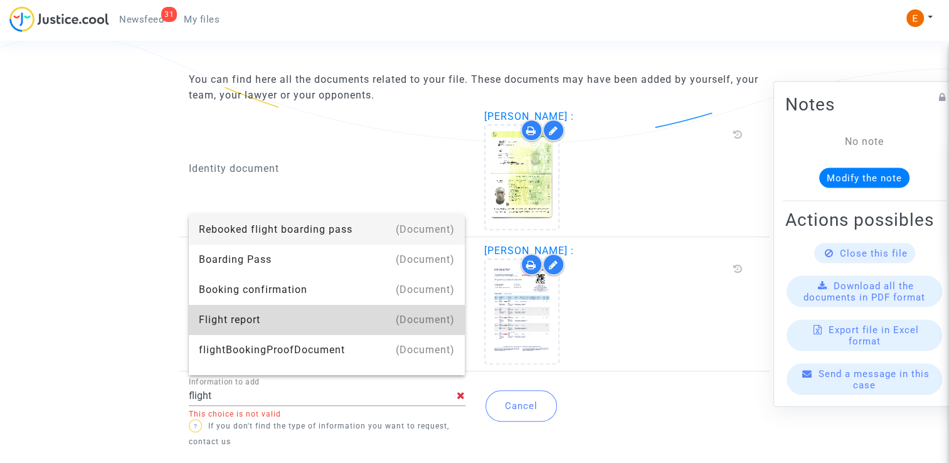
click at [359, 329] on div "Flight report" at bounding box center [327, 320] width 256 height 30
type input "Flight report"
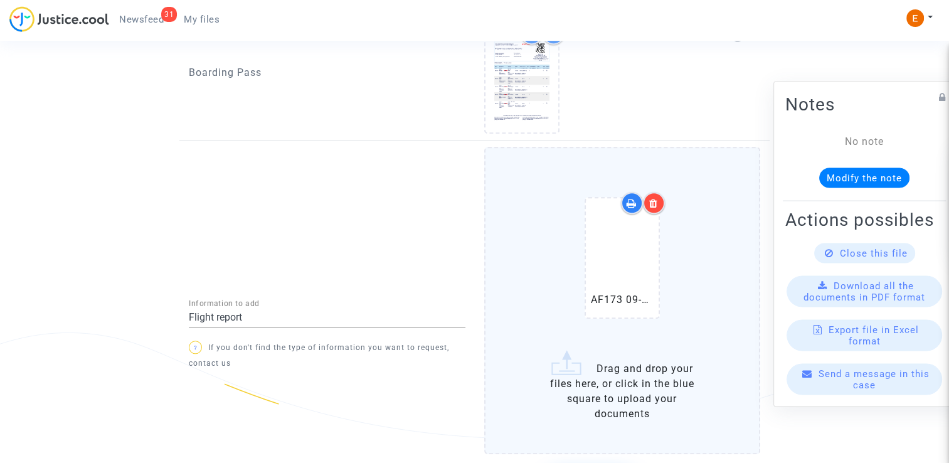
scroll to position [1089, 0]
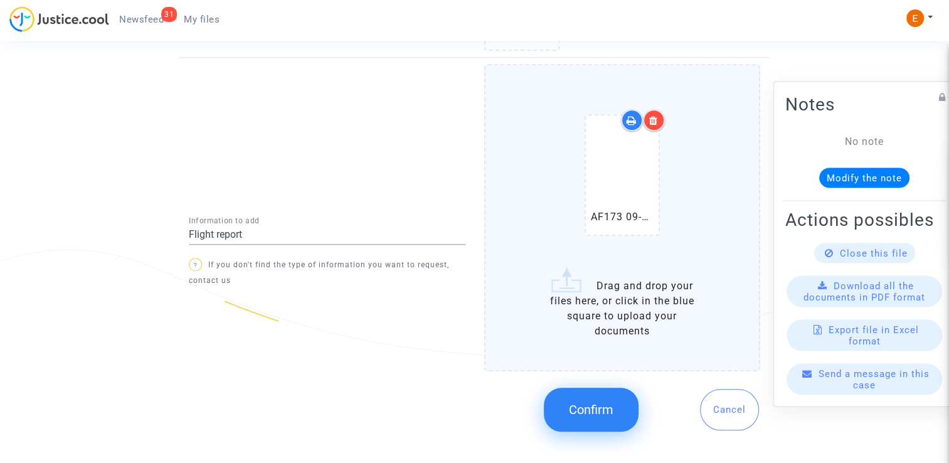
click at [583, 412] on span "Confirm" at bounding box center [591, 409] width 45 height 15
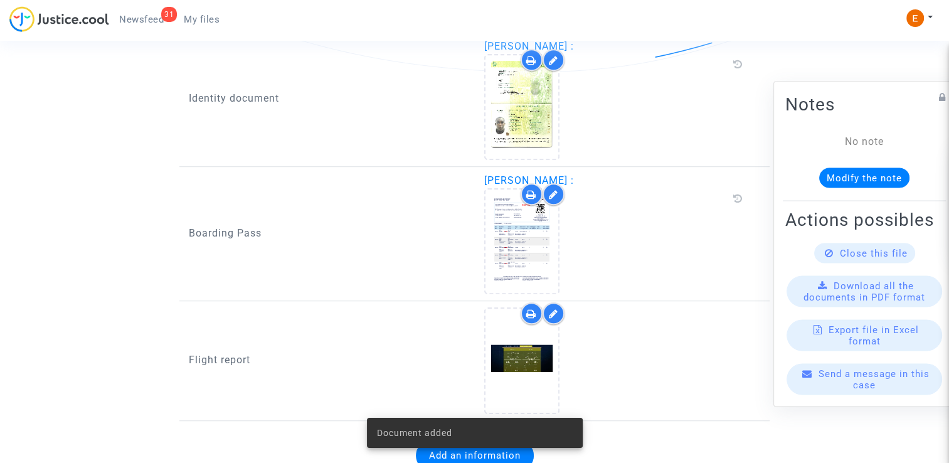
scroll to position [893, 0]
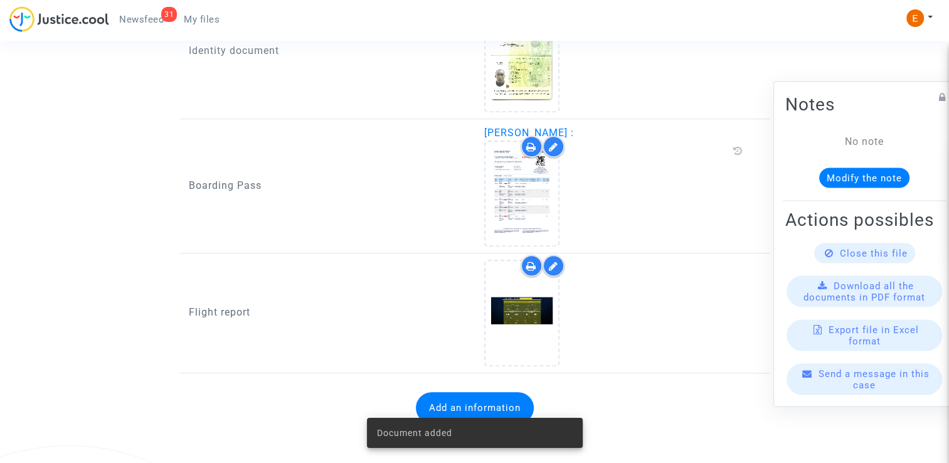
click at [150, 18] on span "Newsfeed" at bounding box center [141, 19] width 45 height 11
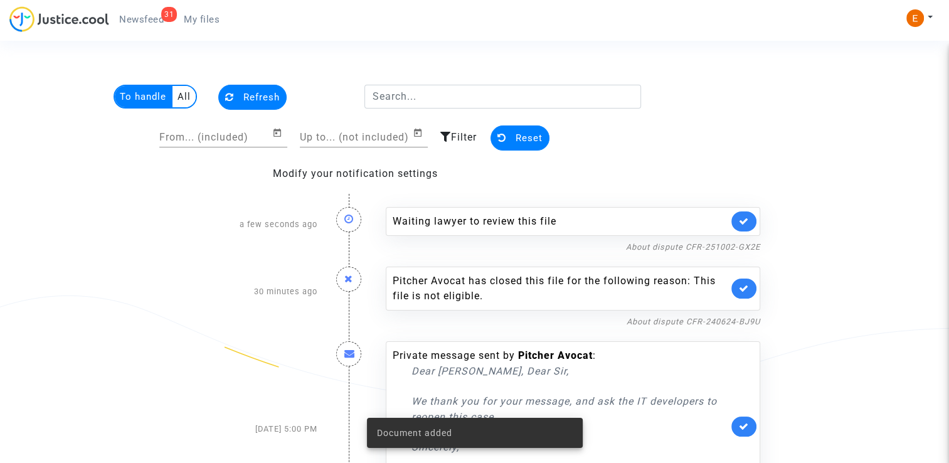
click at [750, 220] on link at bounding box center [743, 221] width 25 height 20
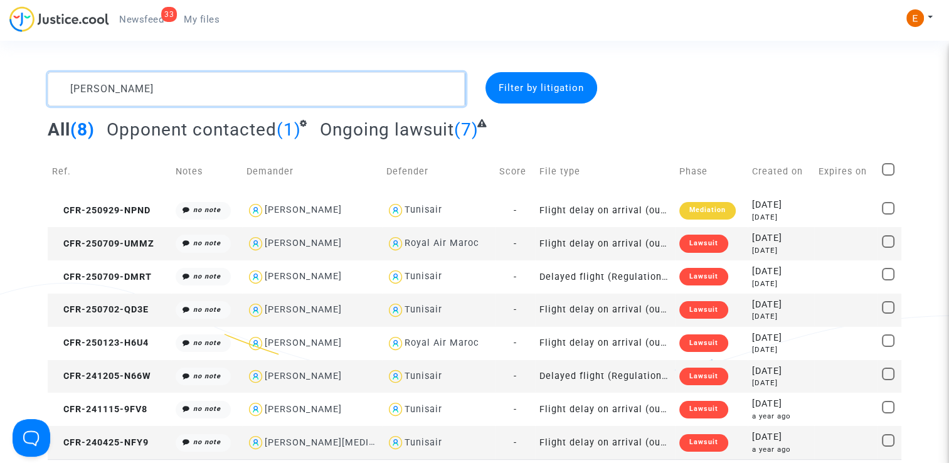
drag, startPoint x: 166, startPoint y: 82, endPoint x: 2, endPoint y: 103, distance: 165.1
click at [2, 103] on div "[PERSON_NAME] Filter by litigation All (8) Opponent contacted (1) Ongoing lawsu…" at bounding box center [474, 265] width 949 height 387
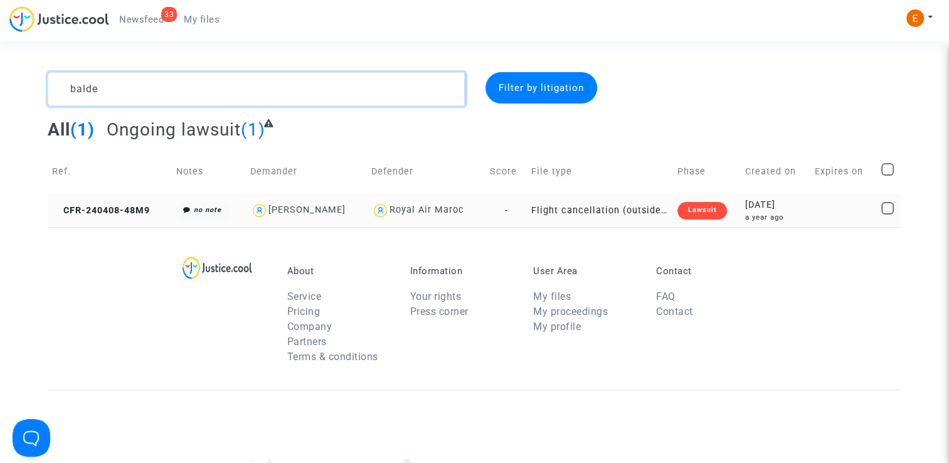
type textarea "balde"
click at [690, 209] on div "Lawsuit" at bounding box center [701, 211] width 49 height 18
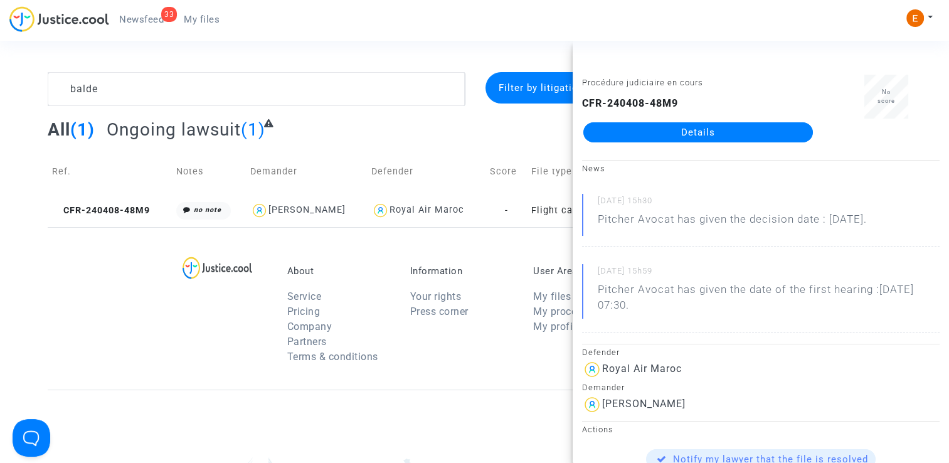
click at [667, 139] on link "Details" at bounding box center [698, 132] width 230 height 20
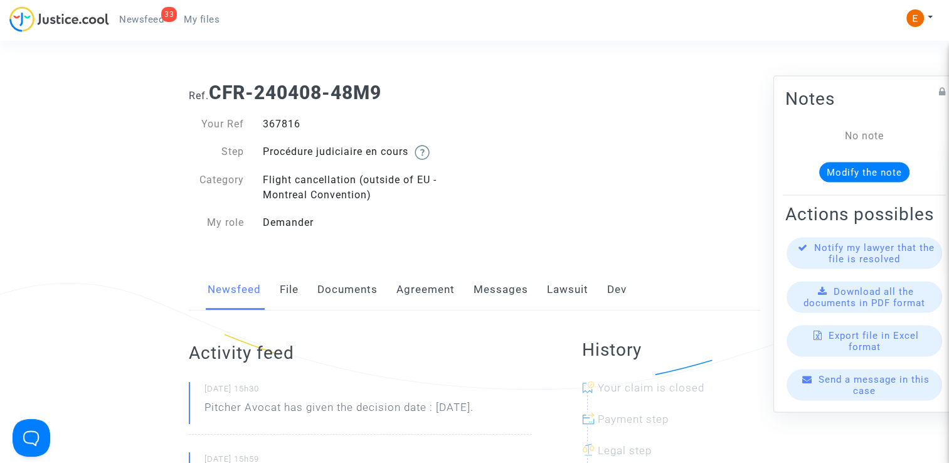
click at [562, 285] on link "Lawsuit" at bounding box center [567, 289] width 41 height 41
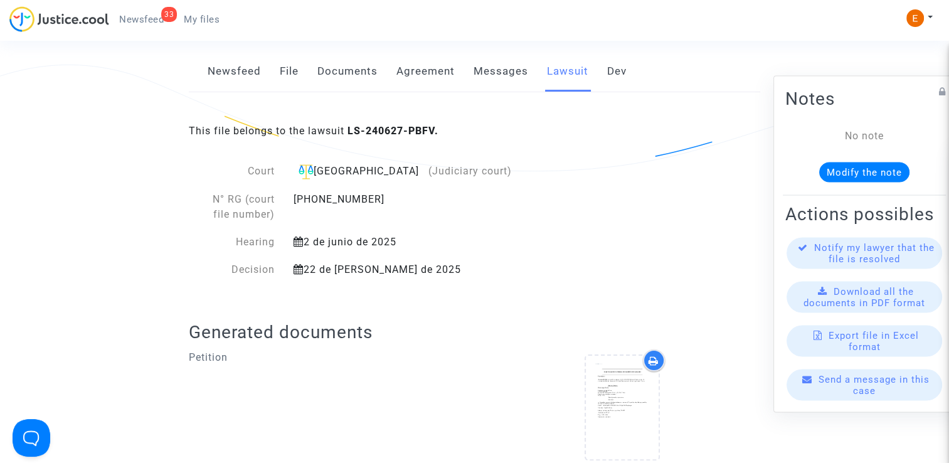
scroll to position [188, 0]
